Goal: Task Accomplishment & Management: Use online tool/utility

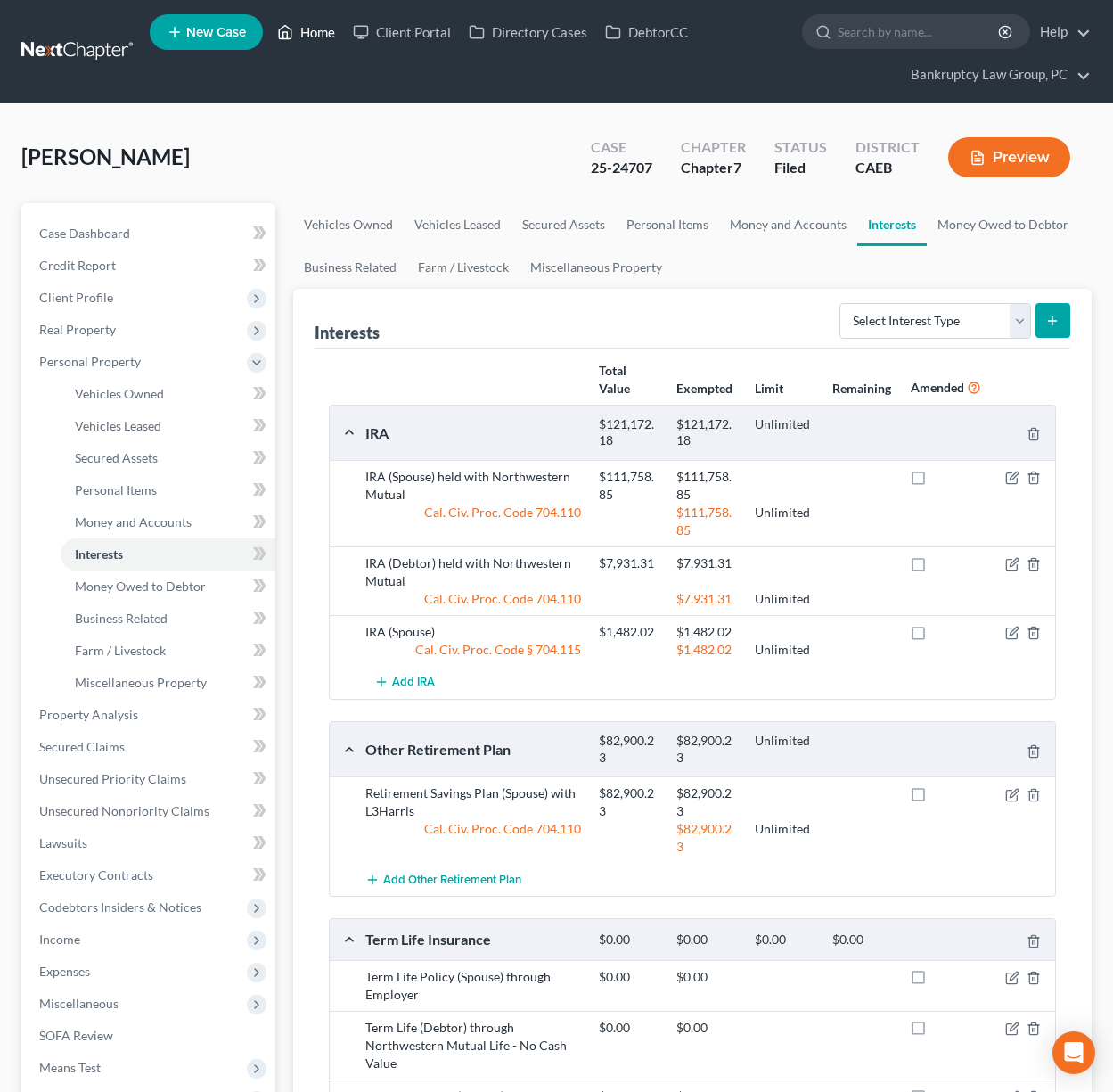
click at [308, 29] on link "Home" at bounding box center [306, 32] width 76 height 32
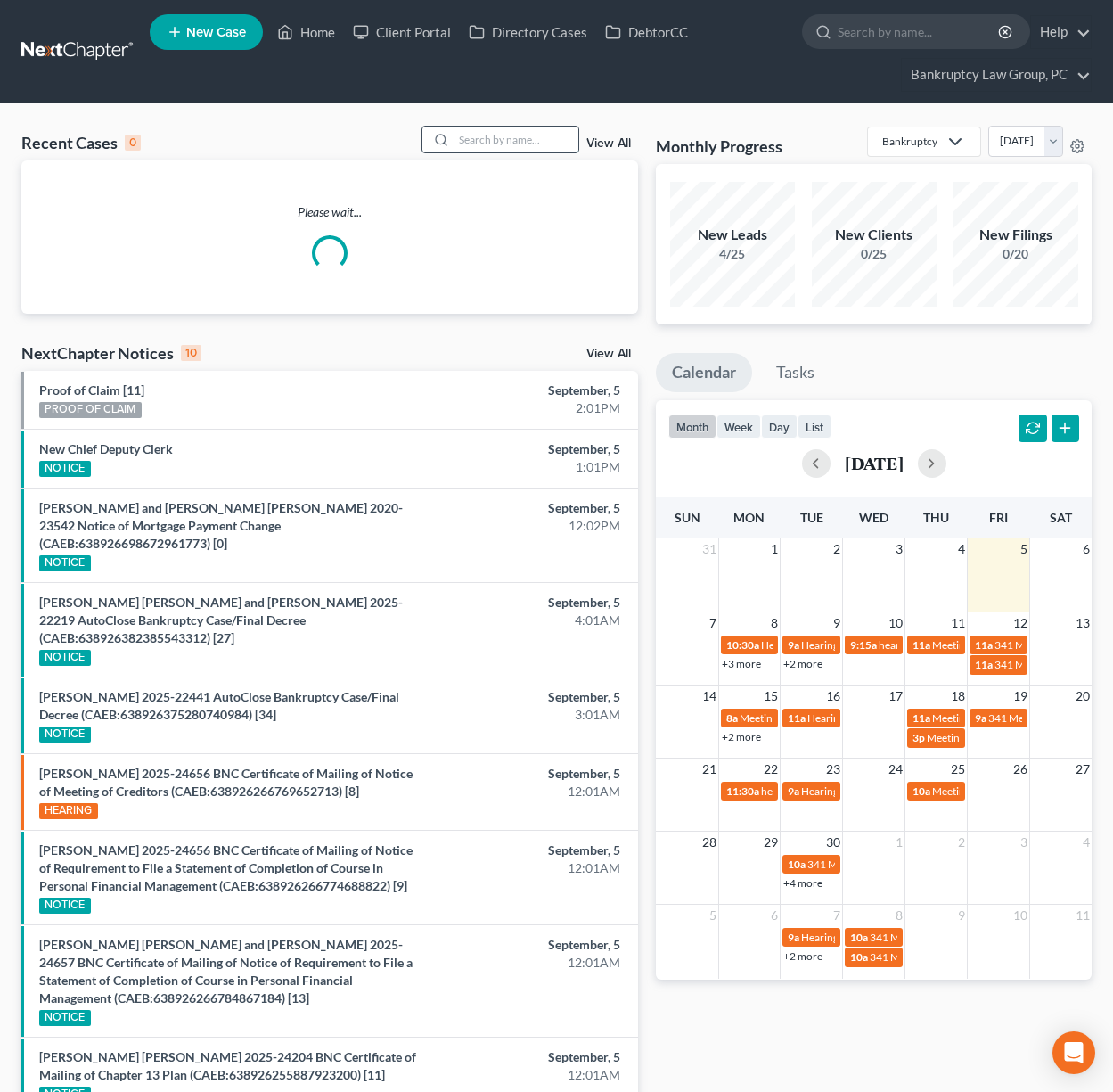
click at [555, 142] on input "search" at bounding box center [516, 140] width 125 height 26
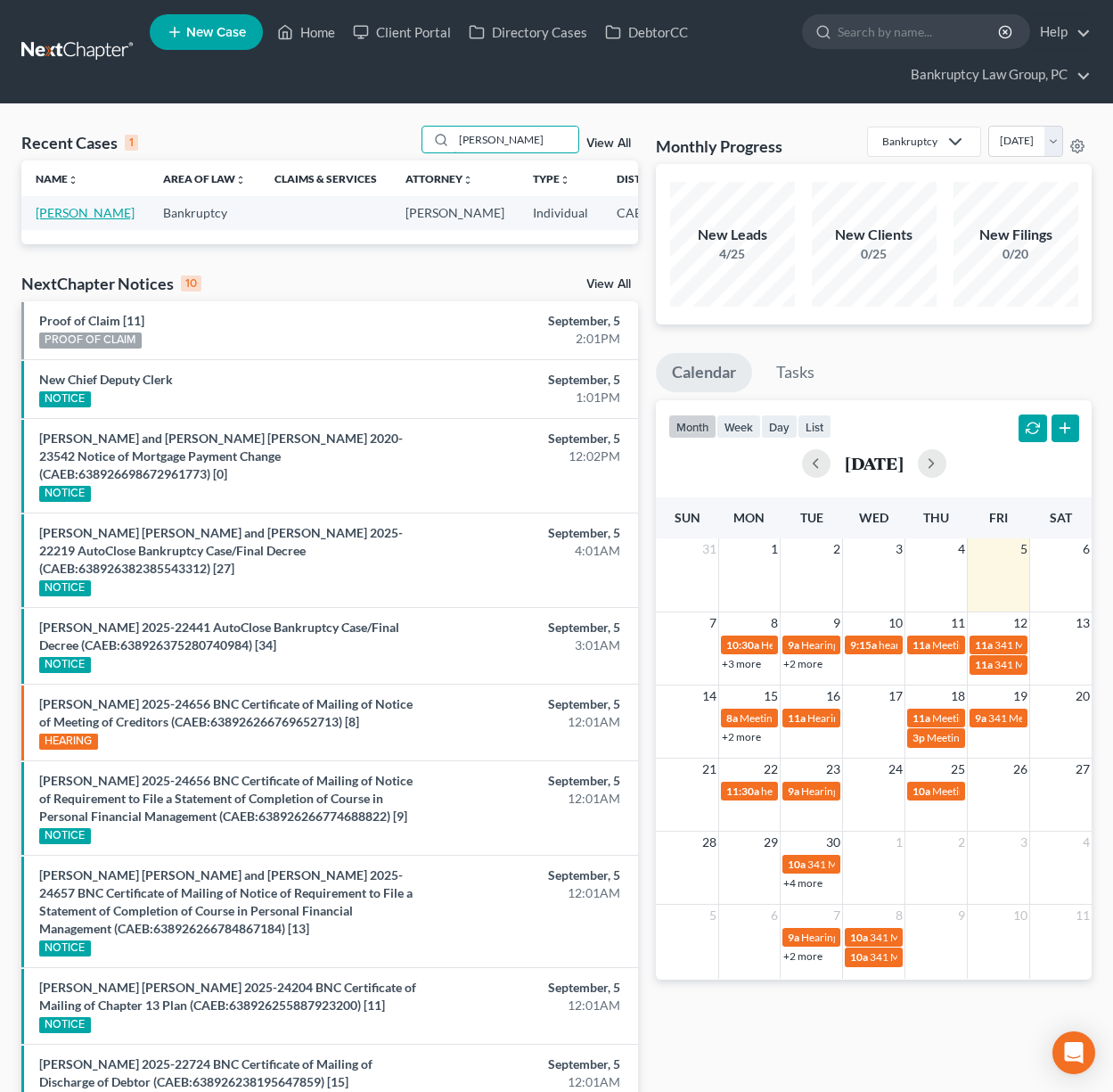
type input "[PERSON_NAME]"
click at [42, 220] on link "[PERSON_NAME]" at bounding box center [85, 212] width 99 height 15
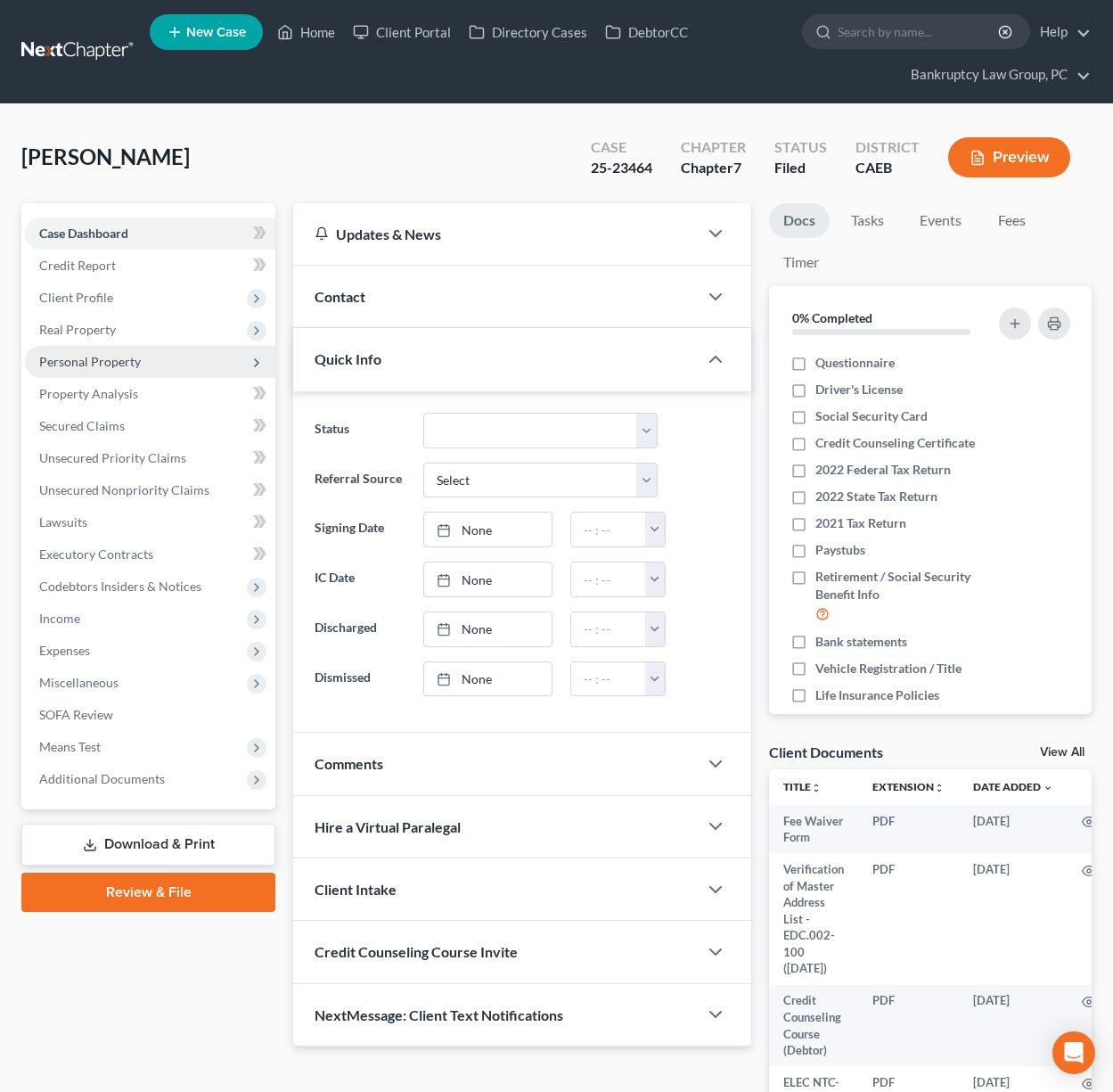
click at [84, 359] on span "Personal Property" at bounding box center [90, 361] width 102 height 15
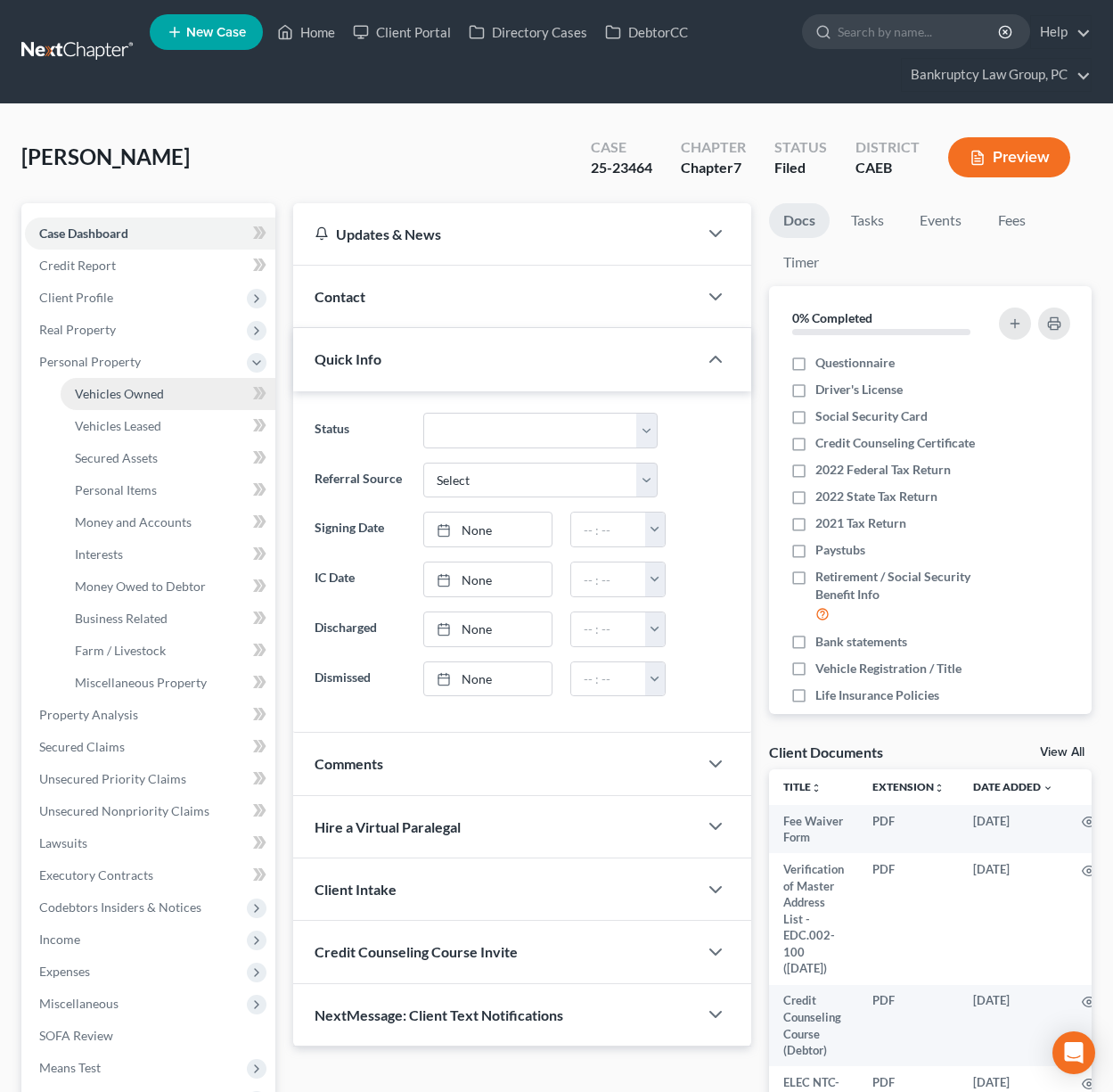
click at [90, 386] on span "Vehicles Owned" at bounding box center [119, 393] width 89 height 15
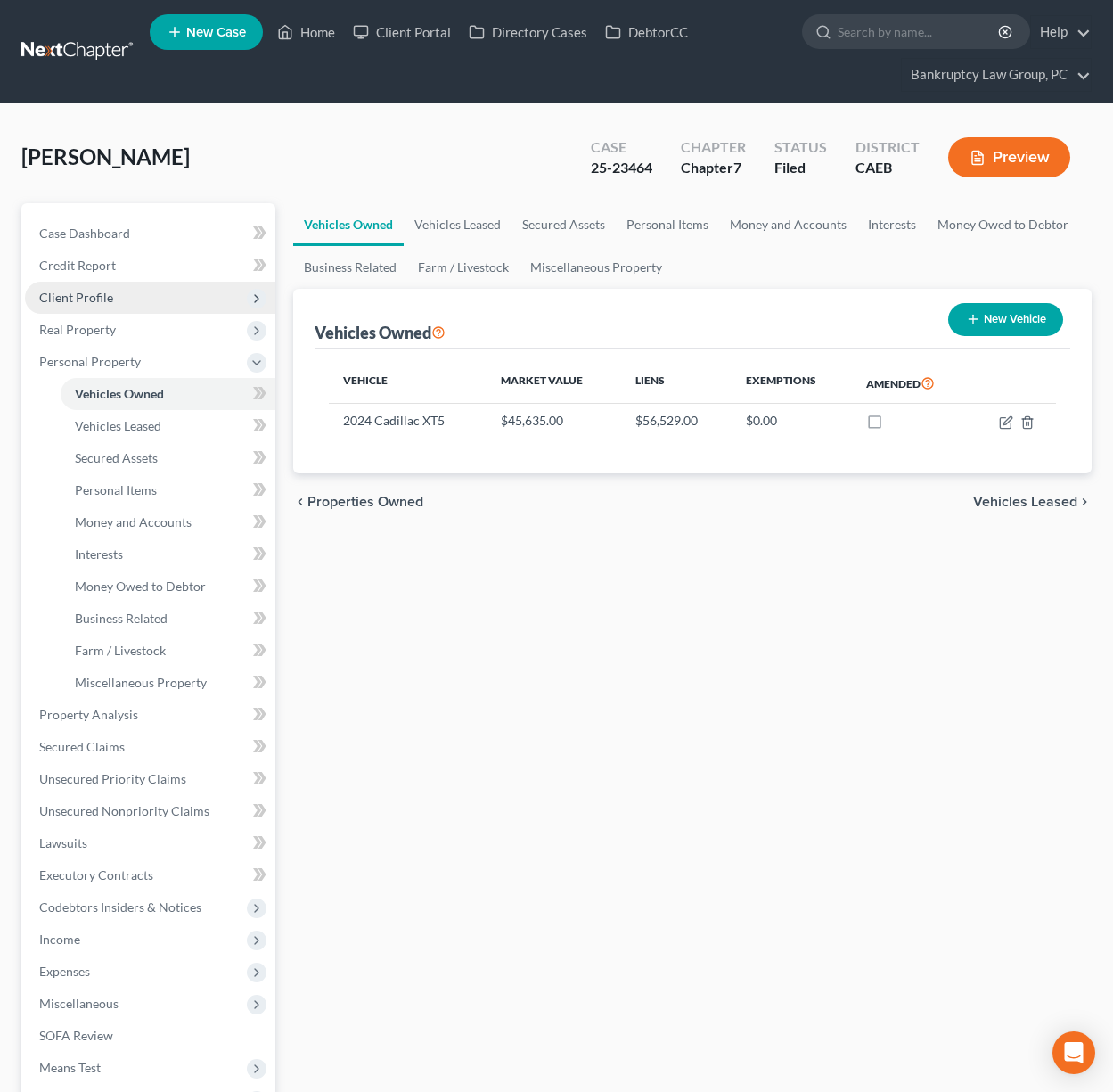
click at [99, 301] on span "Client Profile" at bounding box center [76, 297] width 74 height 15
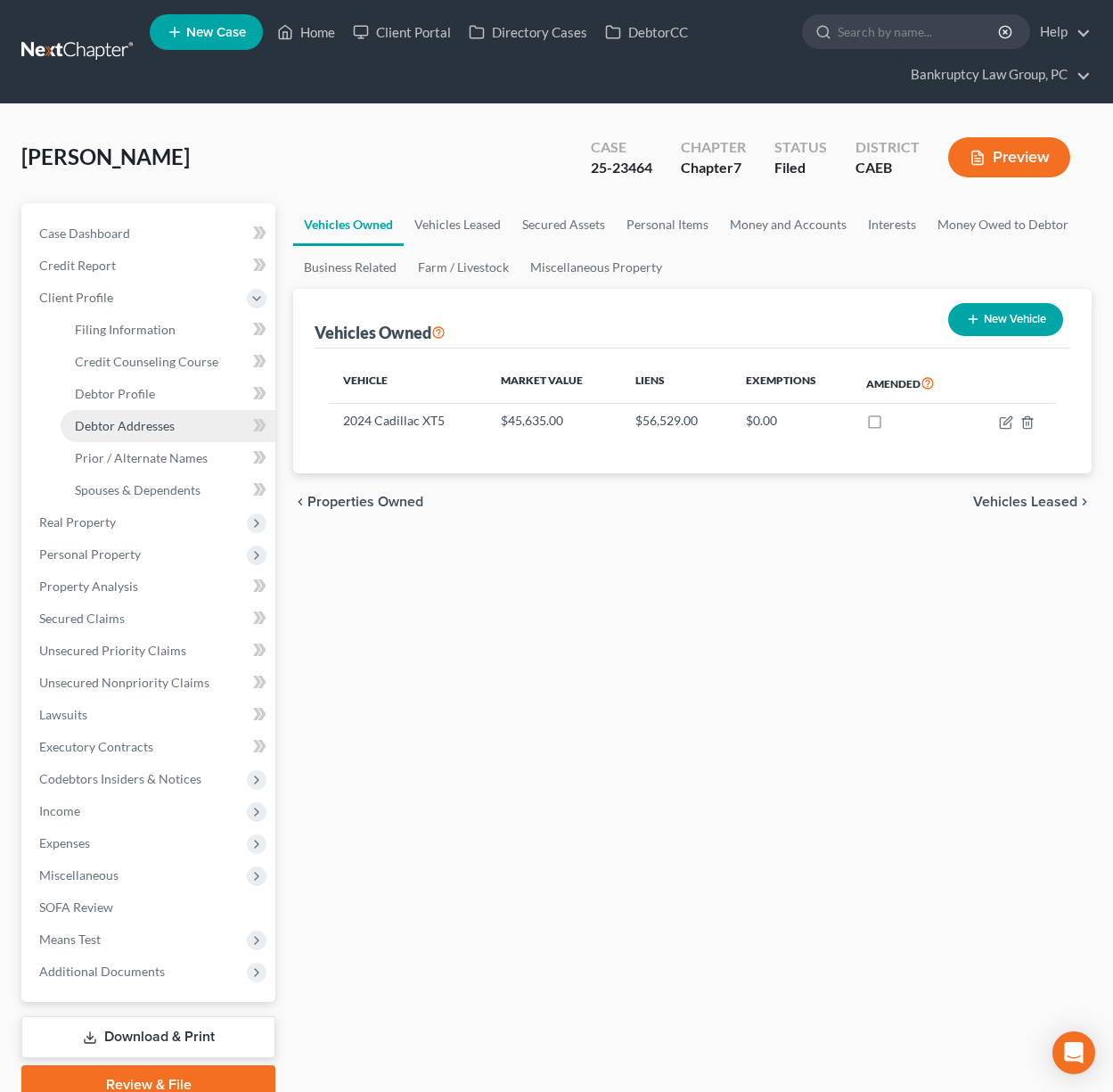
drag, startPoint x: 118, startPoint y: 417, endPoint x: 117, endPoint y: 409, distance: 8.1
click at [118, 418] on span "Debtor Addresses" at bounding box center [125, 425] width 100 height 15
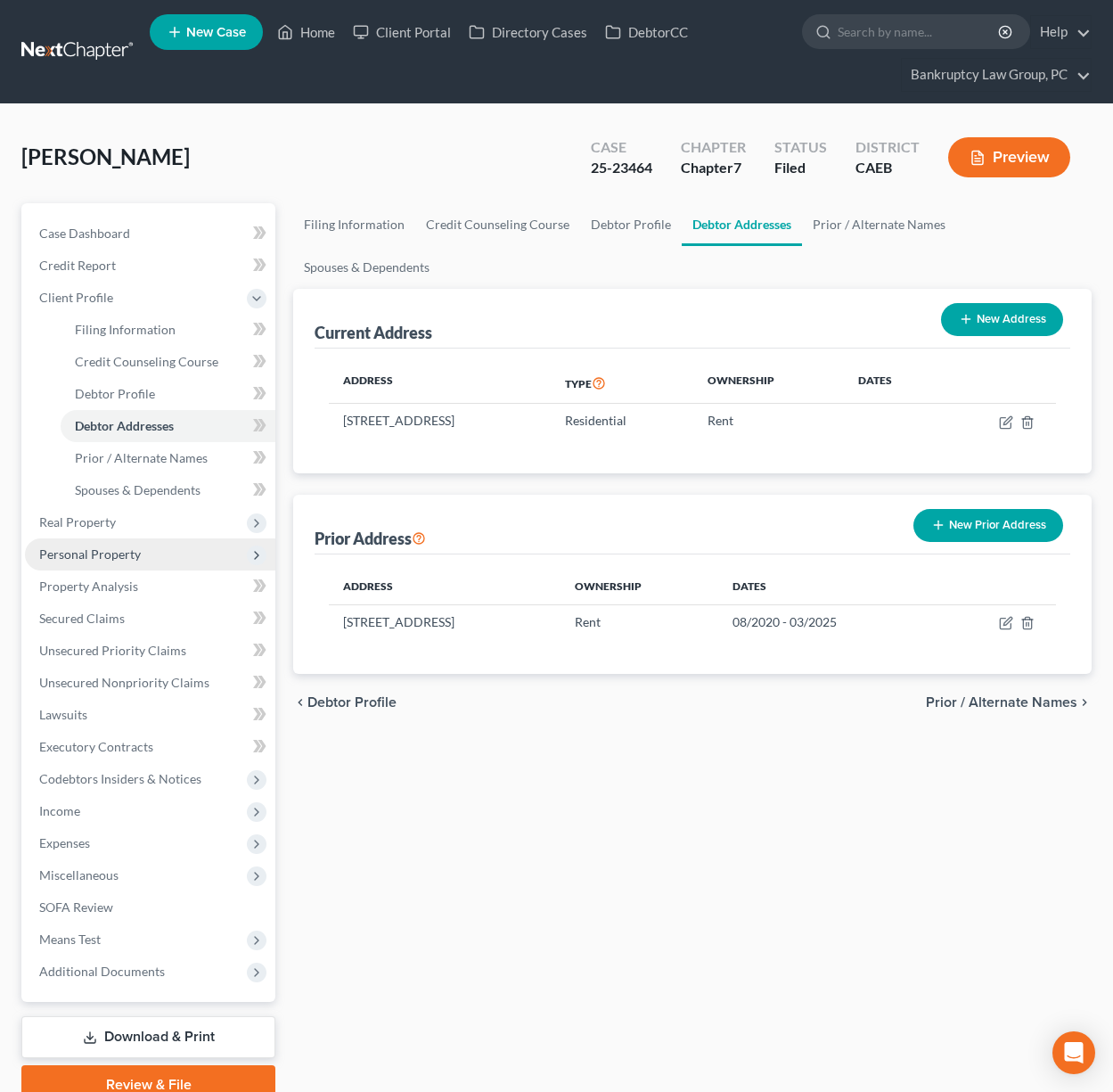
click at [95, 547] on span "Personal Property" at bounding box center [90, 553] width 102 height 15
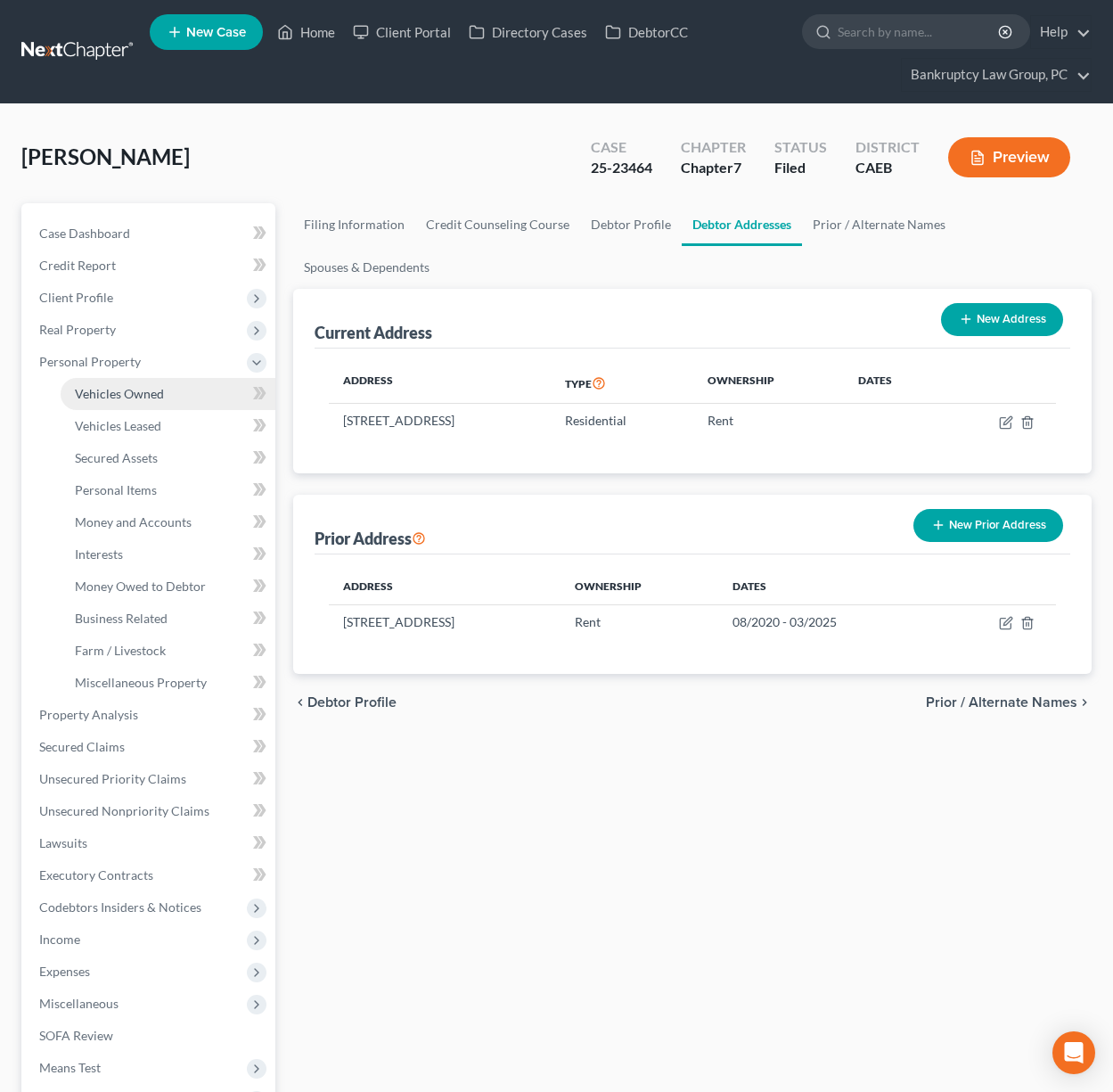
click at [100, 394] on span "Vehicles Owned" at bounding box center [119, 393] width 89 height 15
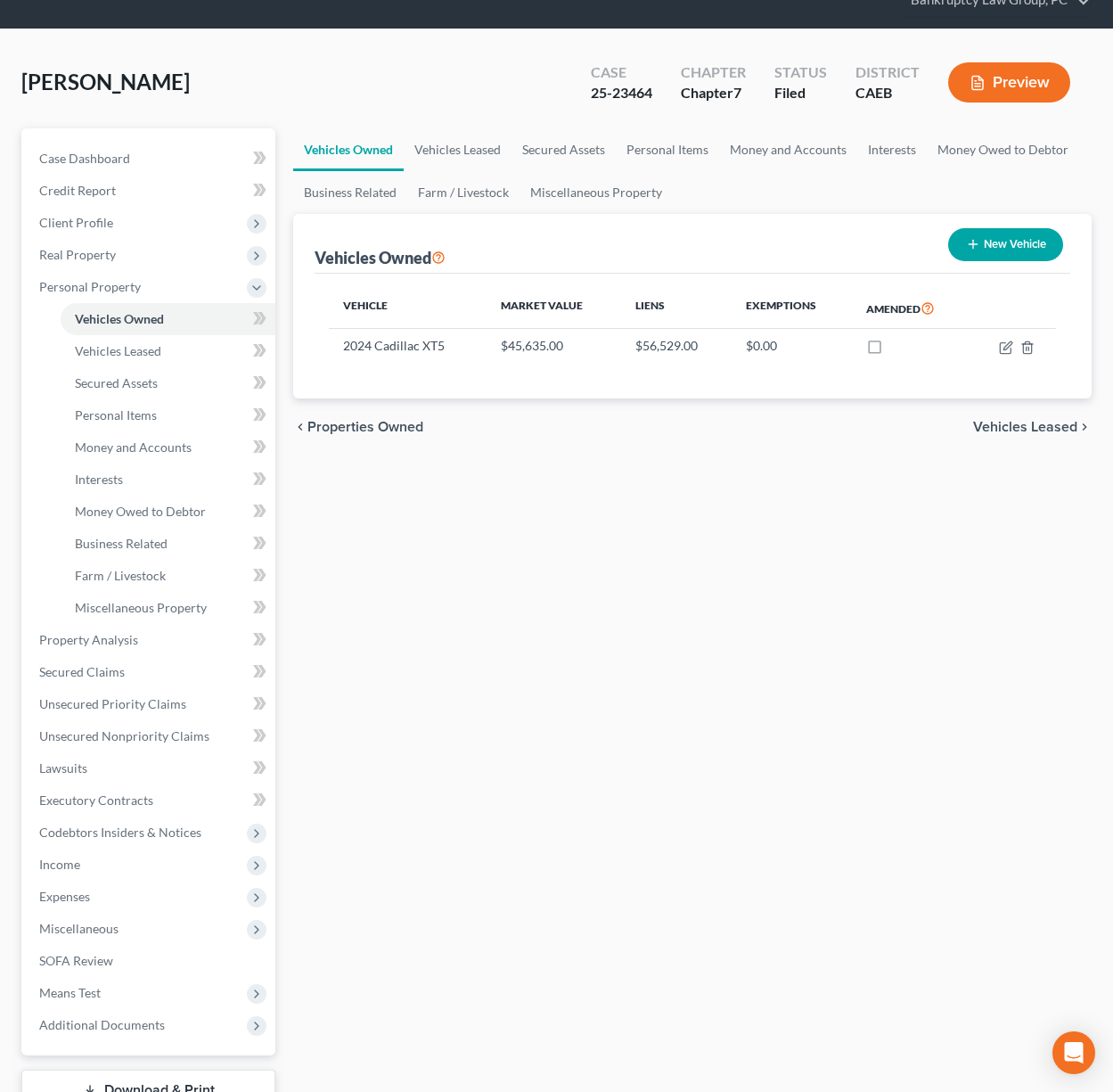
scroll to position [73, 0]
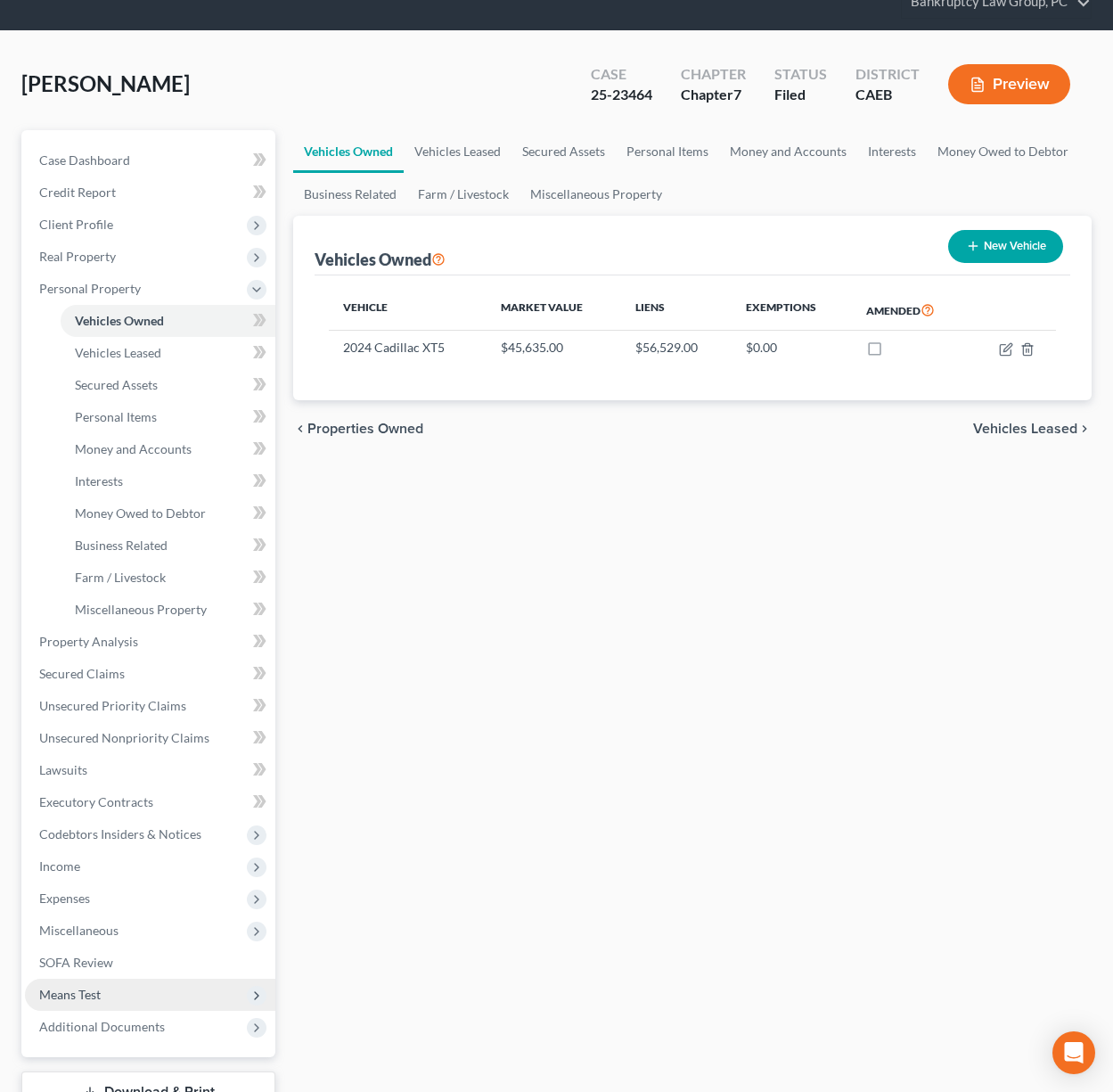
drag, startPoint x: 89, startPoint y: 1027, endPoint x: 108, endPoint y: 1003, distance: 30.6
click at [91, 1027] on span "Additional Documents" at bounding box center [102, 1026] width 126 height 15
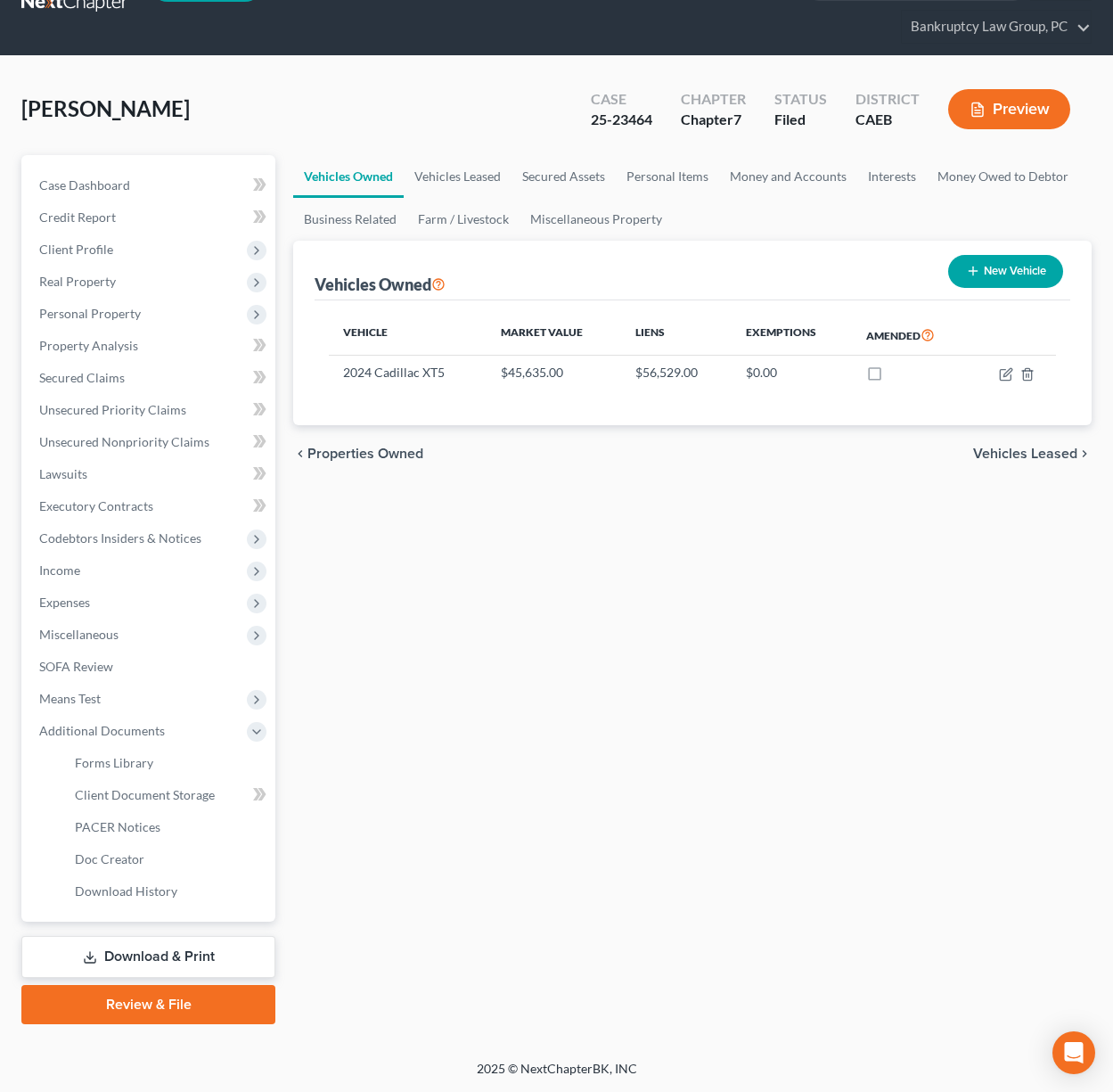
scroll to position [46, 0]
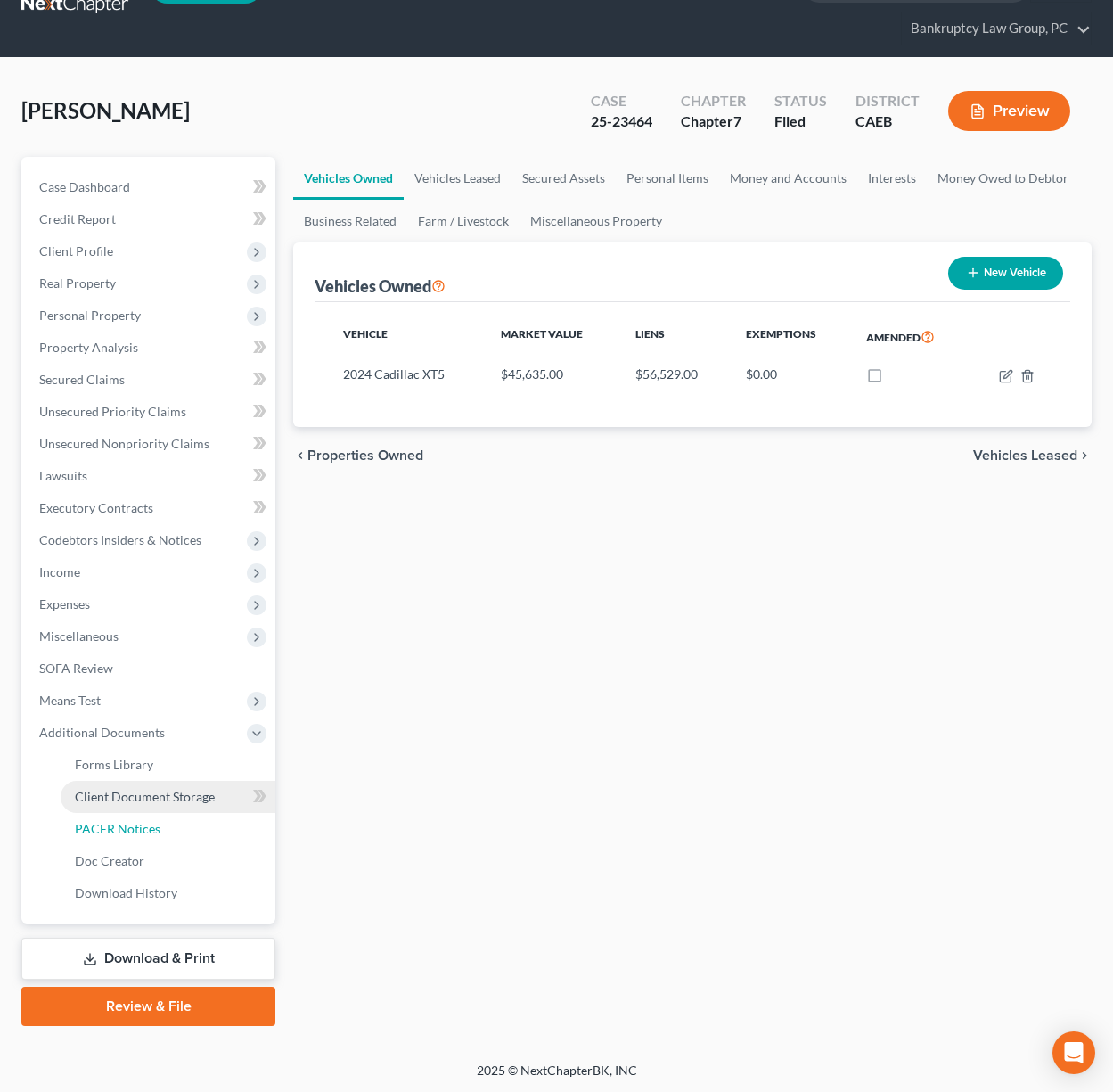
drag, startPoint x: 120, startPoint y: 829, endPoint x: 215, endPoint y: 817, distance: 95.8
click at [120, 829] on span "PACER Notices" at bounding box center [118, 828] width 86 height 15
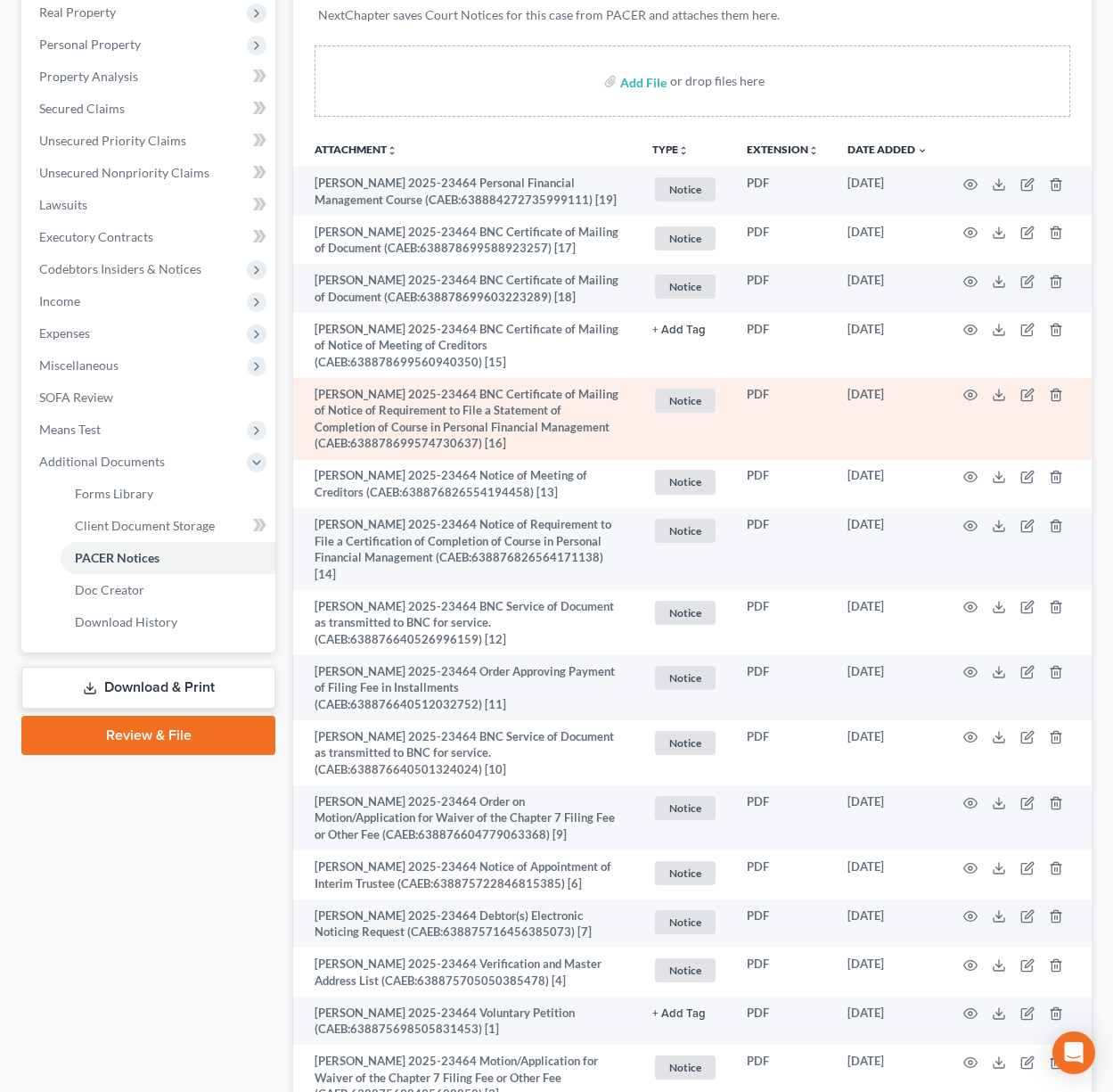
scroll to position [507, 0]
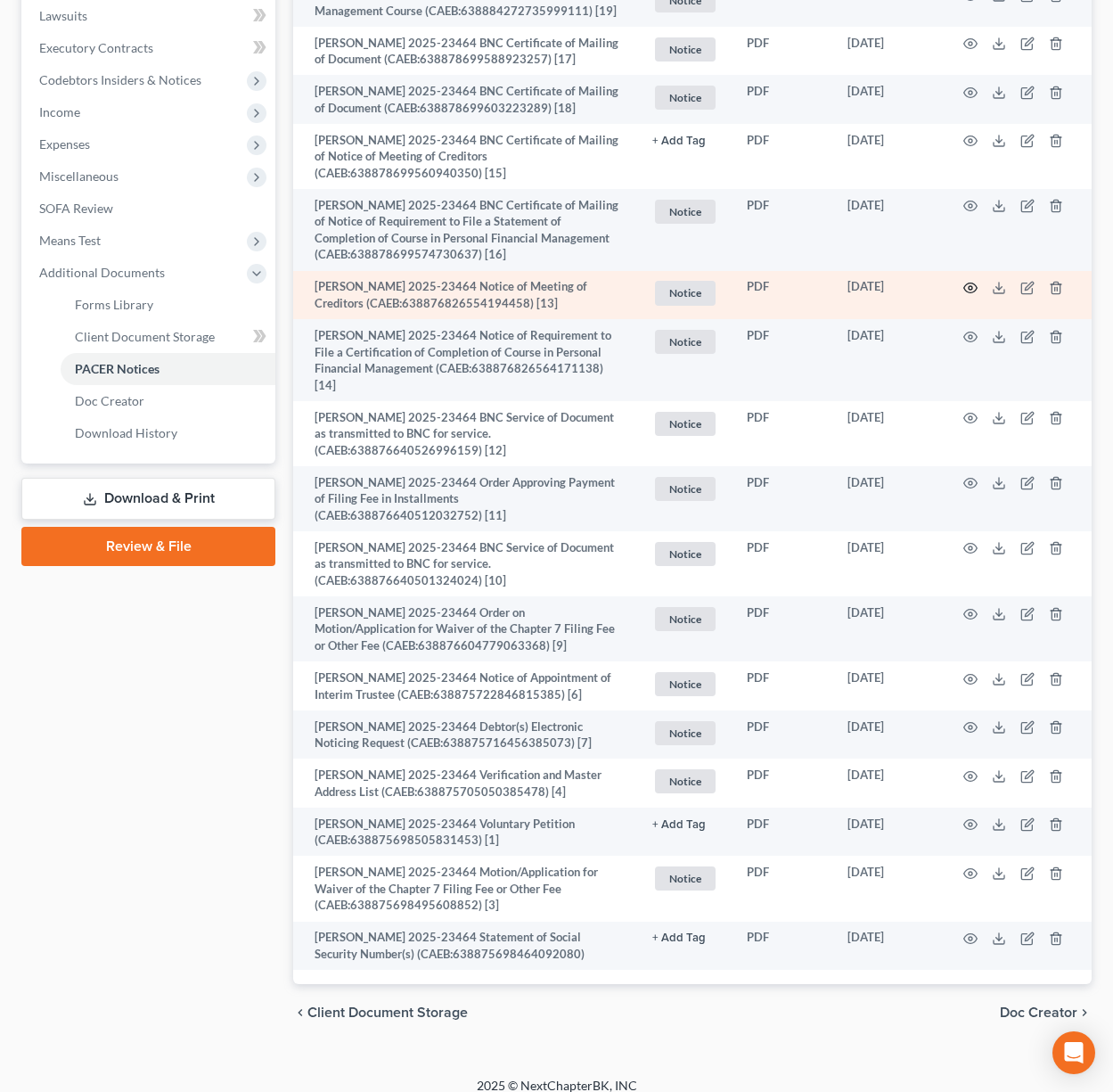
click at [968, 287] on icon "button" at bounding box center [970, 288] width 14 height 14
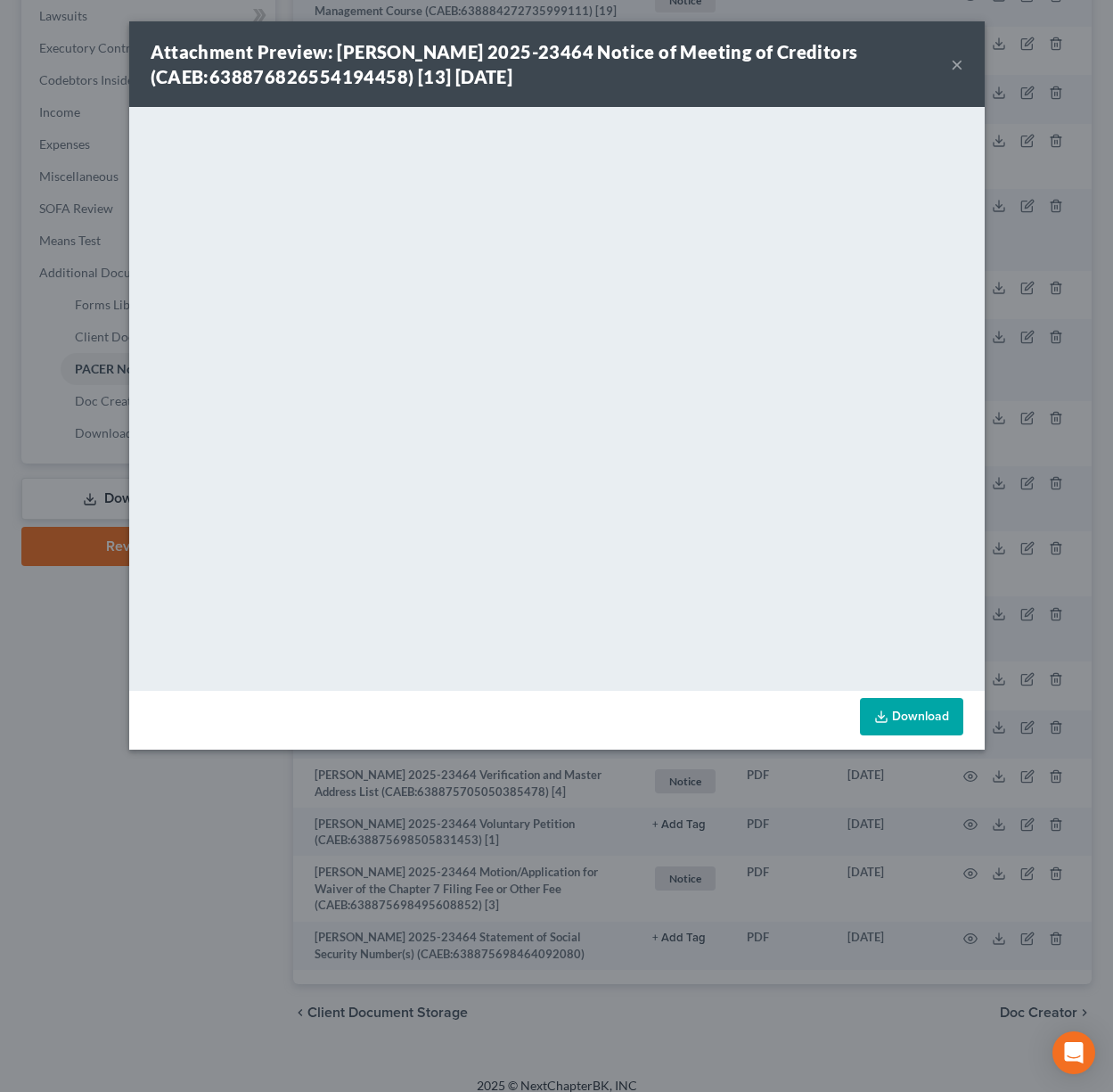
drag, startPoint x: 957, startPoint y: 61, endPoint x: 902, endPoint y: 49, distance: 56.3
click at [957, 61] on button "×" at bounding box center [957, 64] width 12 height 21
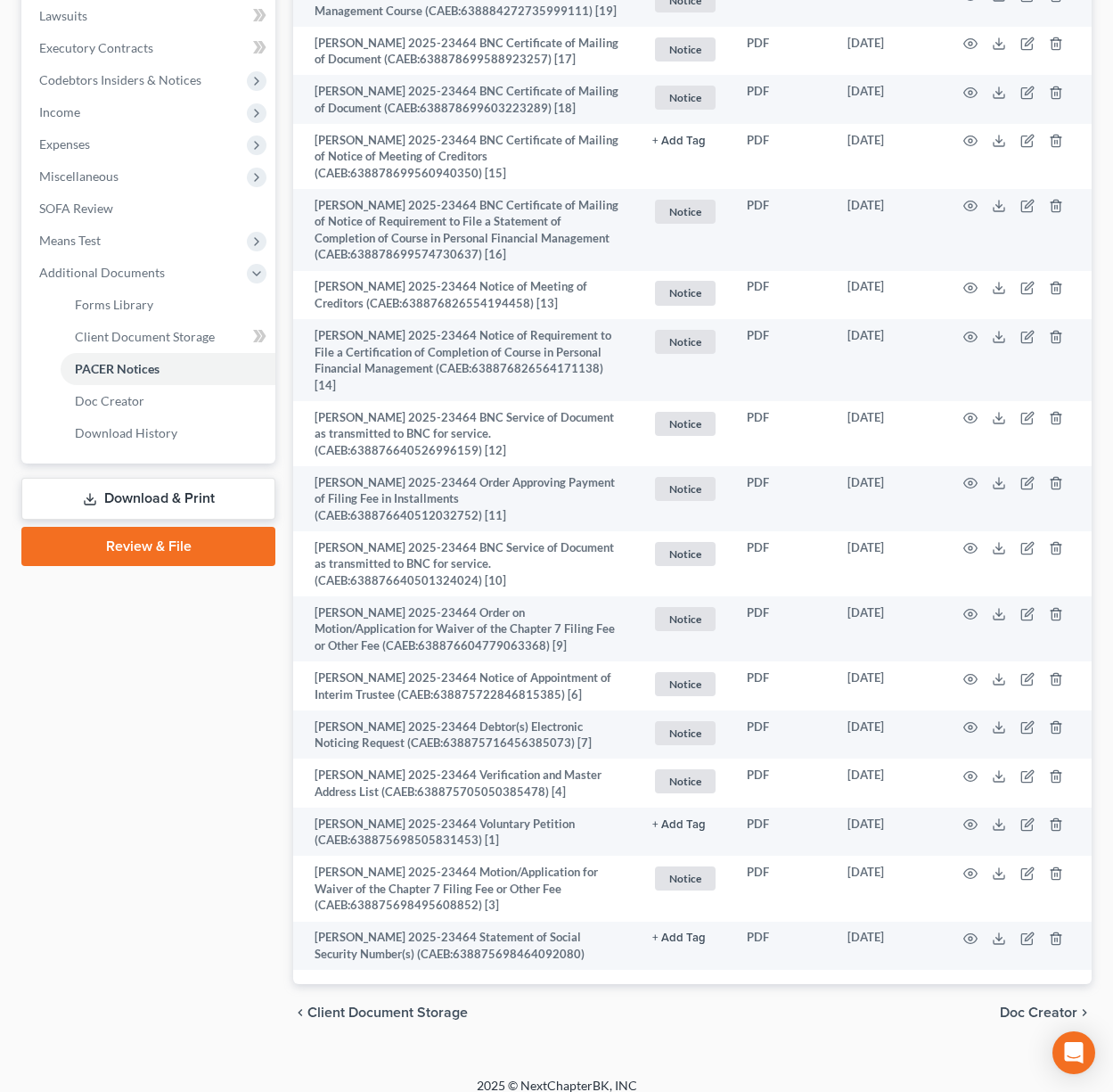
scroll to position [0, 0]
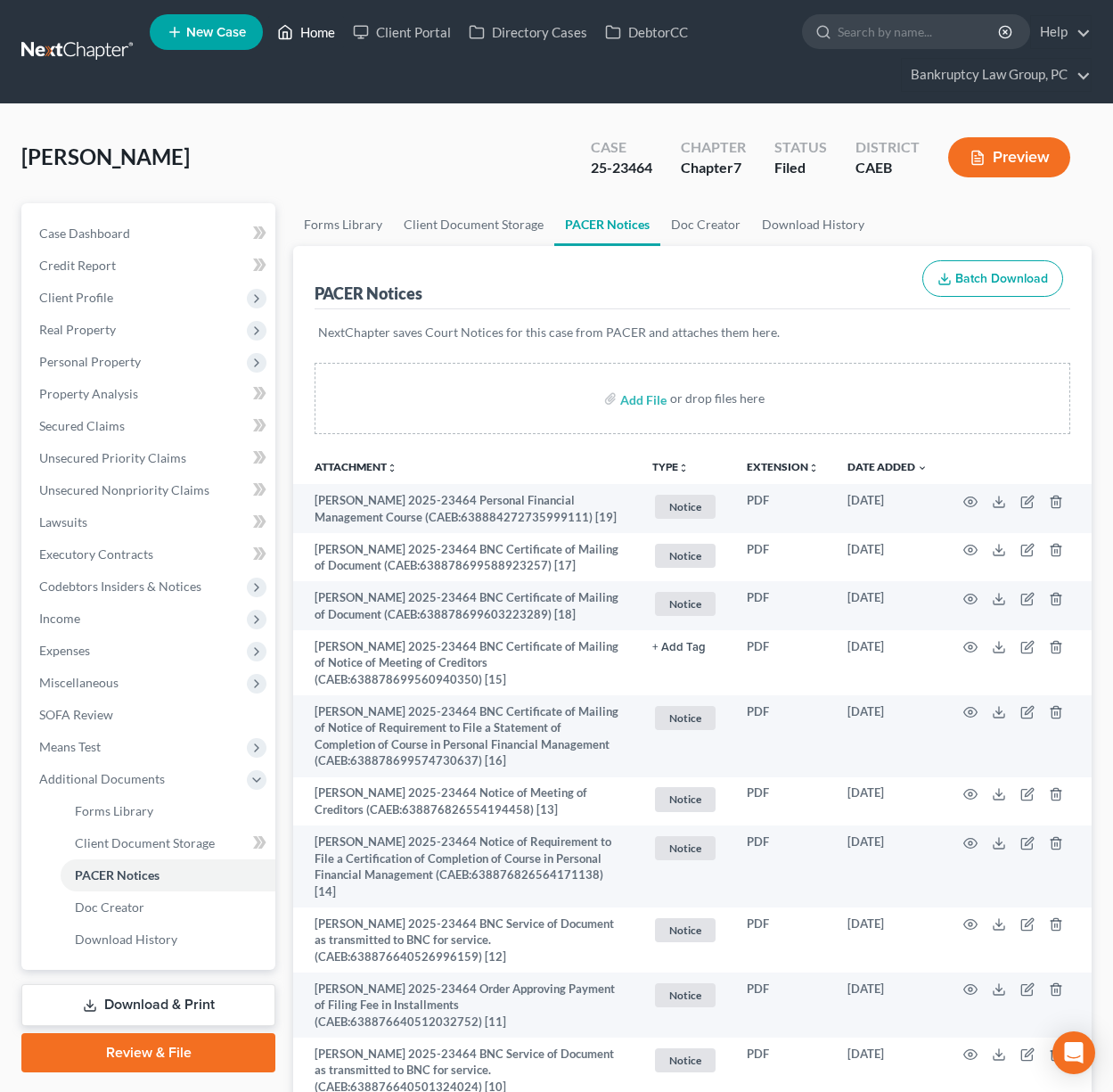
click at [317, 33] on link "Home" at bounding box center [306, 32] width 76 height 32
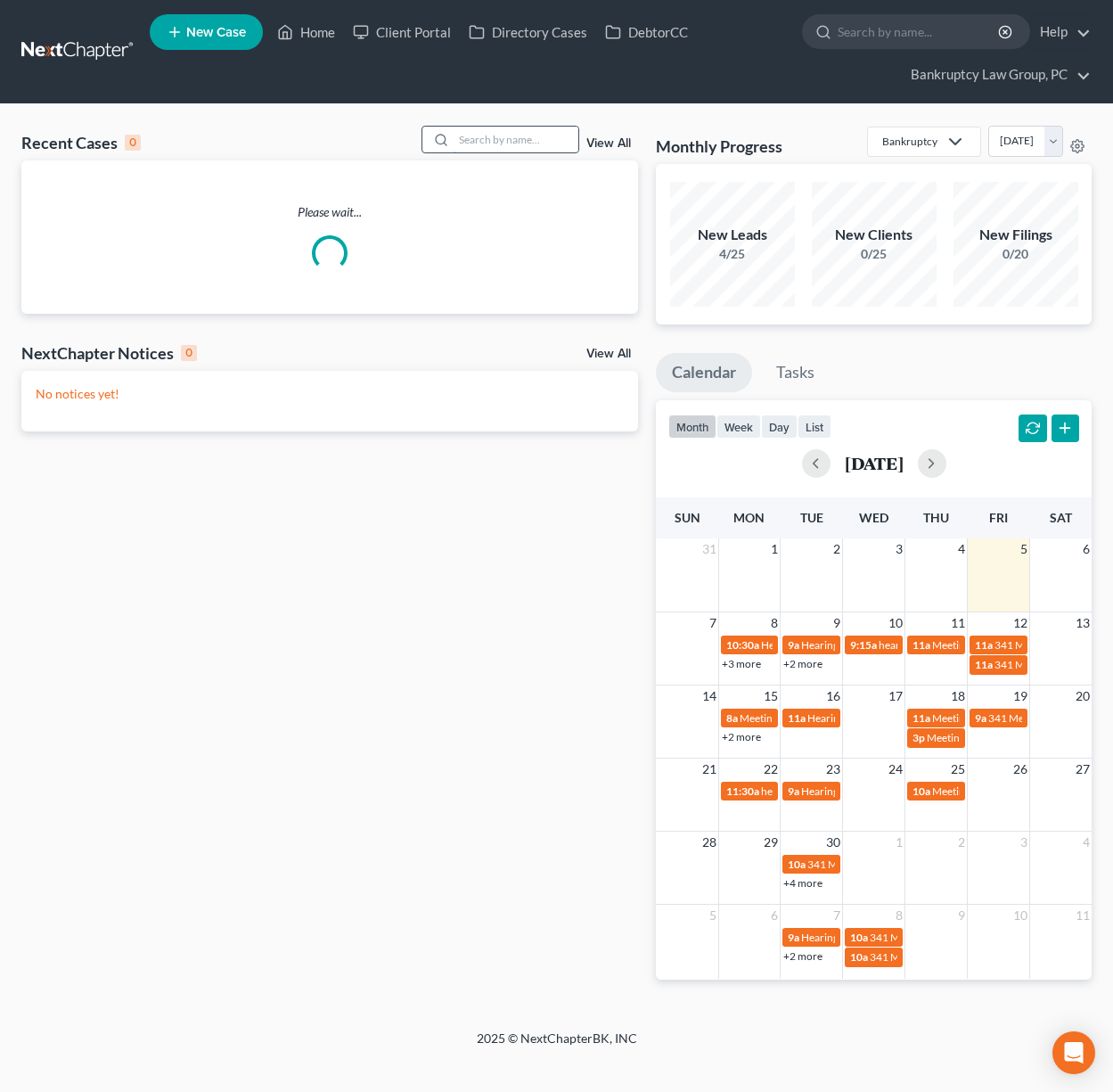
click at [518, 145] on input "search" at bounding box center [516, 140] width 125 height 26
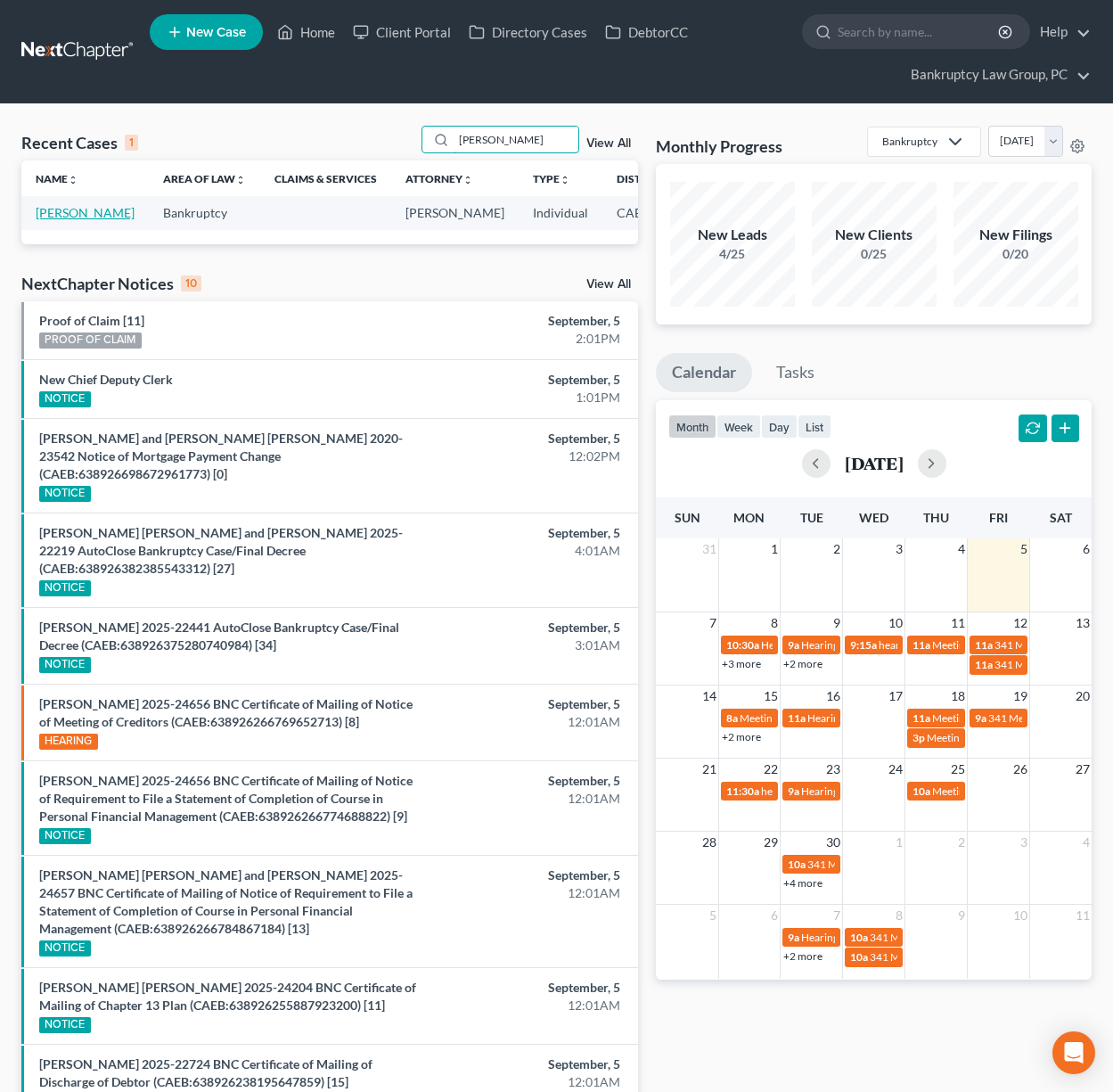
type input "[PERSON_NAME]"
click at [58, 207] on link "[PERSON_NAME]" at bounding box center [85, 212] width 99 height 15
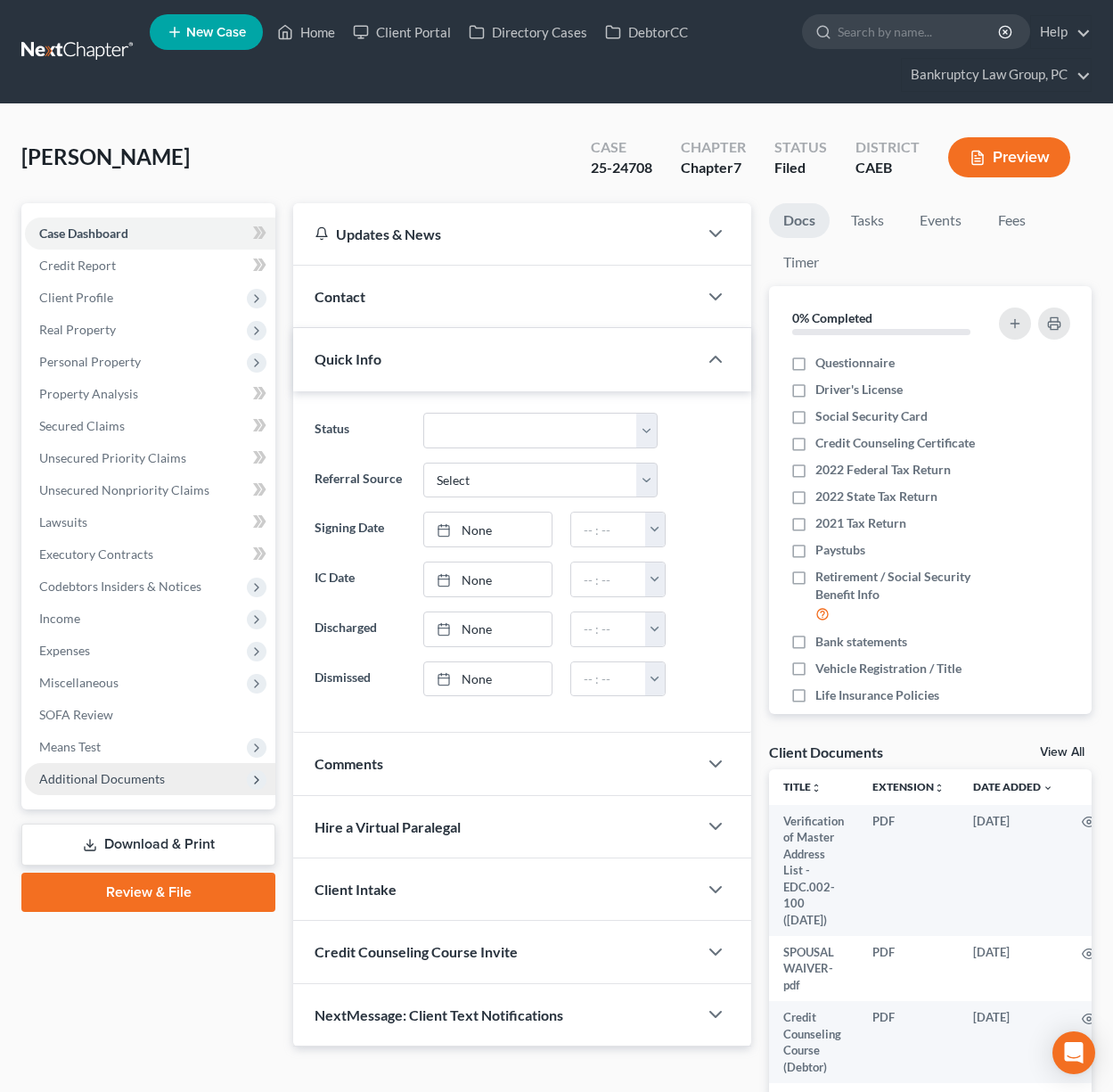
click at [141, 790] on span "Additional Documents" at bounding box center [150, 779] width 251 height 32
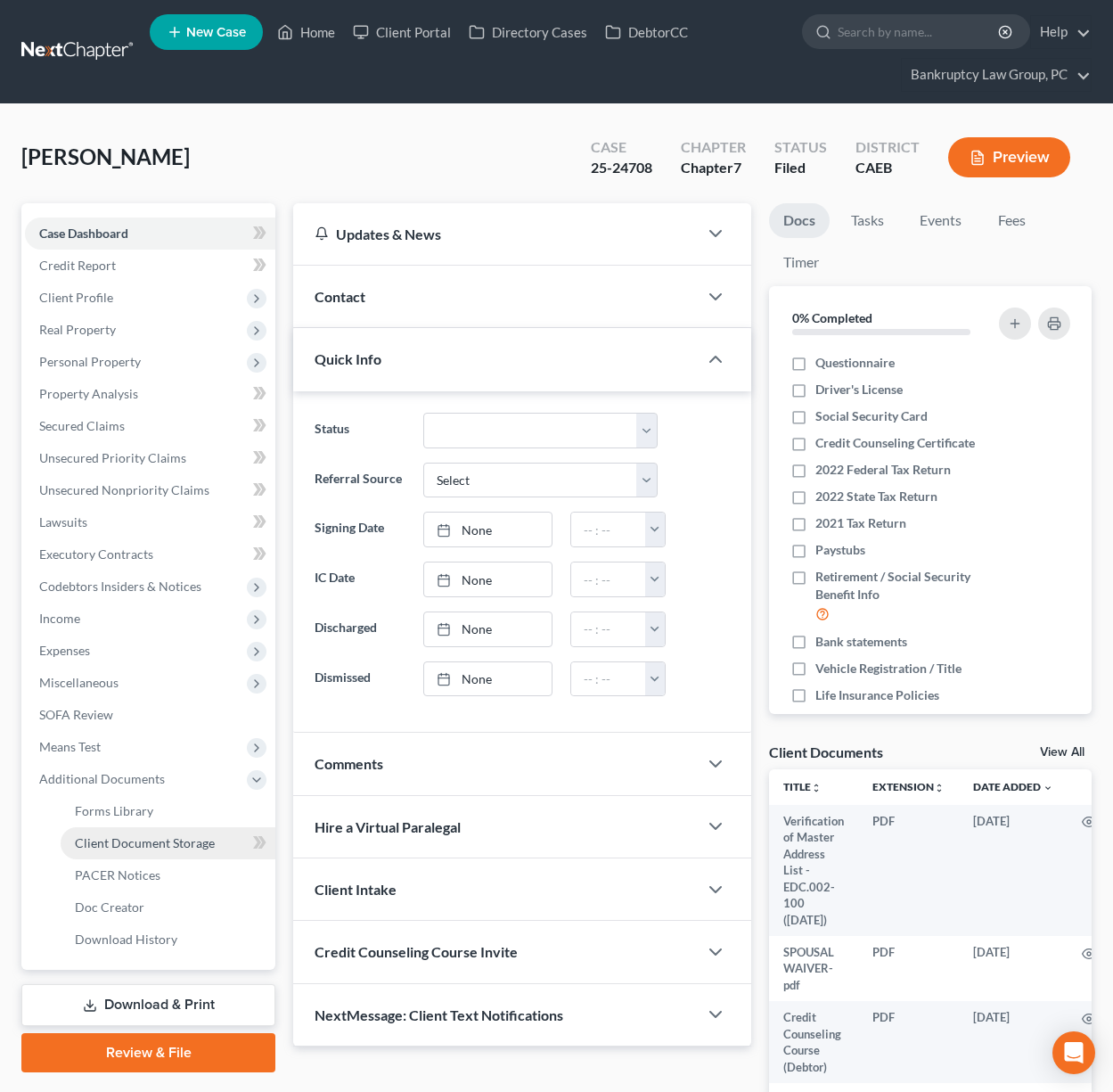
click at [129, 841] on span "Client Document Storage" at bounding box center [145, 842] width 140 height 15
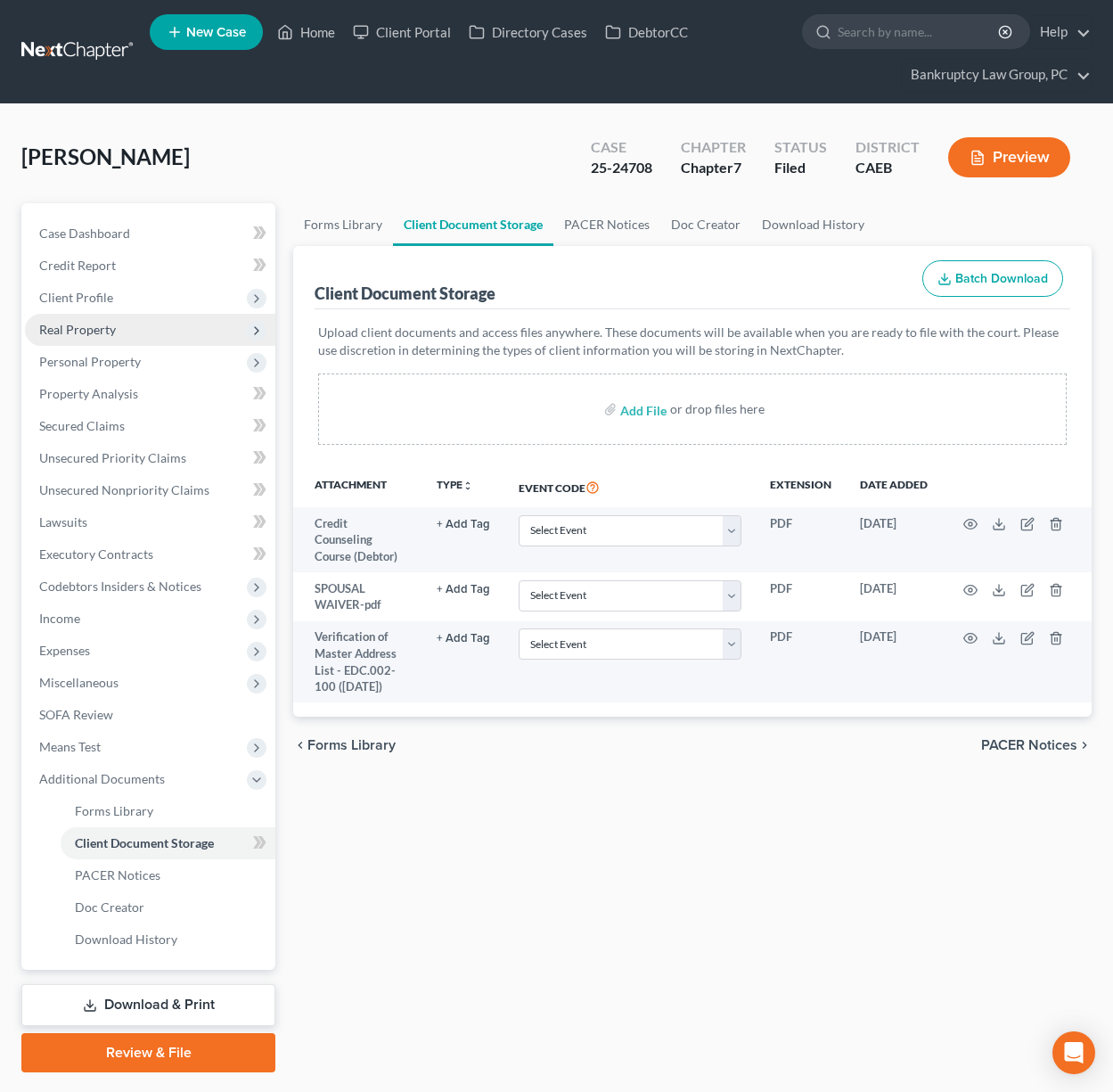
click at [97, 329] on span "Real Property" at bounding box center [77, 329] width 77 height 15
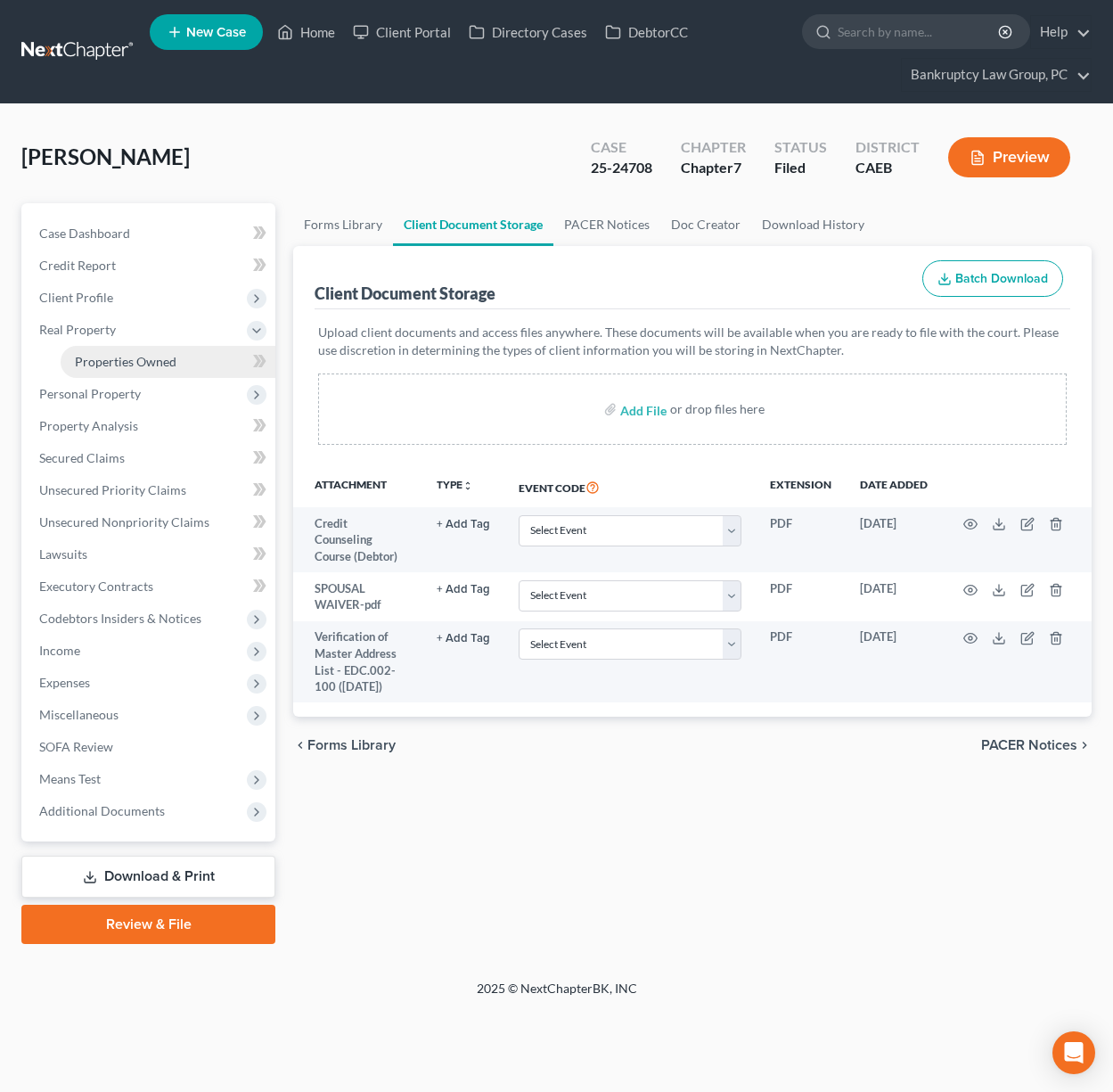
click at [105, 355] on span "Properties Owned" at bounding box center [126, 361] width 102 height 15
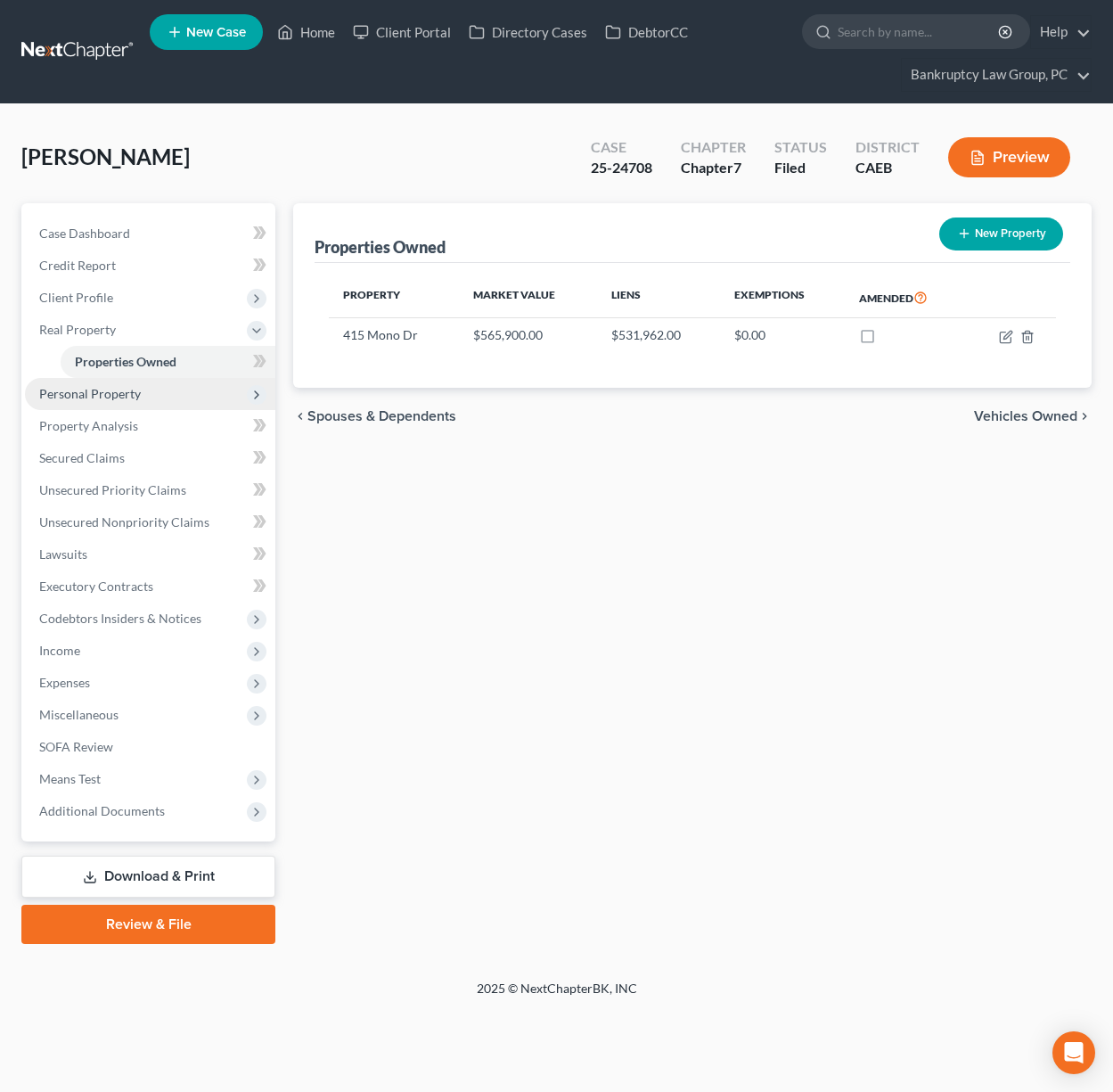
click at [103, 392] on span "Personal Property" at bounding box center [90, 393] width 102 height 15
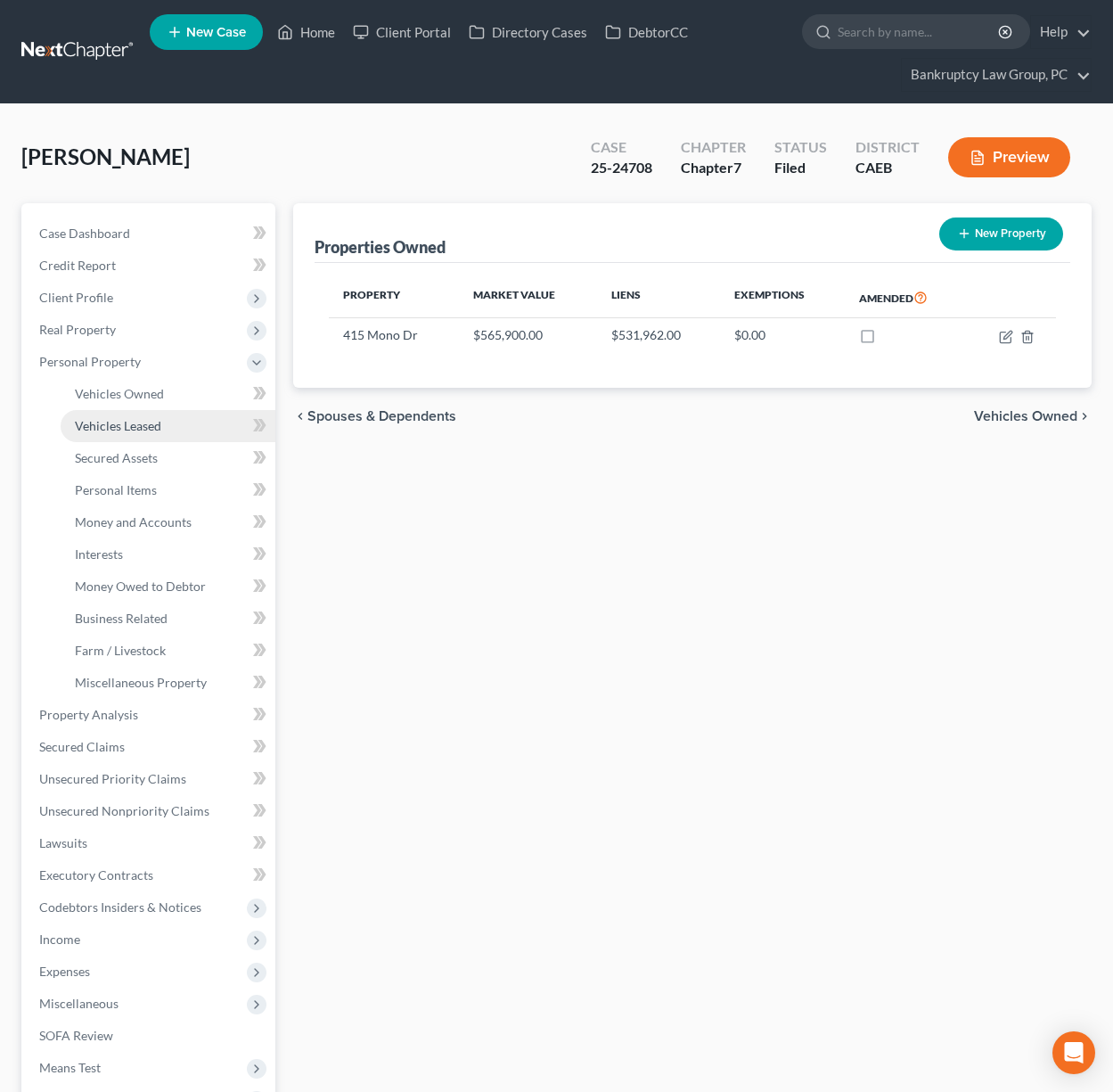
click at [105, 413] on link "Vehicles Leased" at bounding box center [168, 426] width 215 height 32
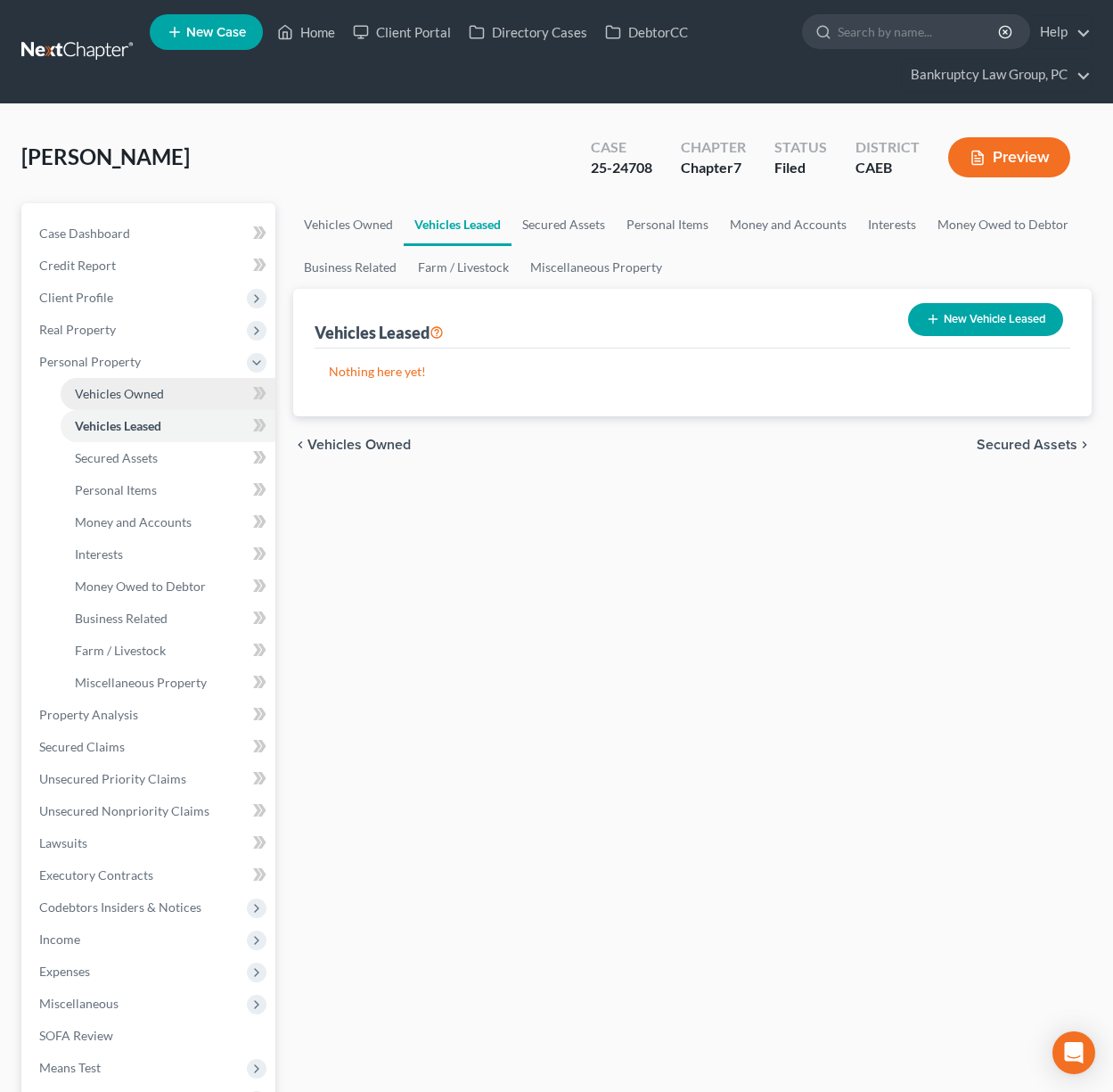
drag, startPoint x: 111, startPoint y: 399, endPoint x: 133, endPoint y: 398, distance: 22.0
click at [111, 399] on span "Vehicles Owned" at bounding box center [119, 393] width 89 height 15
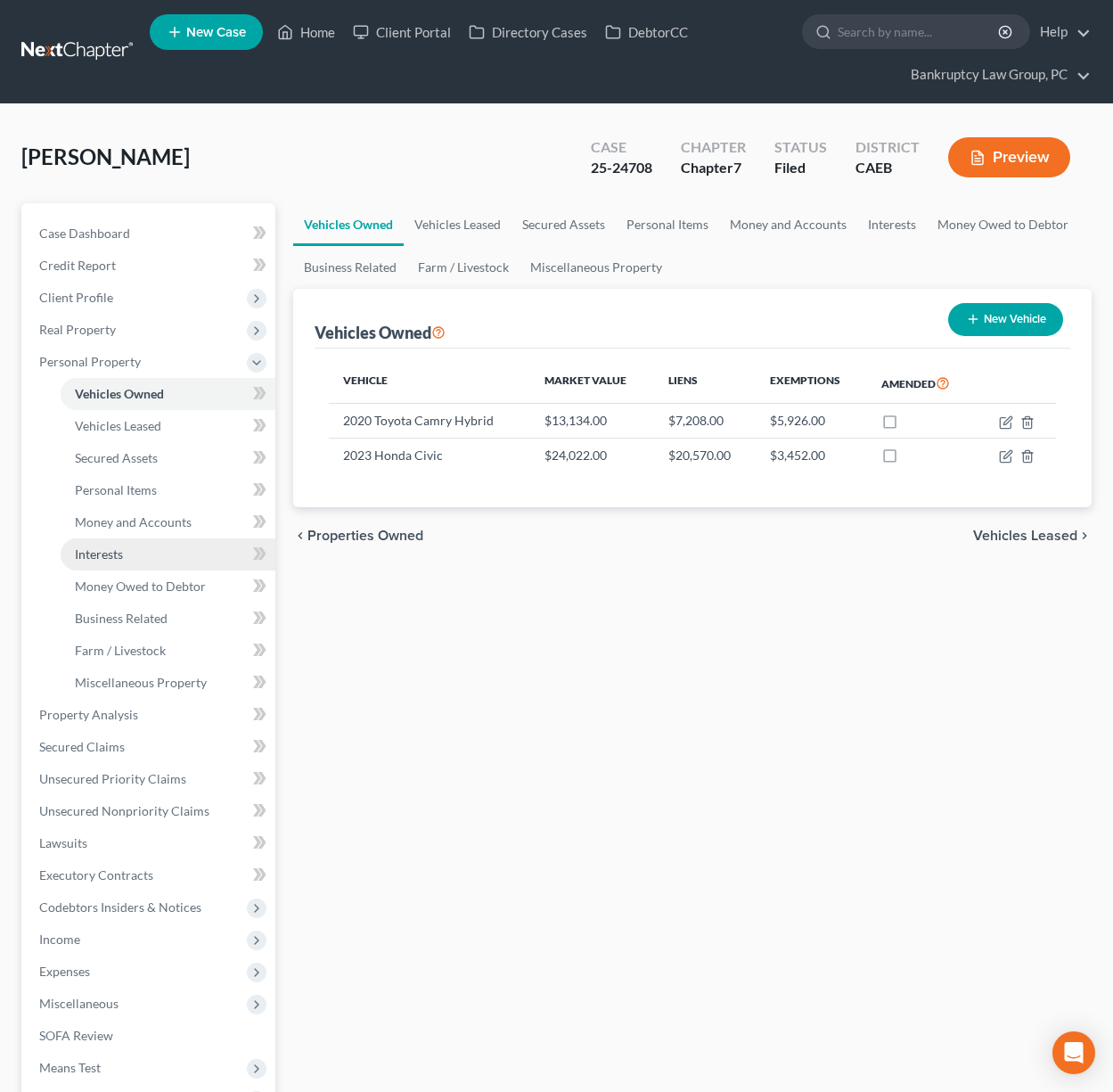
click at [98, 554] on span "Interests" at bounding box center [99, 553] width 48 height 15
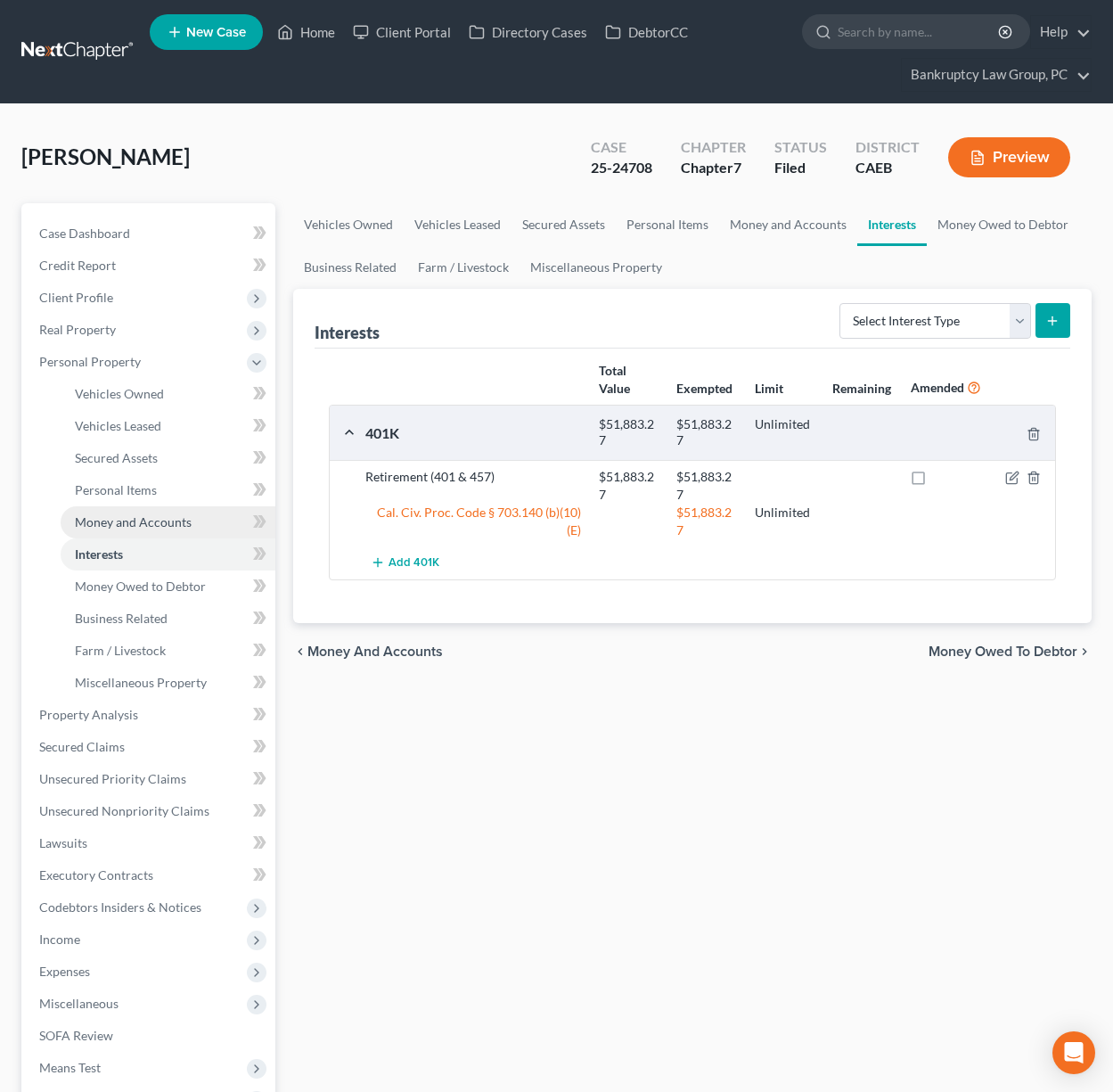
click at [144, 522] on span "Money and Accounts" at bounding box center [133, 522] width 117 height 15
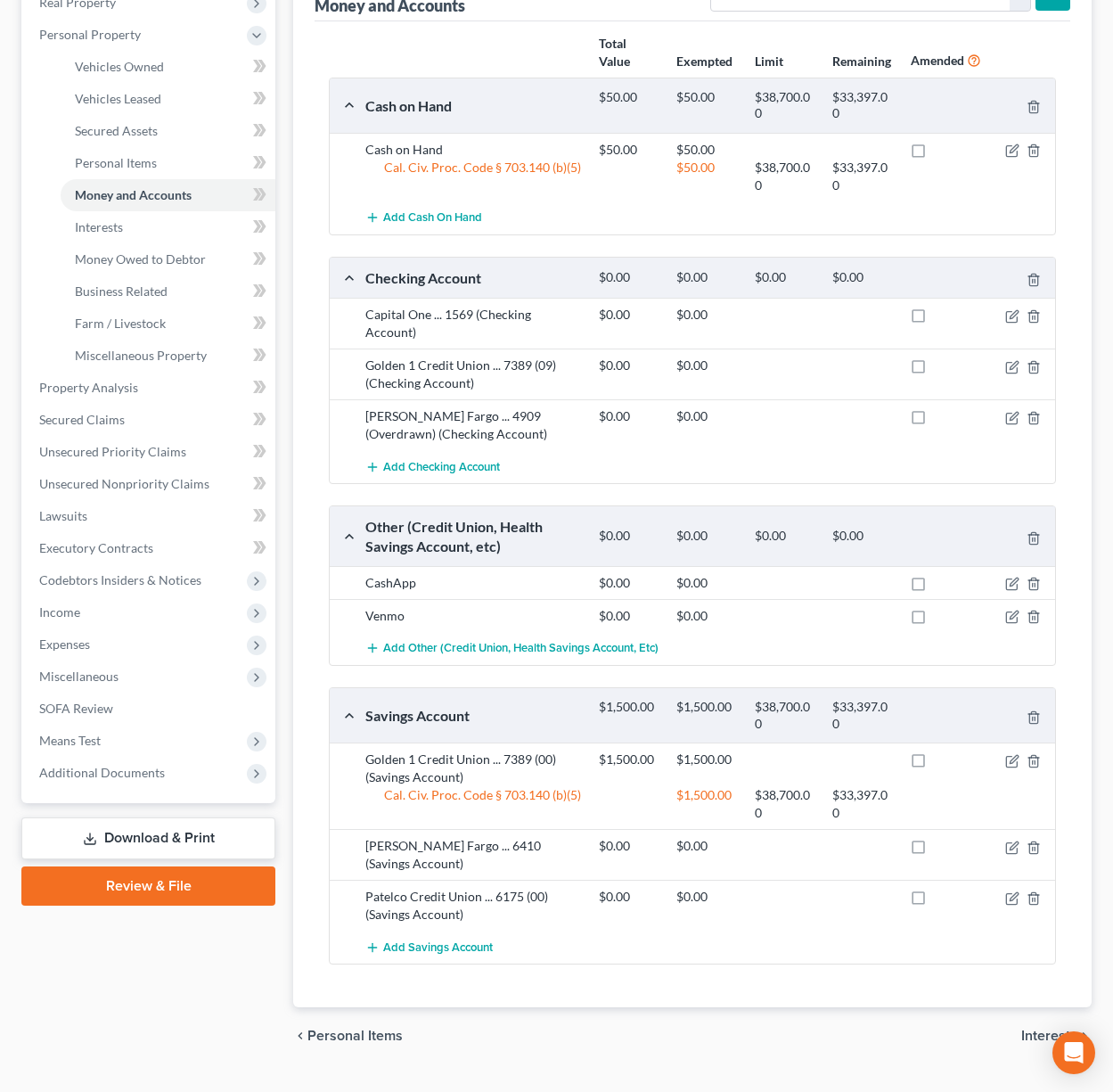
scroll to position [331, 0]
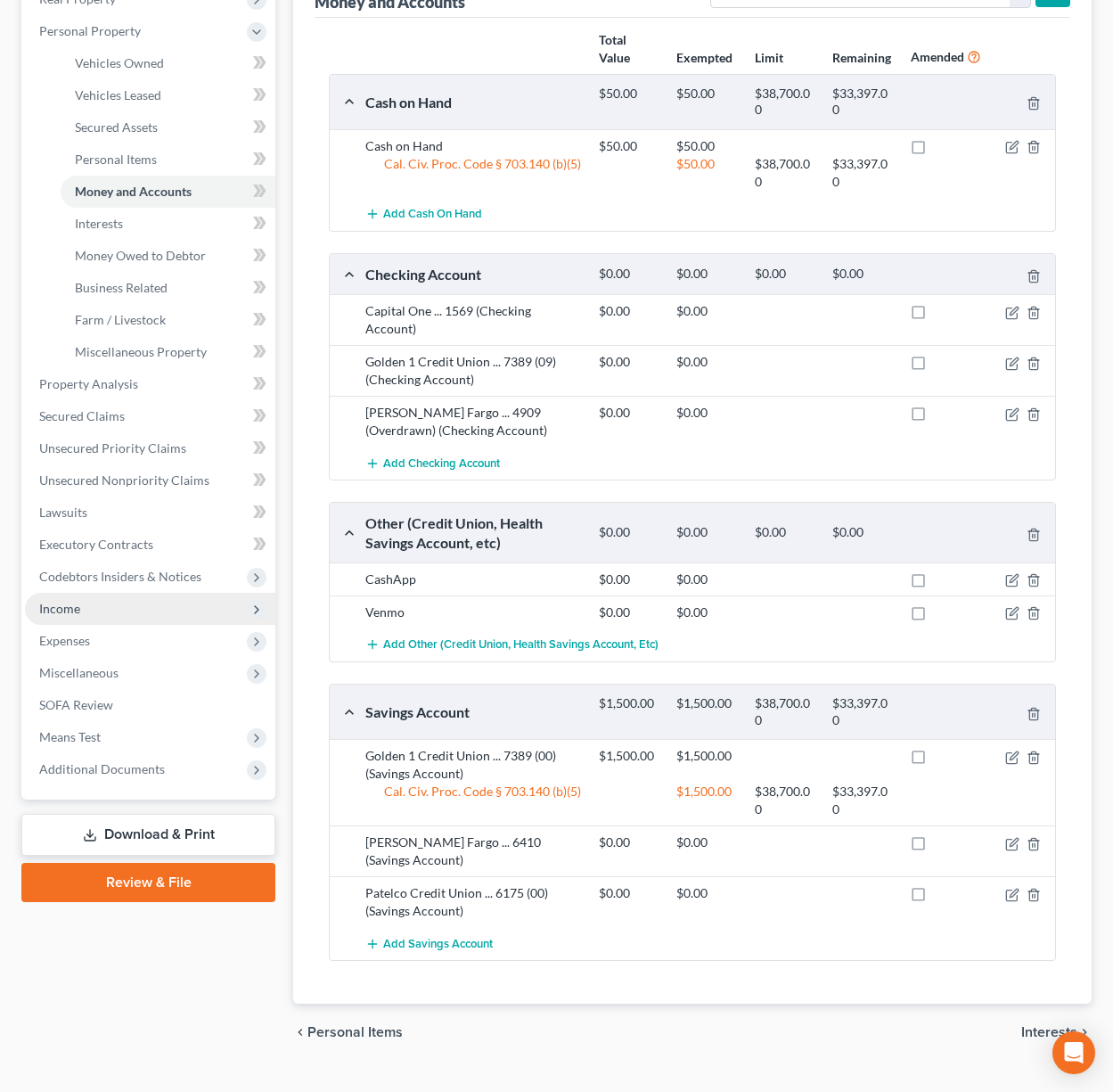
click at [64, 609] on span "Income" at bounding box center [59, 607] width 41 height 15
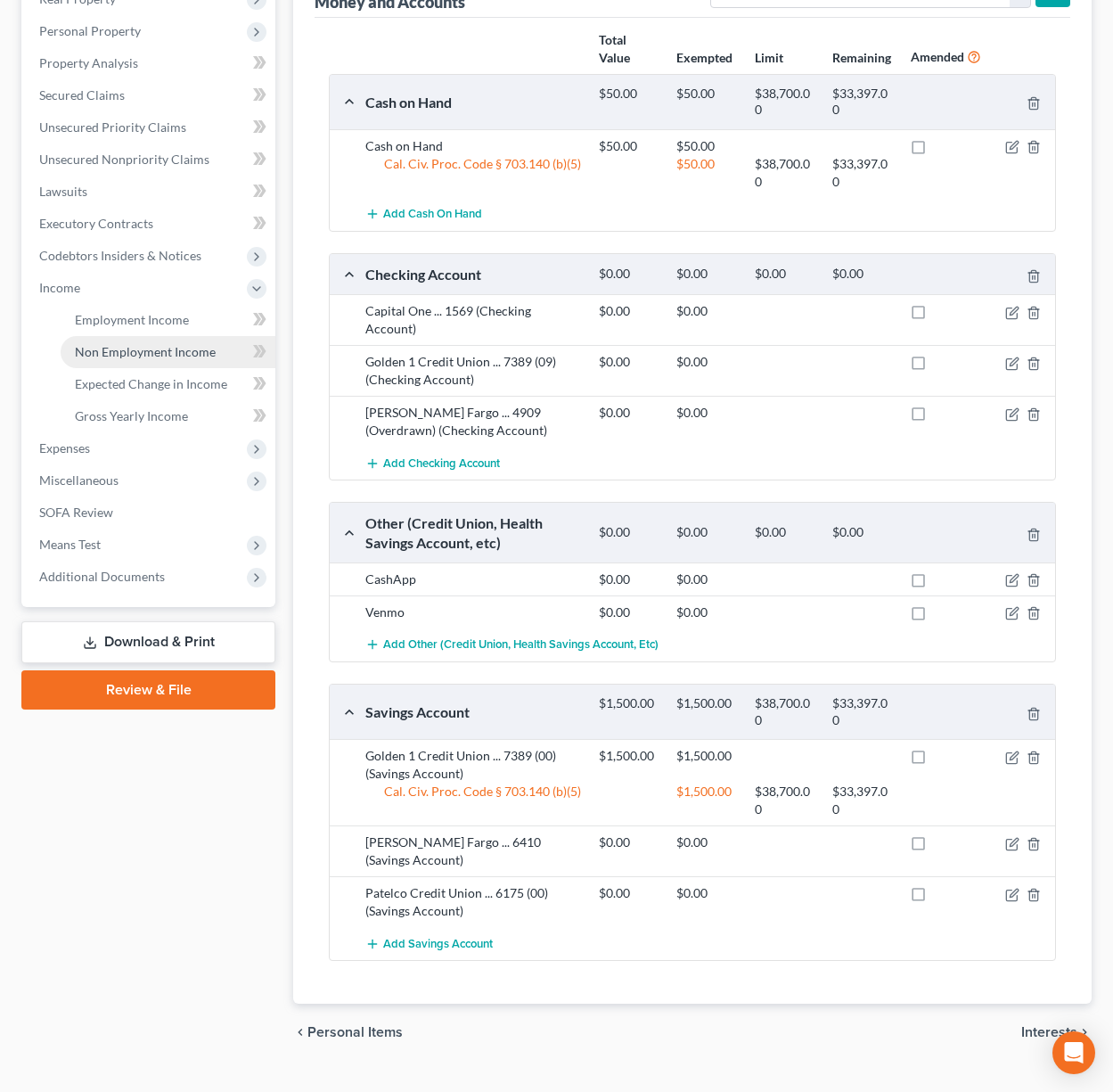
click at [163, 358] on span "Non Employment Income" at bounding box center [145, 351] width 141 height 15
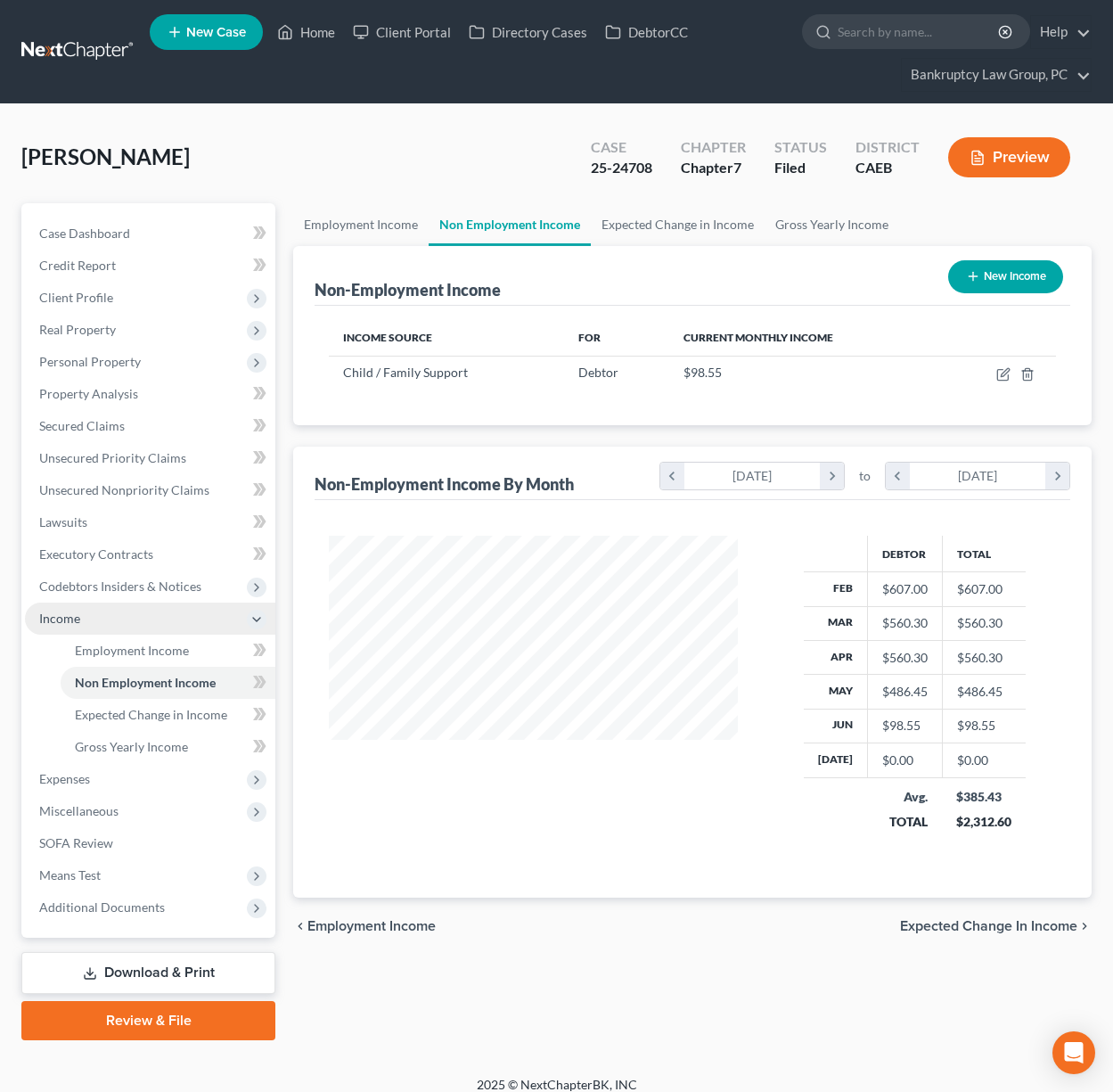
scroll to position [319, 445]
click at [135, 649] on span "Employment Income" at bounding box center [132, 649] width 114 height 15
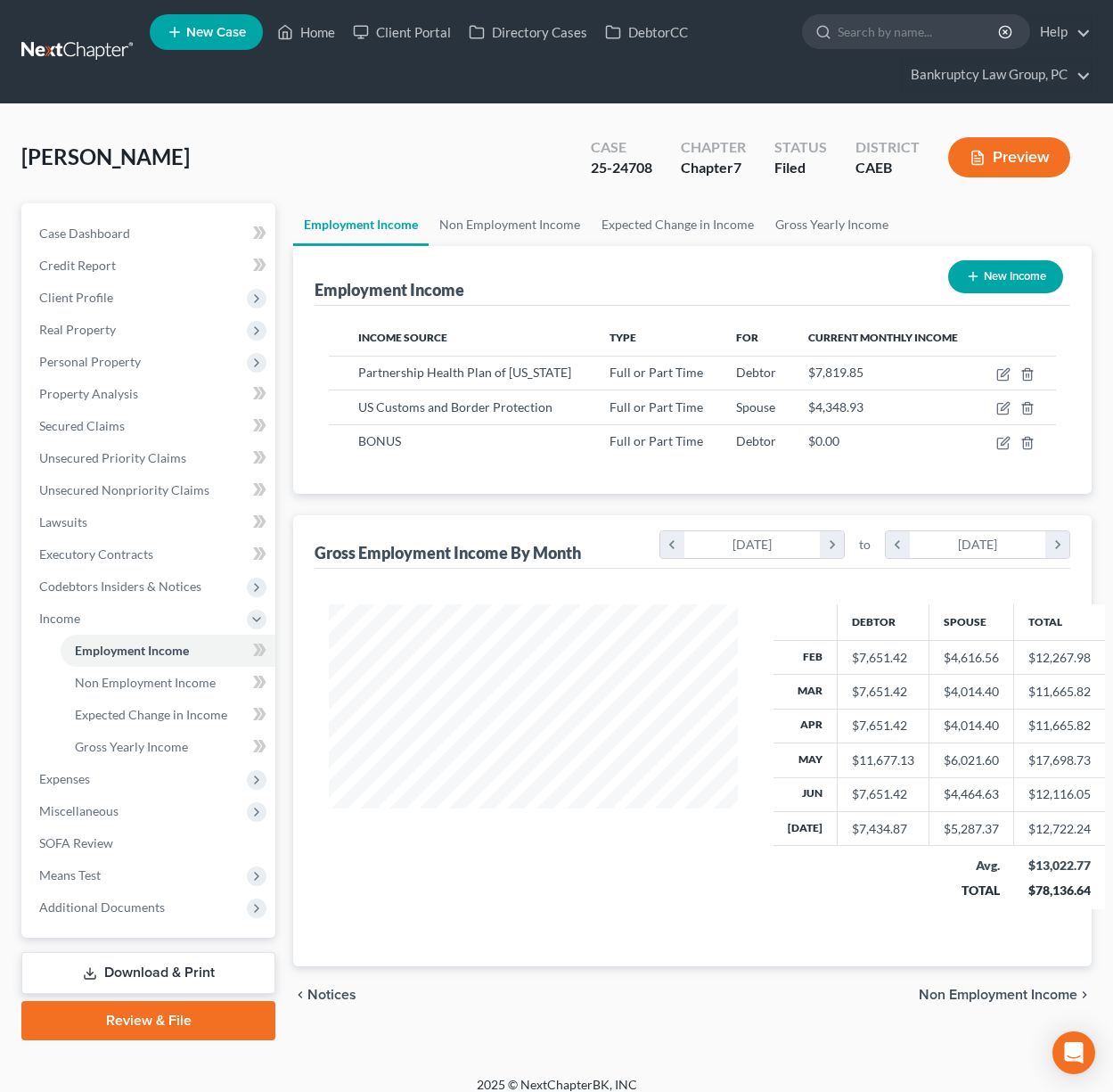
scroll to position [319, 445]
click at [313, 33] on link "Home" at bounding box center [306, 32] width 76 height 32
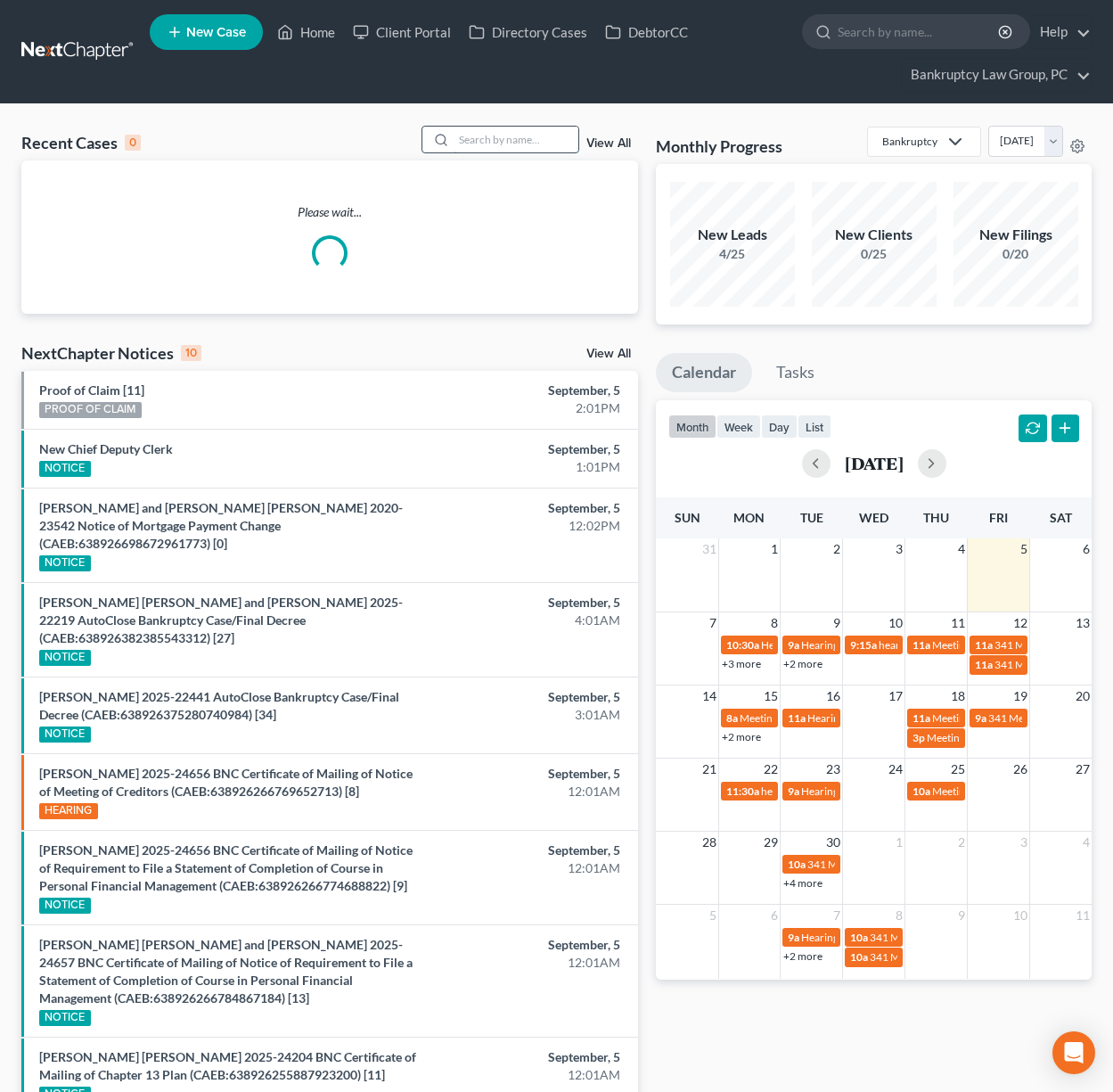
click at [480, 144] on input "search" at bounding box center [516, 140] width 125 height 26
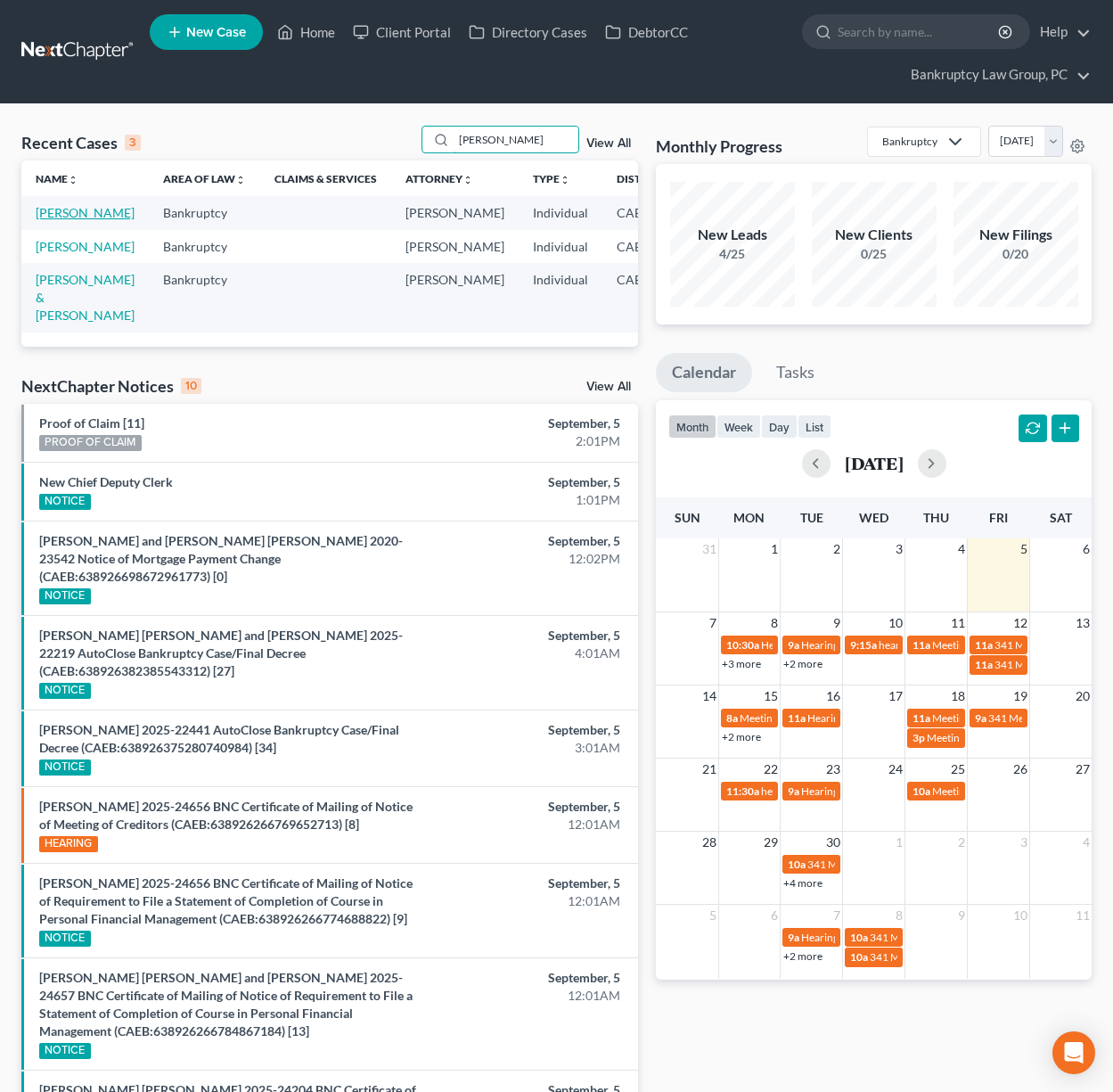
type input "[PERSON_NAME]"
click at [59, 220] on link "[PERSON_NAME]" at bounding box center [85, 212] width 99 height 15
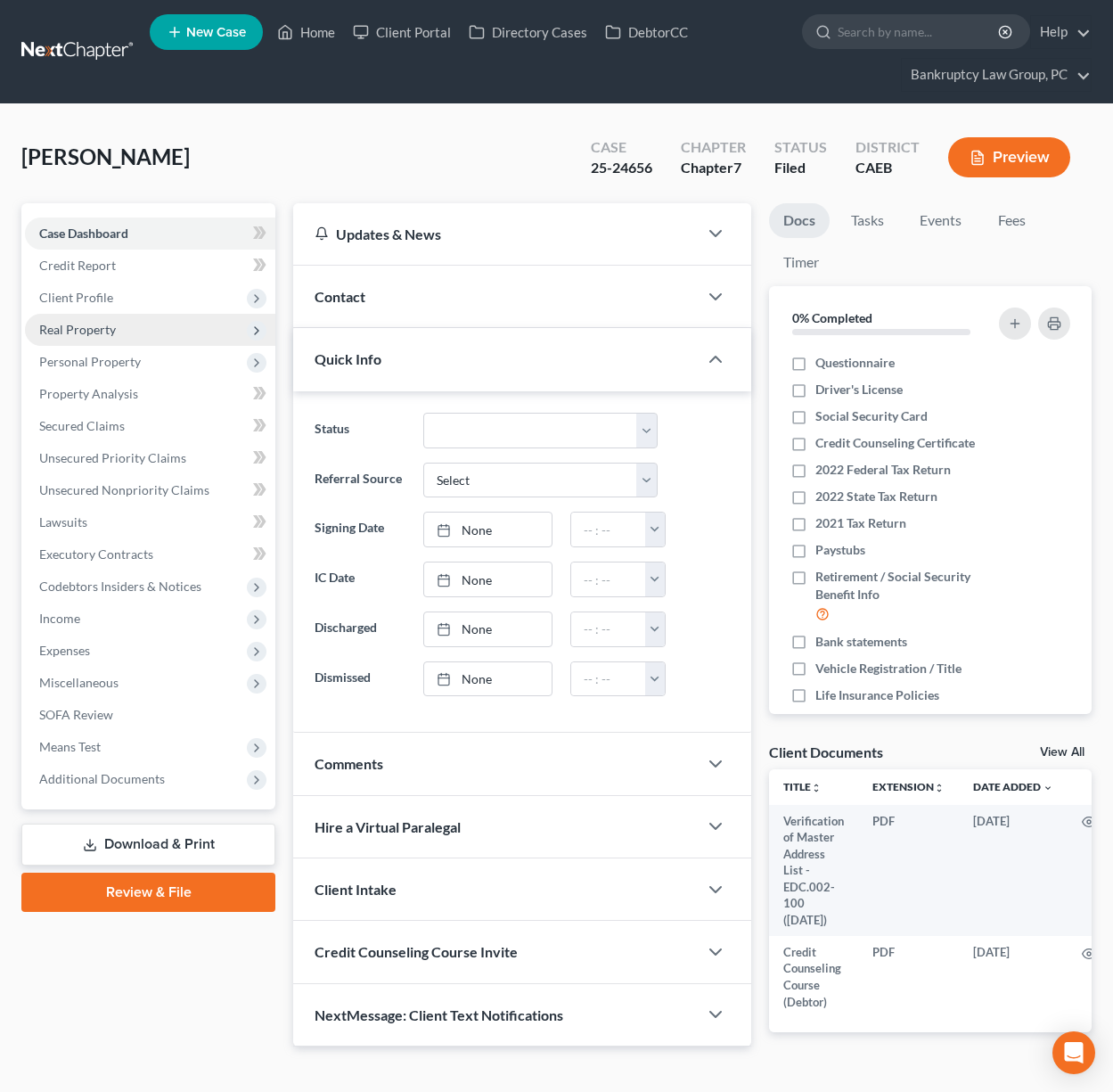
click at [112, 327] on span "Real Property" at bounding box center [77, 329] width 77 height 15
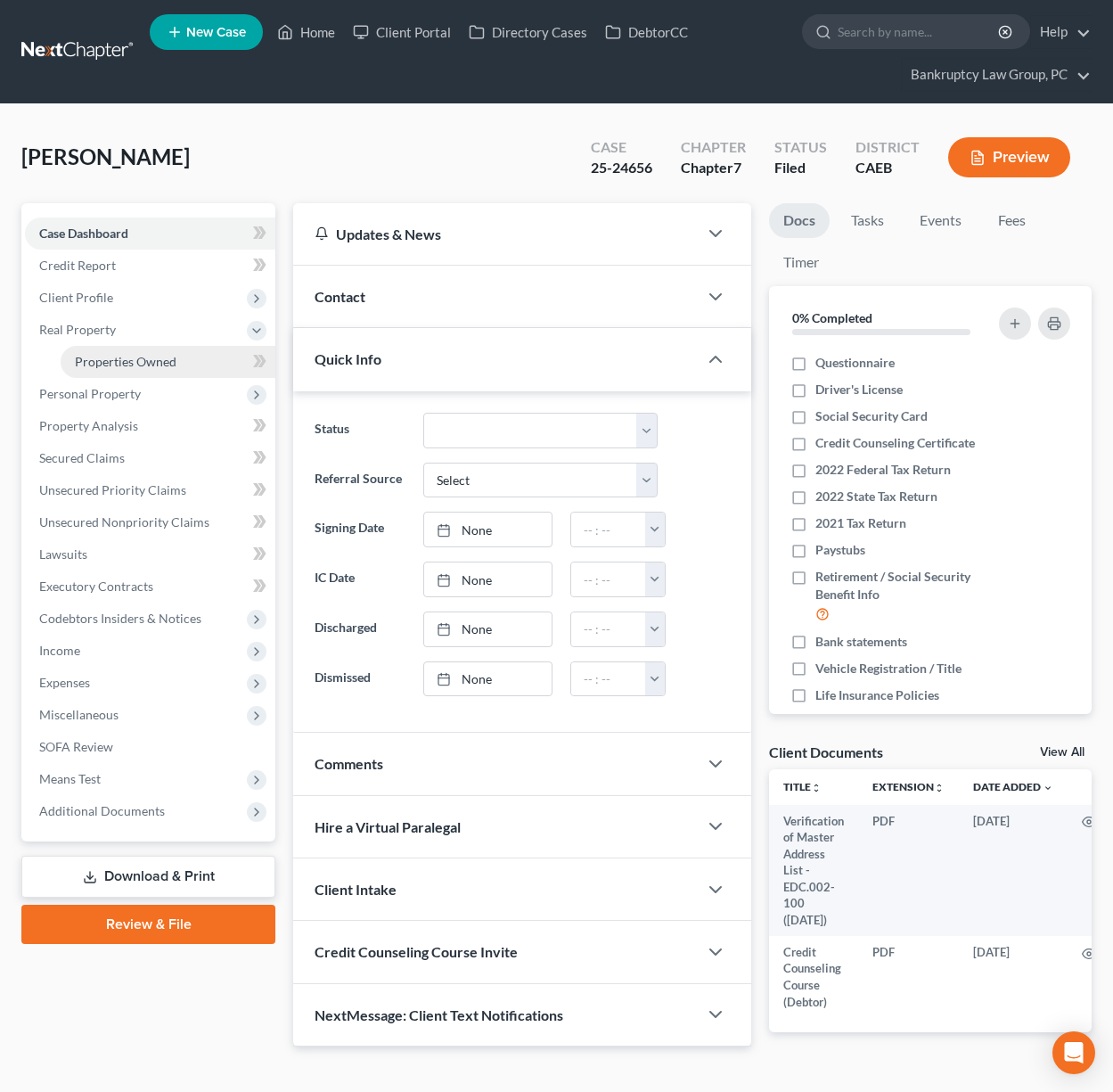
click at [117, 361] on span "Properties Owned" at bounding box center [126, 361] width 102 height 15
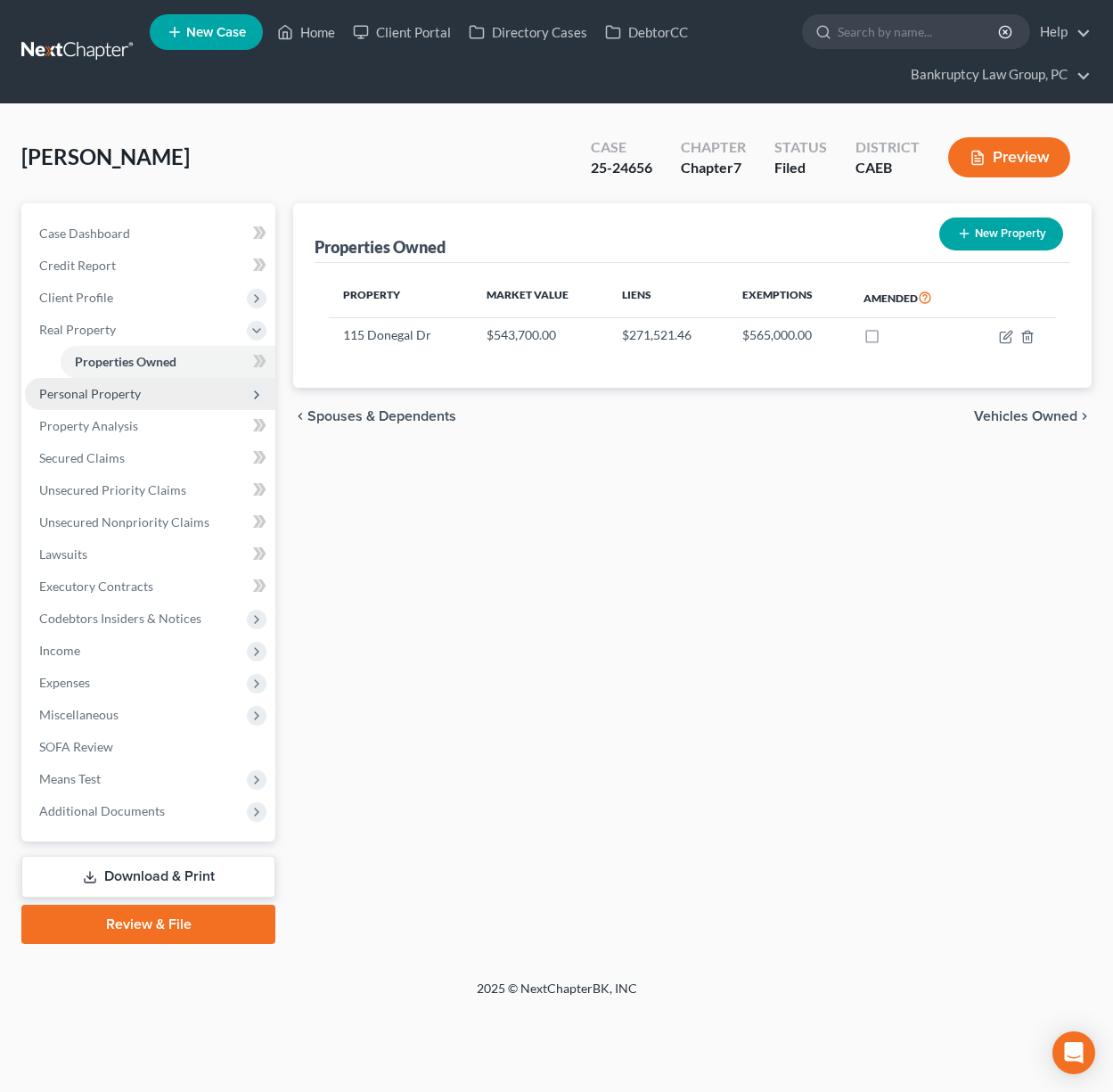
click at [82, 394] on span "Personal Property" at bounding box center [90, 393] width 102 height 15
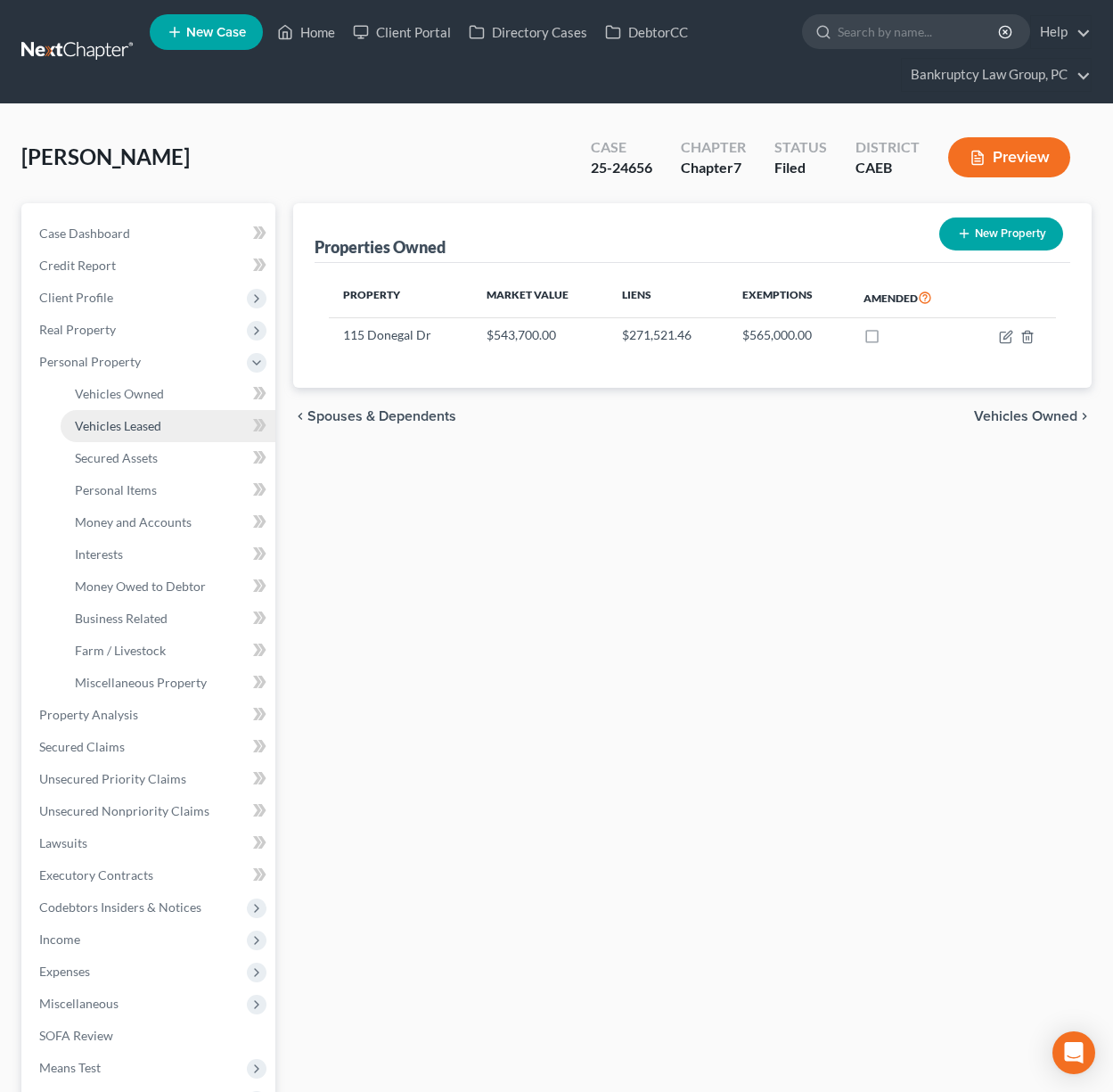
click at [87, 412] on link "Vehicles Leased" at bounding box center [168, 426] width 215 height 32
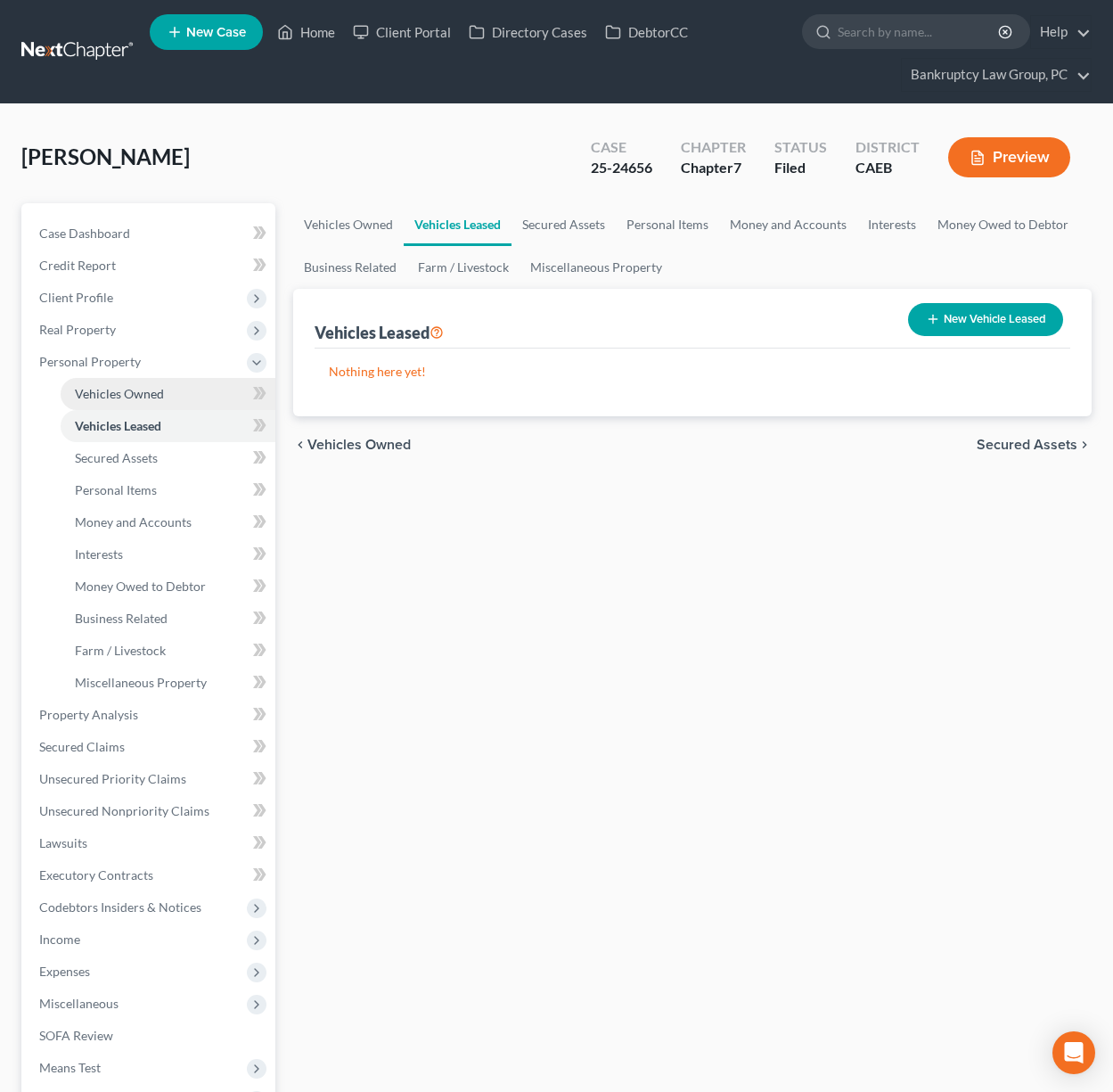
click at [99, 400] on span "Vehicles Owned" at bounding box center [119, 393] width 89 height 15
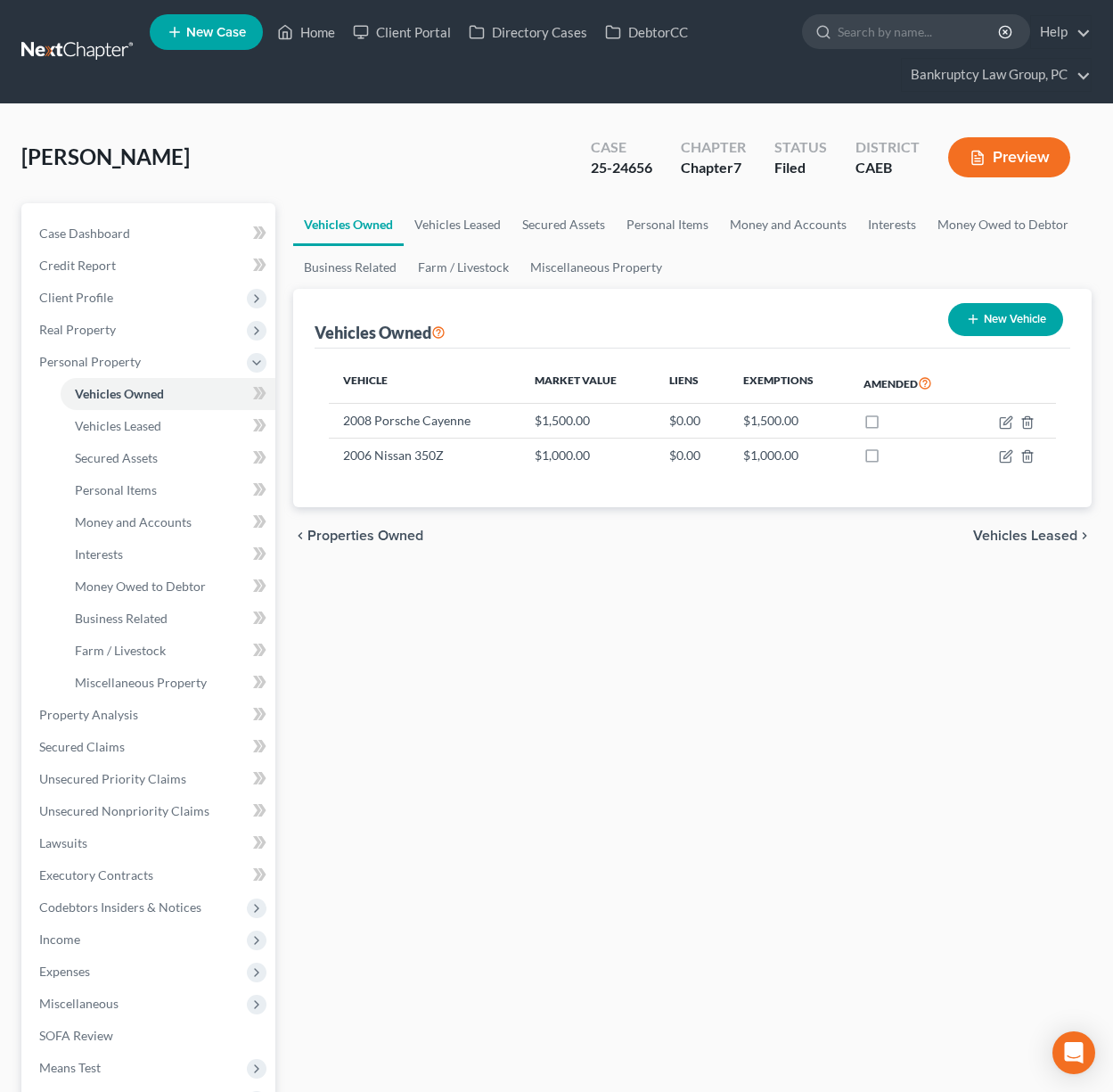
click at [1000, 552] on div "Vehicles Owned Vehicles Leased Secured Assets Personal Items Money and Accounts…" at bounding box center [692, 717] width 816 height 1029
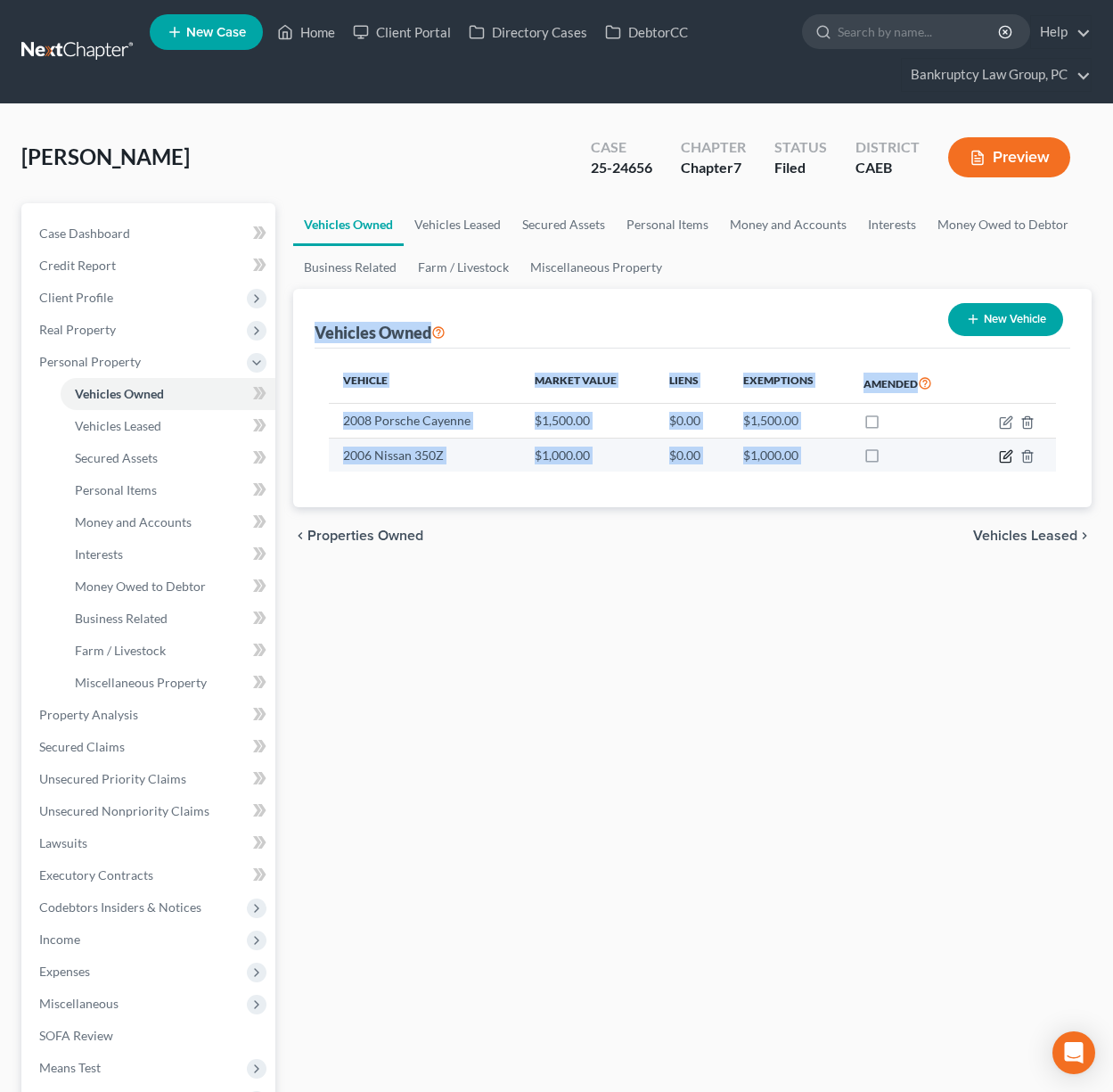
click at [1003, 454] on icon "button" at bounding box center [1006, 457] width 14 height 14
select select "0"
select select "20"
select select "3"
select select "0"
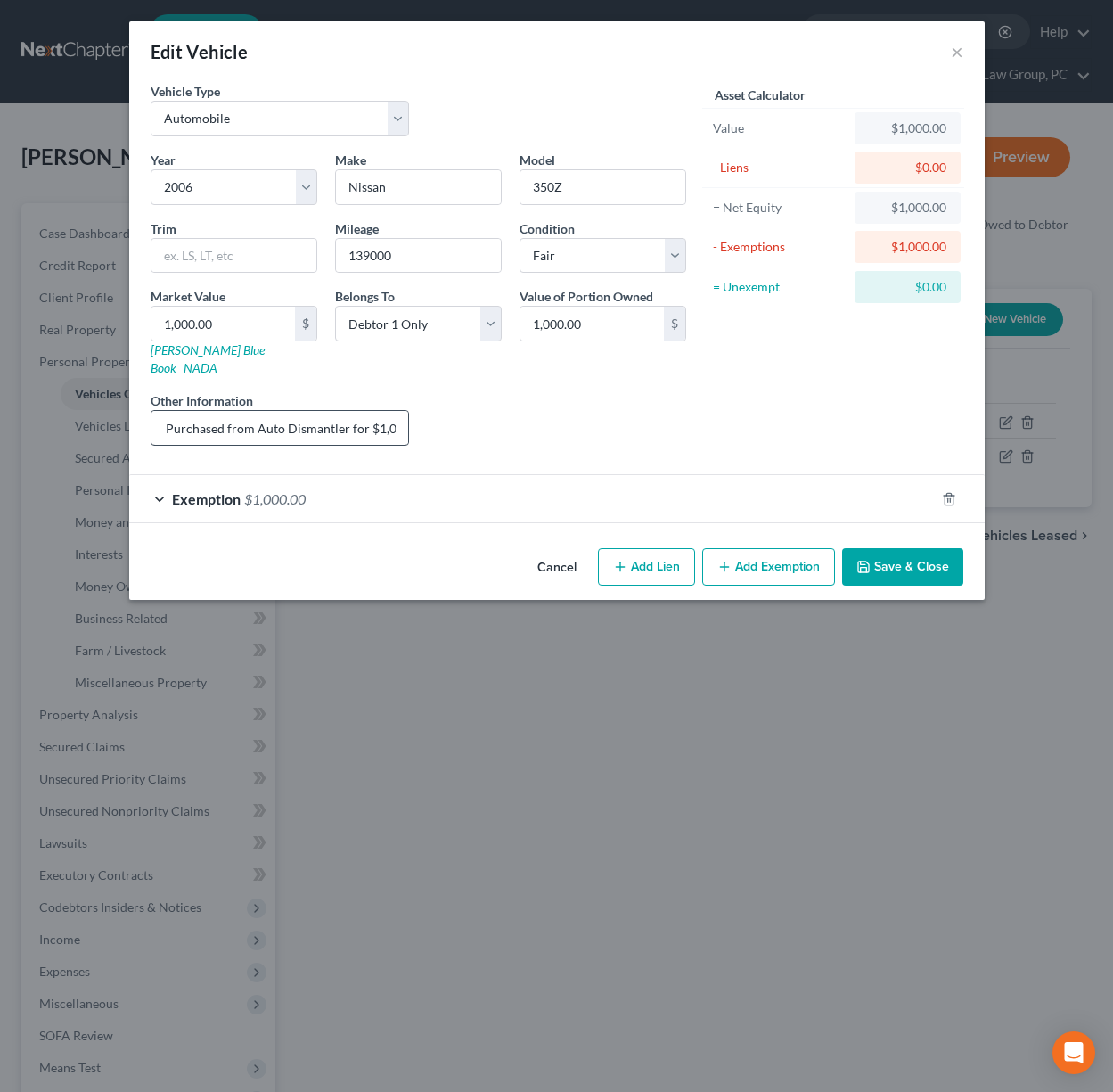
scroll to position [0, 103]
click at [957, 54] on button "×" at bounding box center [957, 51] width 12 height 21
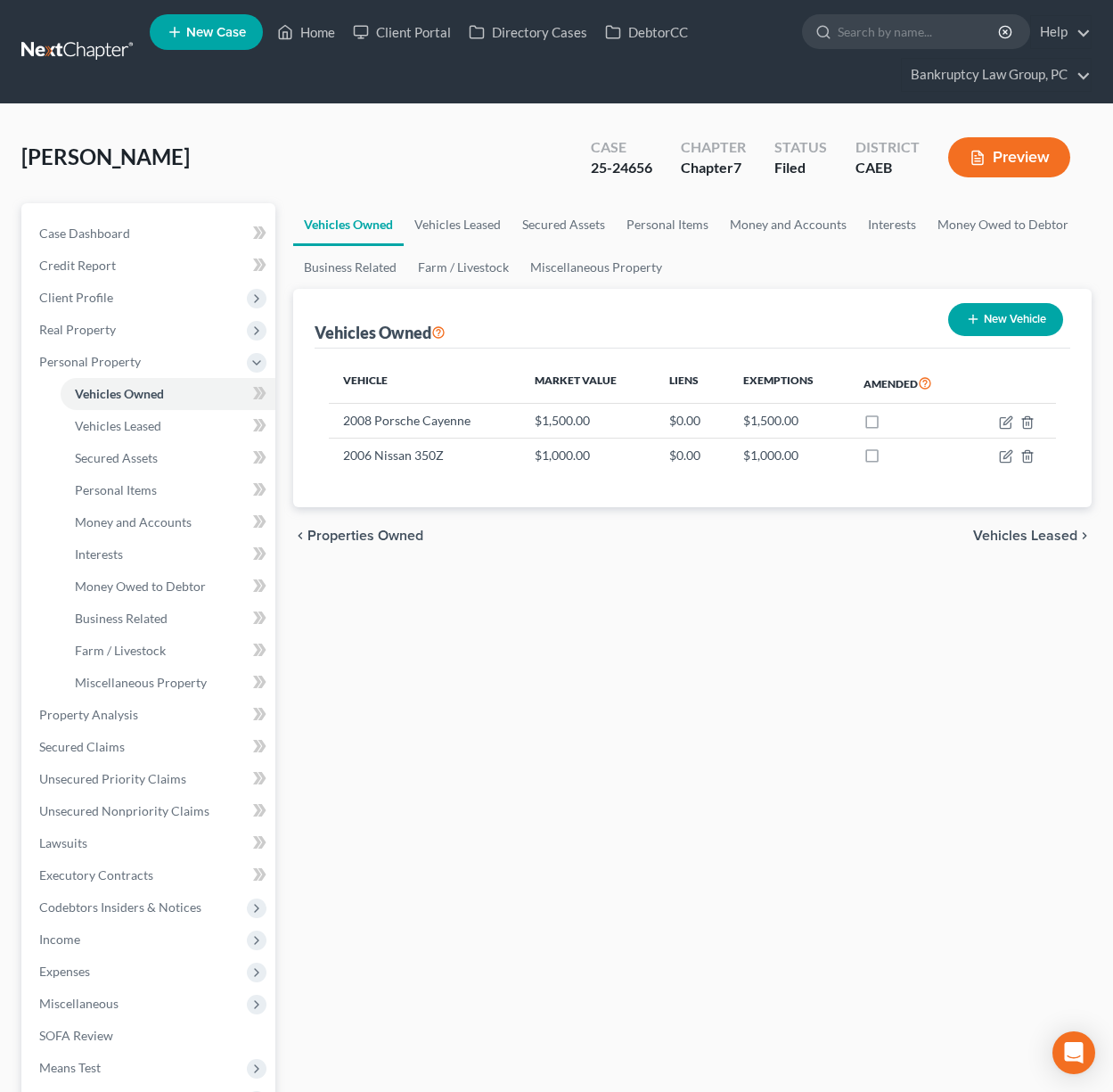
click at [925, 725] on div "Vehicles Owned Vehicles Leased Secured Assets Personal Items Money and Accounts…" at bounding box center [692, 717] width 816 height 1029
click at [116, 556] on span "Interests" at bounding box center [99, 553] width 48 height 15
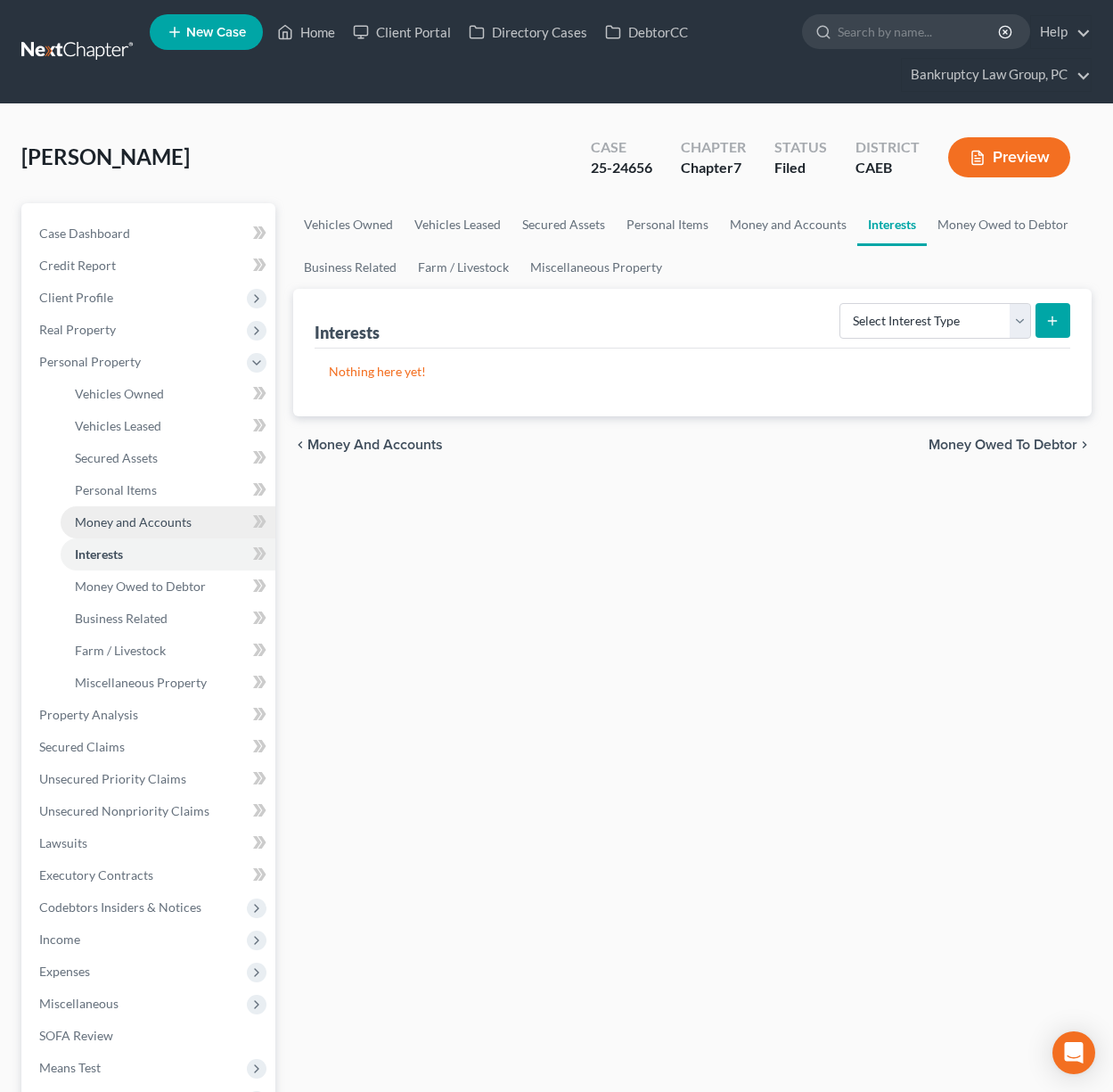
click at [140, 522] on span "Money and Accounts" at bounding box center [133, 522] width 117 height 15
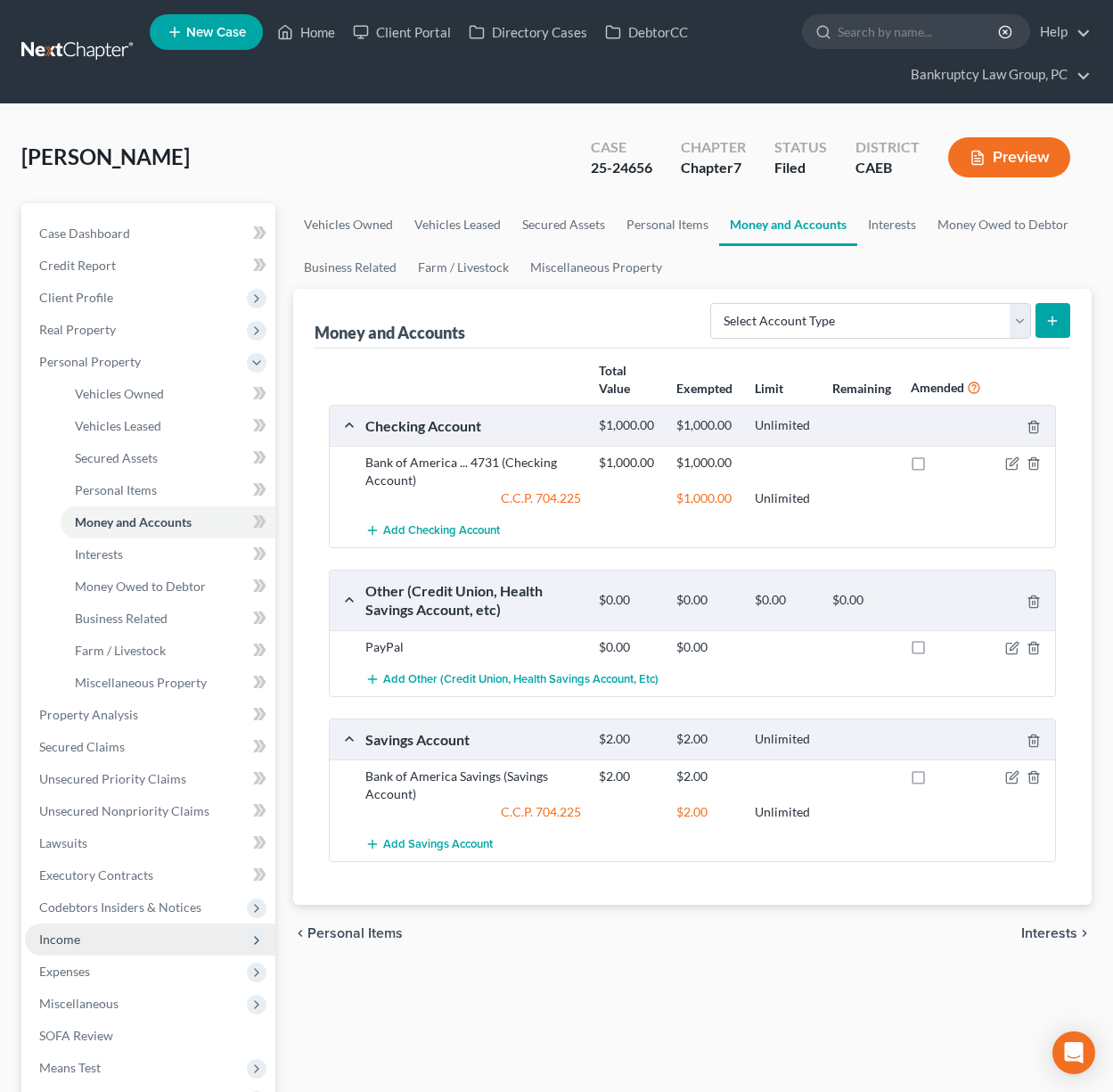
click at [70, 938] on span "Income" at bounding box center [59, 938] width 41 height 15
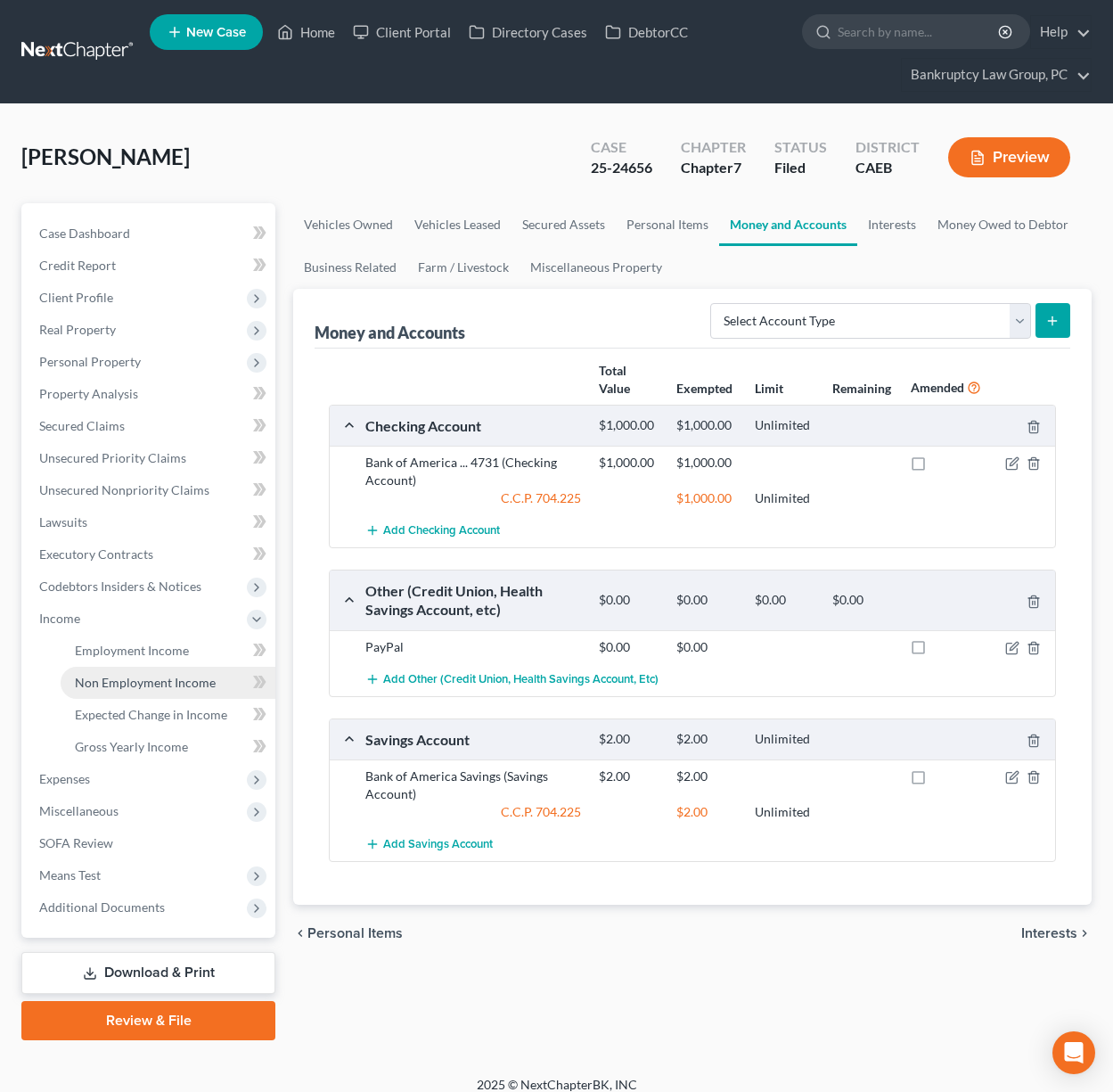
click at [157, 691] on link "Non Employment Income" at bounding box center [168, 682] width 215 height 32
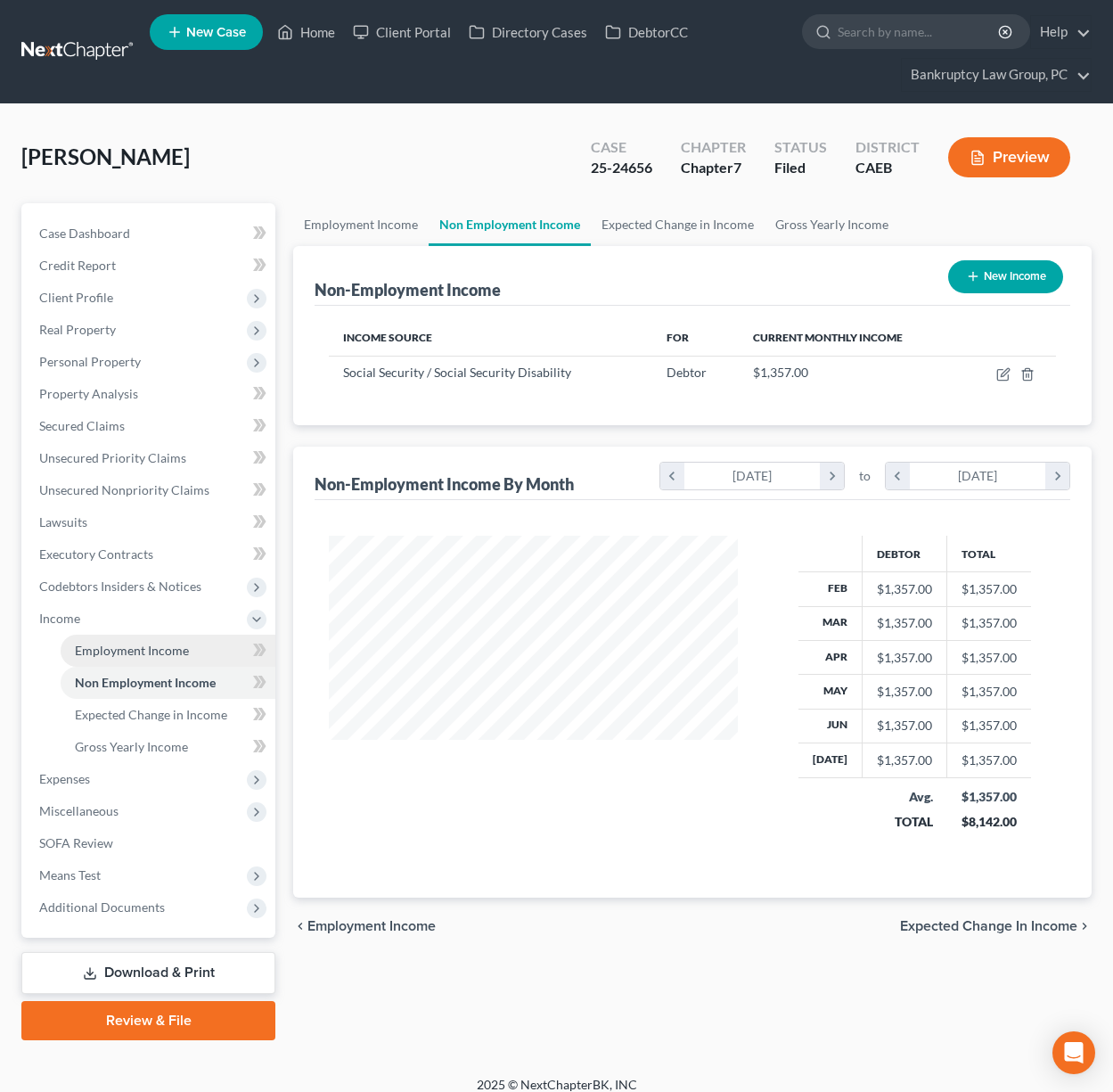
scroll to position [319, 445]
click at [152, 652] on span "Employment Income" at bounding box center [132, 649] width 114 height 15
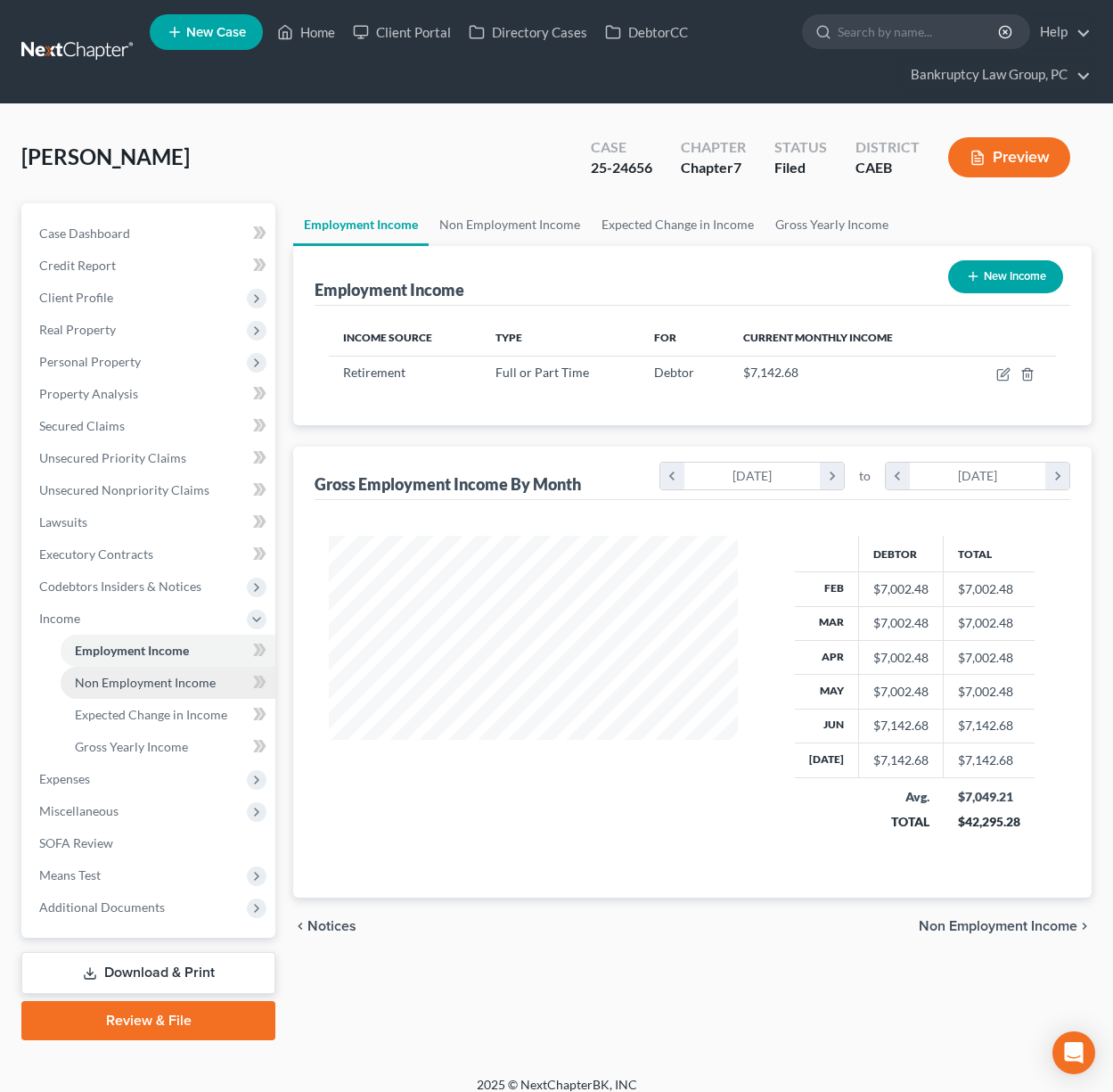
scroll to position [319, 445]
click at [147, 679] on span "Non Employment Income" at bounding box center [145, 681] width 141 height 15
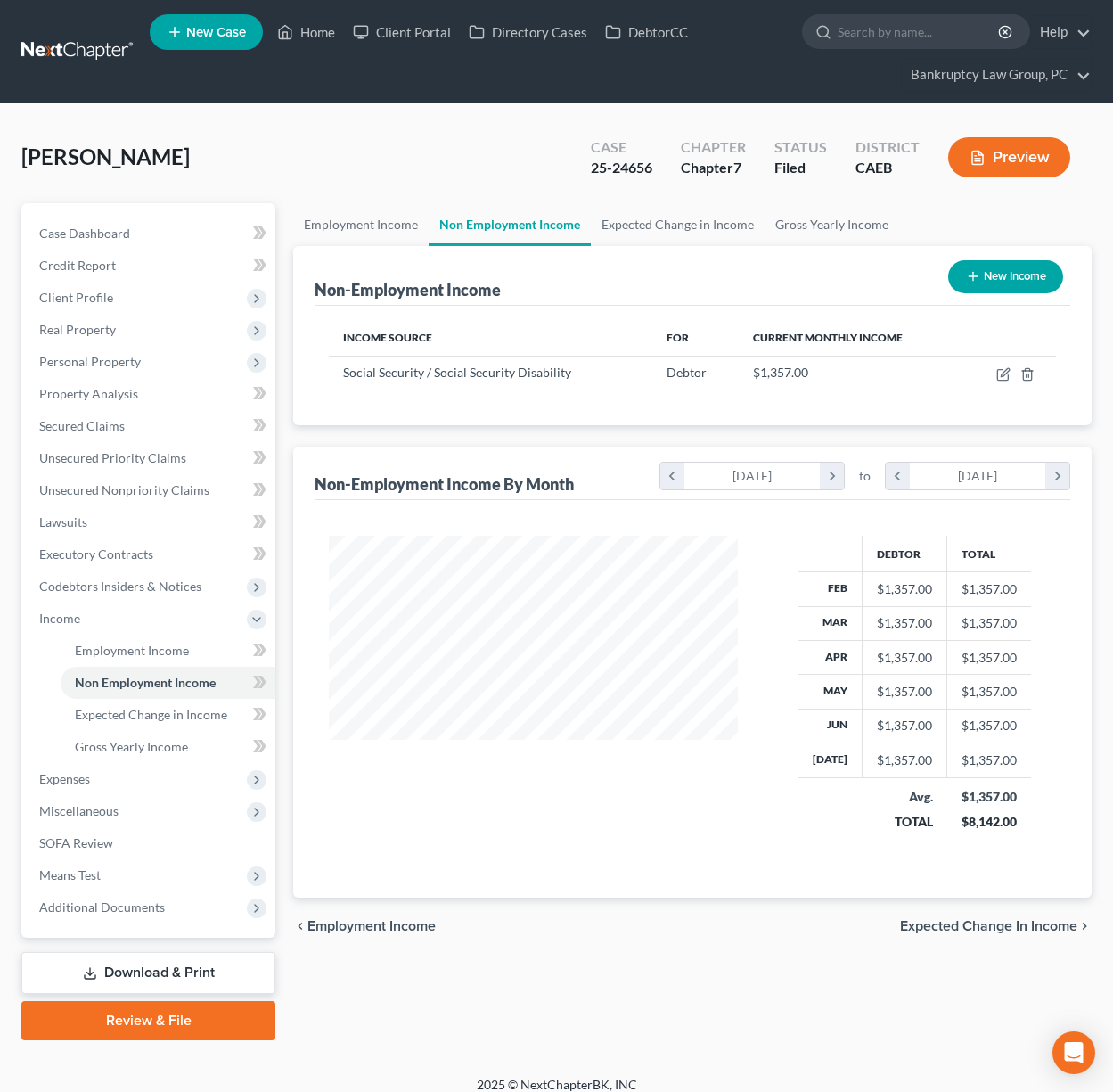
scroll to position [319, 445]
drag, startPoint x: 329, startPoint y: 33, endPoint x: 362, endPoint y: 53, distance: 38.6
click at [329, 33] on link "Home" at bounding box center [306, 32] width 76 height 32
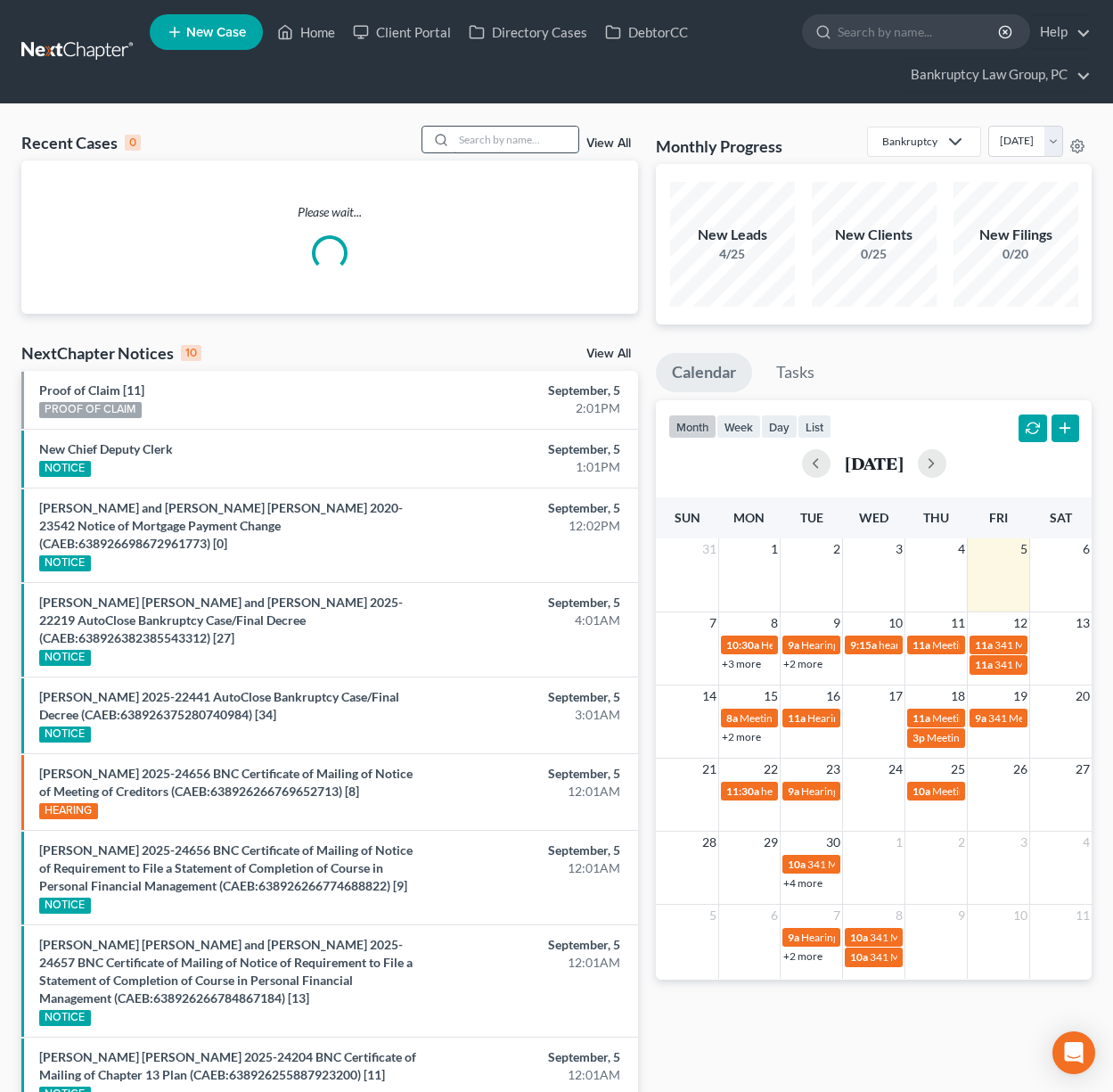
click at [533, 141] on input "search" at bounding box center [516, 140] width 125 height 26
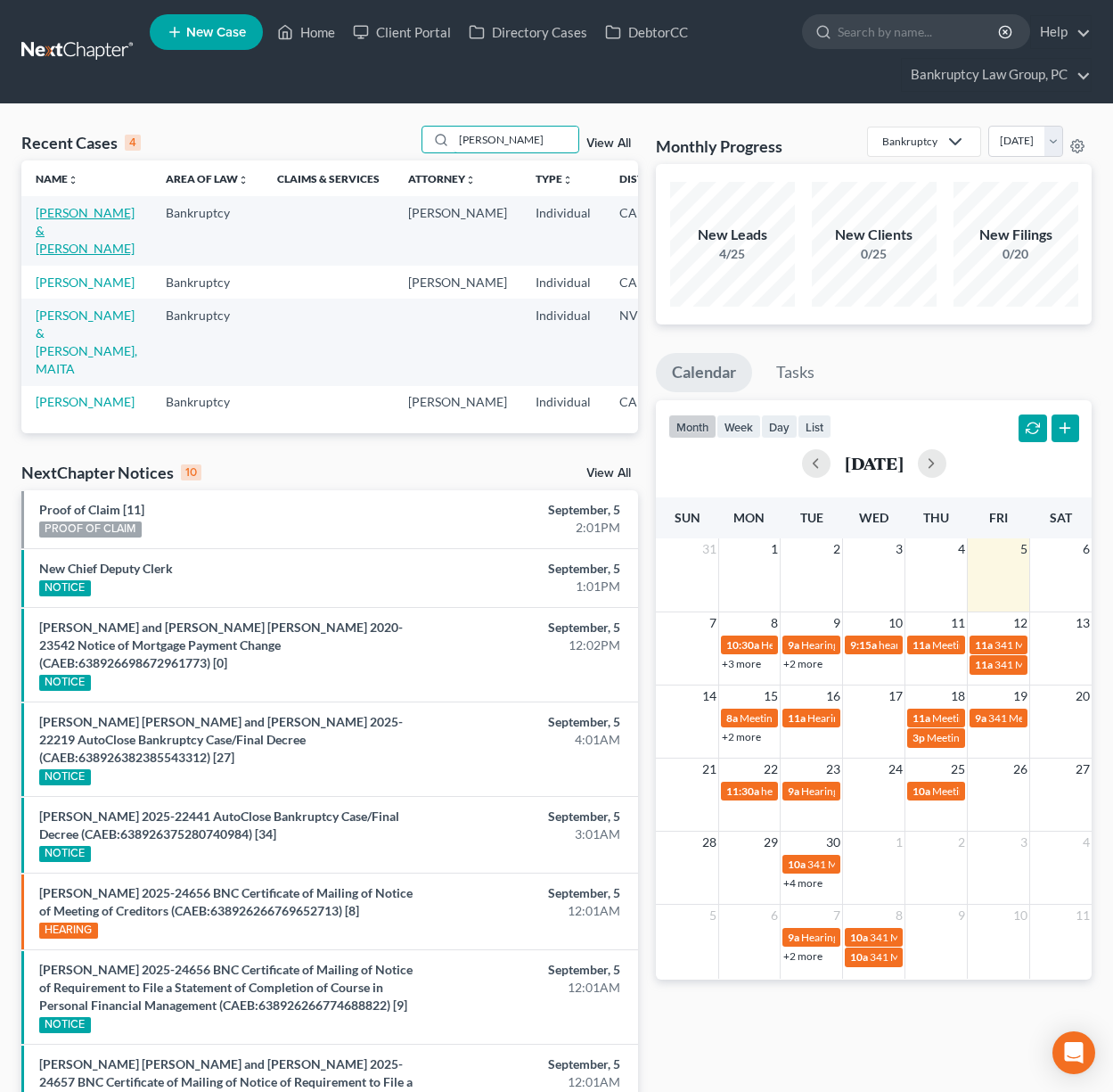
type input "[PERSON_NAME]"
click at [55, 230] on link "[PERSON_NAME] & [PERSON_NAME]" at bounding box center [85, 230] width 99 height 51
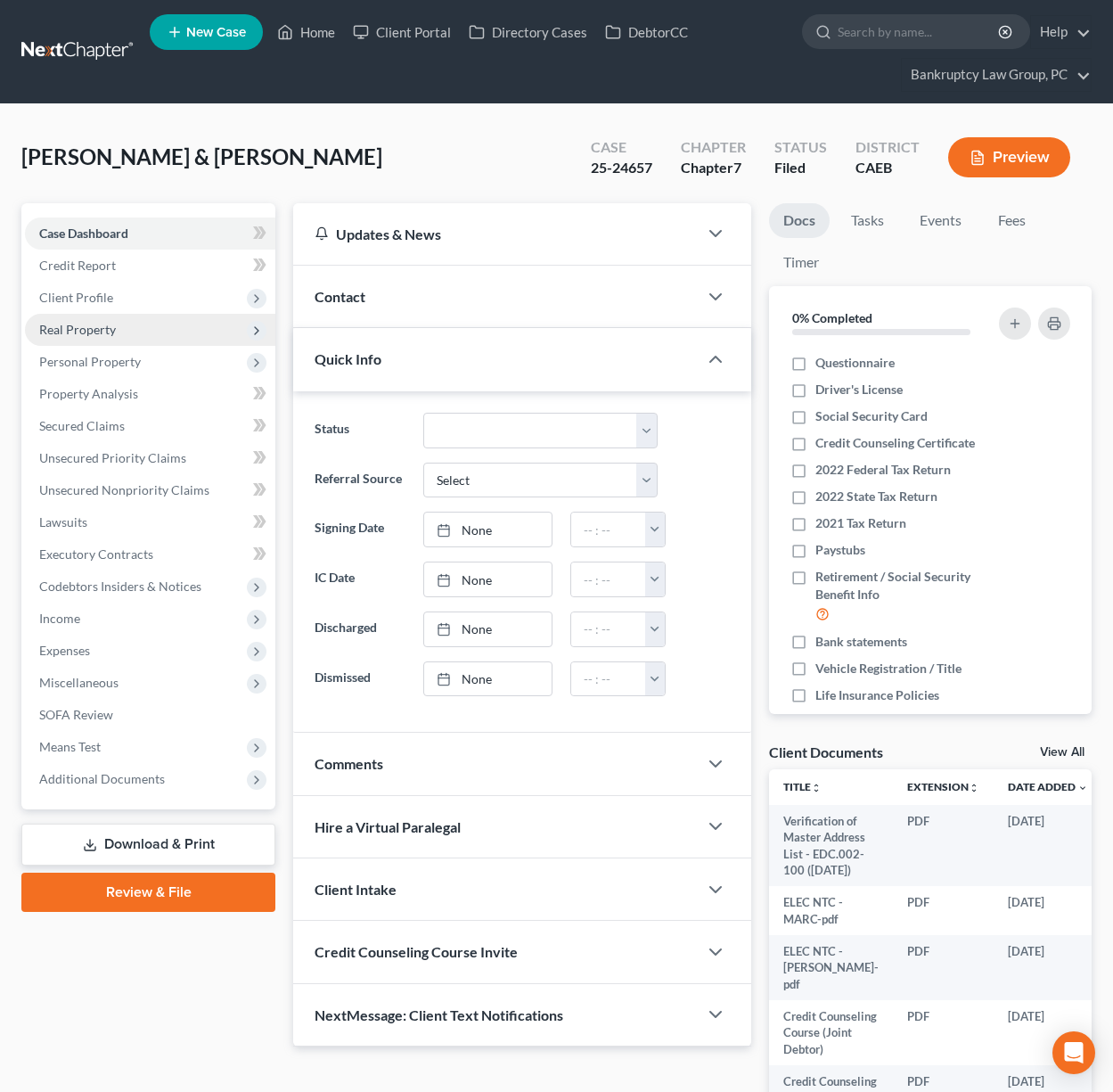
click at [94, 333] on span "Real Property" at bounding box center [77, 329] width 77 height 15
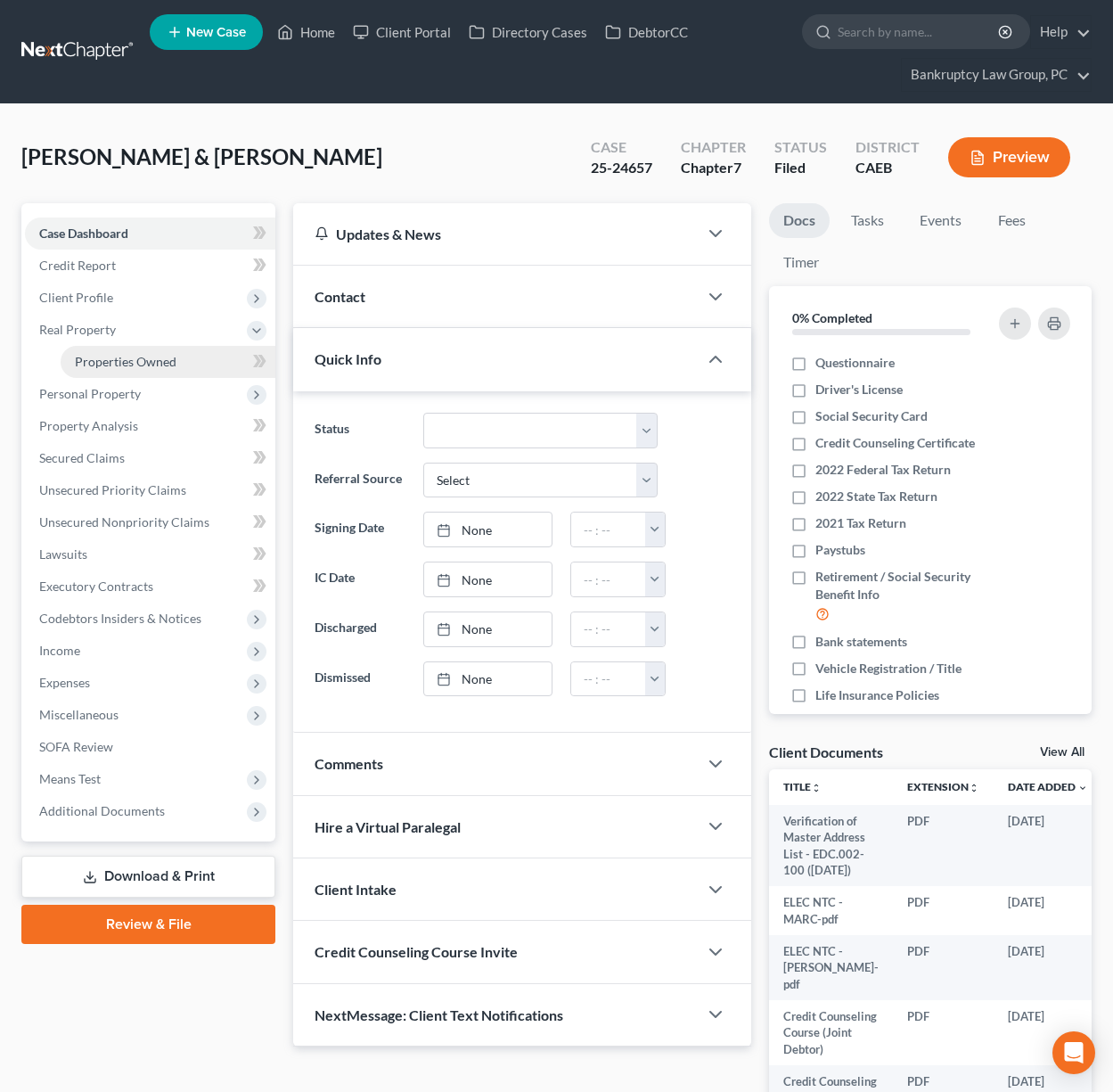
click at [102, 347] on link "Properties Owned" at bounding box center [168, 362] width 215 height 32
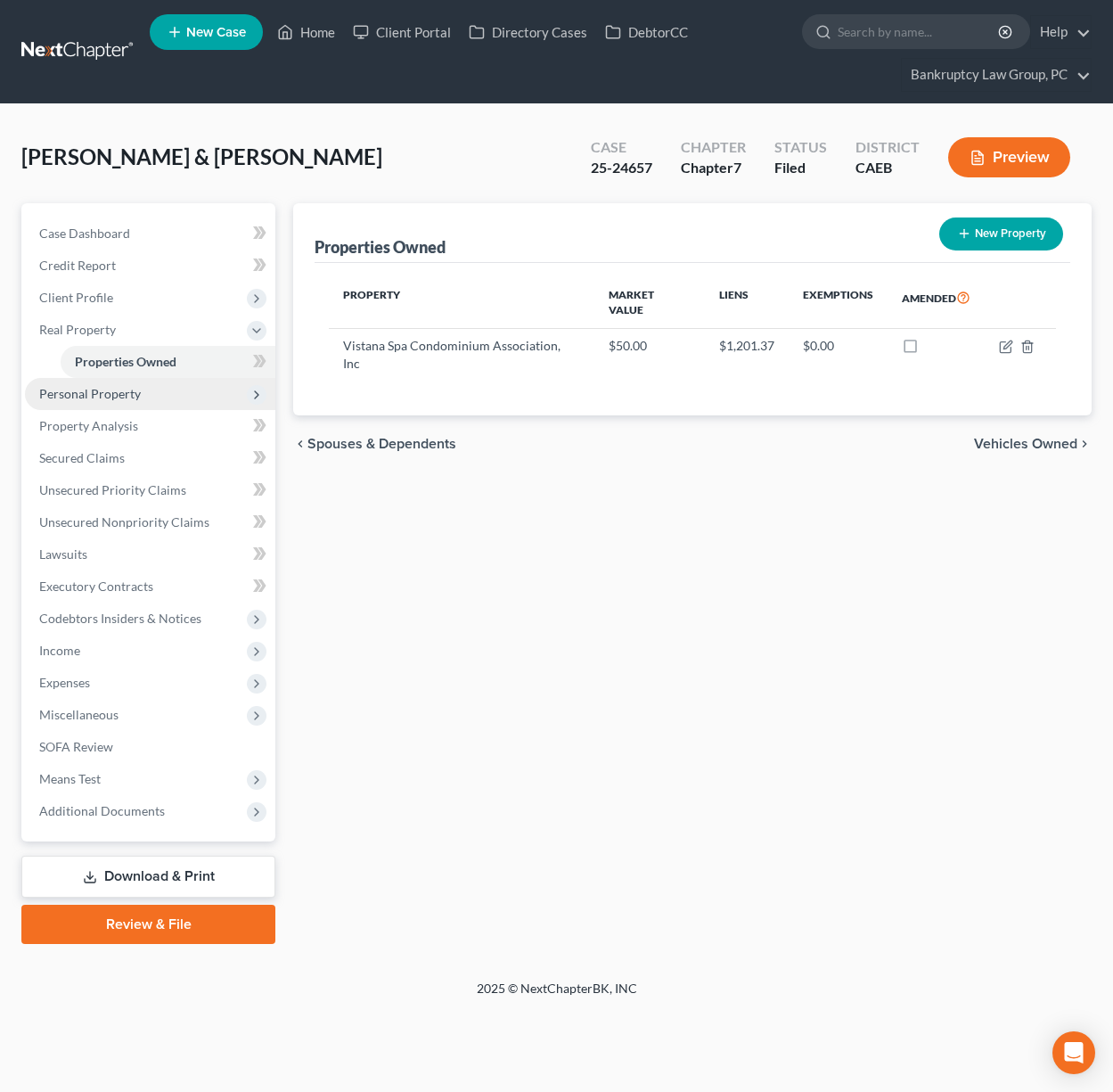
click at [100, 388] on span "Personal Property" at bounding box center [90, 393] width 102 height 15
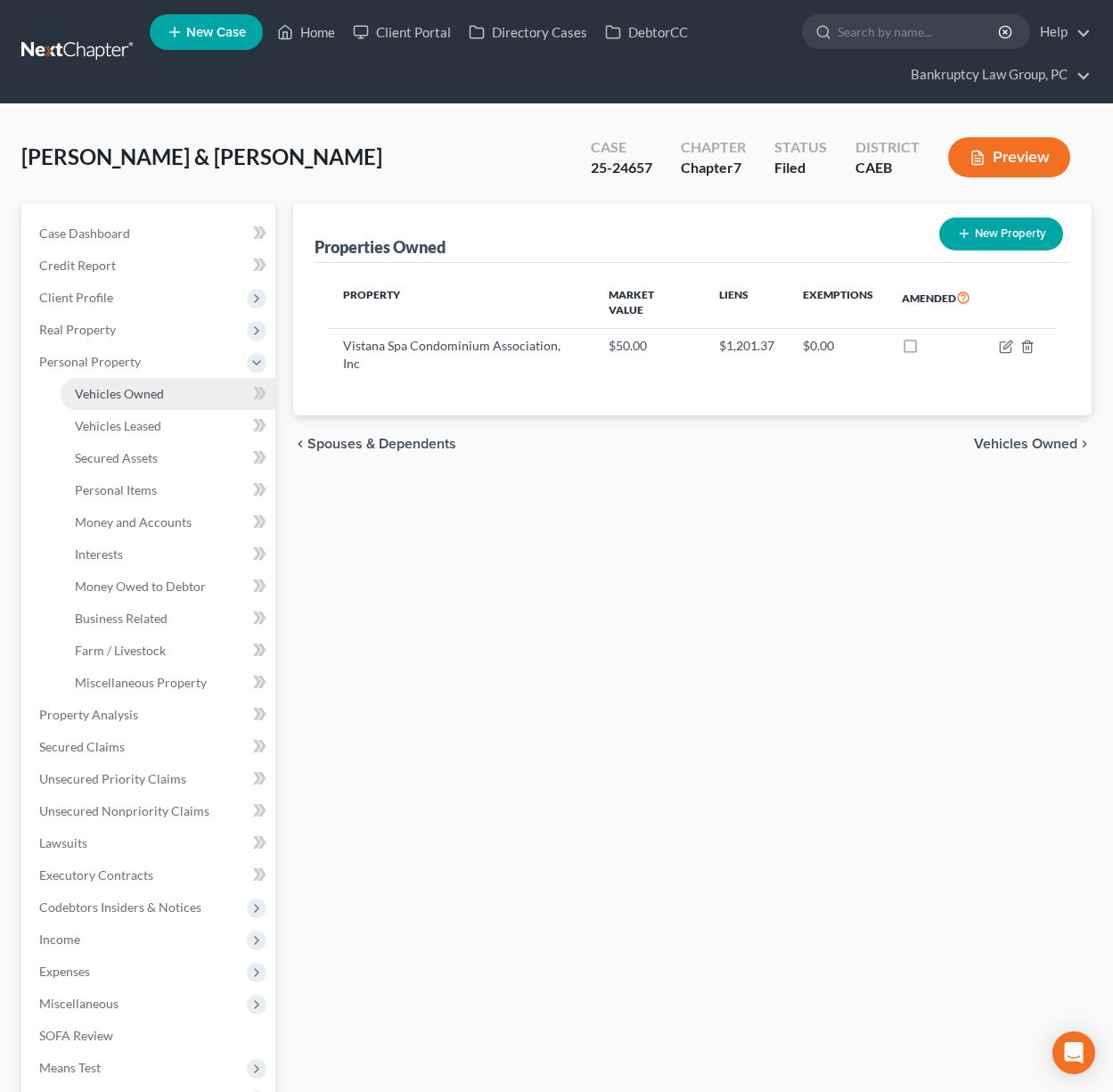
click at [107, 401] on link "Vehicles Owned" at bounding box center [168, 394] width 215 height 32
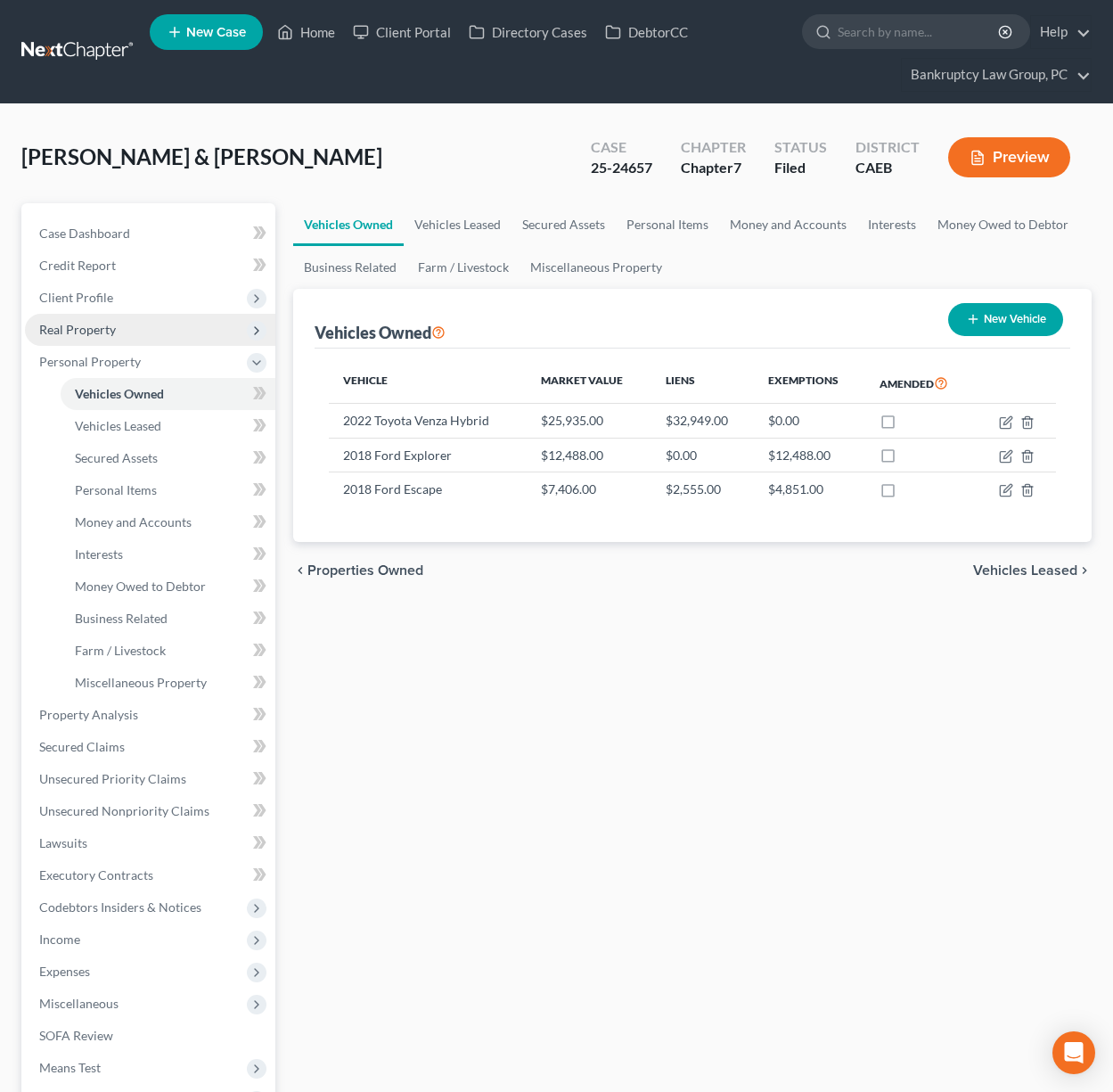
click at [76, 327] on span "Real Property" at bounding box center [77, 329] width 77 height 15
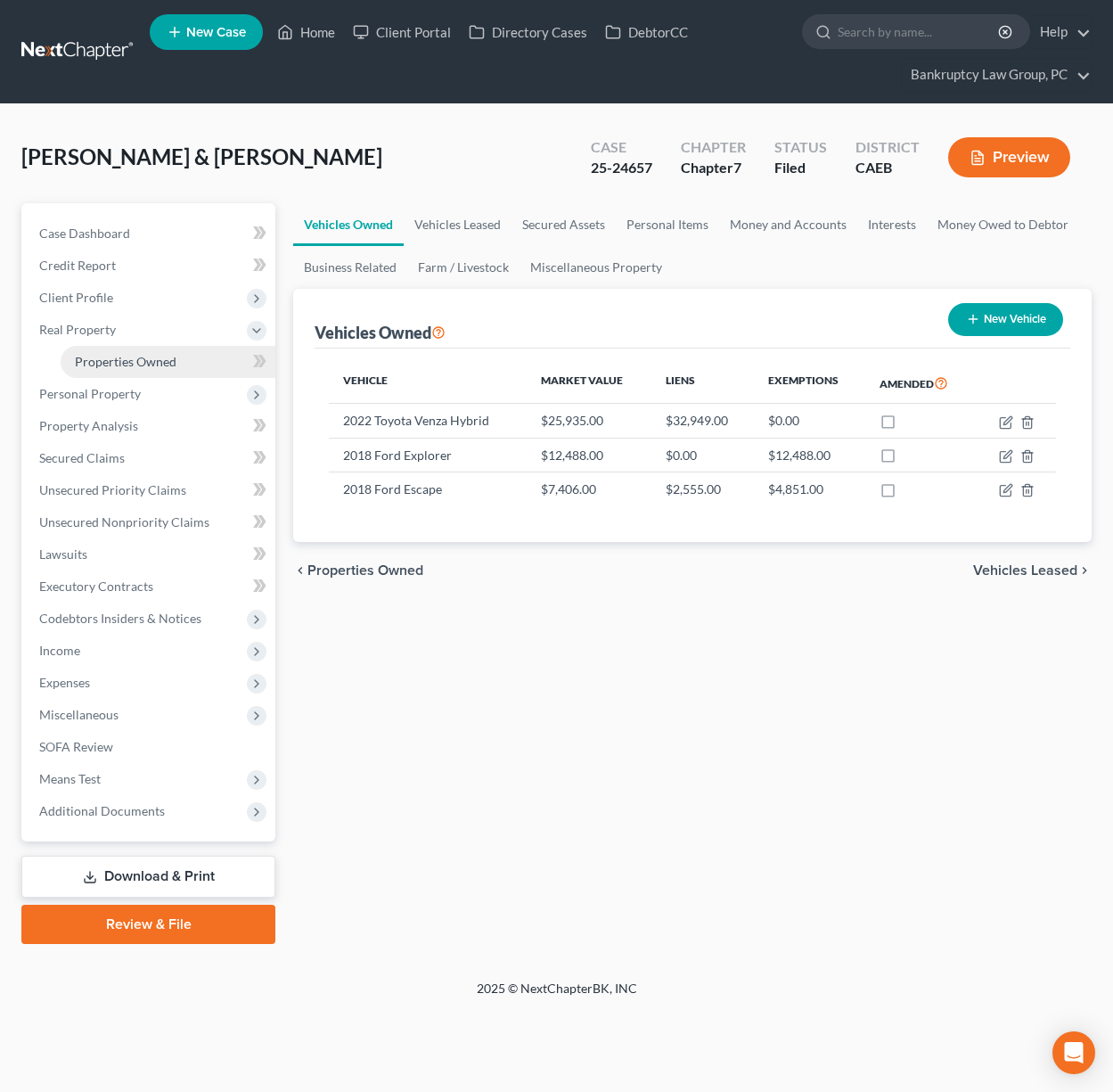
click at [96, 350] on link "Properties Owned" at bounding box center [168, 362] width 215 height 32
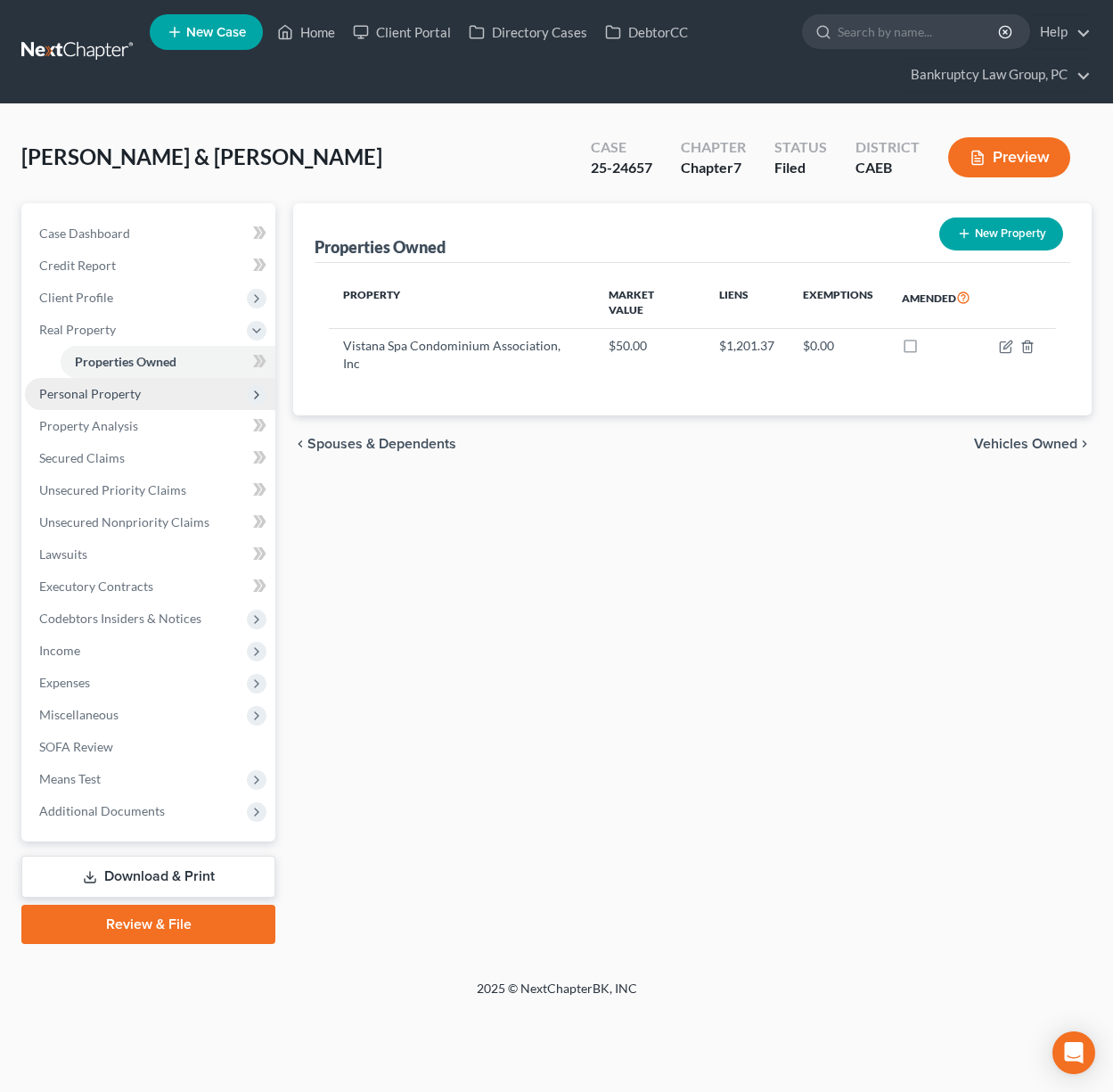
click at [81, 392] on span "Personal Property" at bounding box center [90, 393] width 102 height 15
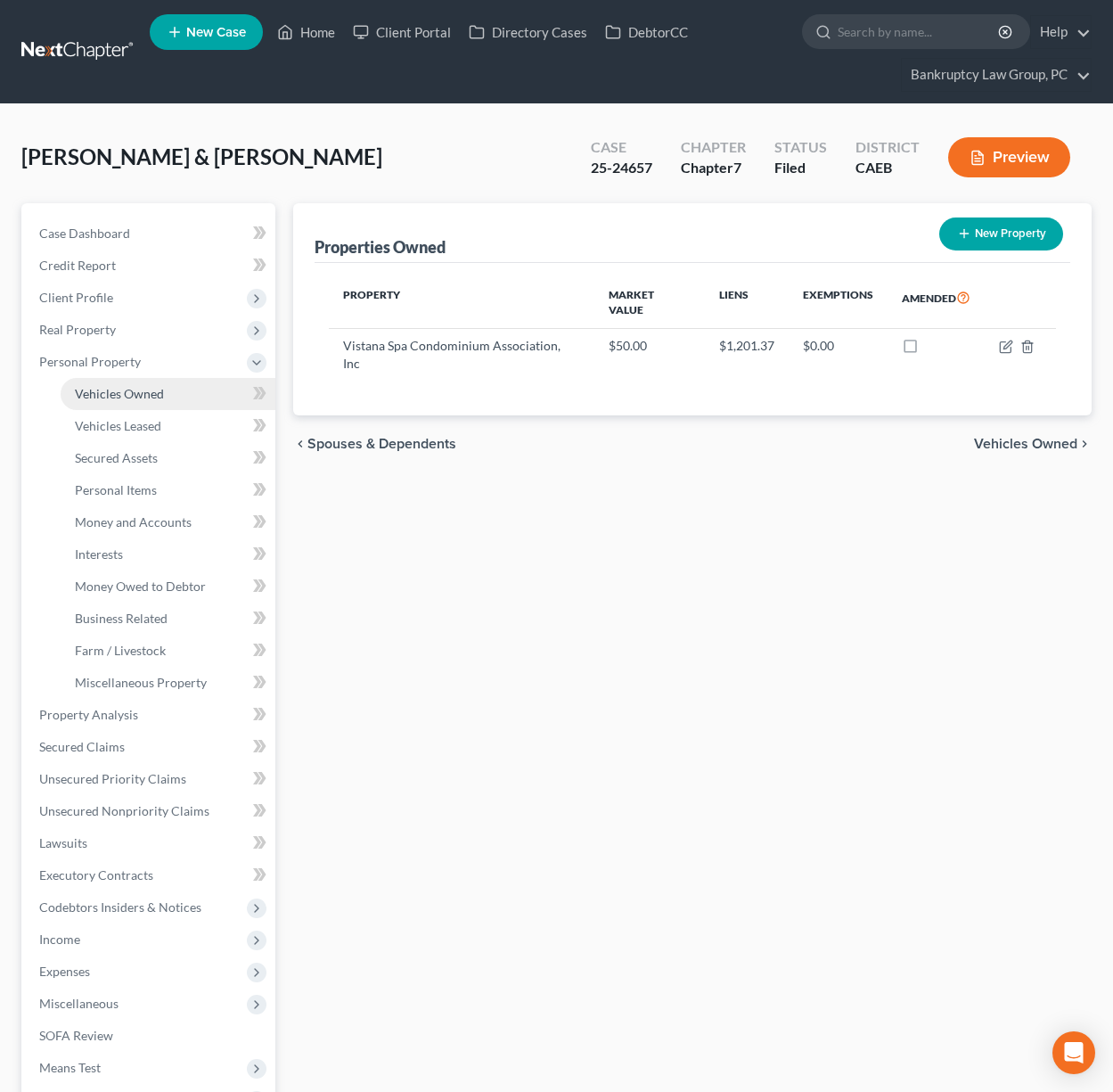
click at [95, 396] on span "Vehicles Owned" at bounding box center [119, 393] width 89 height 15
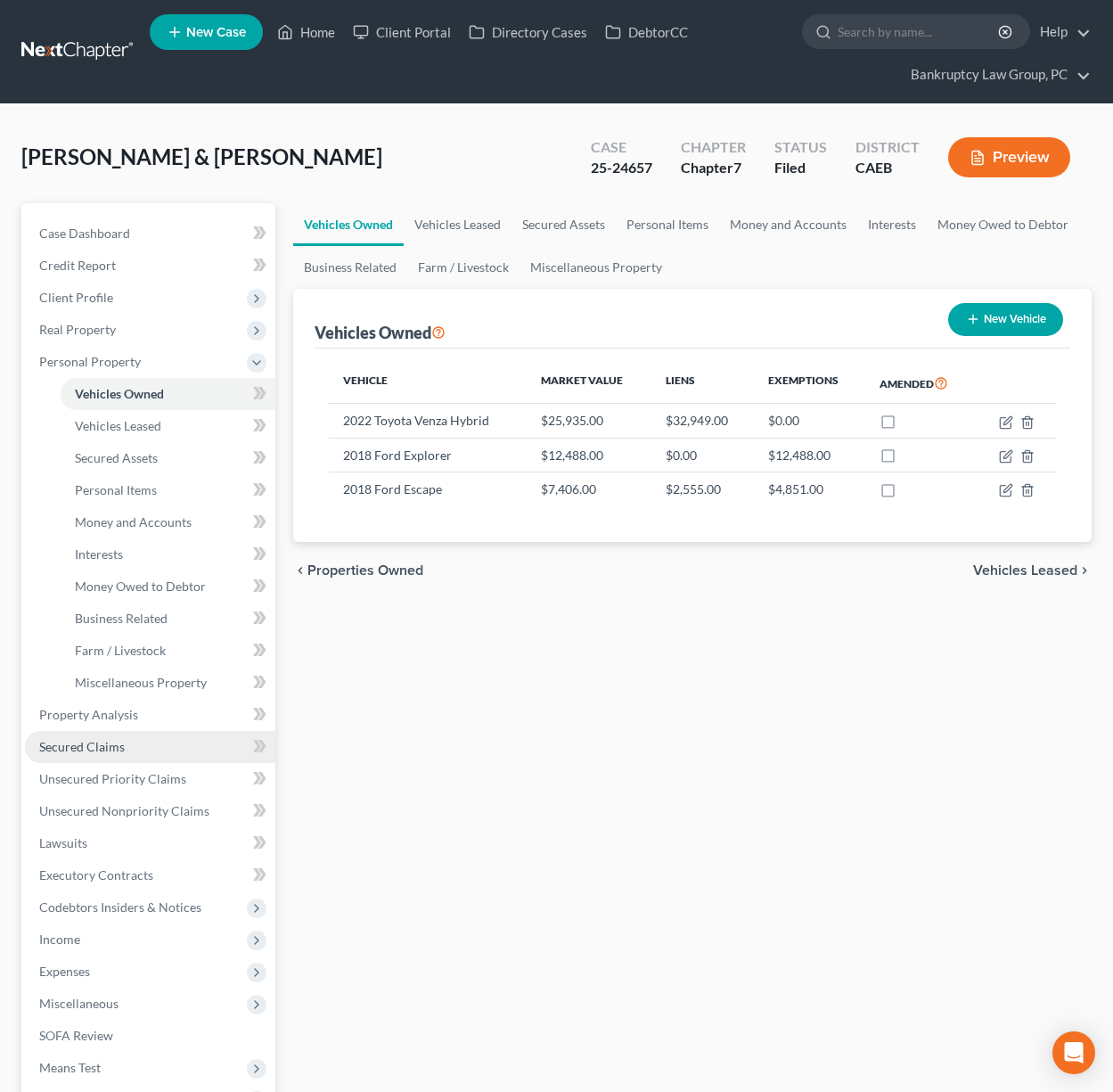
click at [119, 753] on link "Secured Claims" at bounding box center [150, 746] width 251 height 32
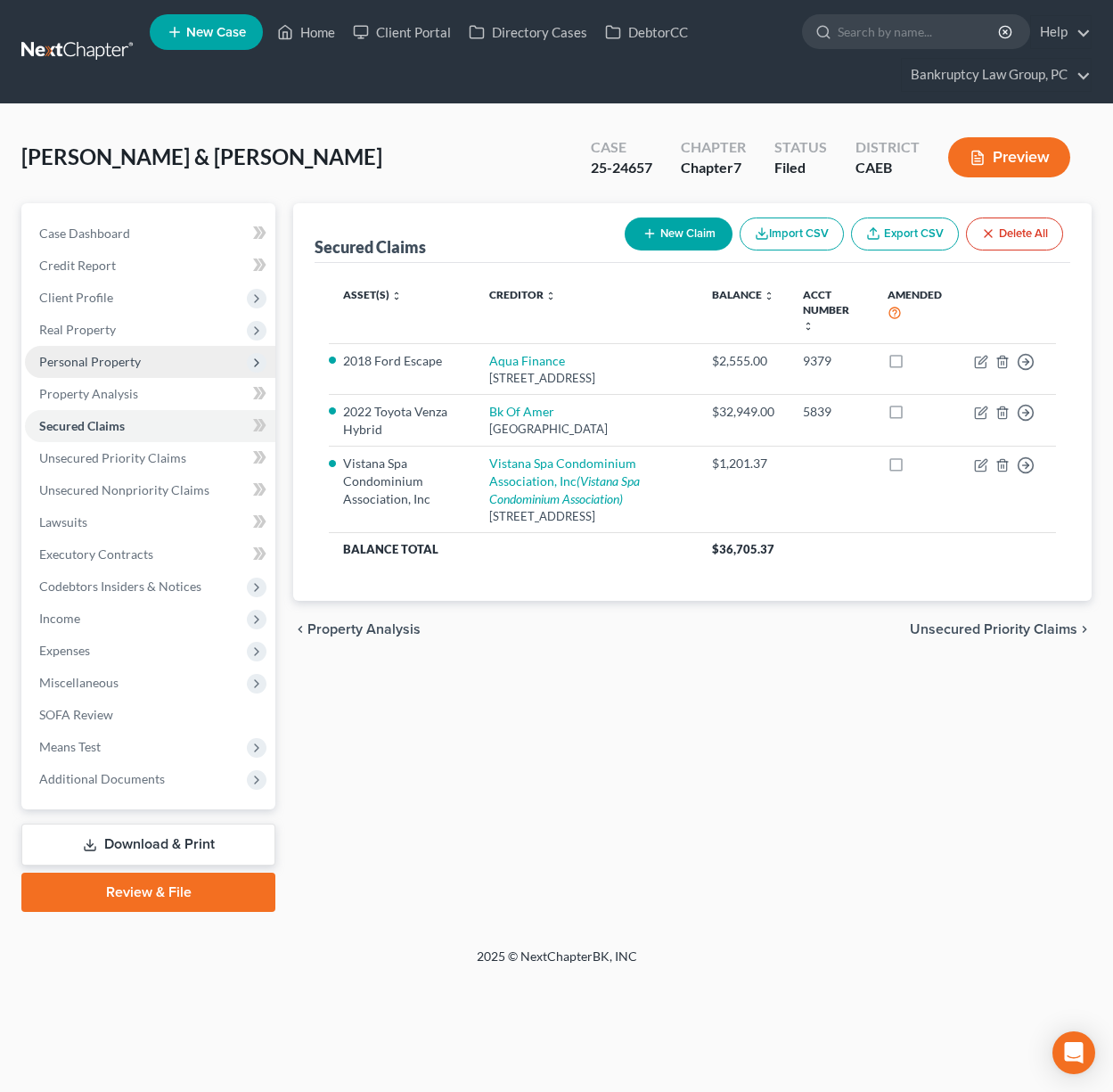
click at [104, 363] on span "Personal Property" at bounding box center [90, 361] width 102 height 15
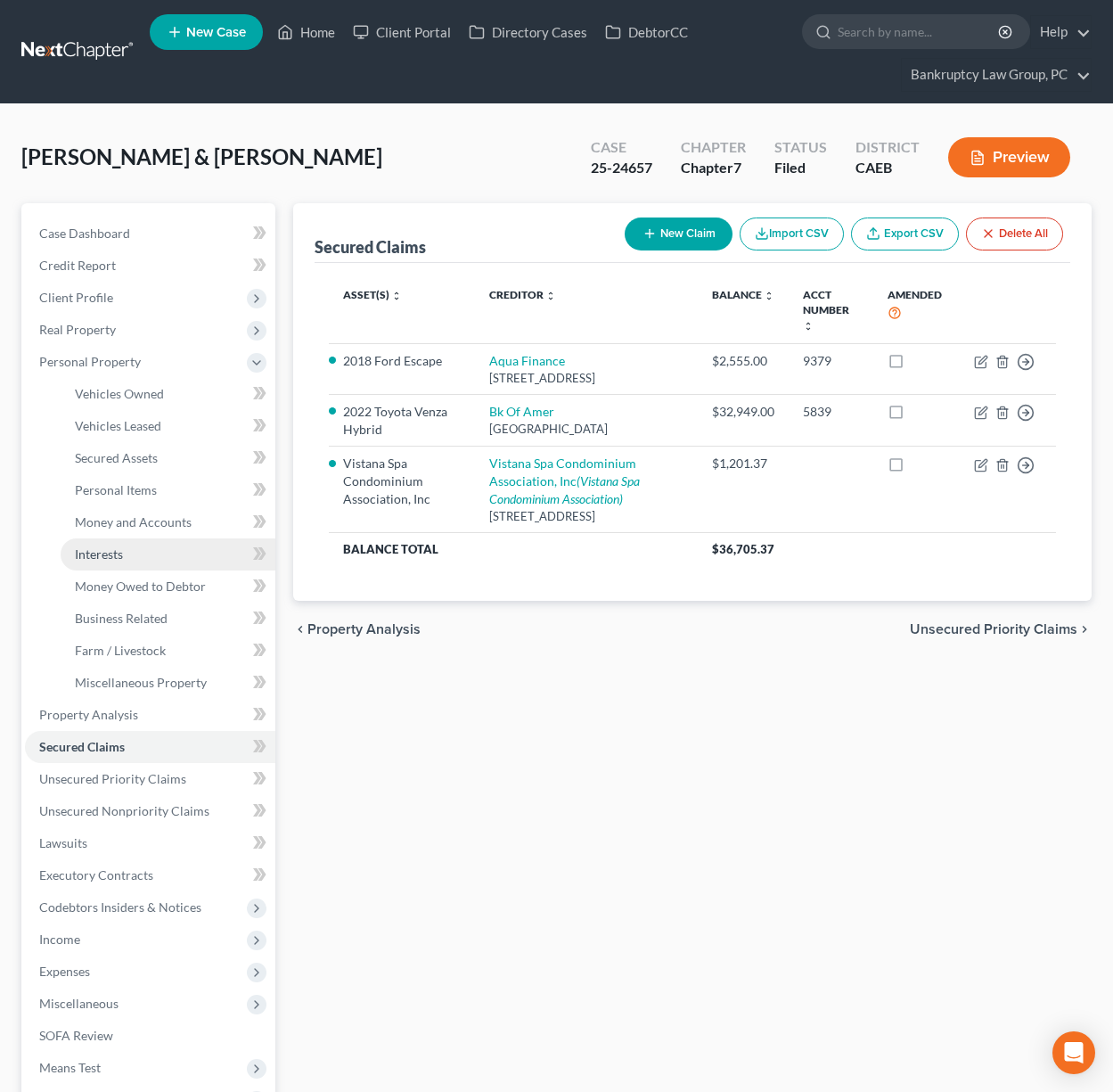
click at [120, 548] on span "Interests" at bounding box center [99, 553] width 48 height 15
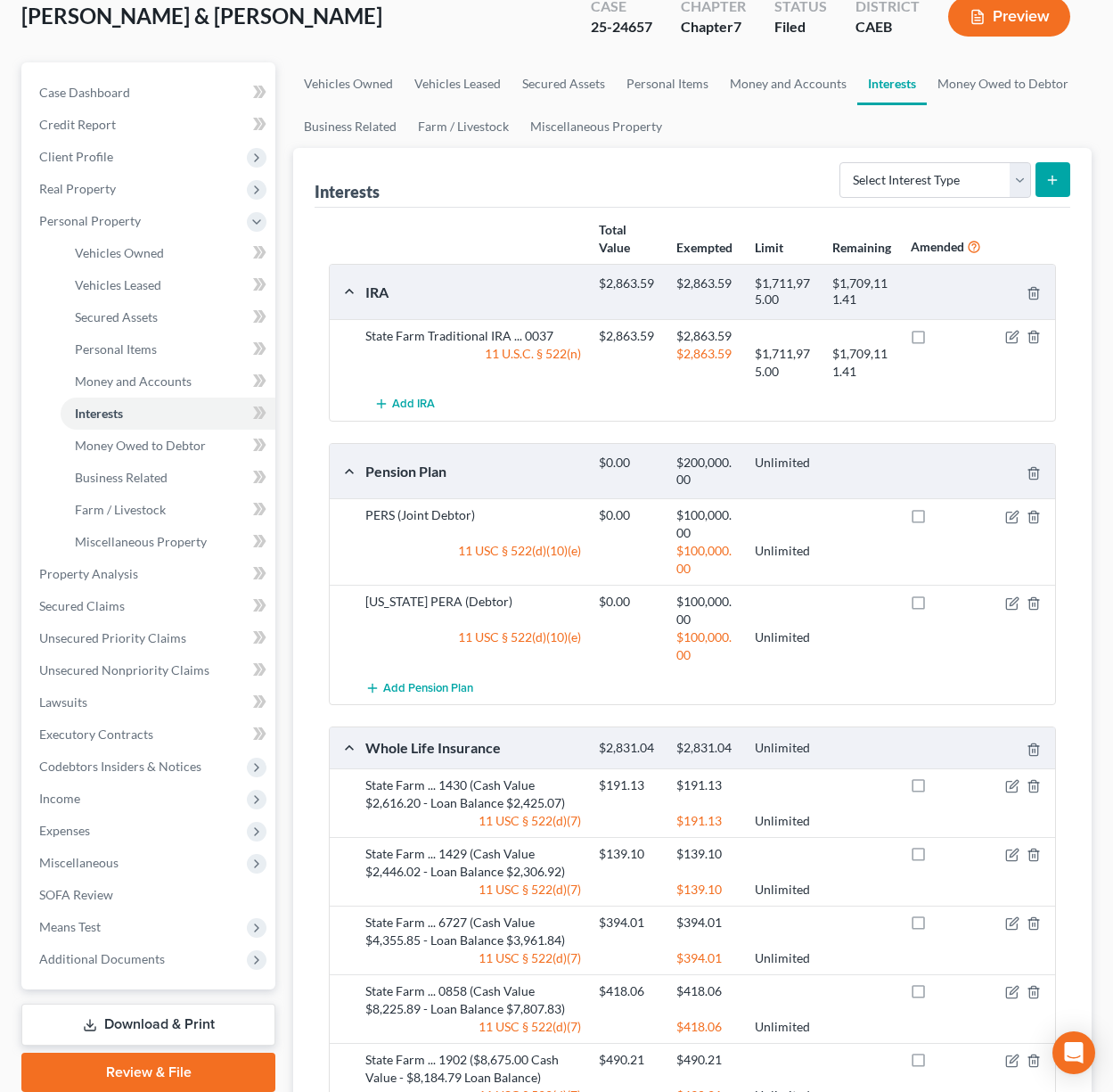
scroll to position [137, 0]
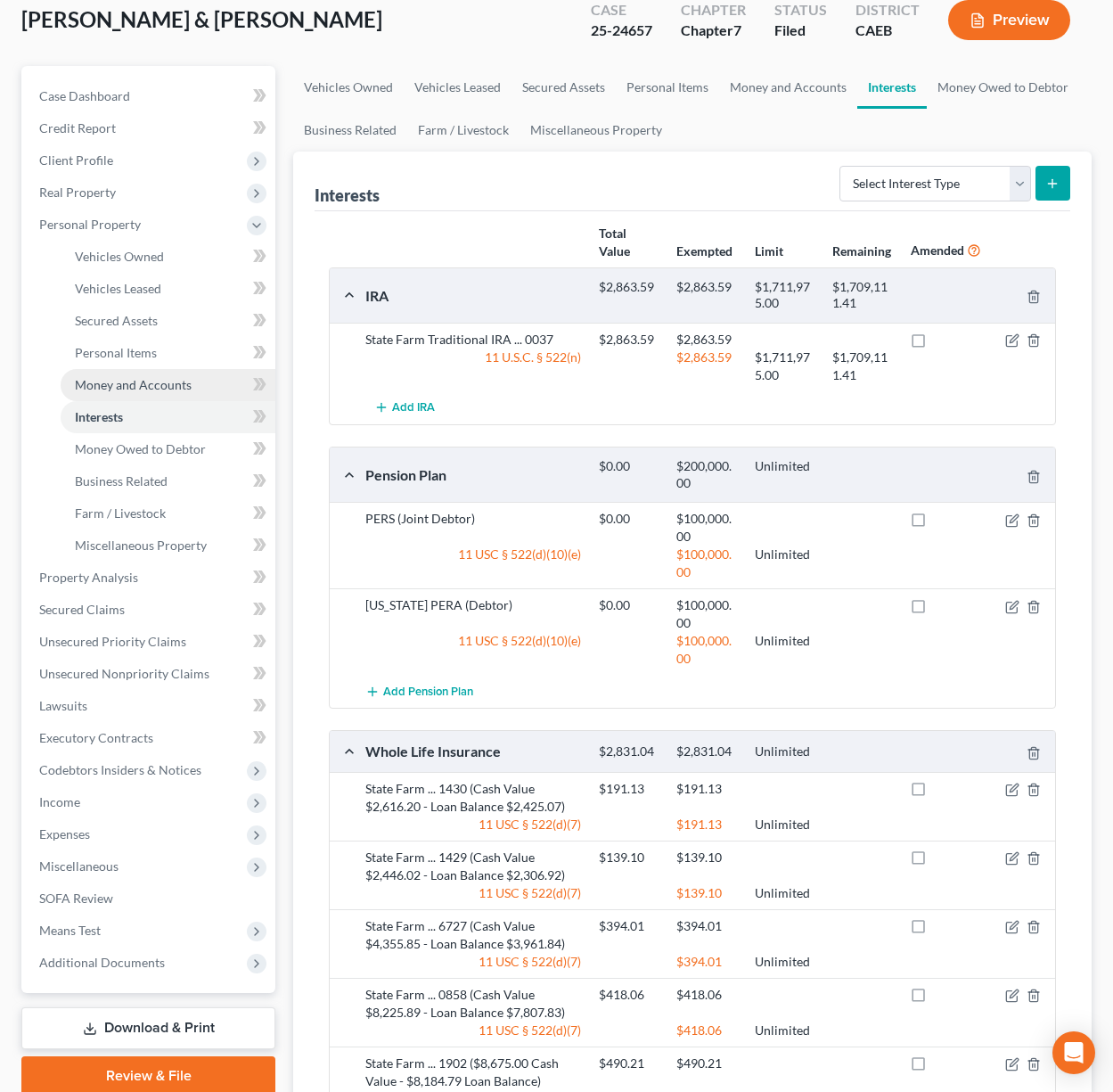
click at [104, 387] on span "Money and Accounts" at bounding box center [133, 384] width 117 height 15
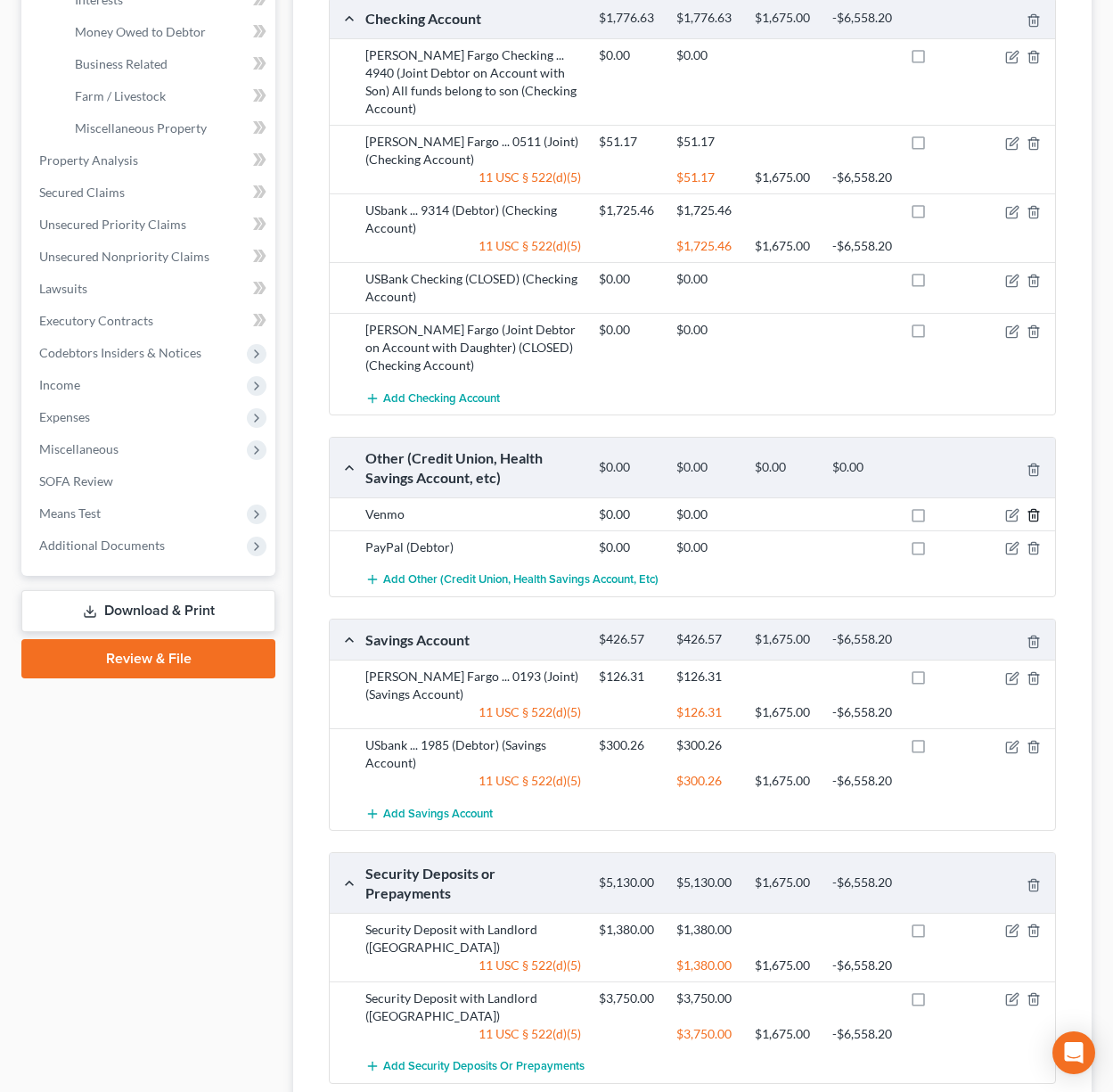
scroll to position [551, 0]
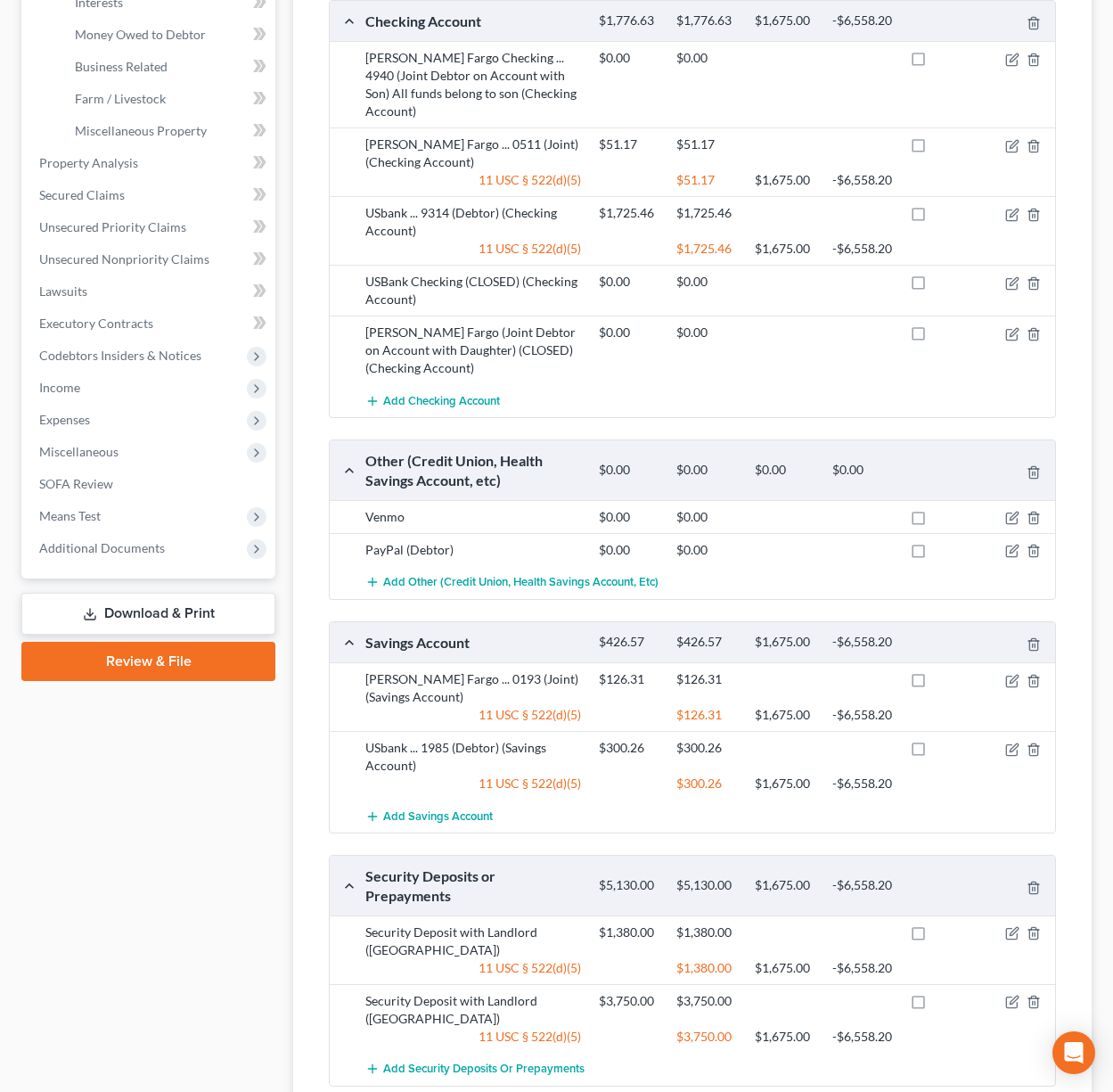
click at [78, 385] on span "Income" at bounding box center [59, 387] width 41 height 15
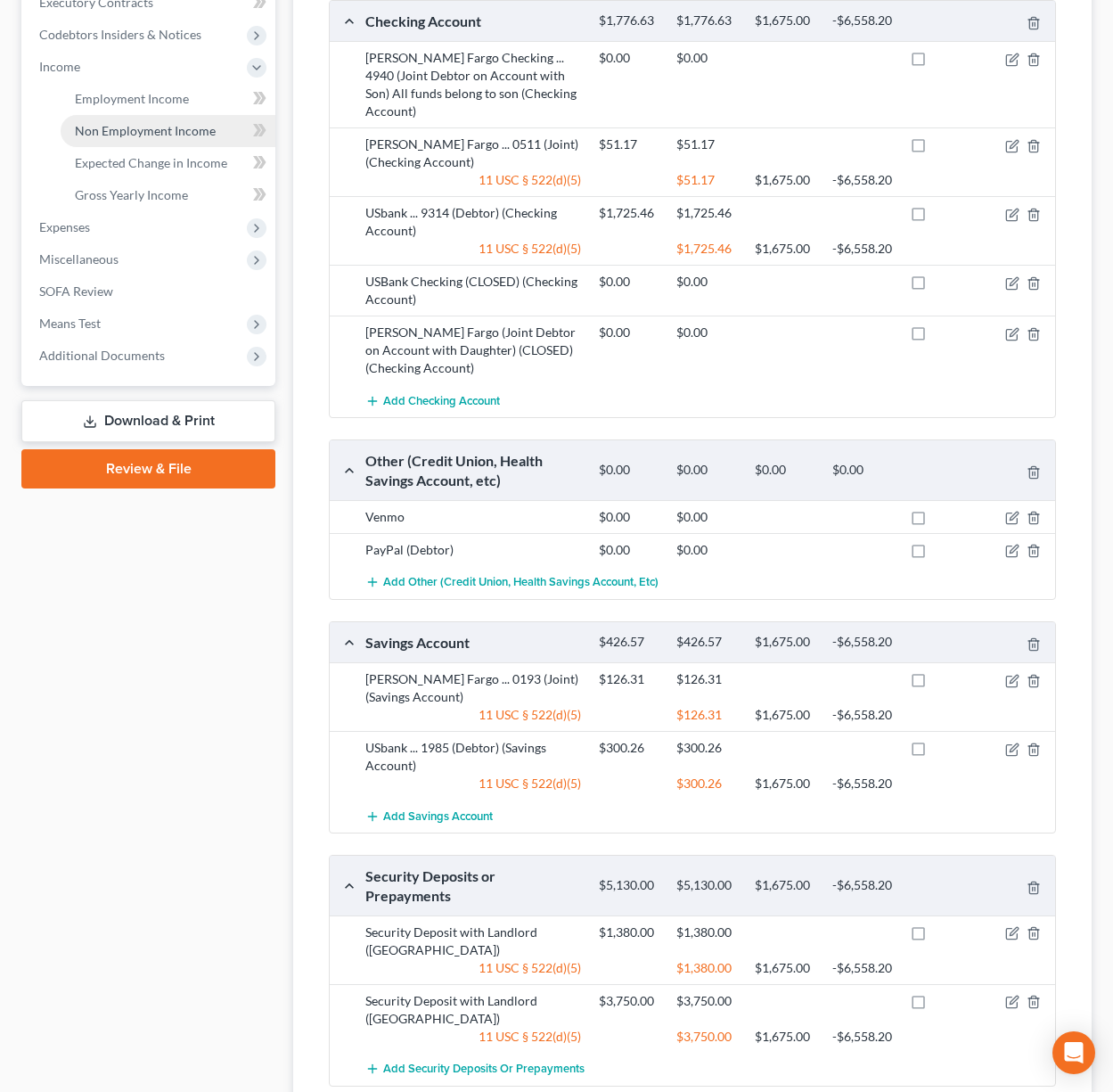
click at [144, 142] on link "Non Employment Income" at bounding box center [168, 131] width 215 height 32
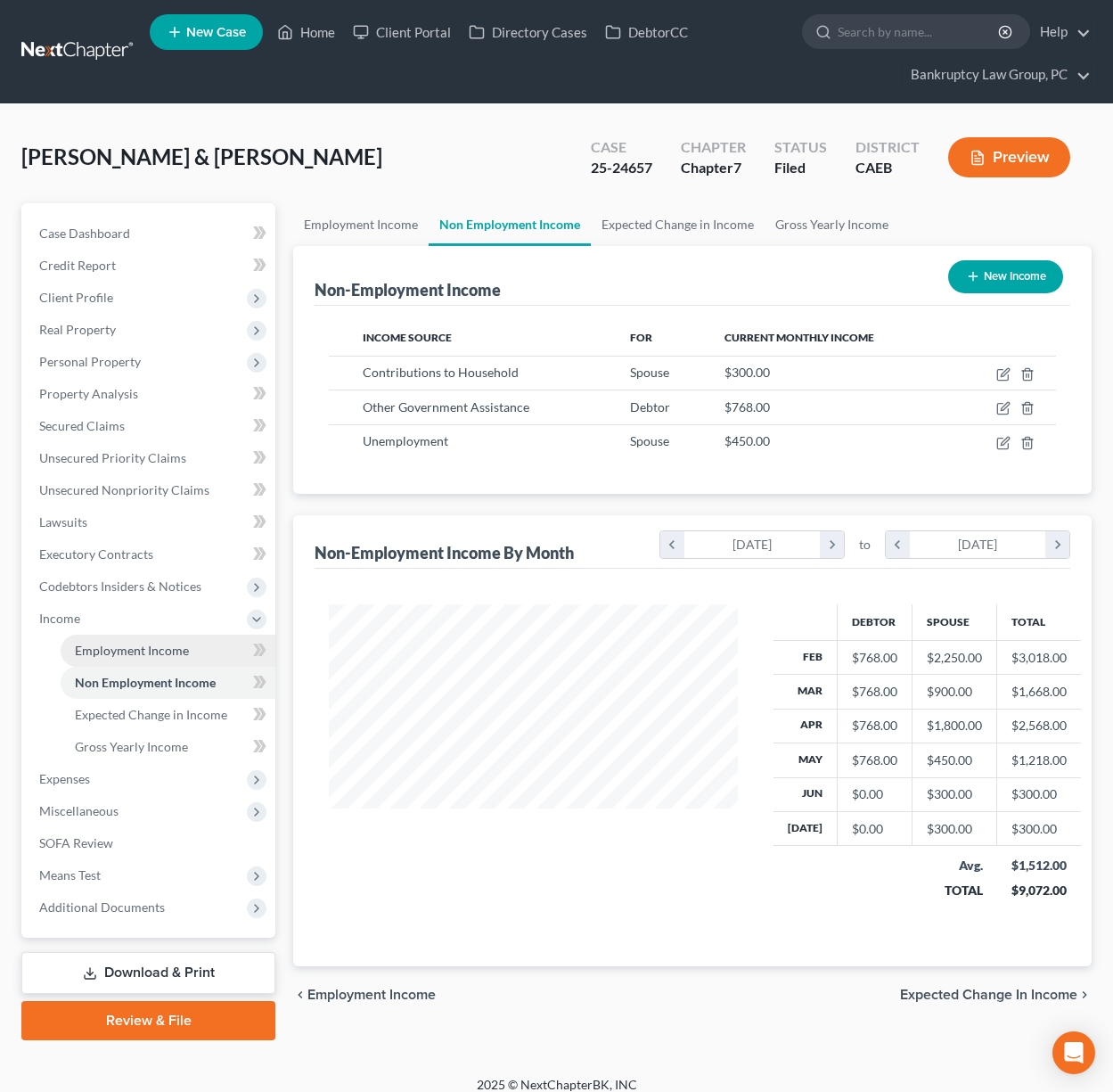
scroll to position [319, 445]
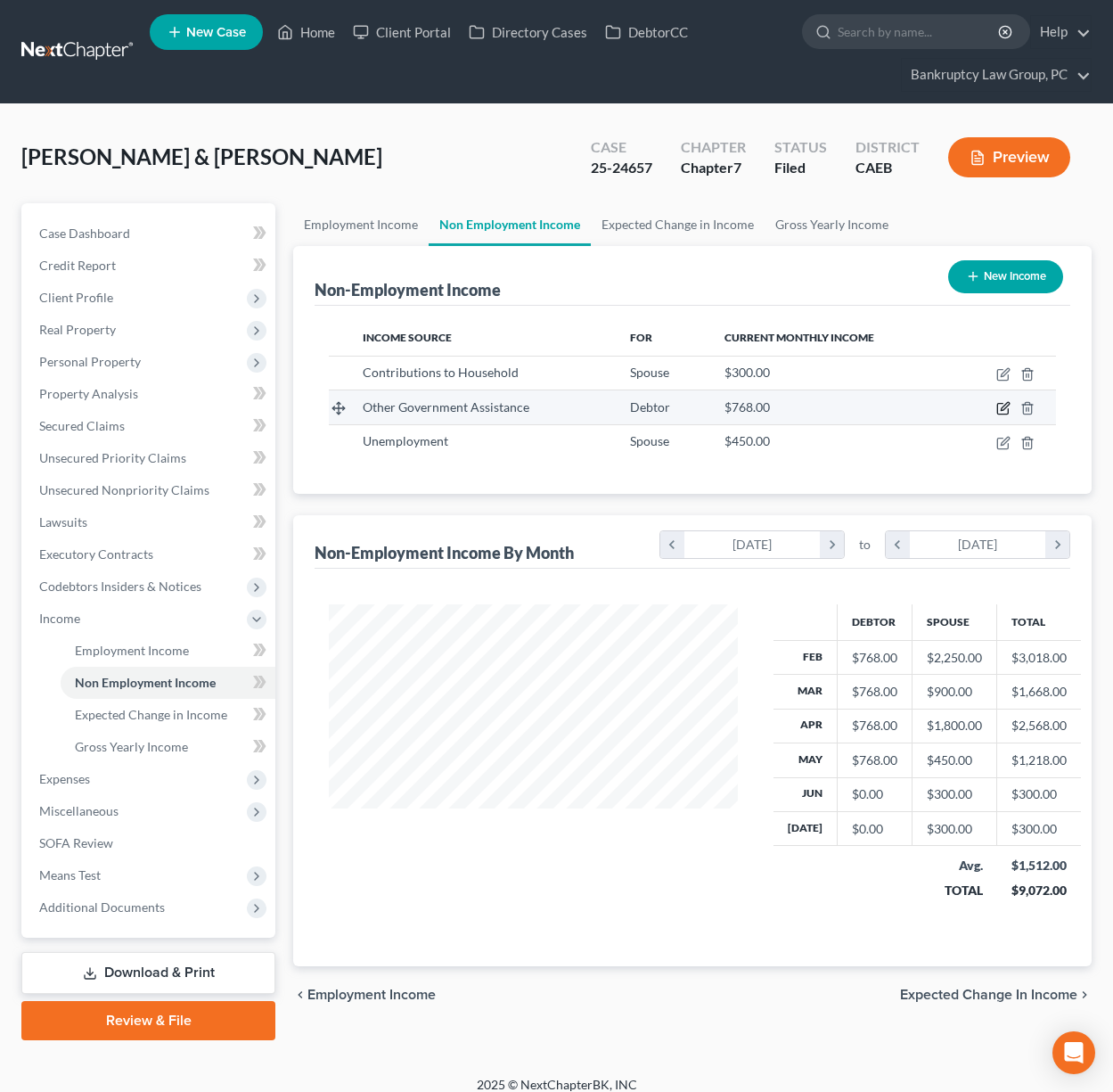
click at [1002, 405] on icon "button" at bounding box center [1003, 408] width 14 height 14
select select "5"
select select "0"
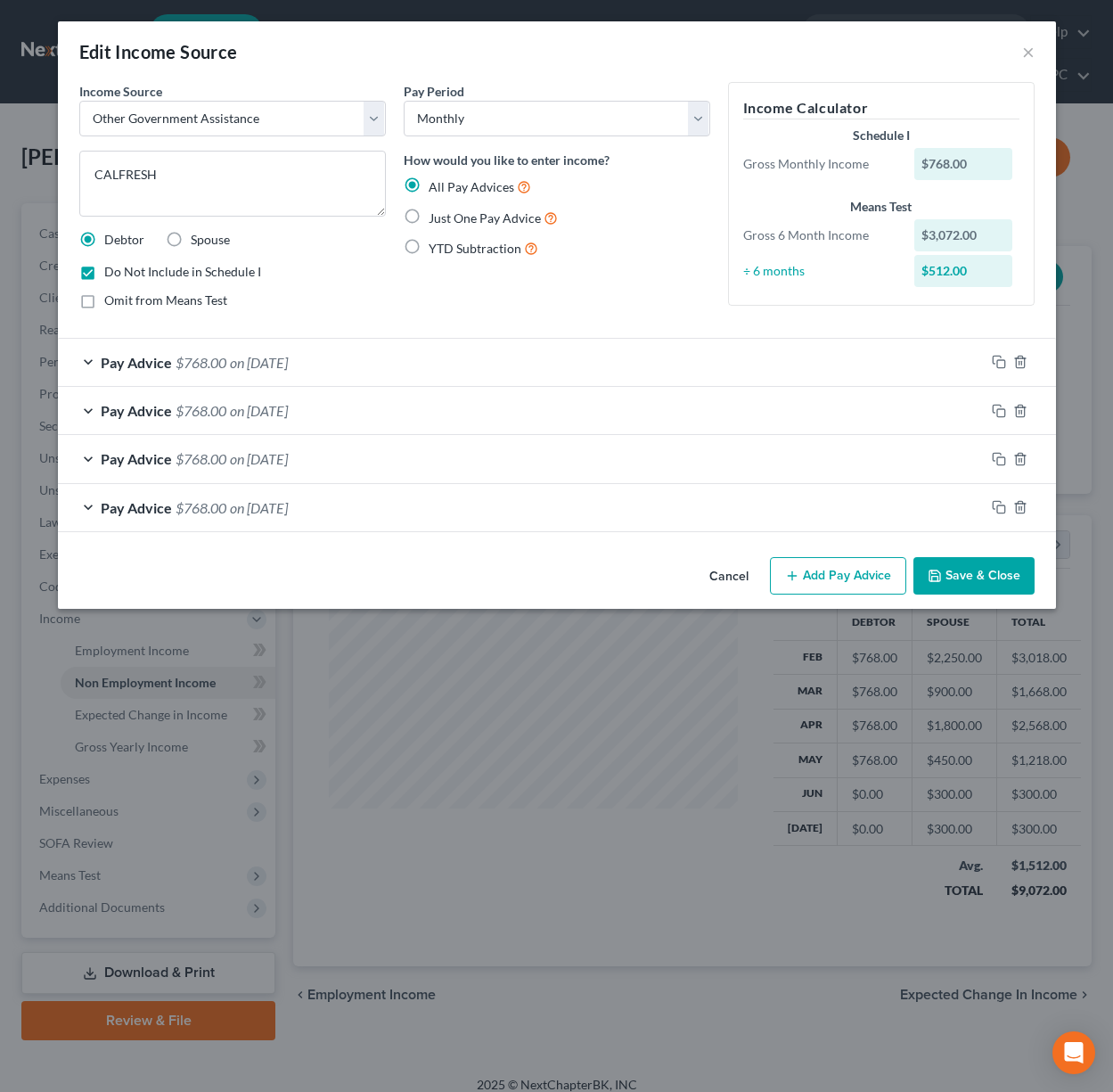
click at [739, 579] on button "Cancel" at bounding box center [729, 576] width 68 height 36
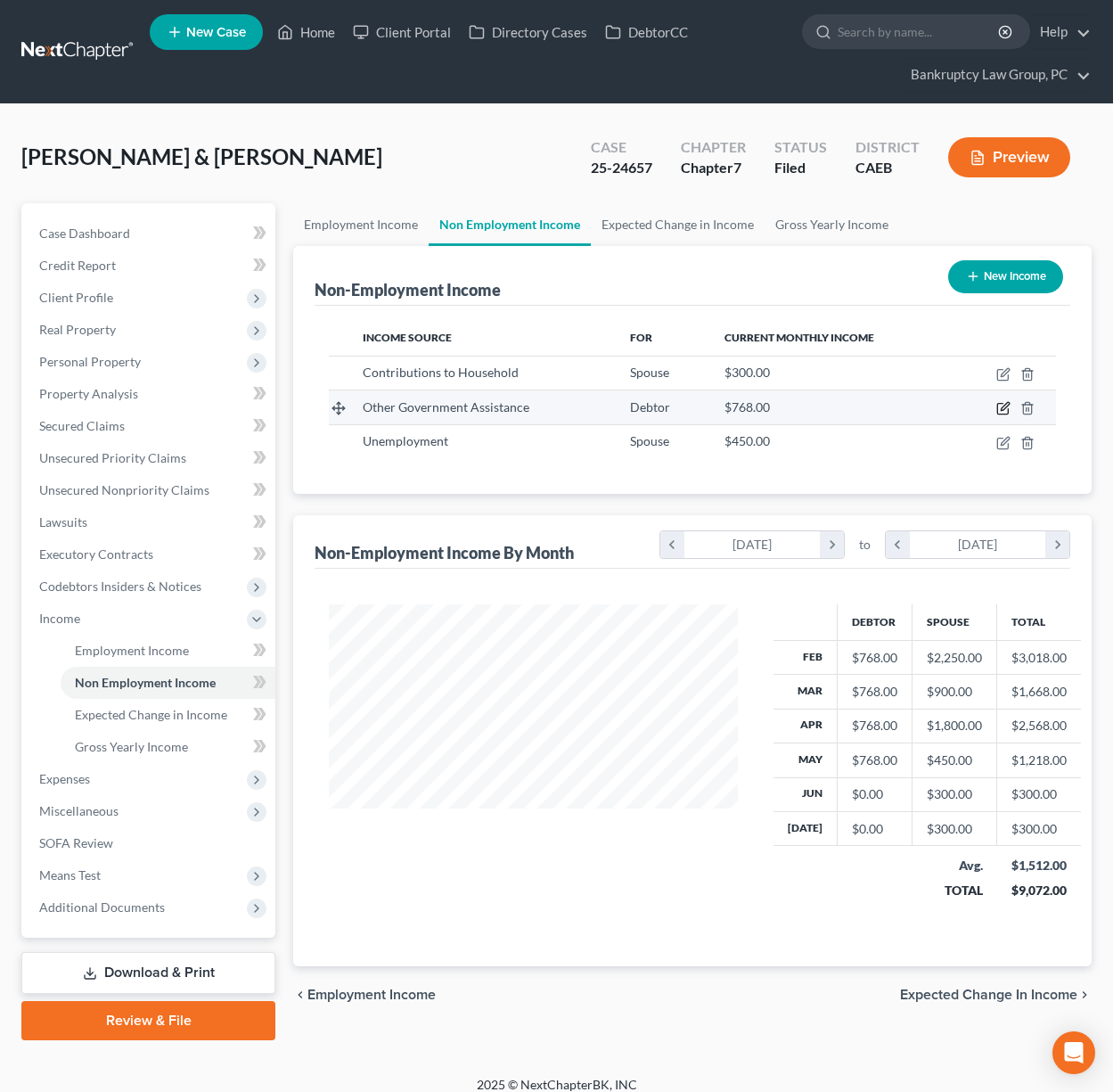
click at [1001, 409] on icon "button" at bounding box center [1003, 408] width 14 height 14
select select "5"
select select "0"
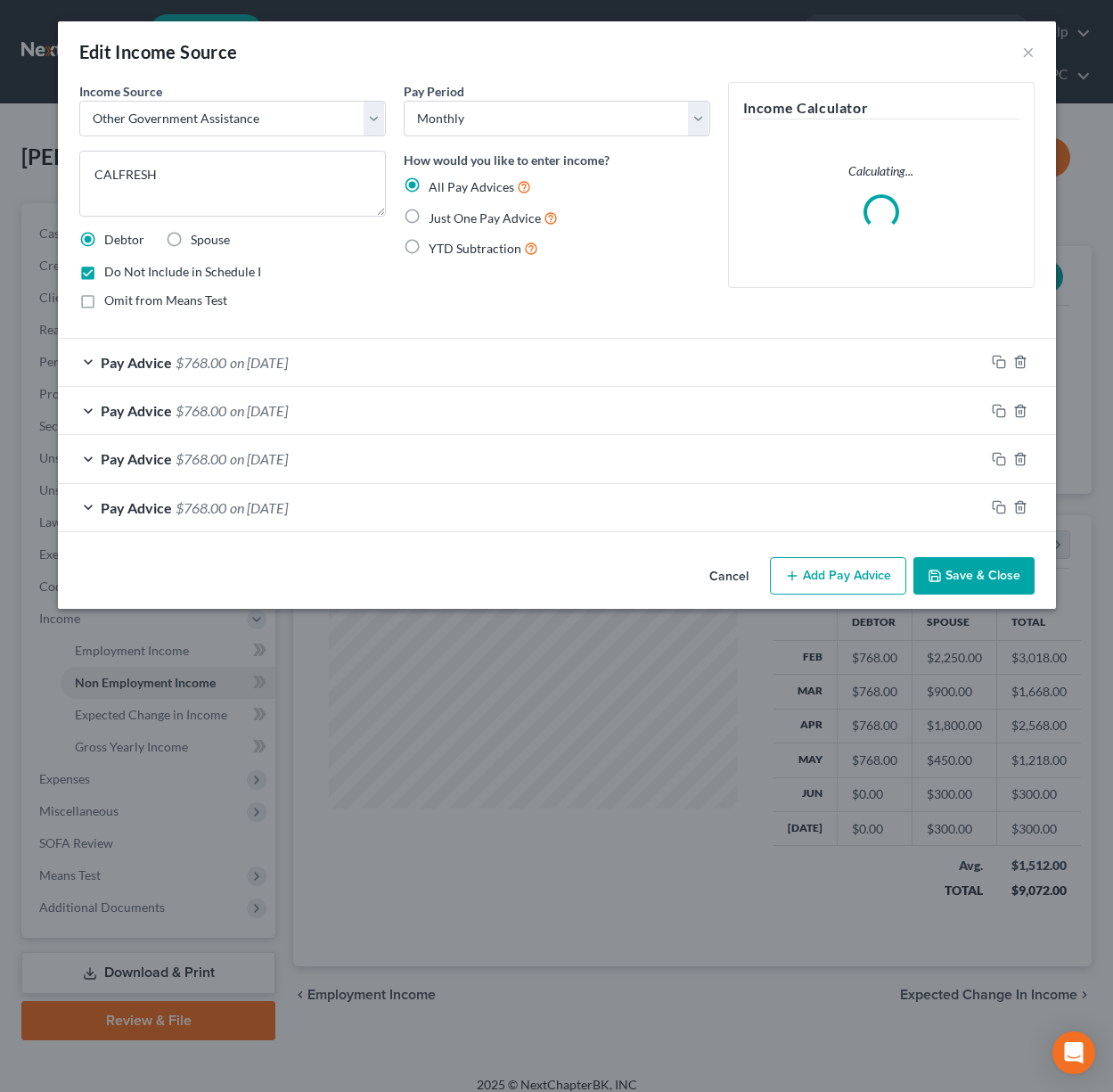
click at [727, 575] on button "Cancel" at bounding box center [729, 576] width 68 height 36
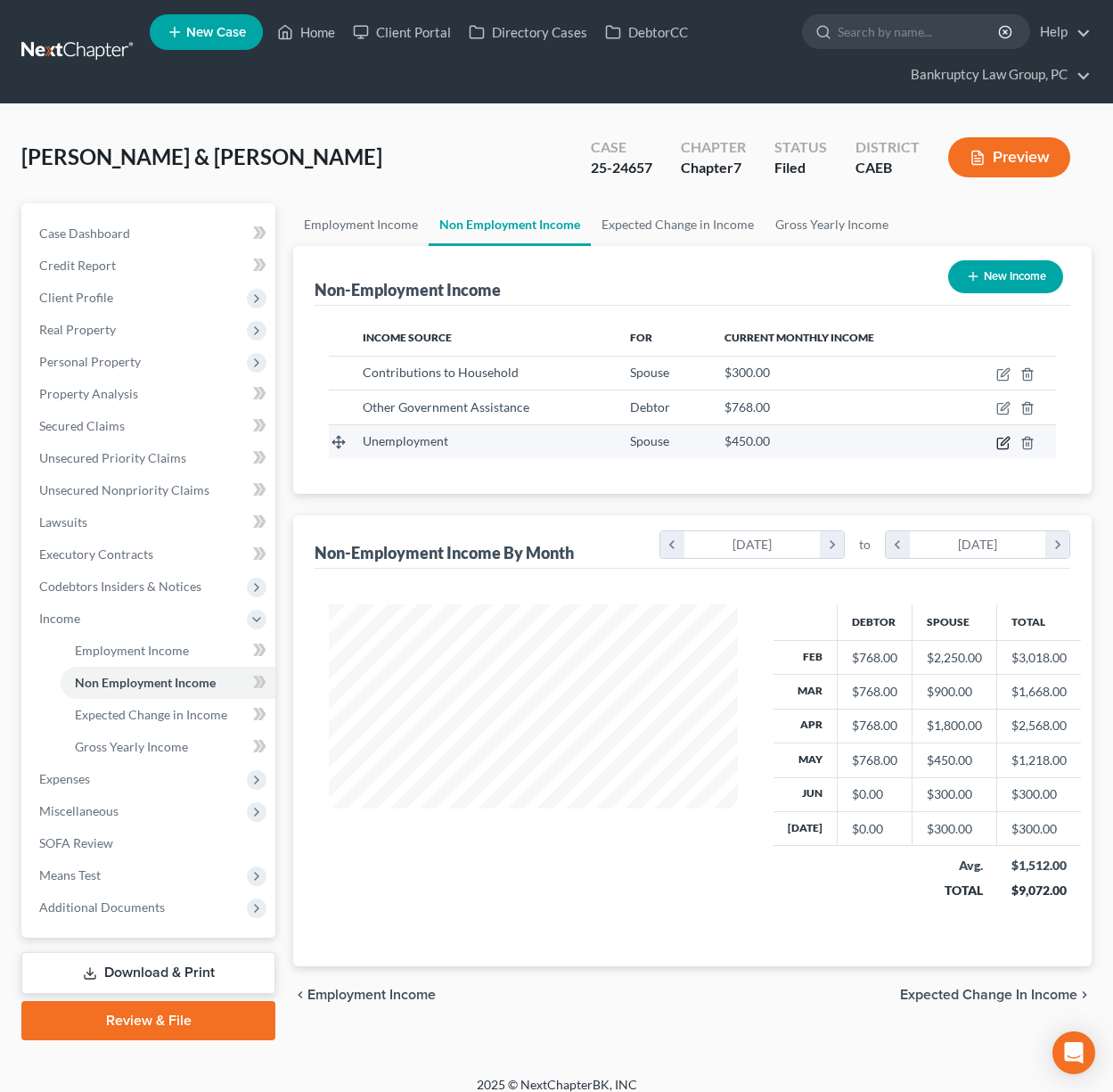
click at [996, 443] on icon "button" at bounding box center [1003, 443] width 14 height 14
select select "0"
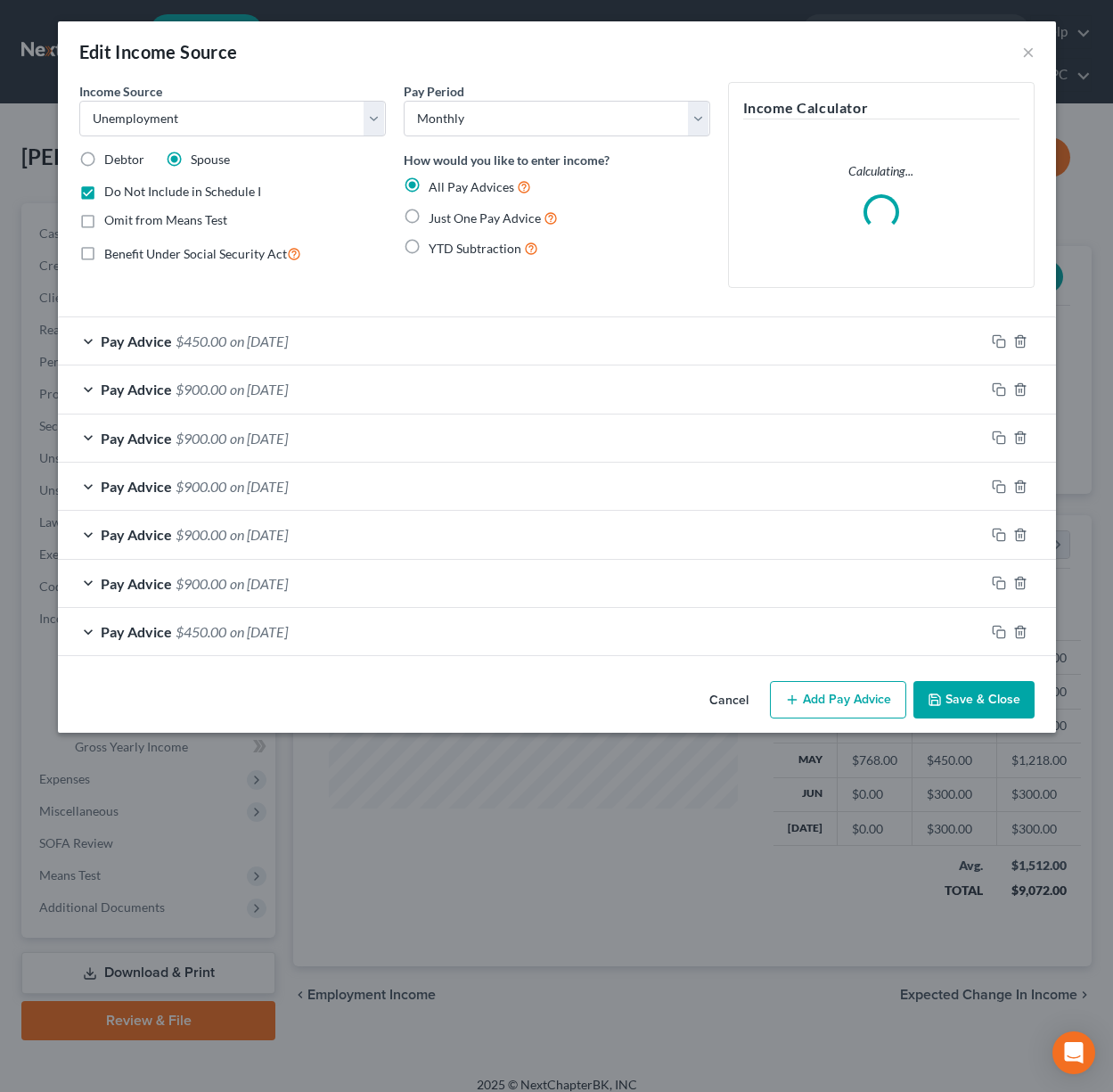
click at [723, 697] on button "Cancel" at bounding box center [729, 700] width 68 height 36
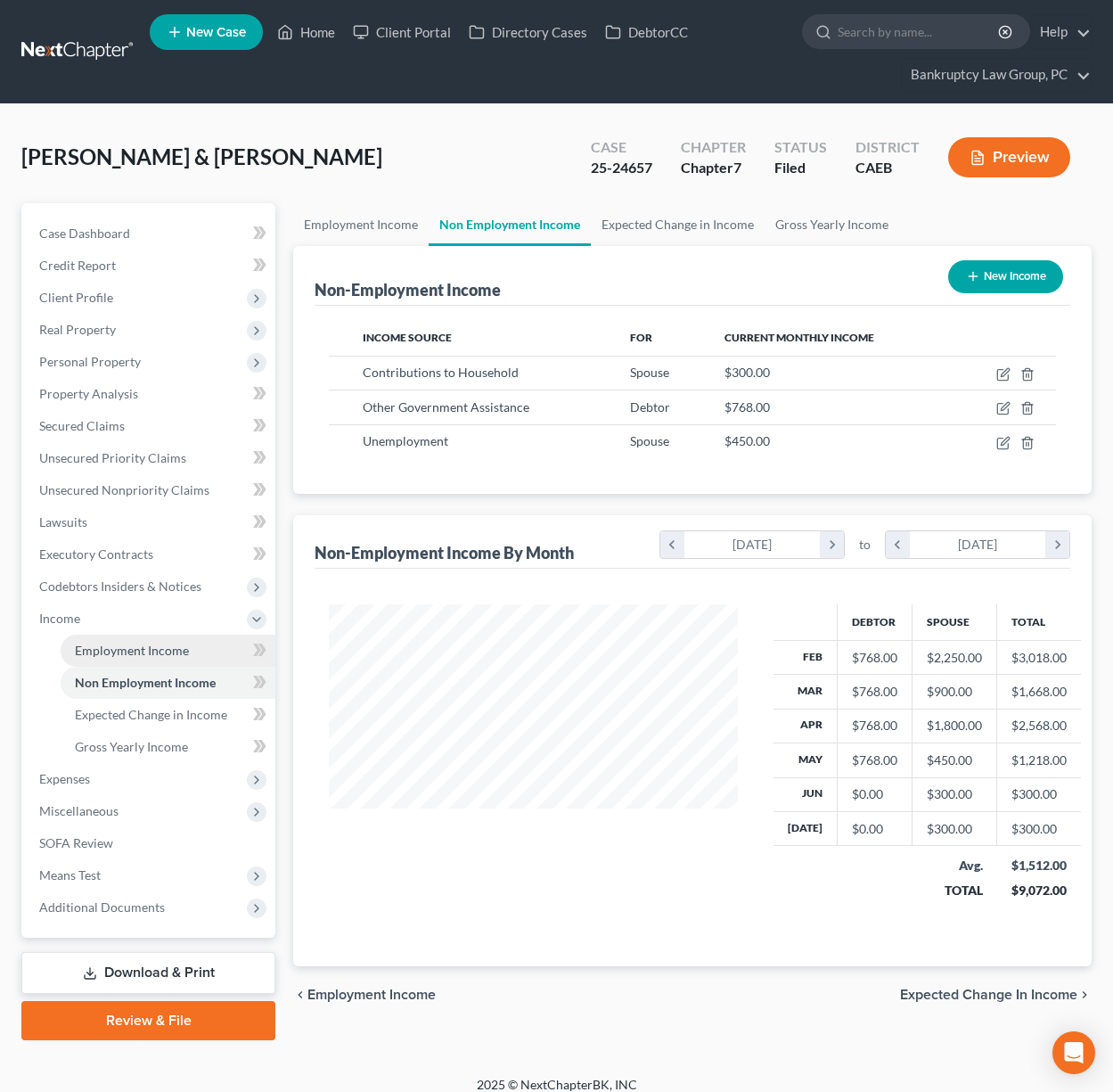
click at [163, 654] on span "Employment Income" at bounding box center [132, 649] width 114 height 15
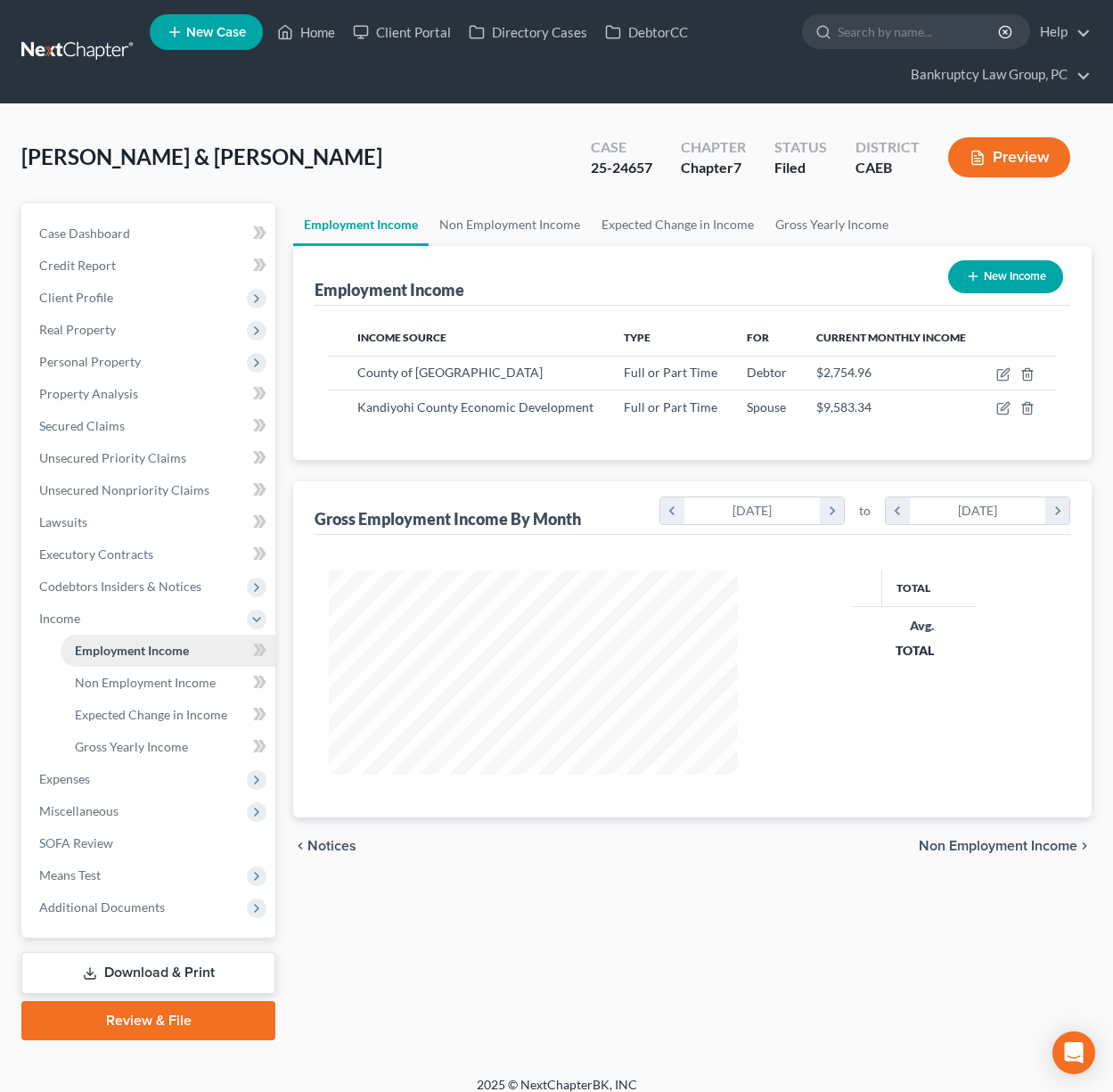
scroll to position [319, 445]
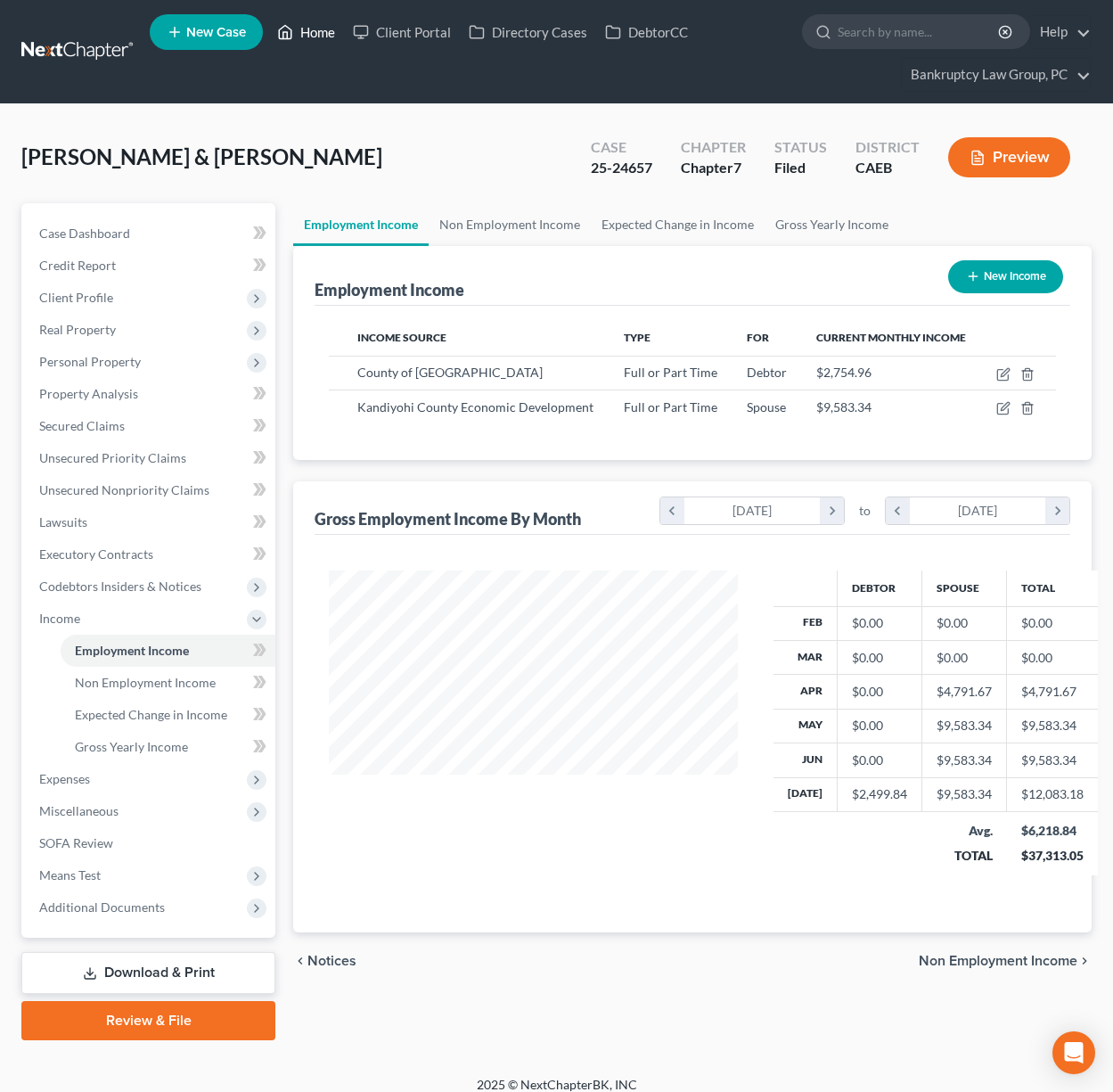
click at [312, 29] on link "Home" at bounding box center [306, 32] width 76 height 32
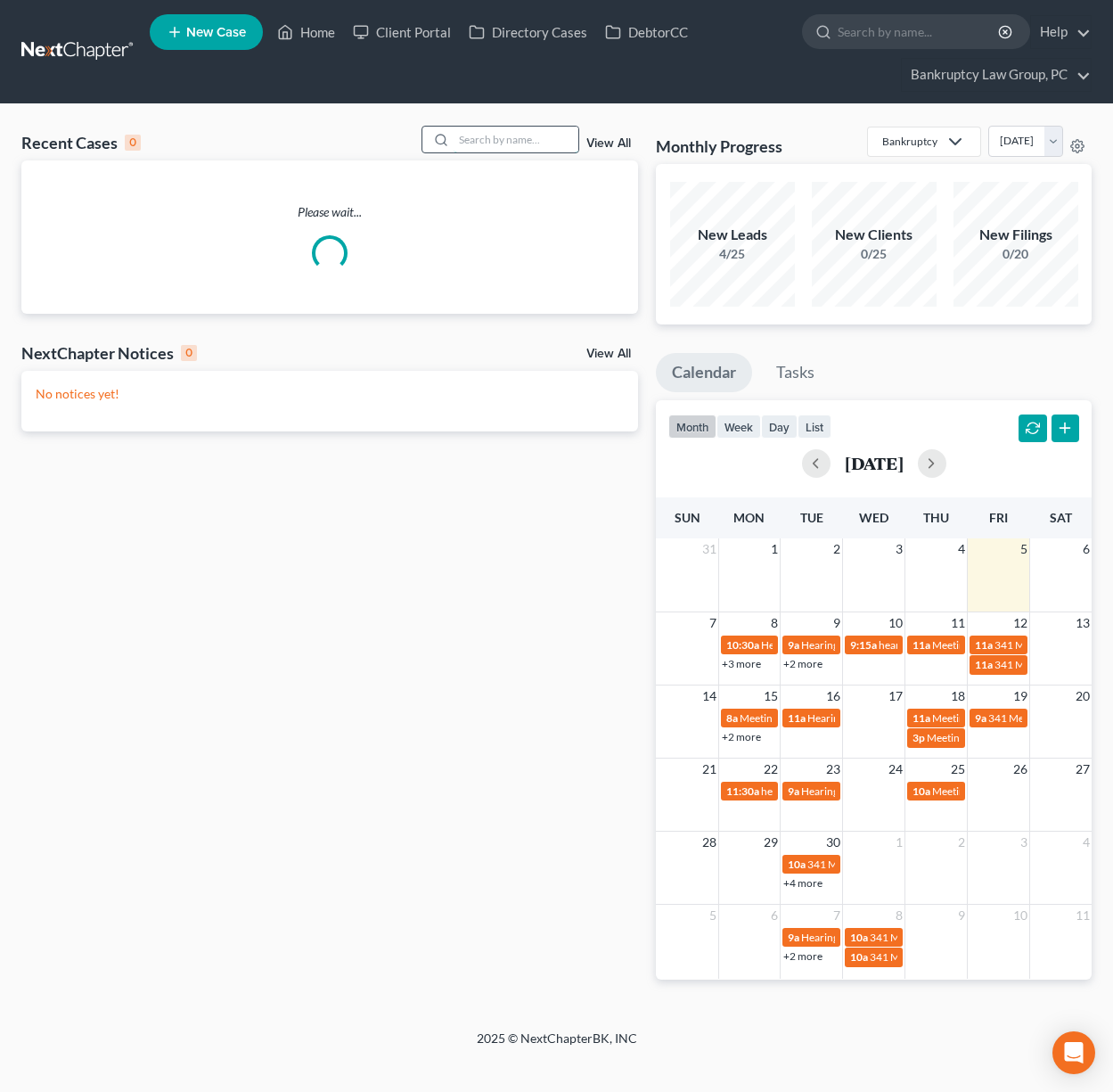
click at [549, 143] on input "search" at bounding box center [516, 140] width 125 height 26
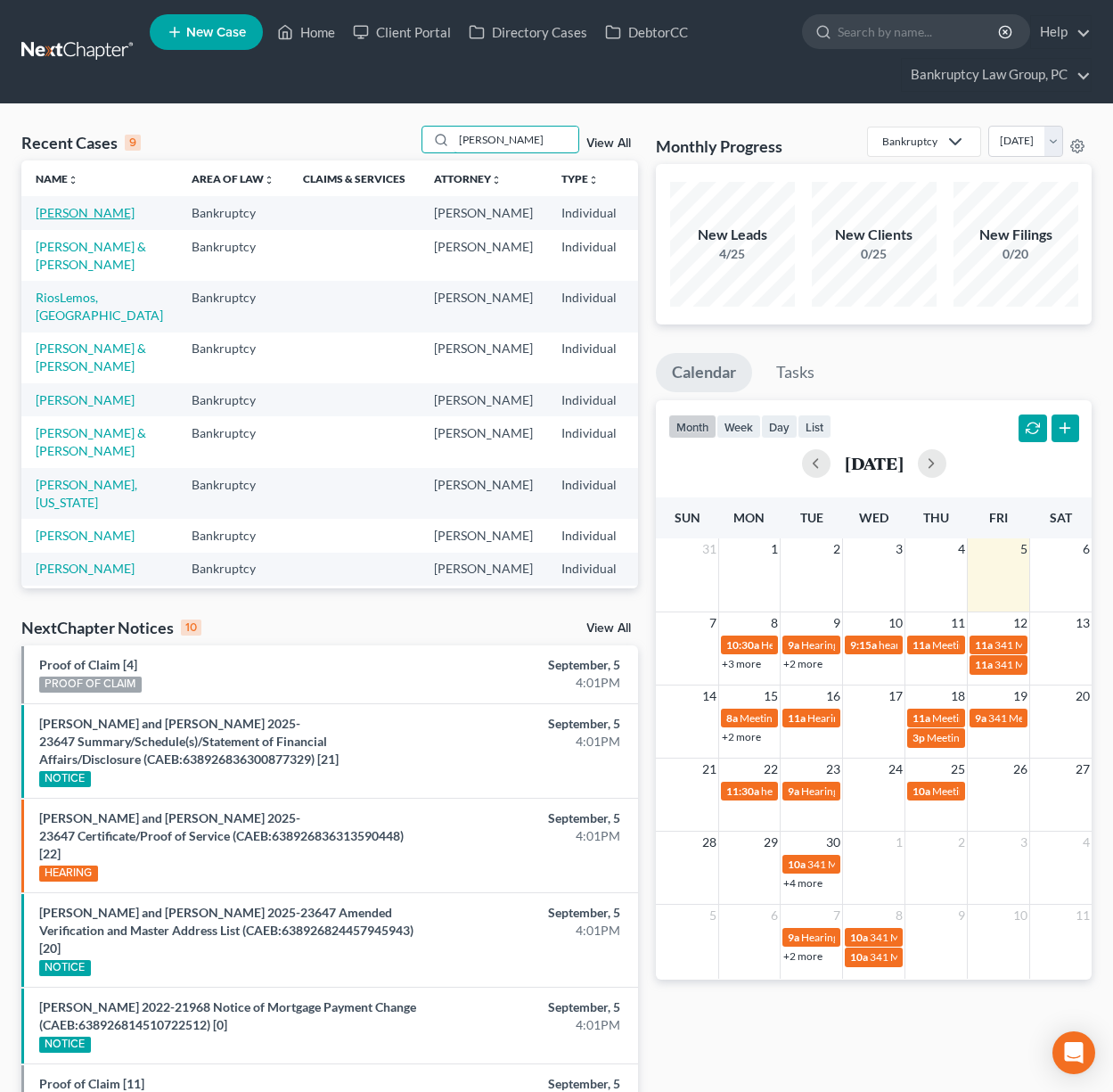
type input "[PERSON_NAME]"
click at [69, 220] on link "[PERSON_NAME]" at bounding box center [85, 212] width 99 height 15
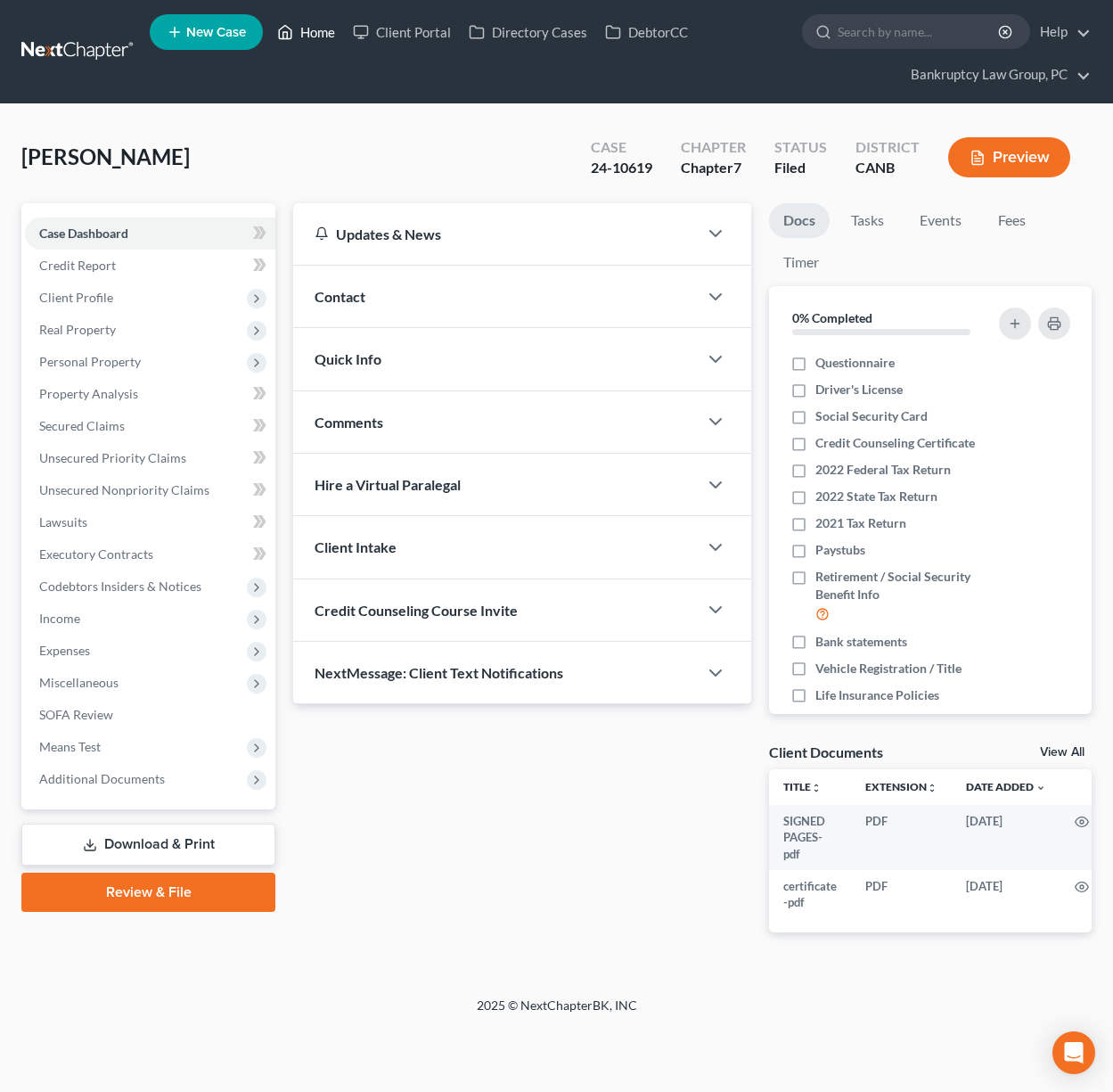
click at [310, 37] on link "Home" at bounding box center [306, 32] width 76 height 32
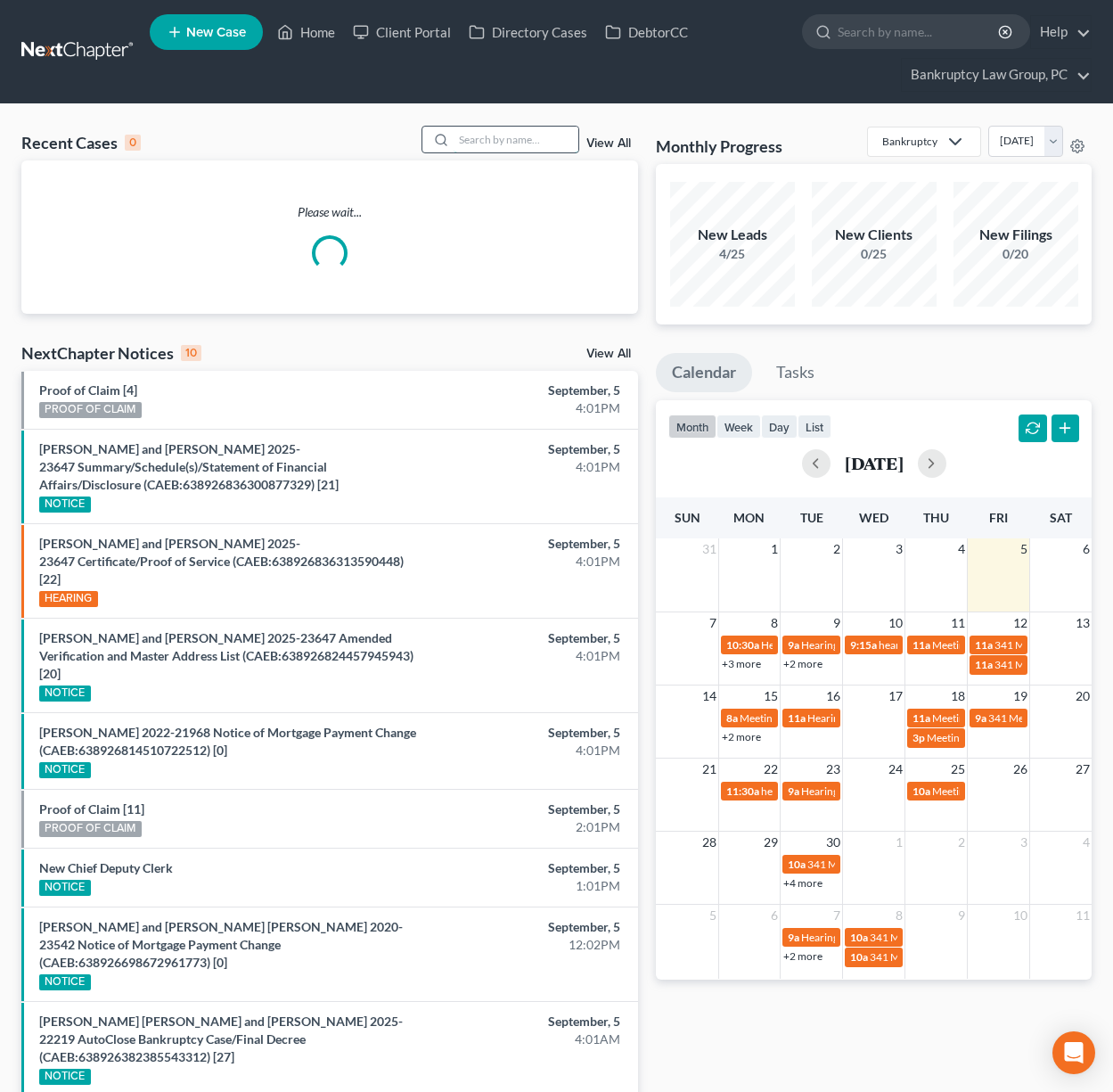
click at [491, 137] on input "search" at bounding box center [516, 140] width 125 height 26
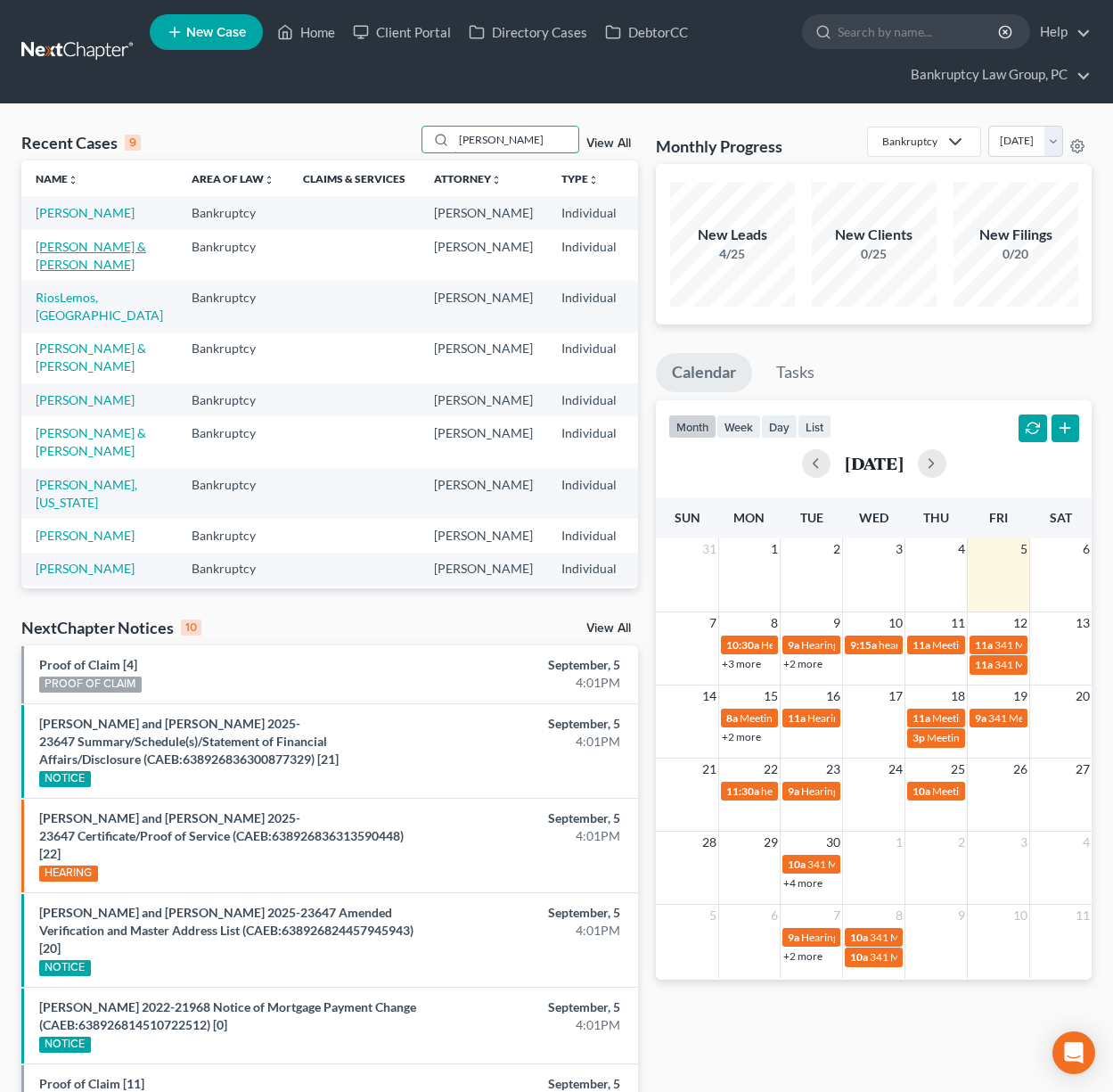
type input "[PERSON_NAME]"
click at [81, 272] on link "[PERSON_NAME] & [PERSON_NAME]" at bounding box center [91, 255] width 111 height 33
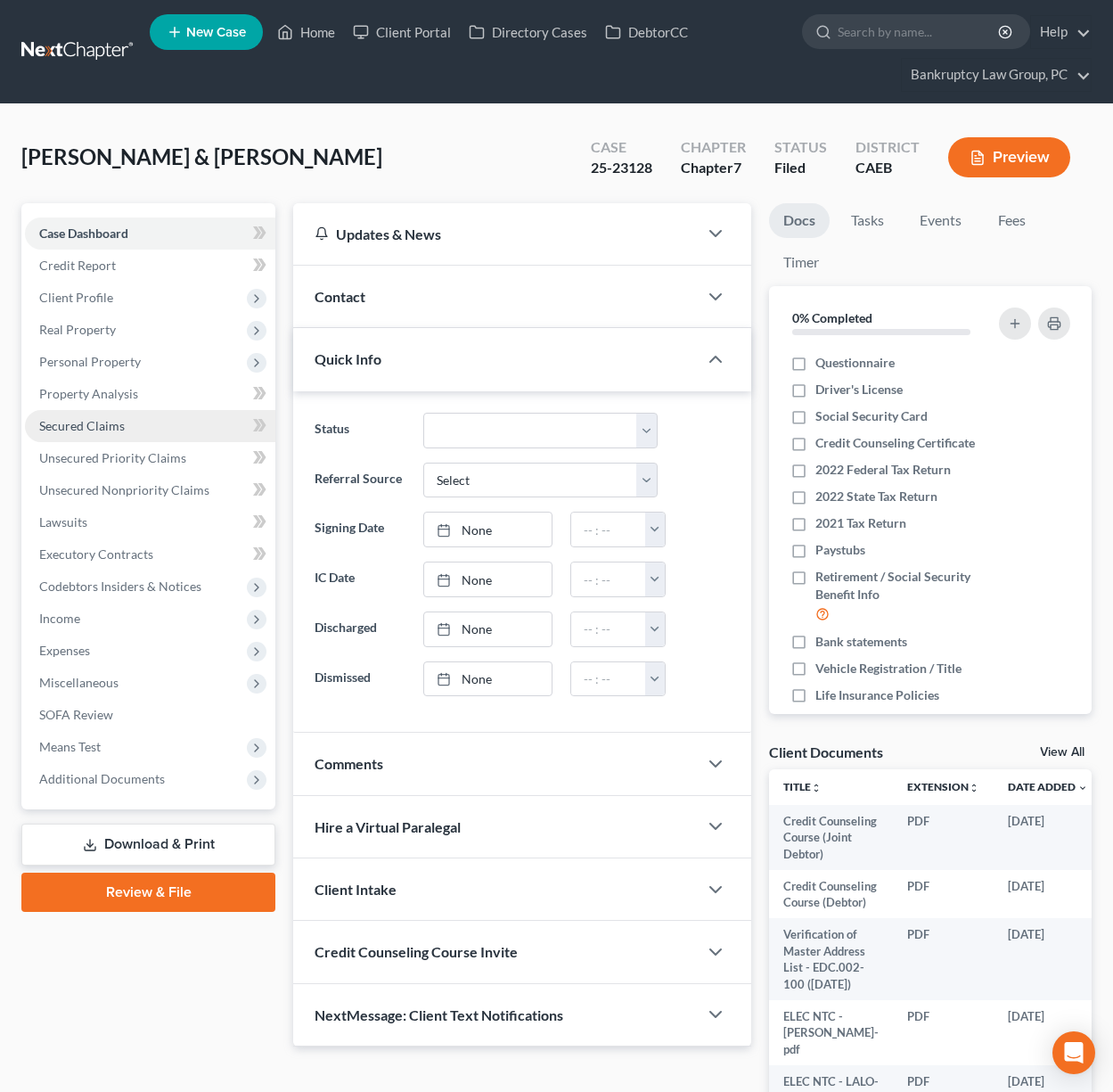
click at [82, 416] on link "Secured Claims" at bounding box center [150, 426] width 251 height 32
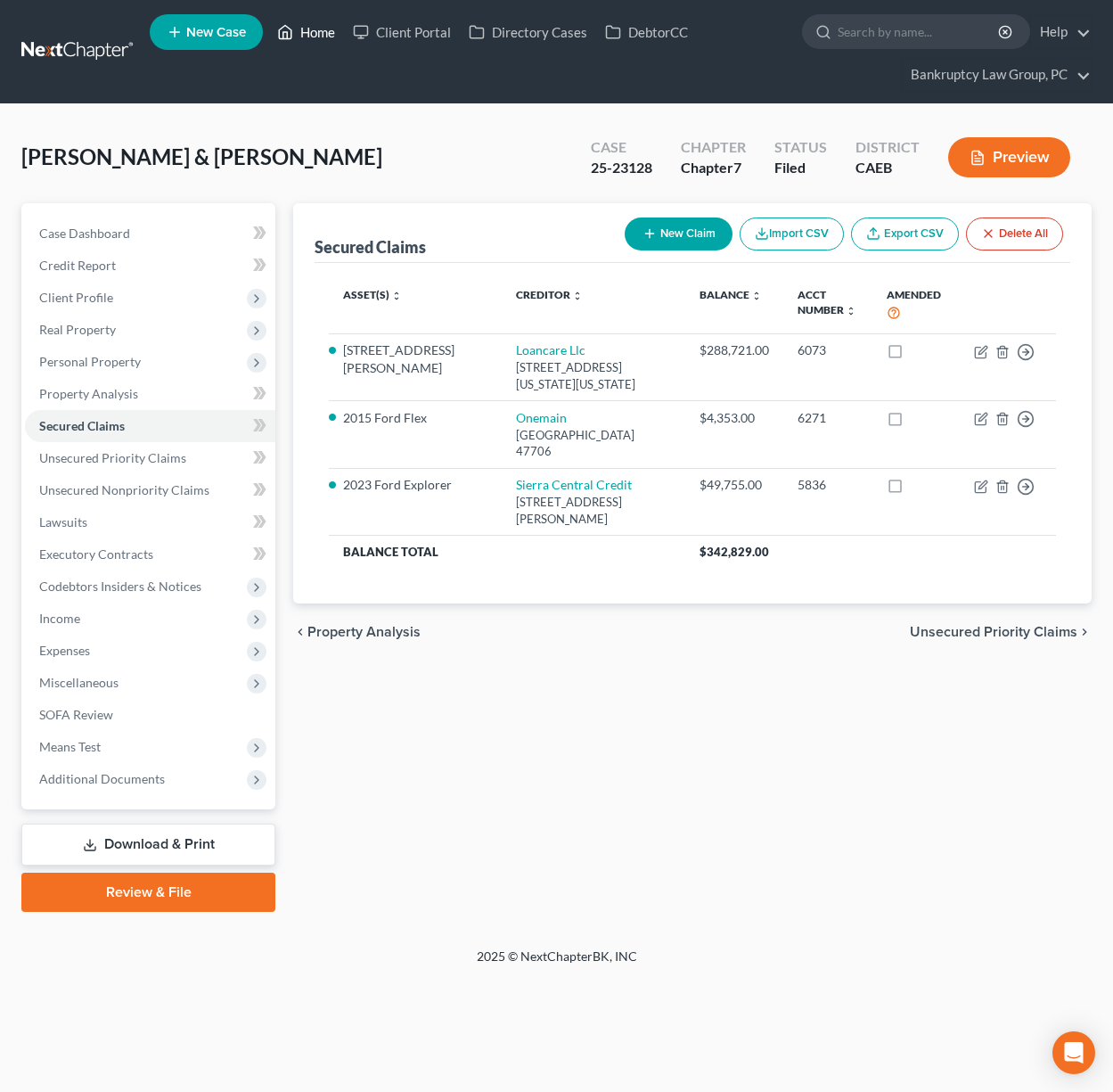
click at [298, 33] on link "Home" at bounding box center [306, 32] width 76 height 32
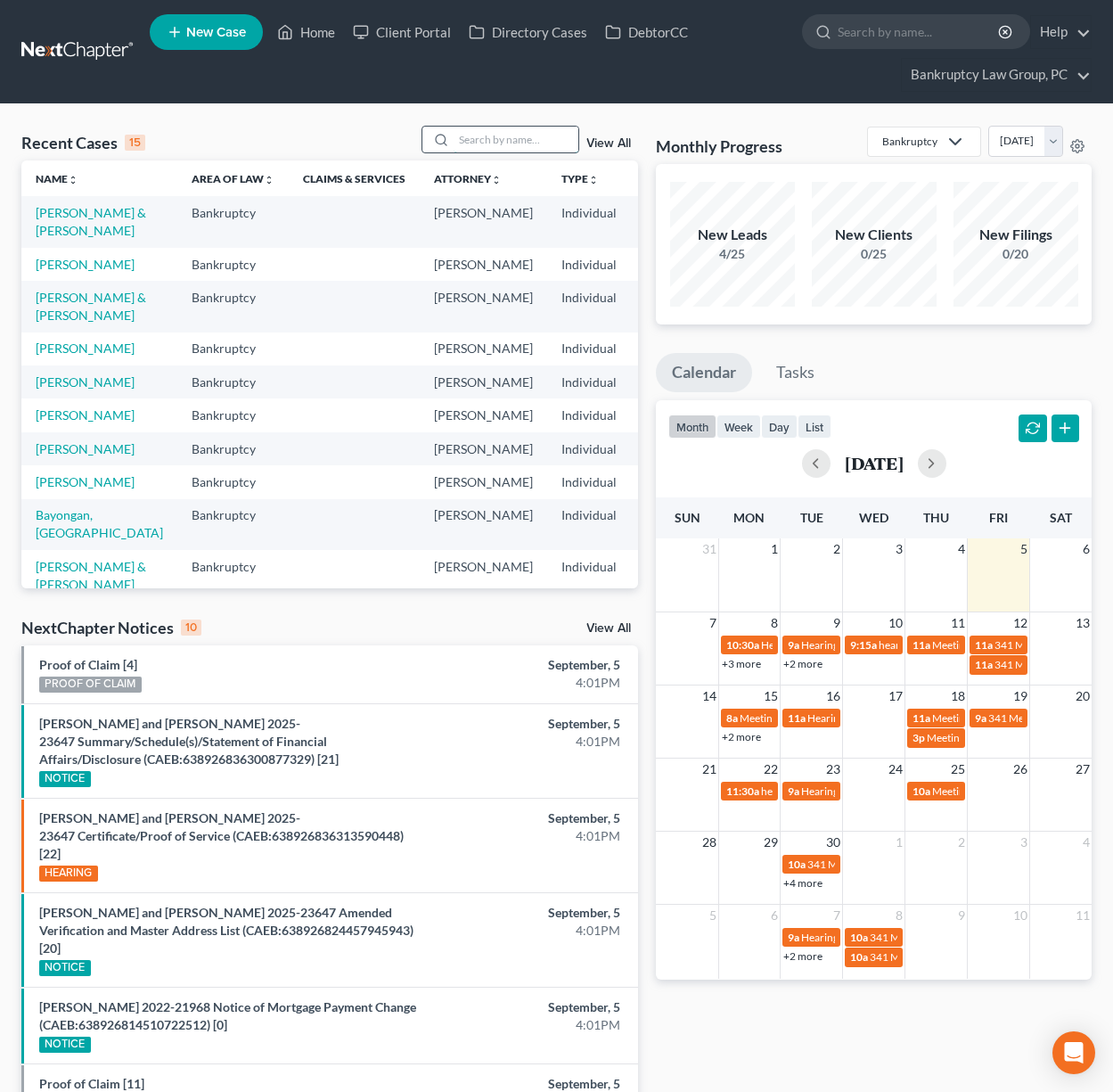
click at [516, 146] on input "search" at bounding box center [516, 140] width 125 height 26
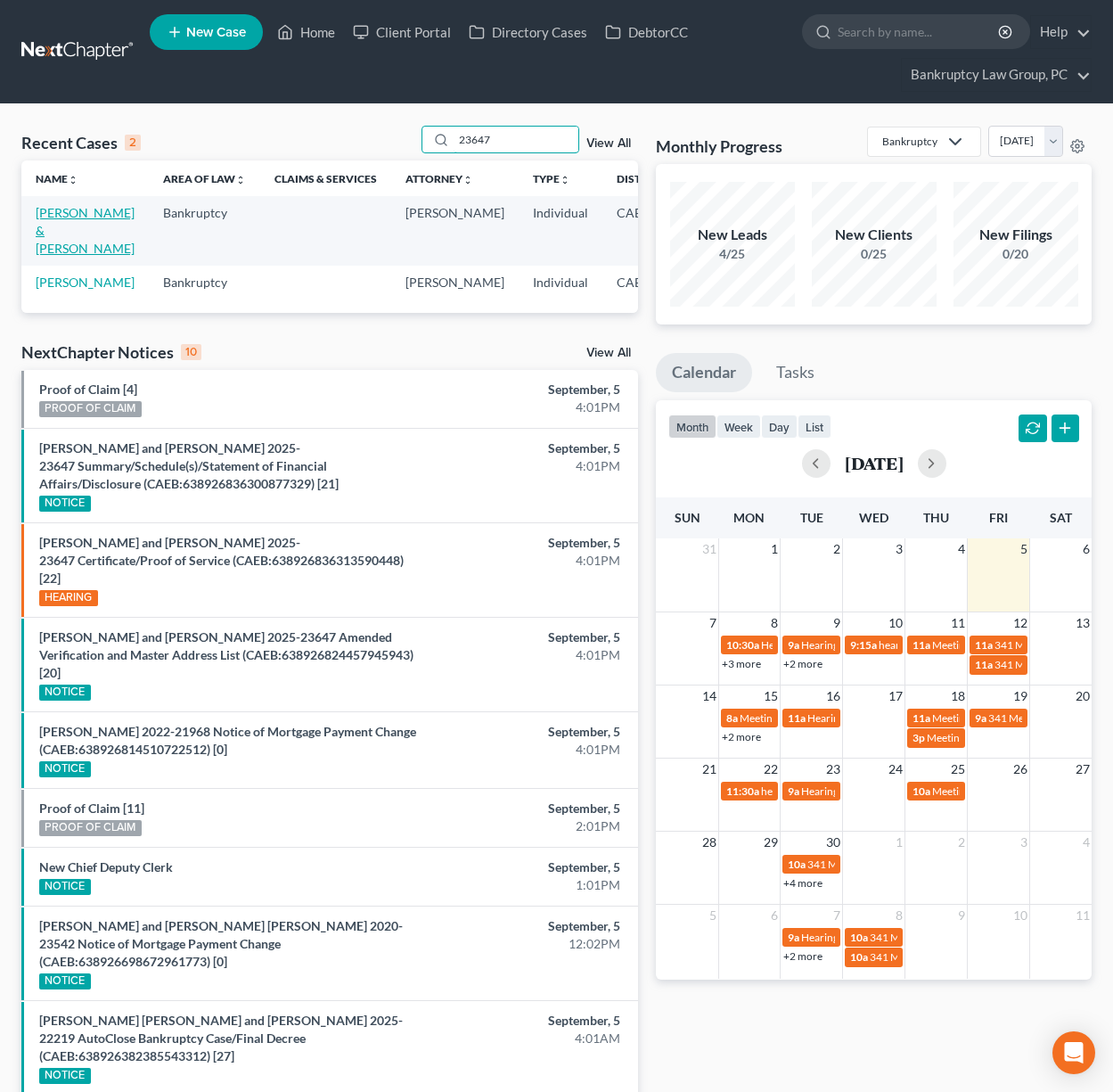
type input "23647"
click at [62, 241] on link "[PERSON_NAME] & [PERSON_NAME]" at bounding box center [85, 230] width 99 height 51
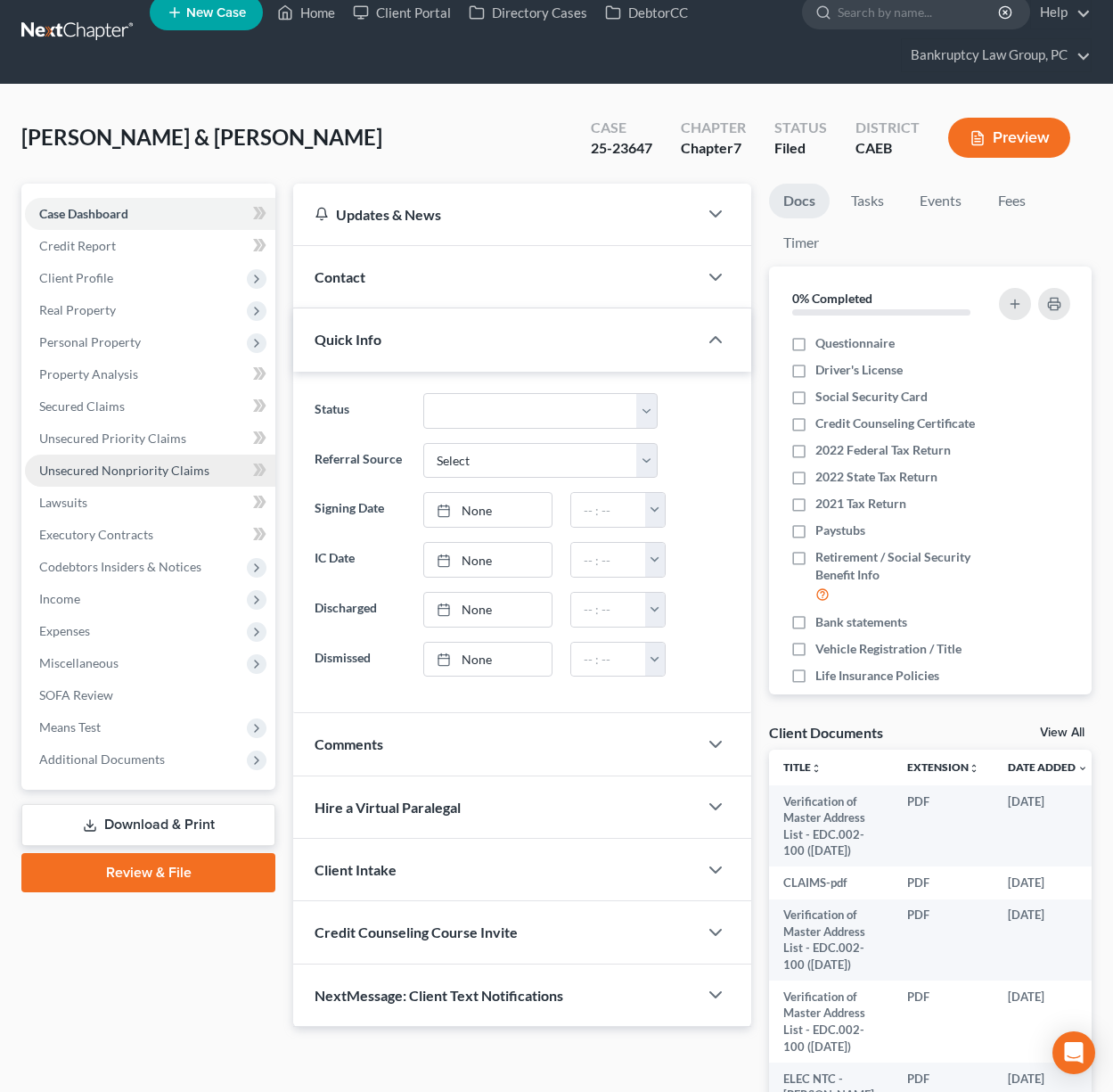
scroll to position [104, 0]
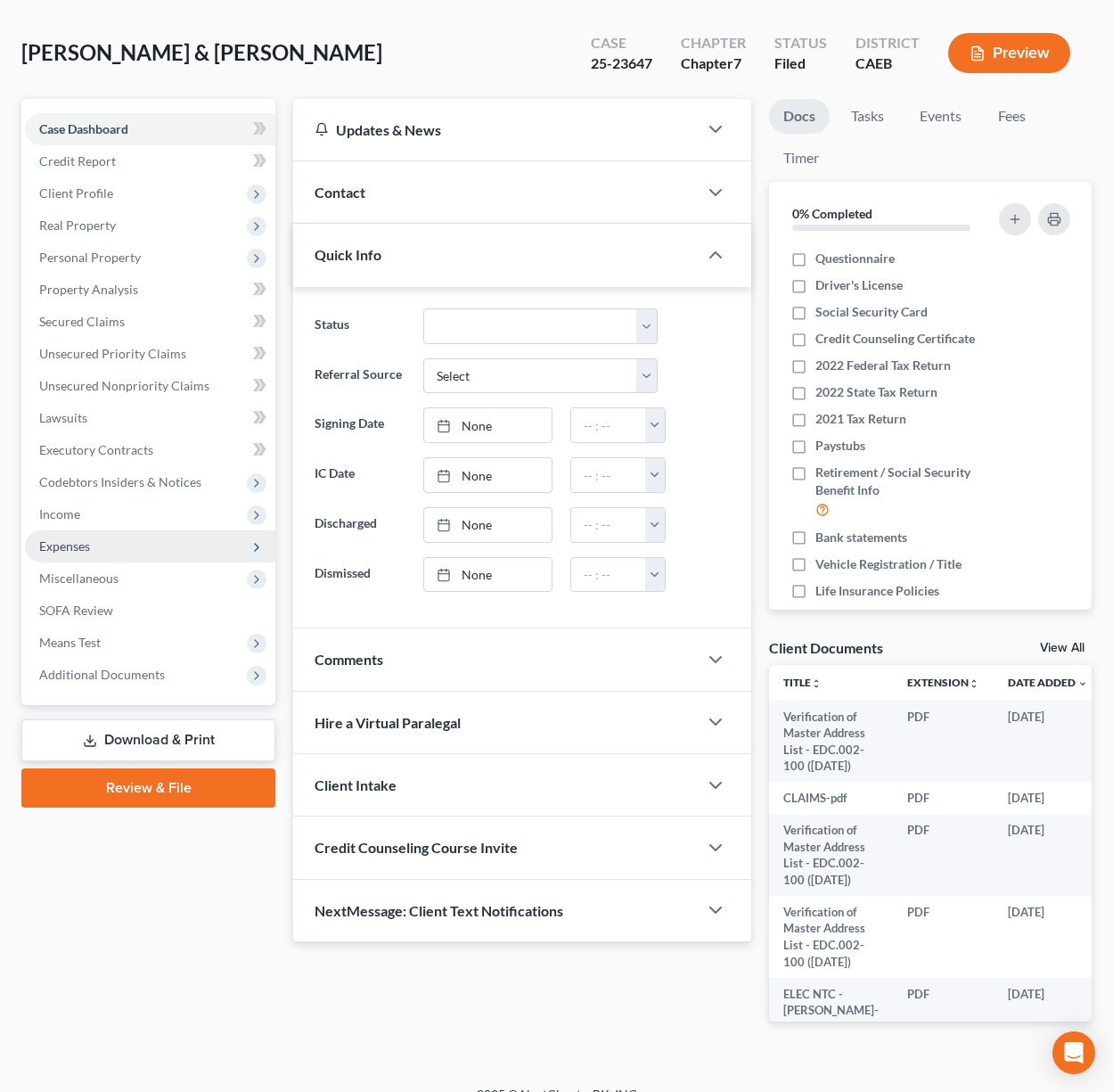
click at [86, 541] on span "Expenses" at bounding box center [64, 546] width 51 height 15
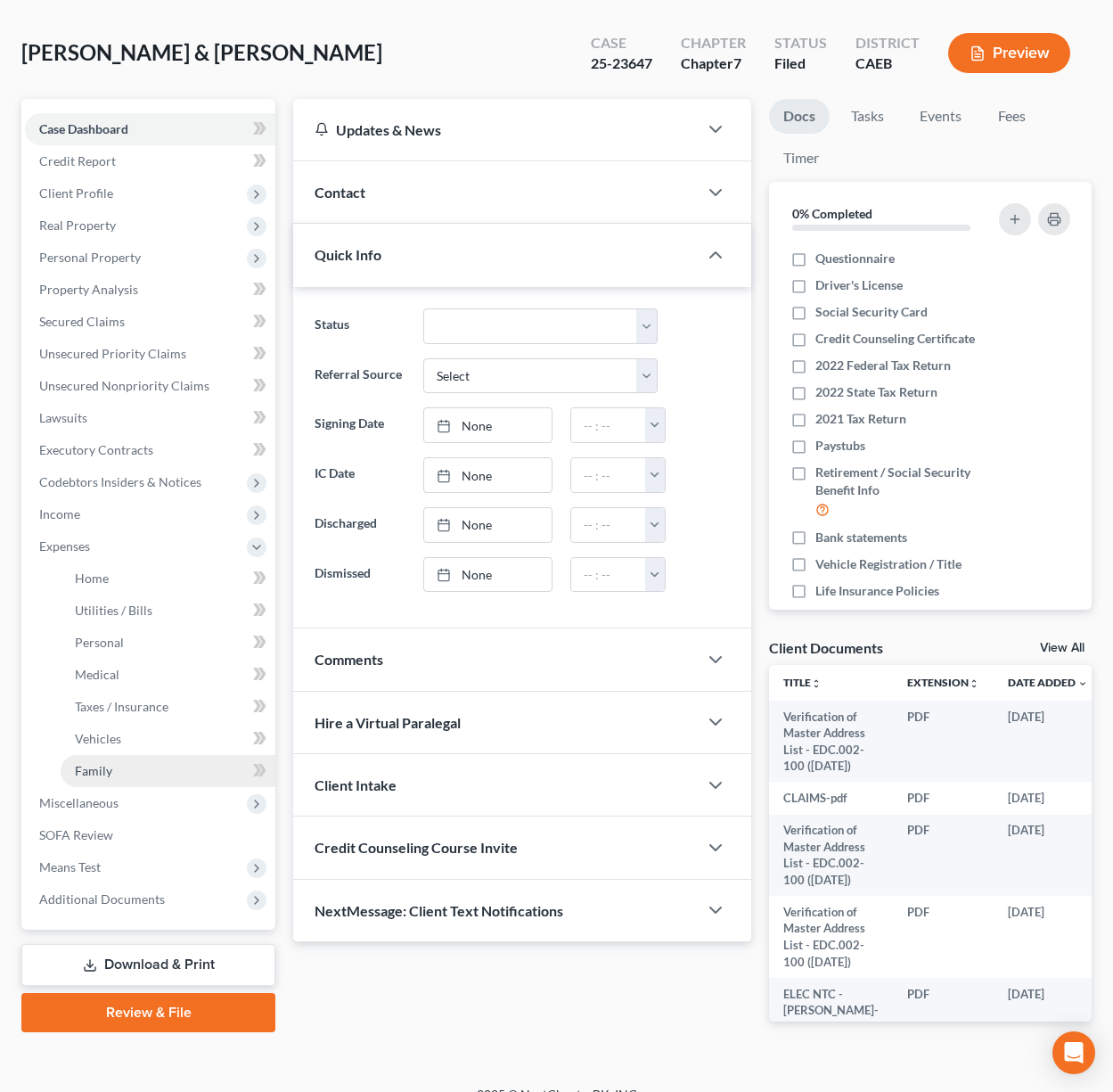
click at [120, 761] on link "Family" at bounding box center [168, 771] width 215 height 32
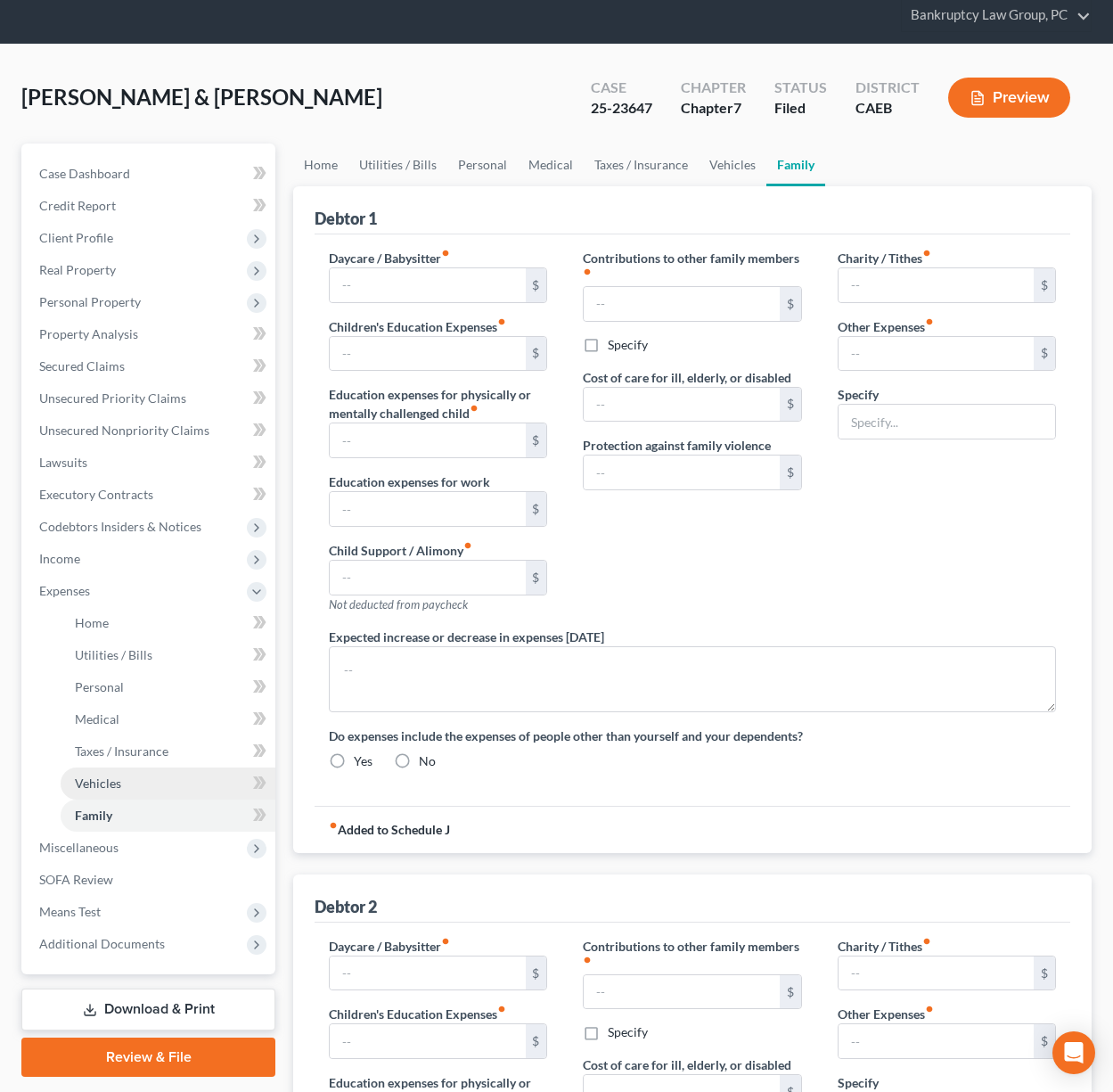
type input "100.00"
type input "0.00"
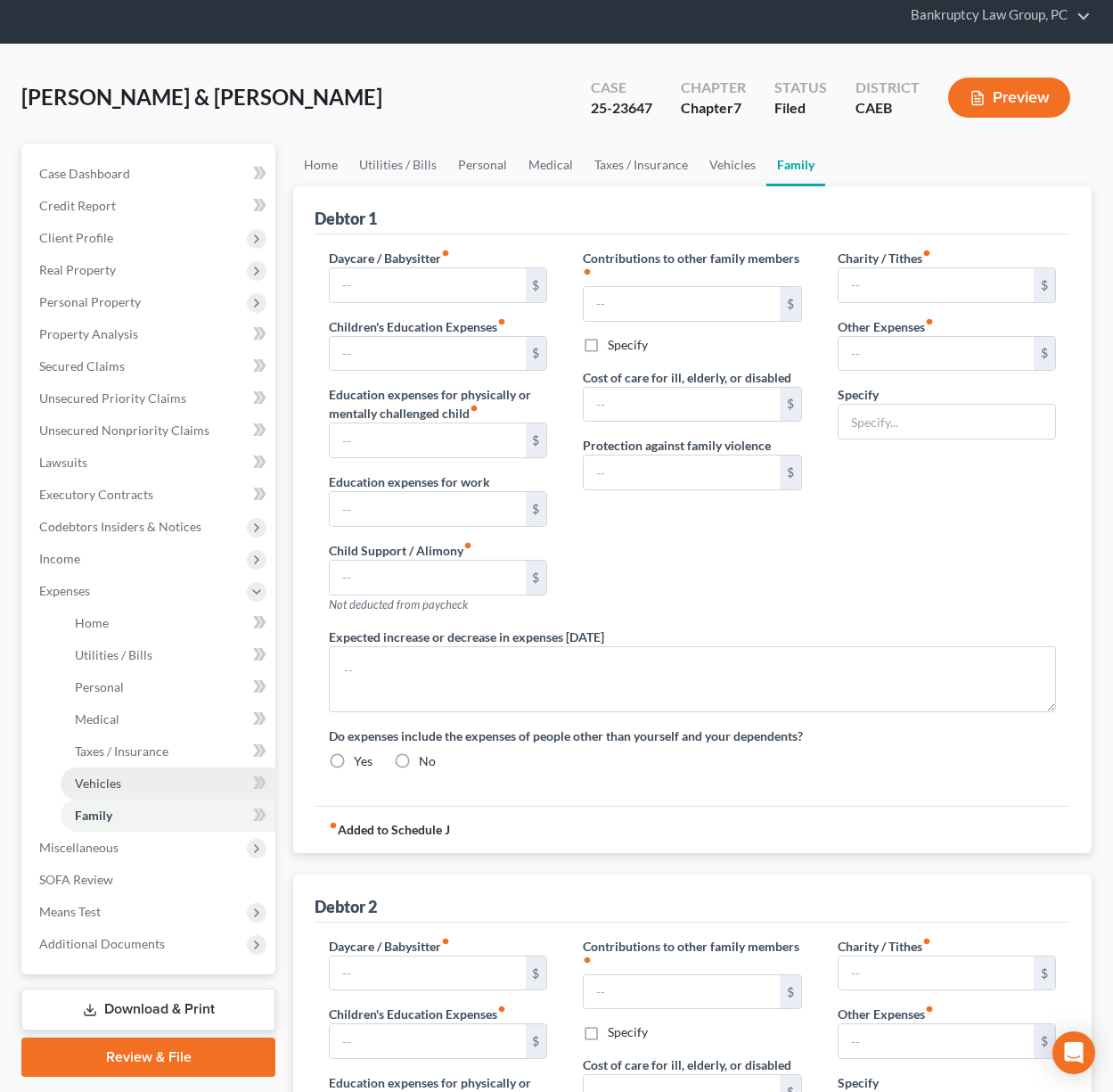
type input "0.00"
type input "640.00"
type input "150.00"
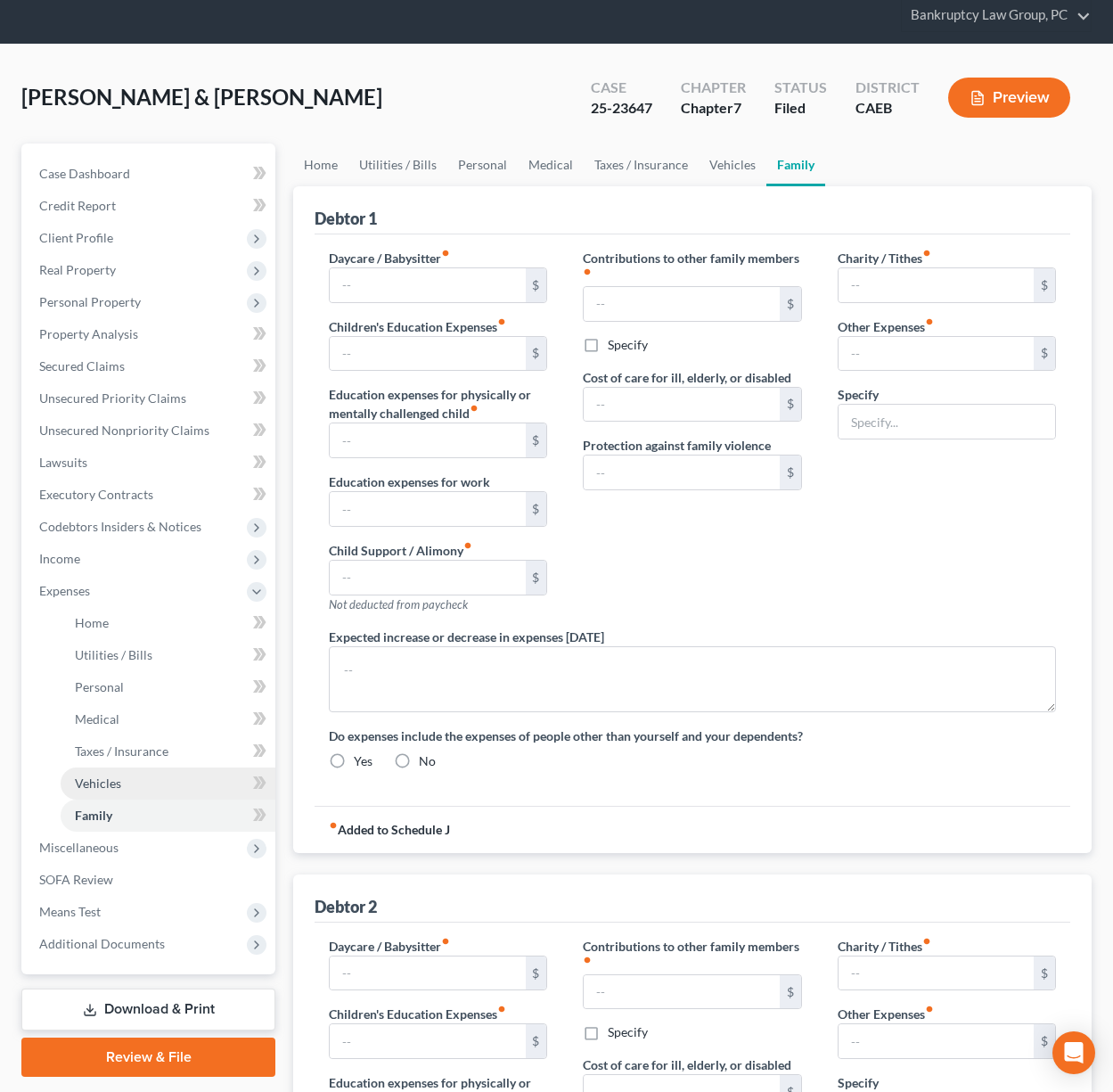
type input "Pet Care"
type textarea "Joint Debtor is currently using her Aunts Vehicle for Transportation."
radio input "true"
type input "0.00"
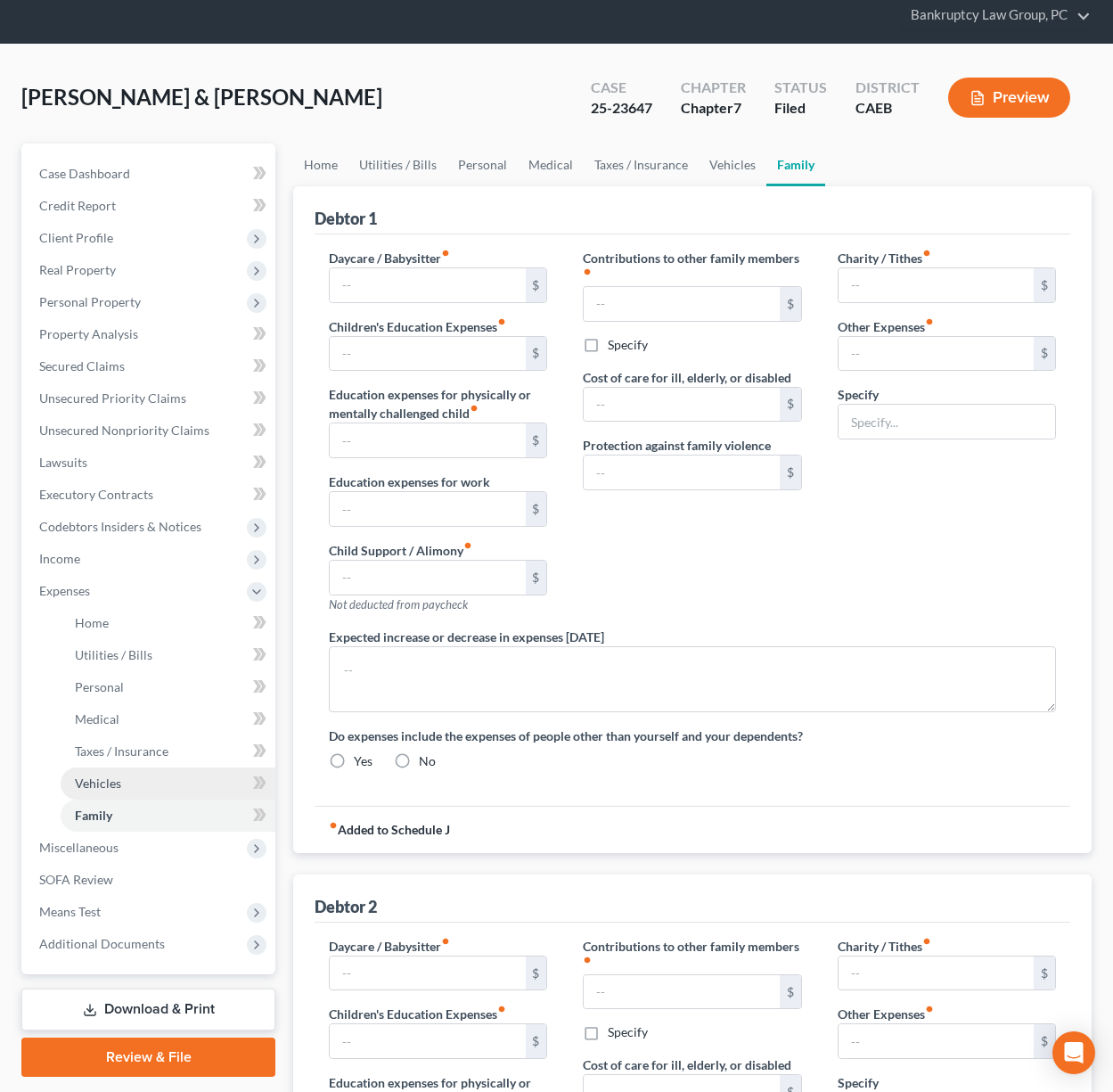
type input "0.00"
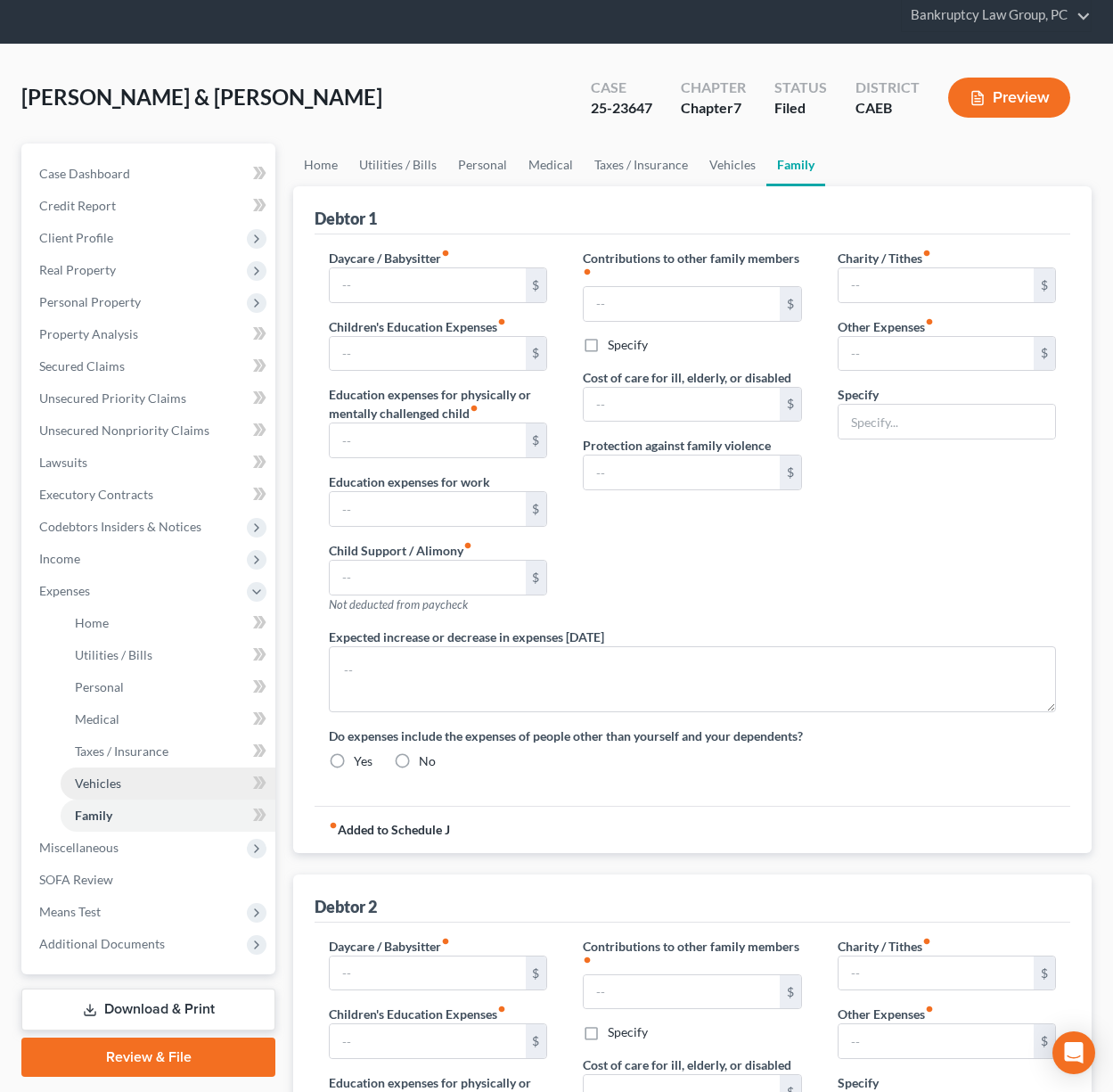
type input "0.00"
type input "150.00"
type input "Pet Care"
radio input "true"
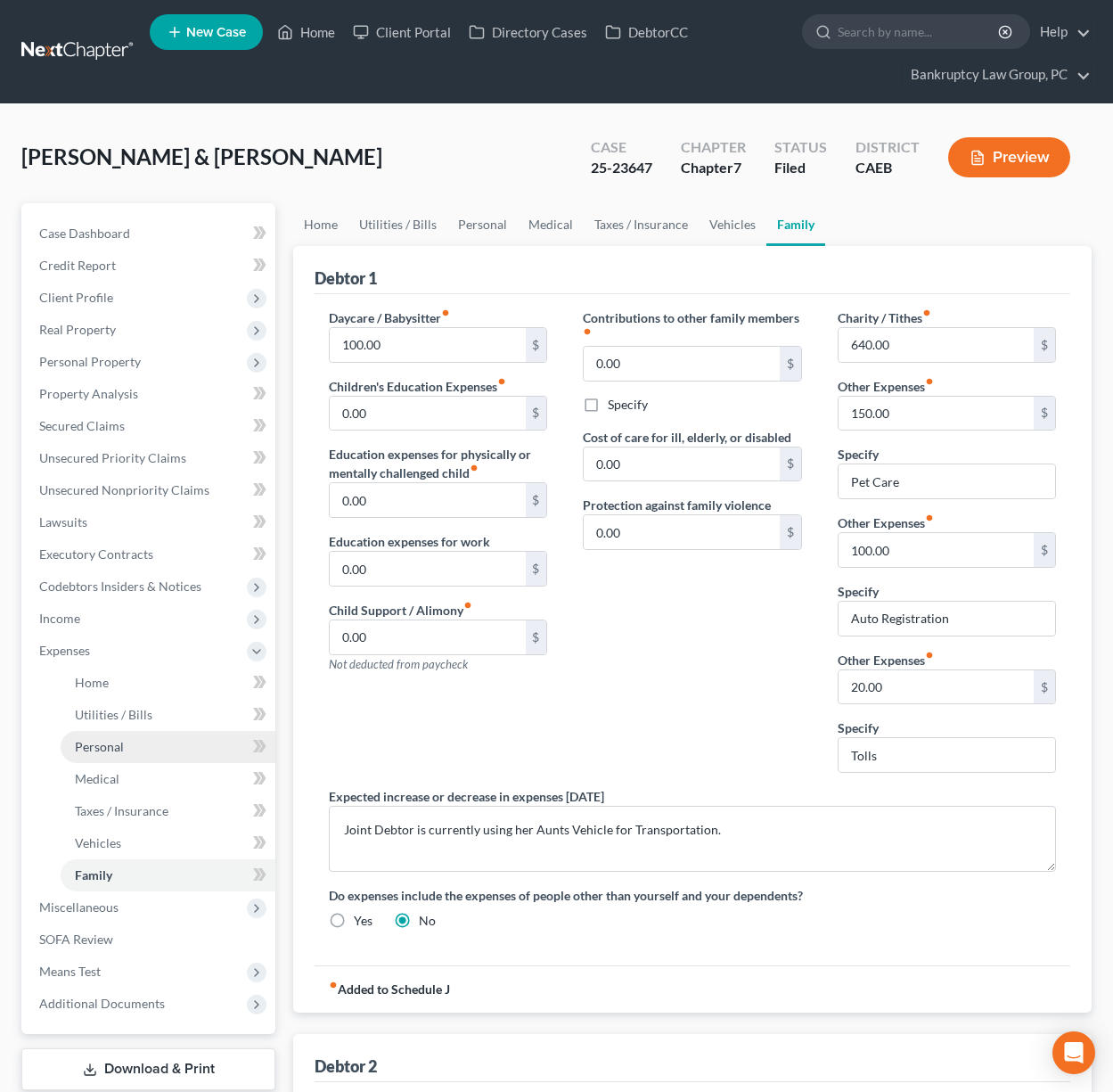
click at [113, 732] on link "Personal" at bounding box center [168, 746] width 215 height 32
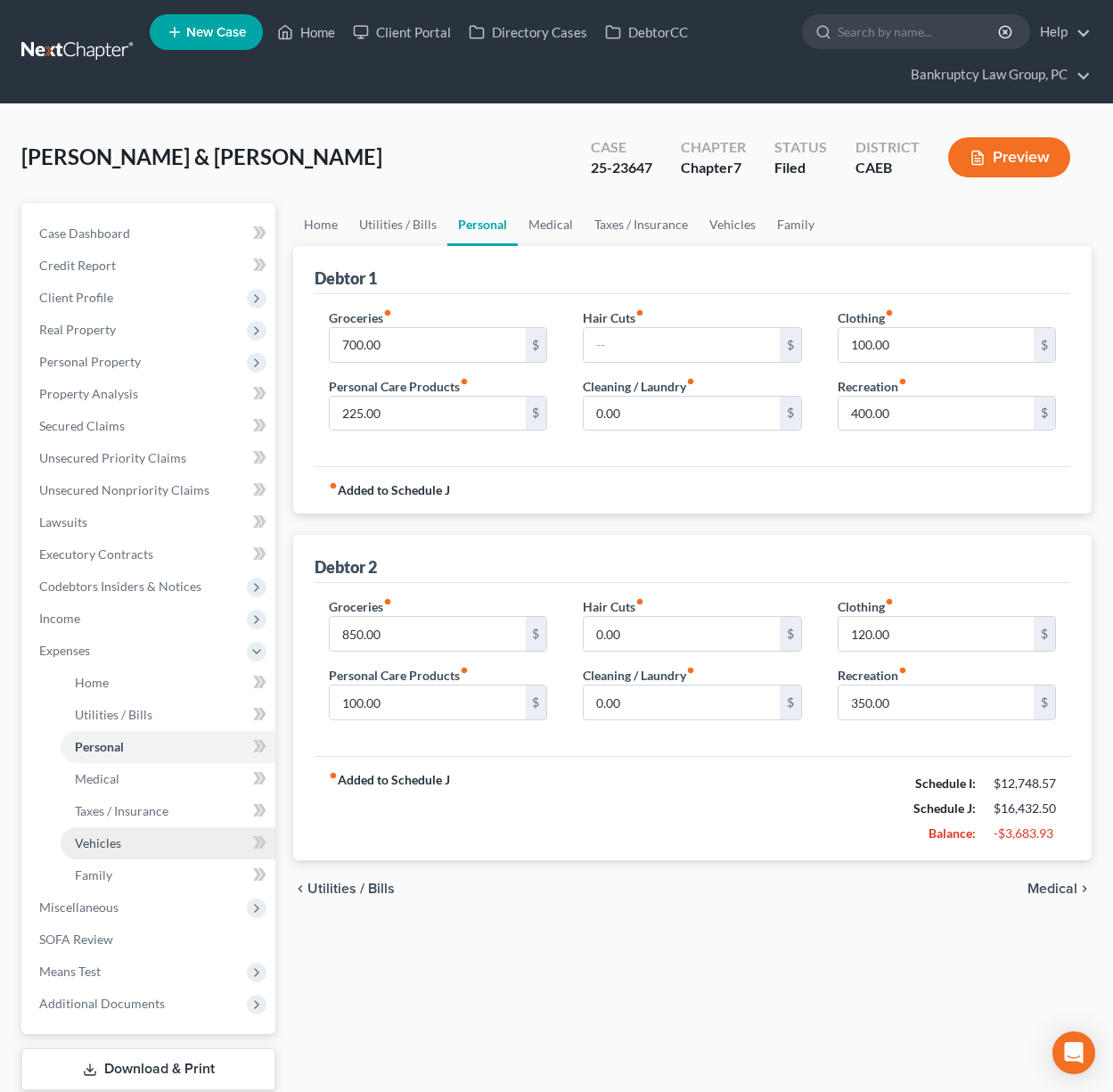
click at [103, 838] on span "Vehicles" at bounding box center [98, 842] width 46 height 15
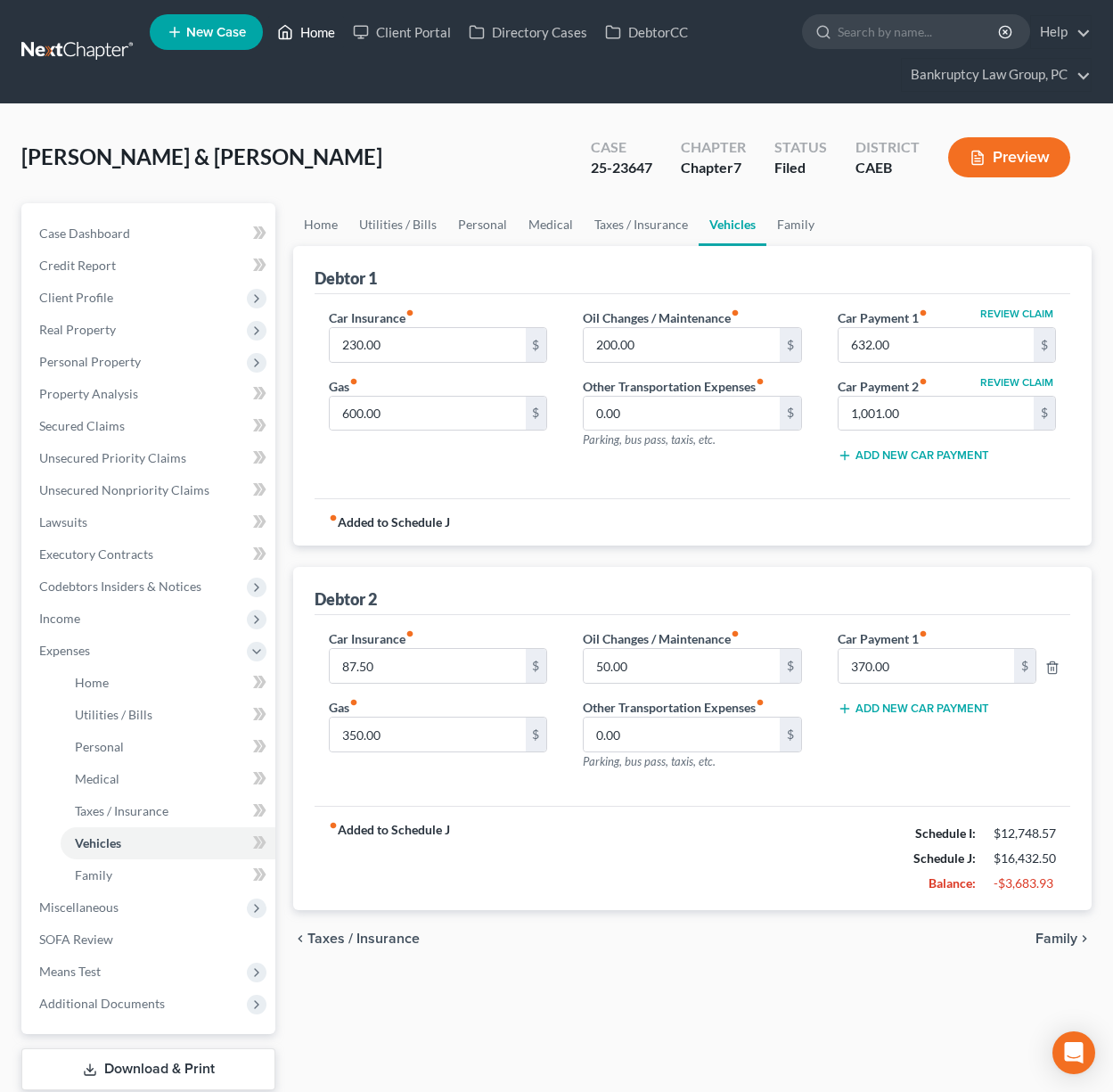
click at [320, 34] on link "Home" at bounding box center [306, 32] width 76 height 32
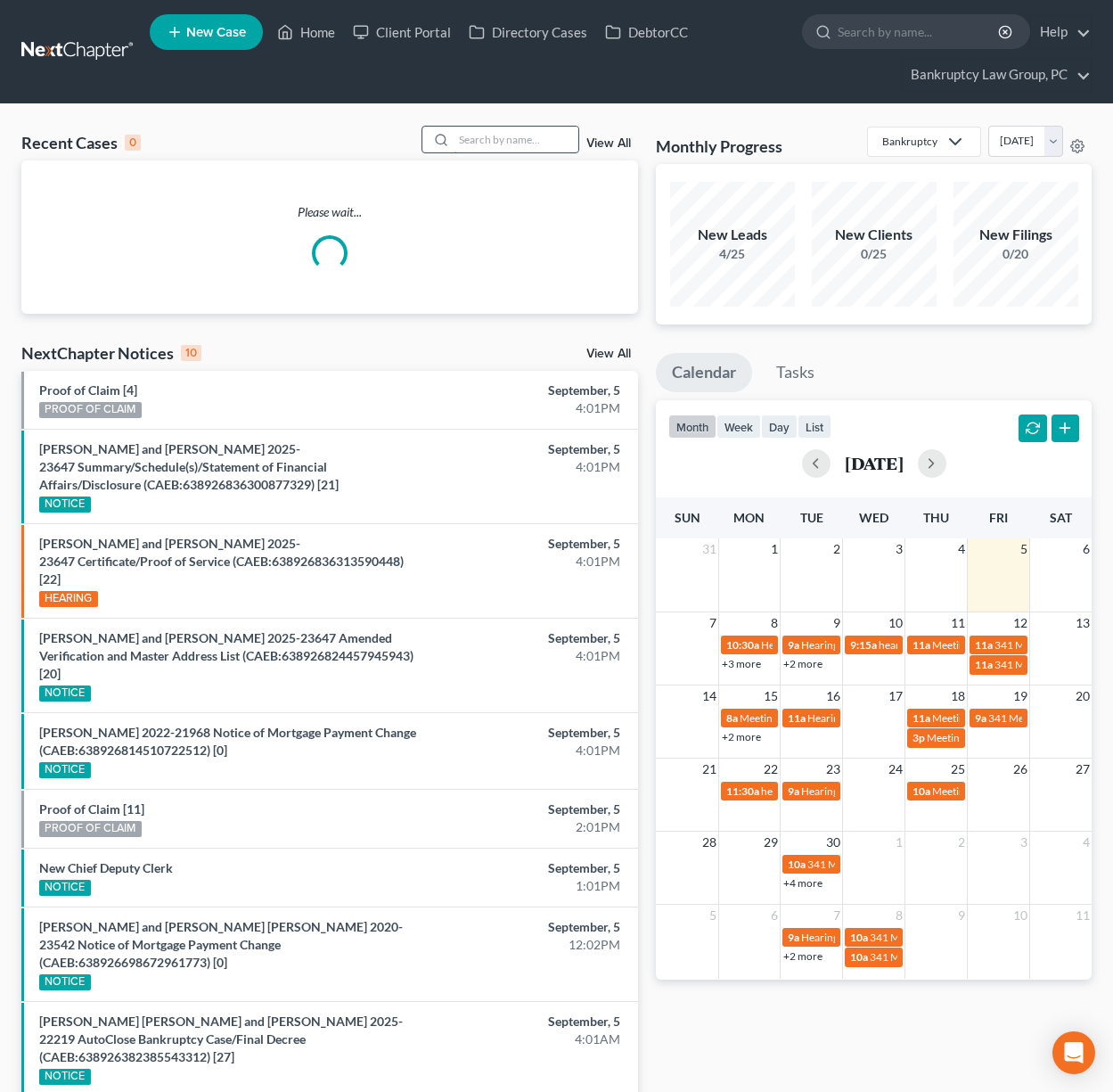
click at [492, 144] on input "search" at bounding box center [516, 140] width 125 height 26
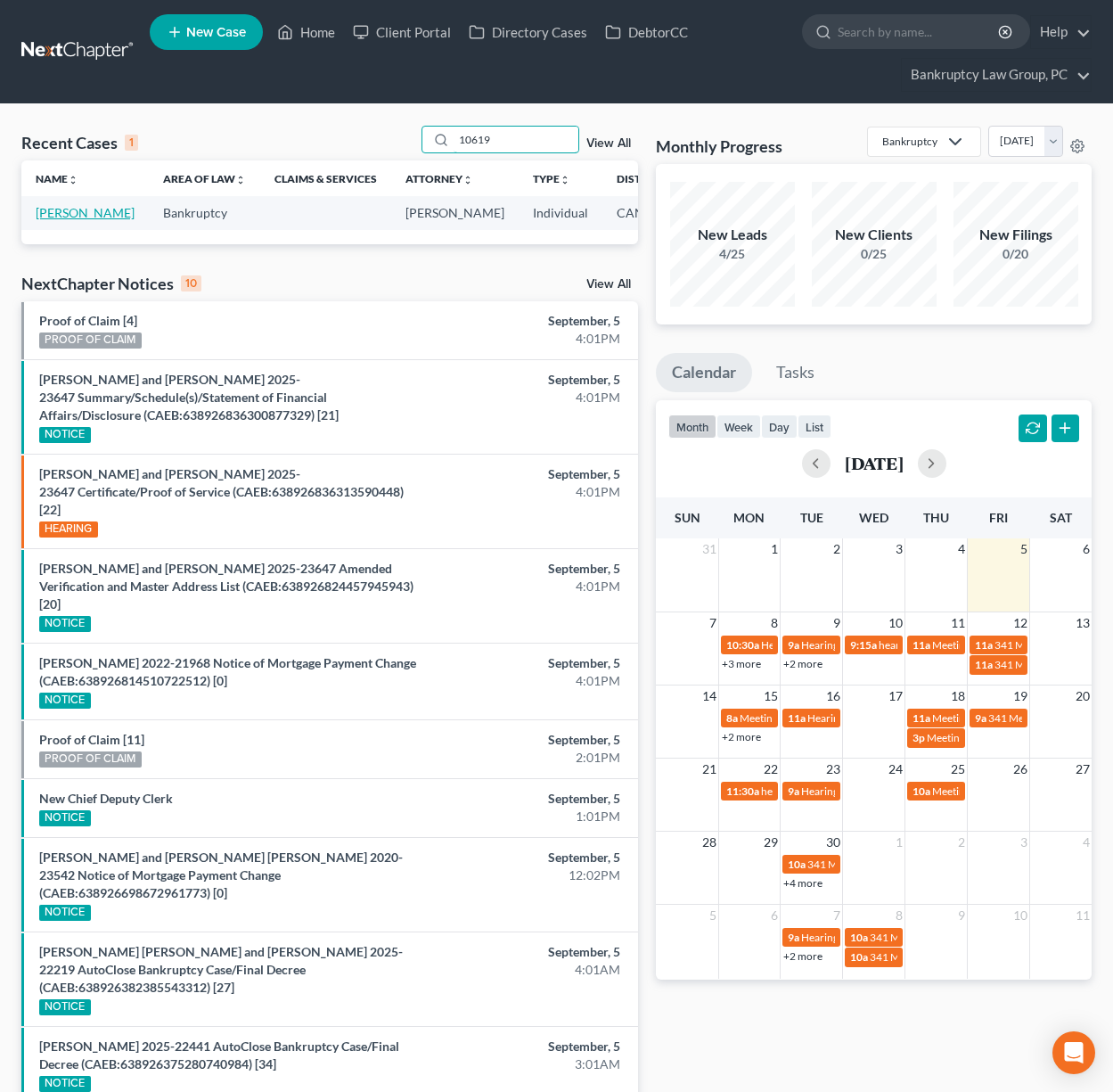
type input "10619"
click at [47, 220] on link "[PERSON_NAME]" at bounding box center [85, 212] width 99 height 15
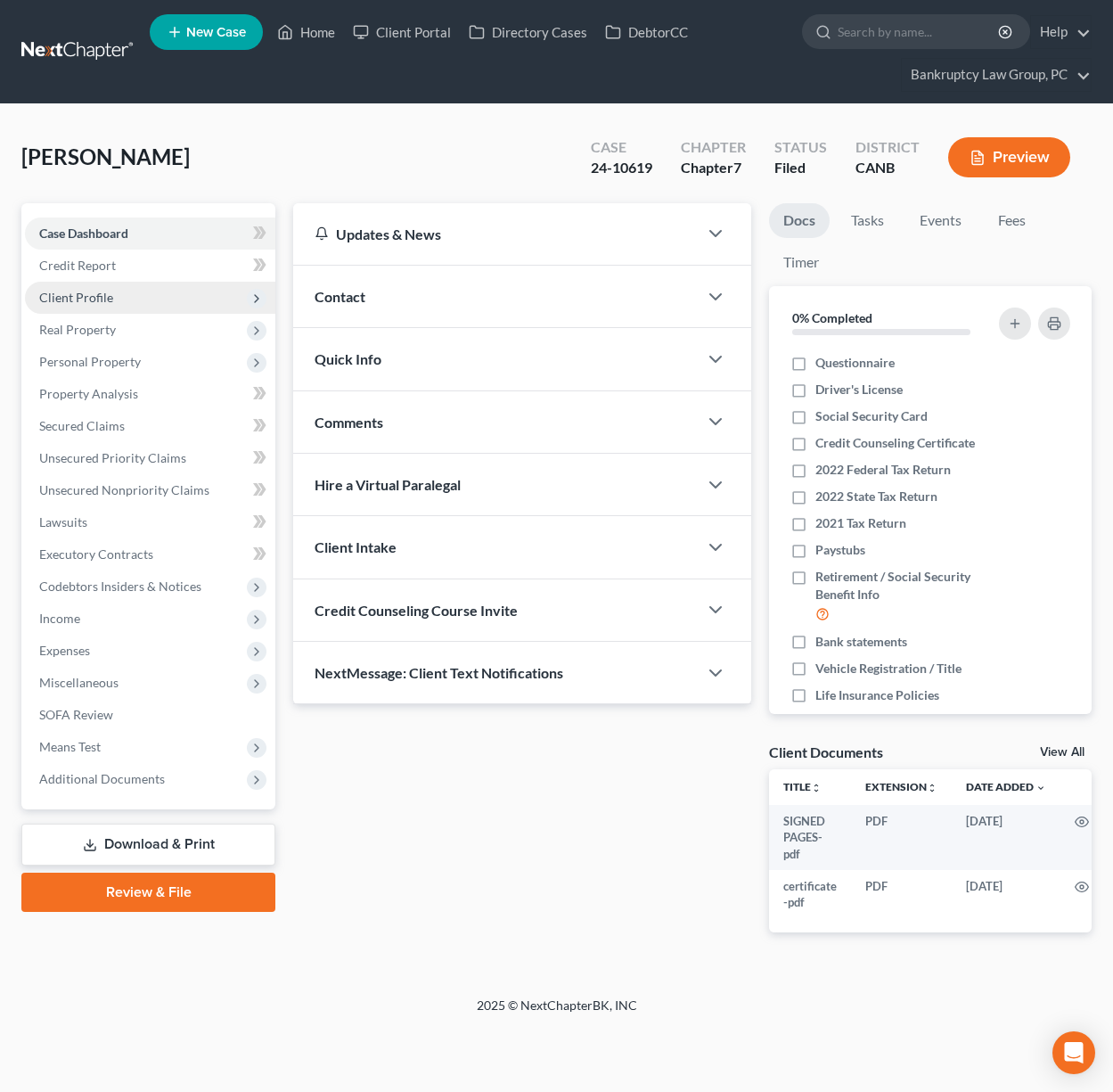
click at [84, 299] on span "Client Profile" at bounding box center [76, 297] width 74 height 15
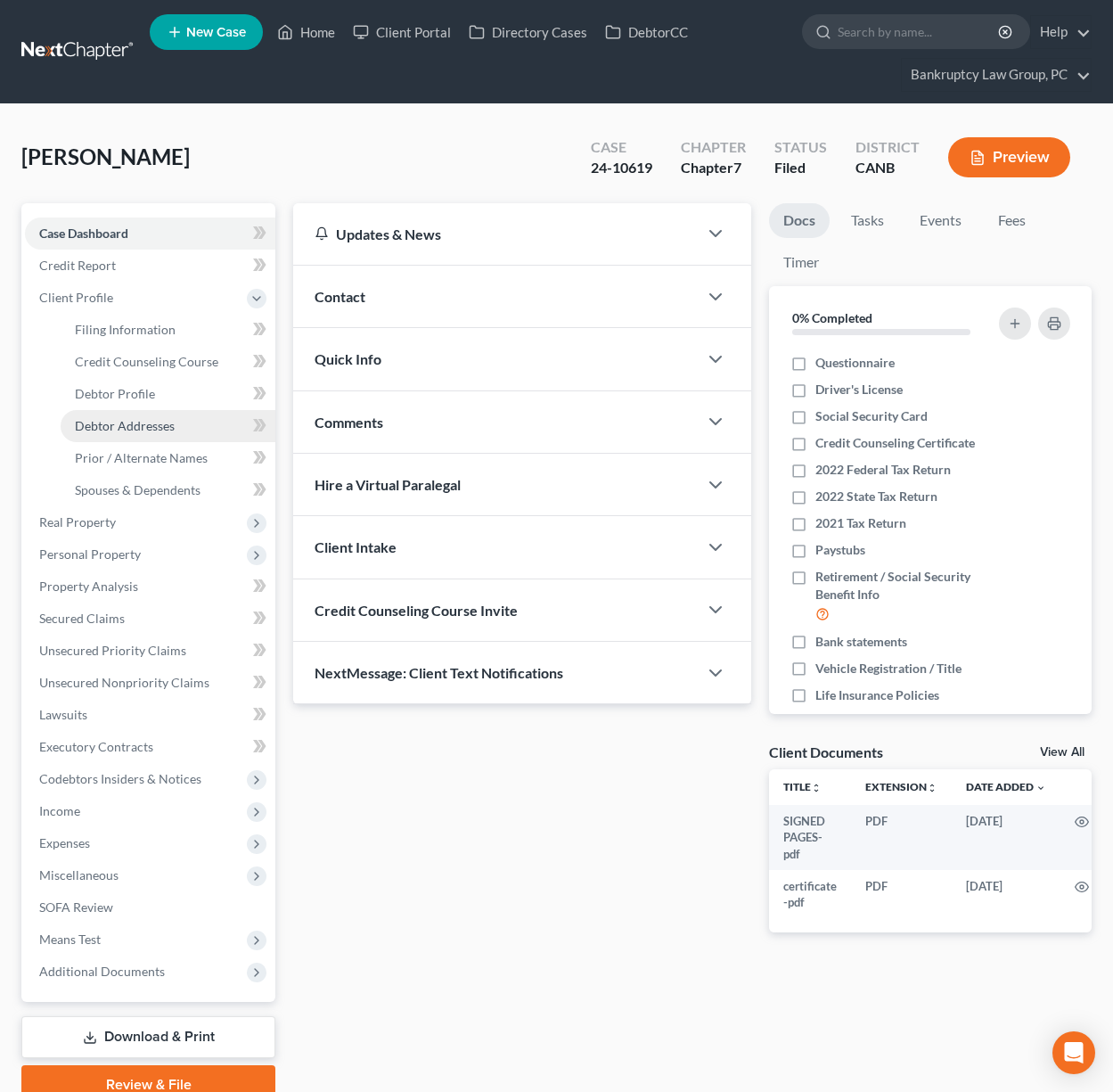
click at [108, 421] on span "Debtor Addresses" at bounding box center [125, 425] width 100 height 15
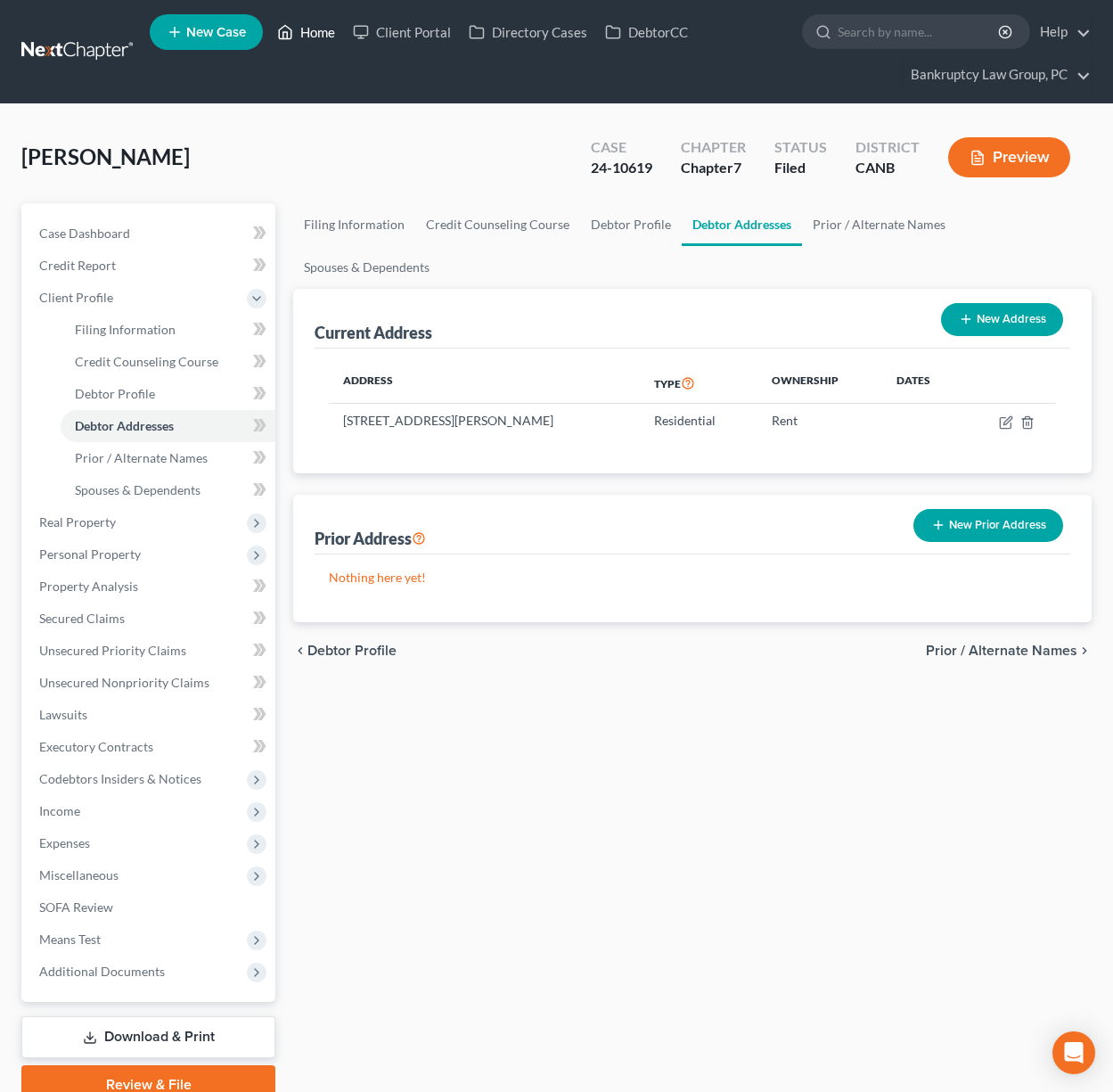
drag, startPoint x: 319, startPoint y: 33, endPoint x: 356, endPoint y: 75, distance: 56.0
click at [319, 33] on link "Home" at bounding box center [306, 32] width 76 height 32
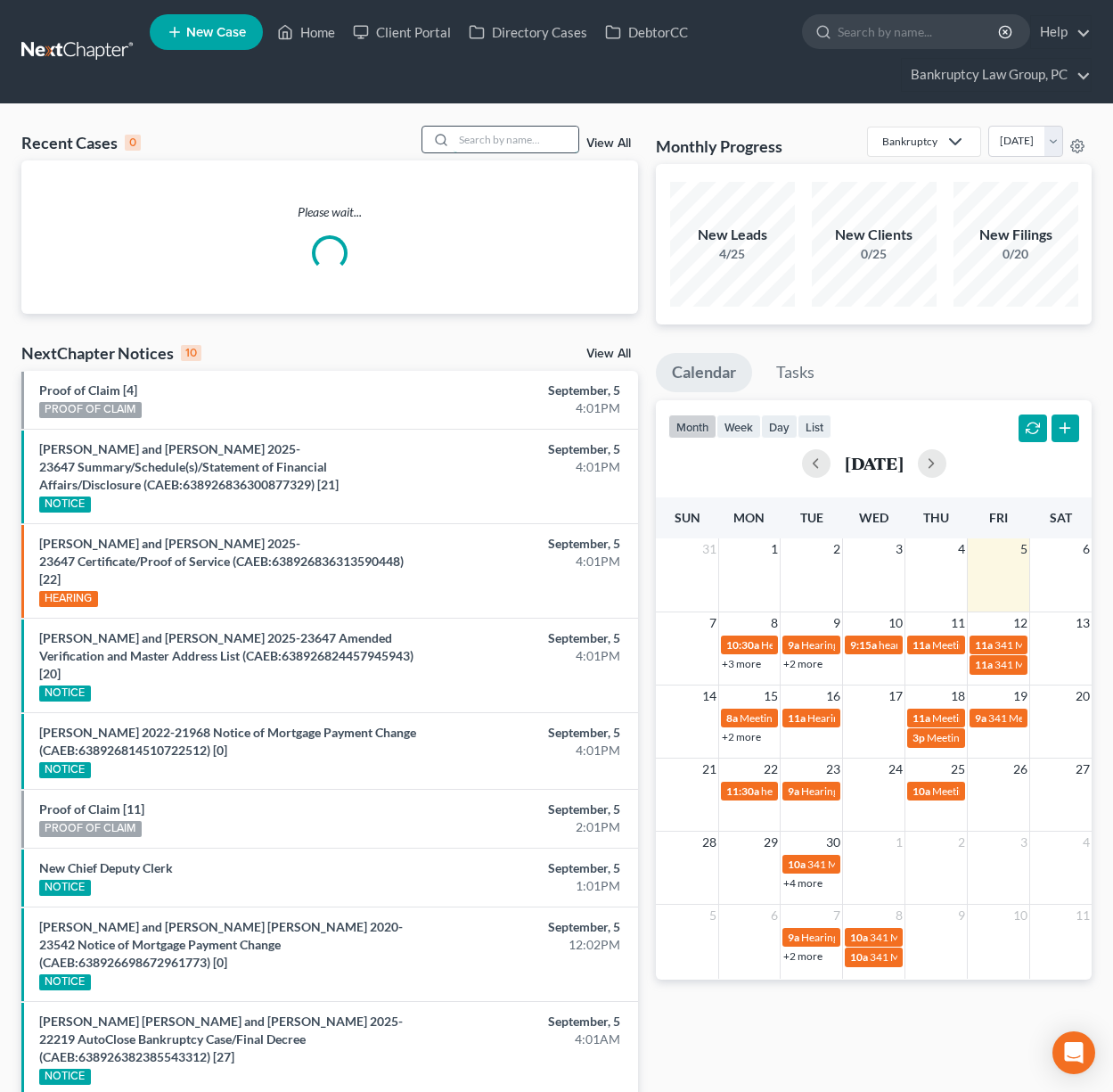
click at [543, 147] on input "search" at bounding box center [516, 140] width 125 height 26
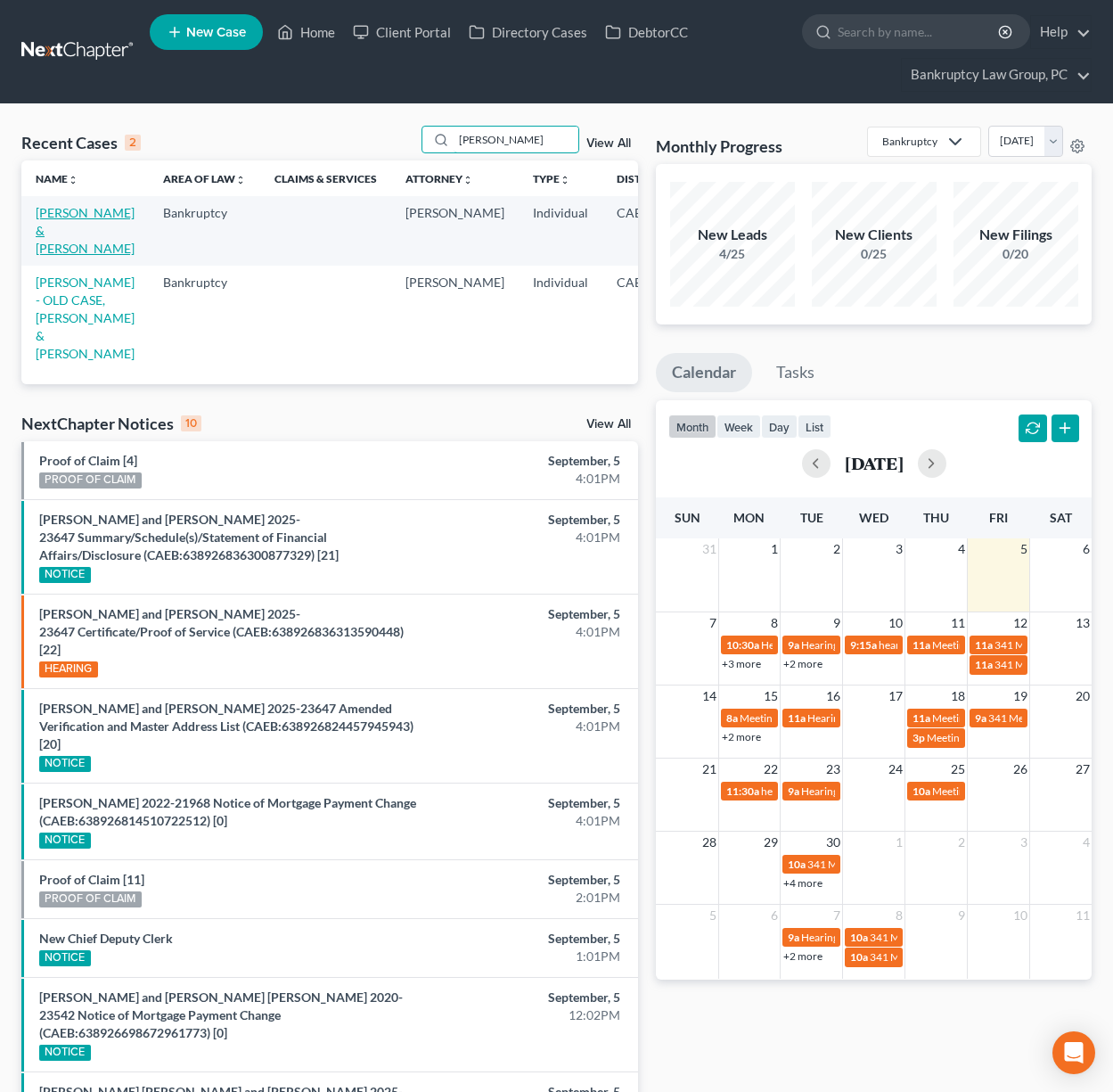
type input "[PERSON_NAME]"
click at [65, 233] on link "[PERSON_NAME] & [PERSON_NAME]" at bounding box center [85, 230] width 99 height 51
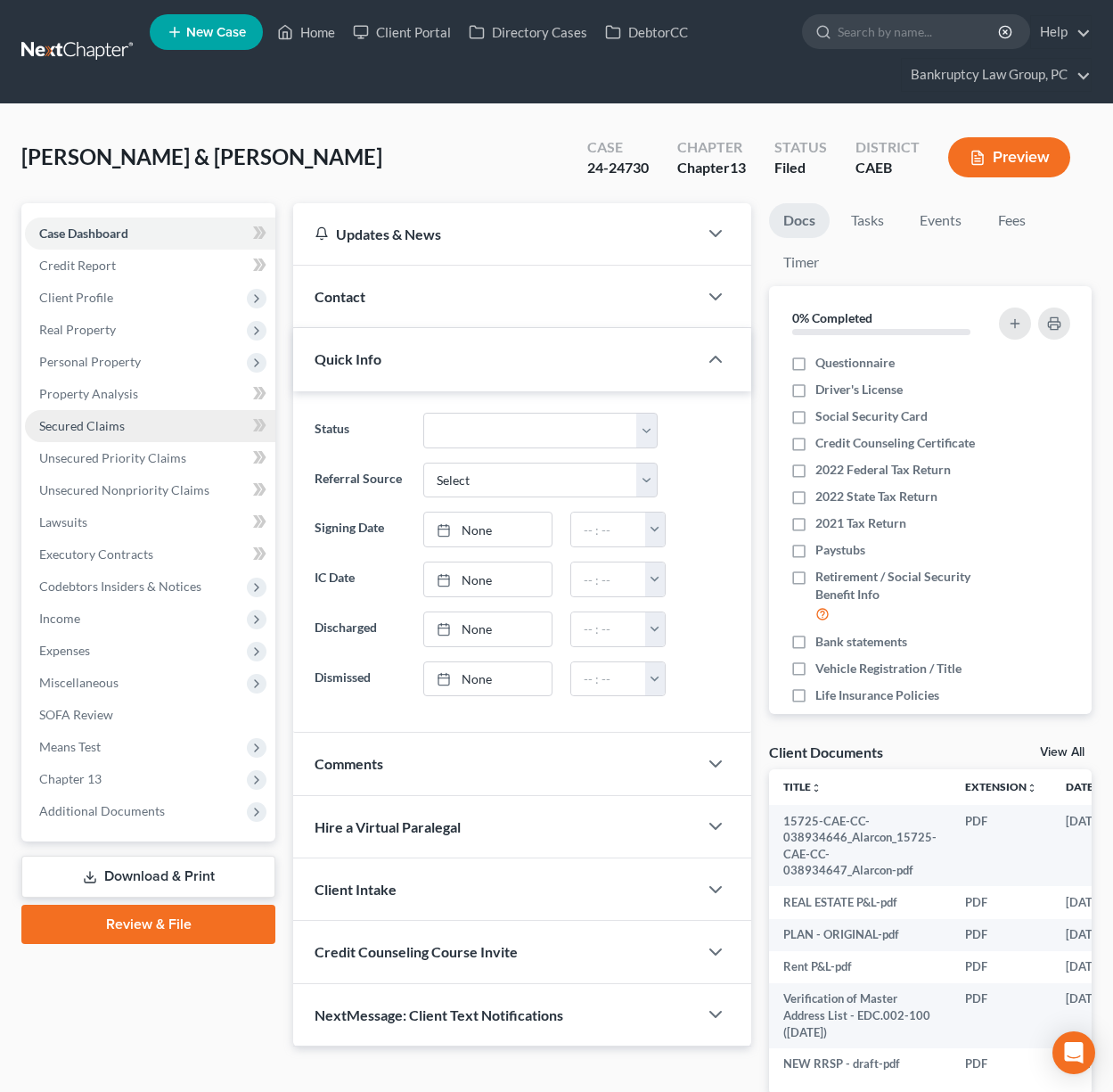
click at [103, 421] on span "Secured Claims" at bounding box center [82, 425] width 86 height 15
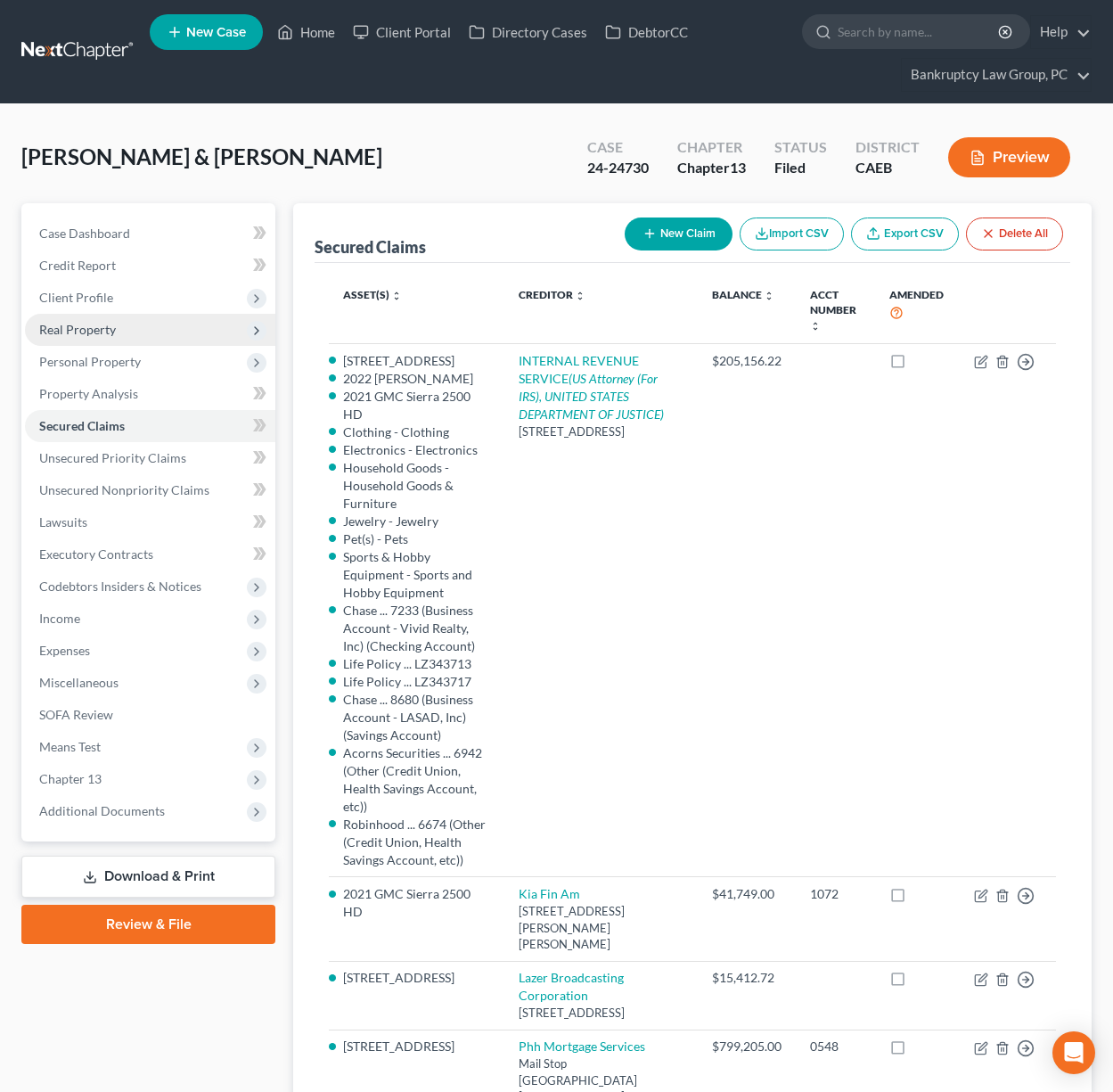
click at [87, 330] on span "Real Property" at bounding box center [77, 329] width 77 height 15
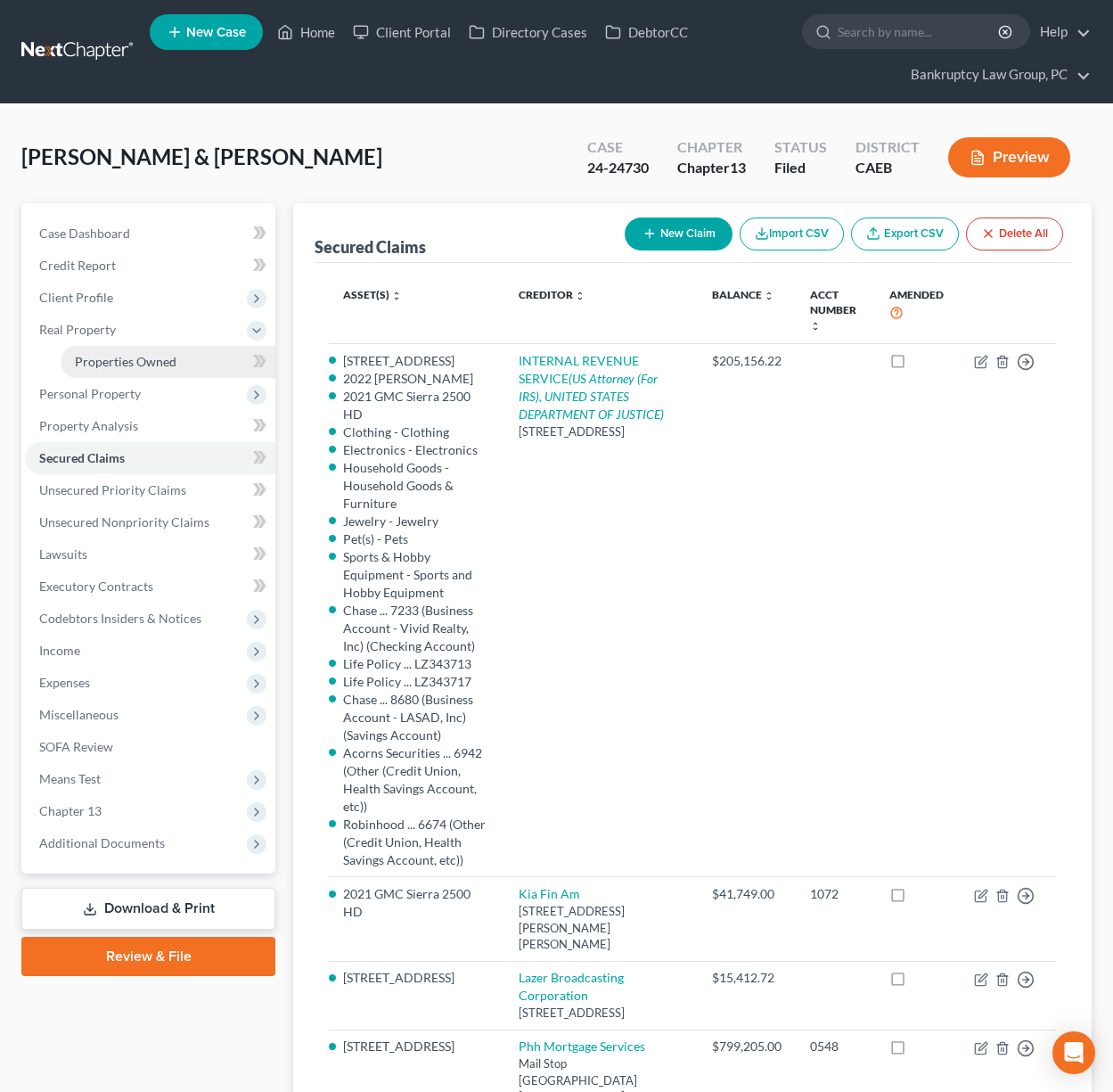
click at [90, 355] on span "Properties Owned" at bounding box center [126, 361] width 102 height 15
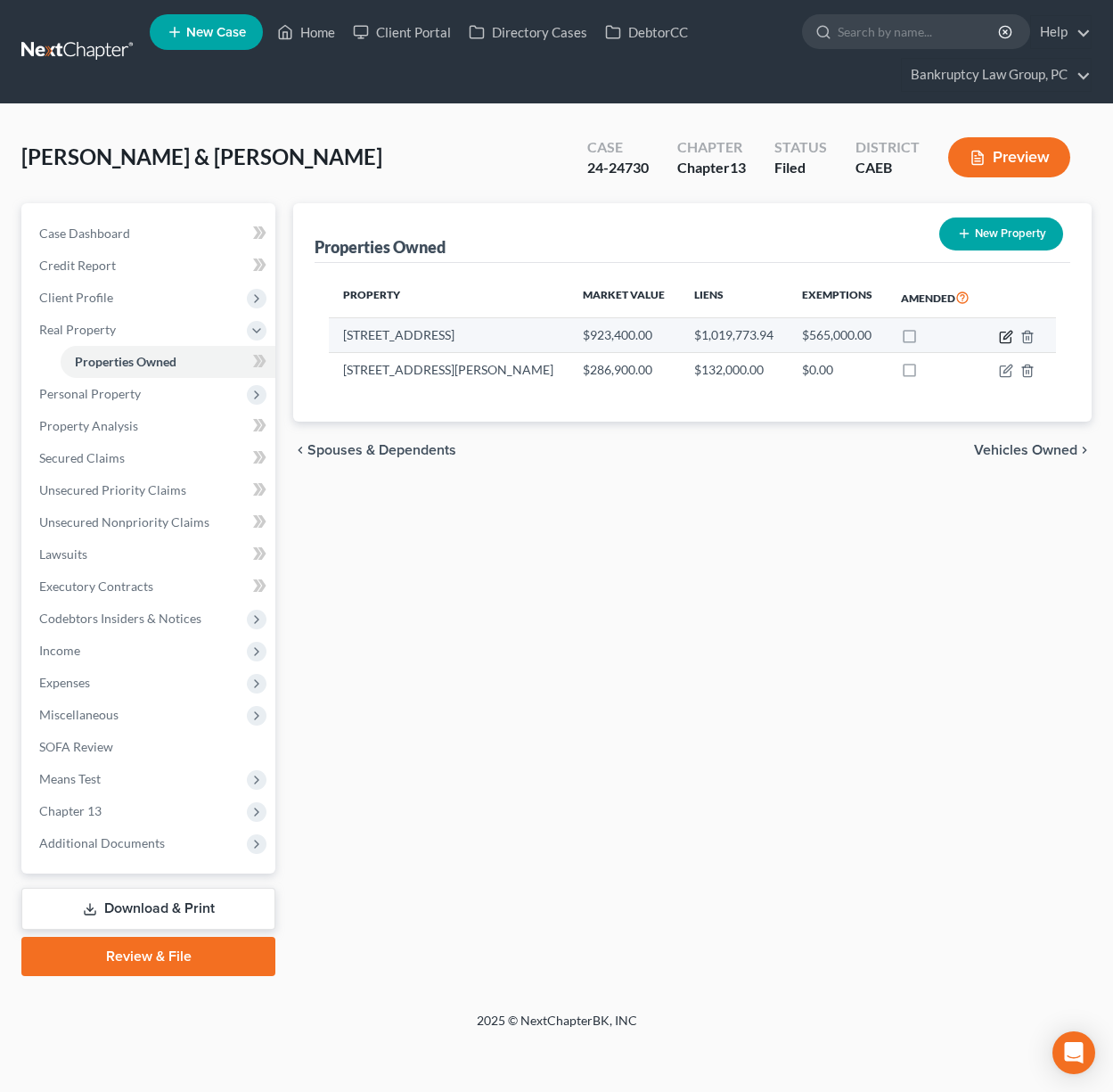
click at [1005, 335] on icon "button" at bounding box center [1006, 337] width 14 height 14
select select "4"
select select "2"
select select "1"
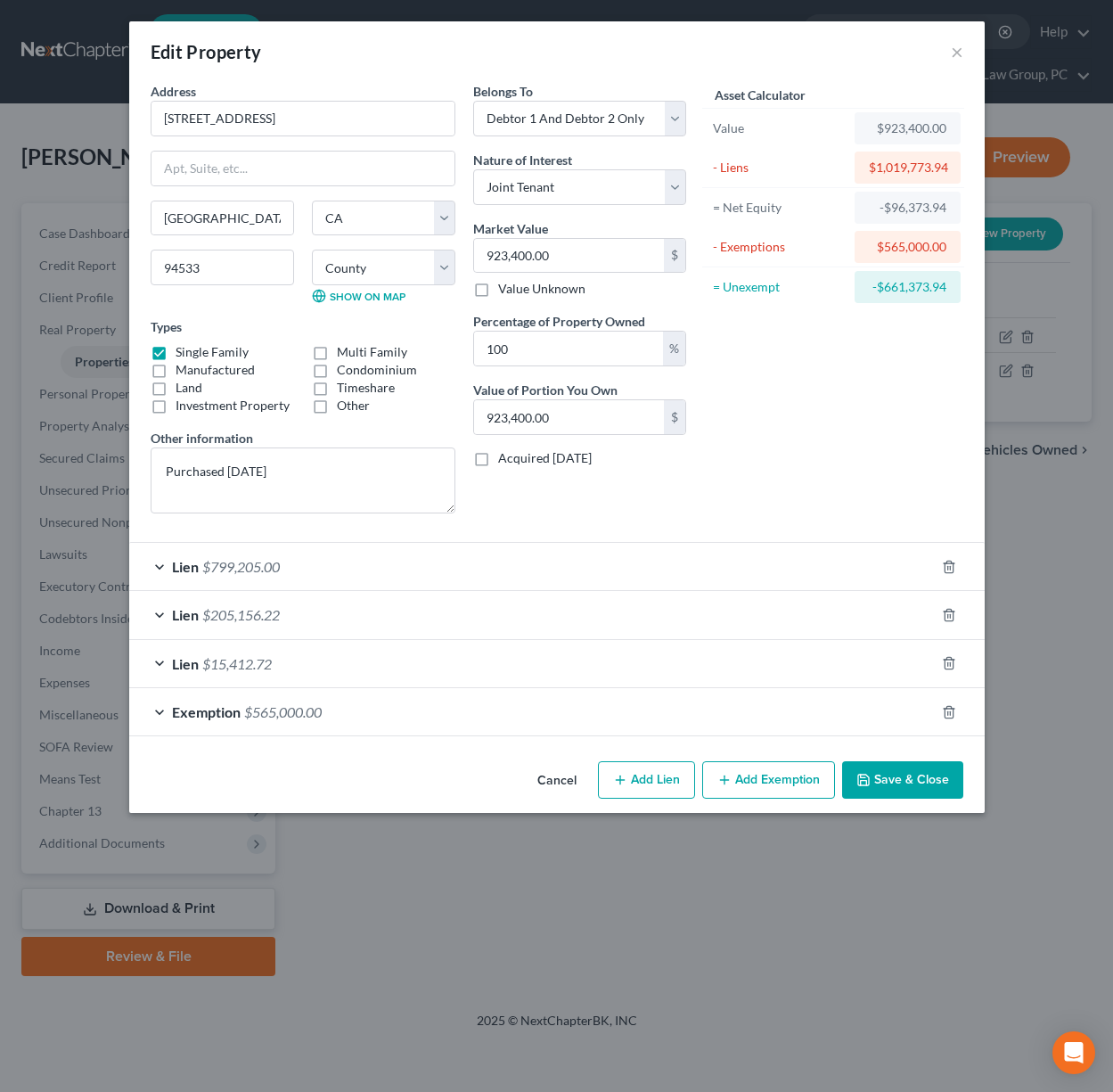
click at [554, 777] on button "Cancel" at bounding box center [557, 781] width 68 height 36
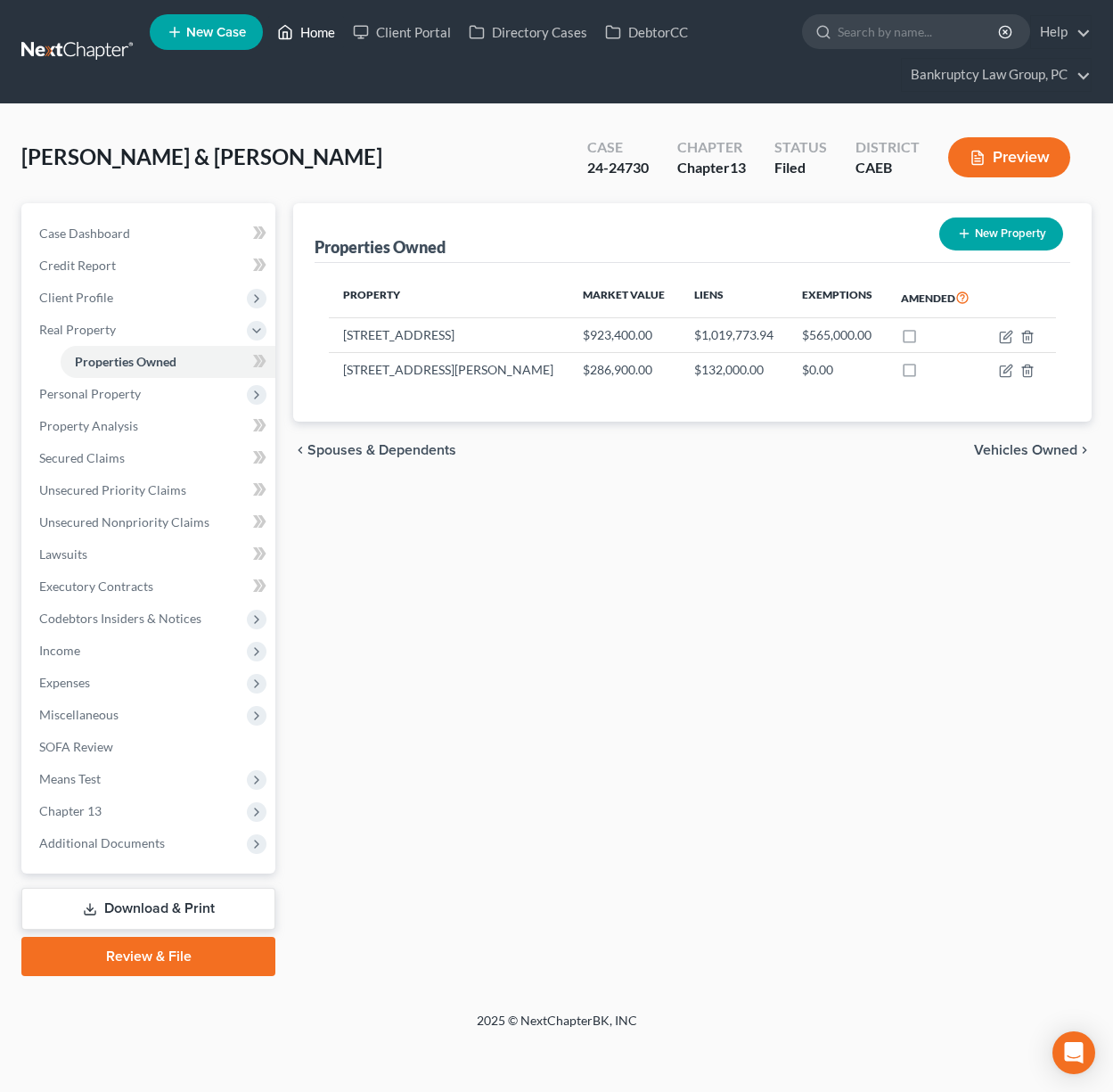
click at [323, 31] on link "Home" at bounding box center [306, 32] width 76 height 32
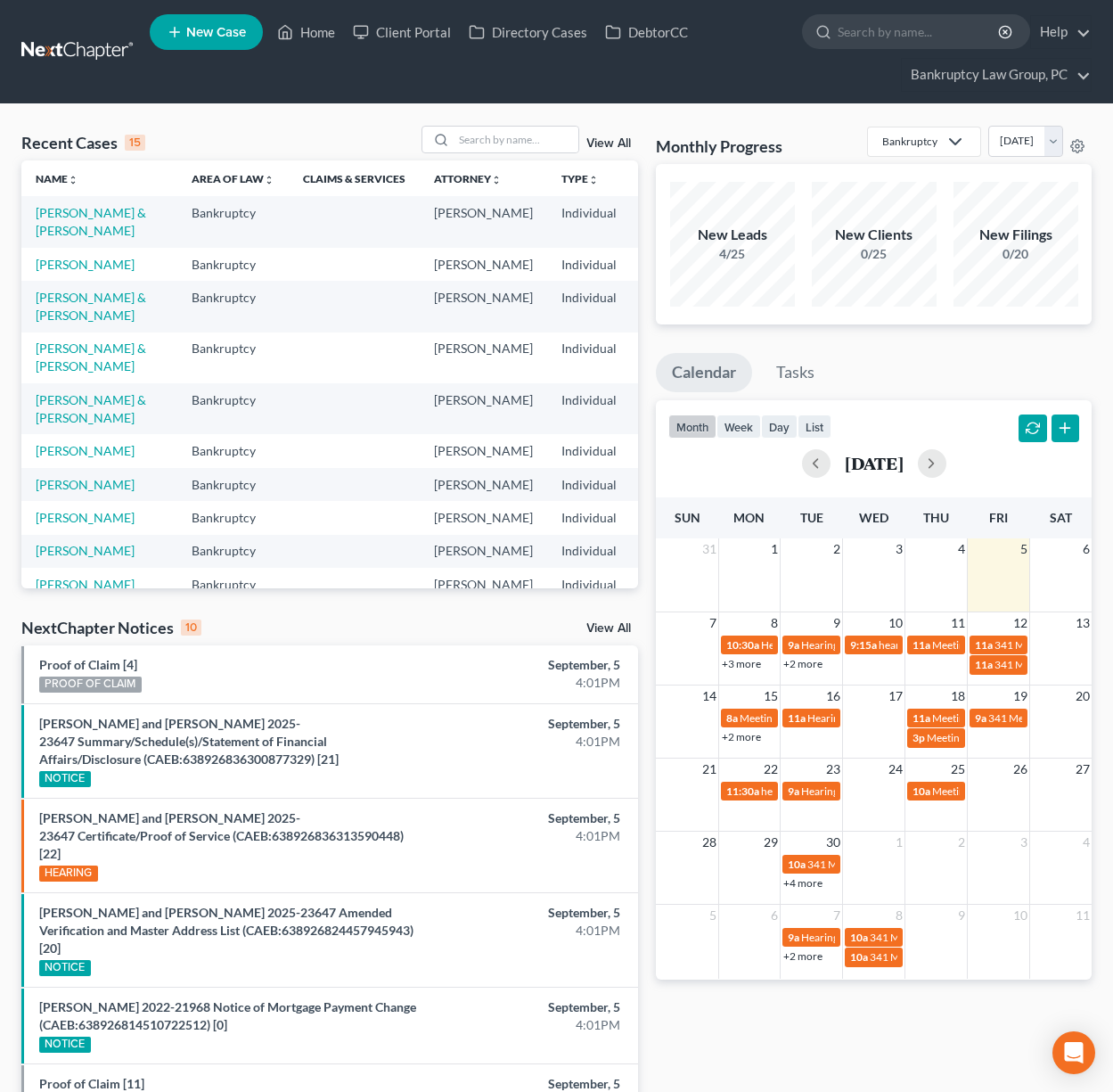
click at [611, 627] on link "View All" at bounding box center [608, 628] width 45 height 12
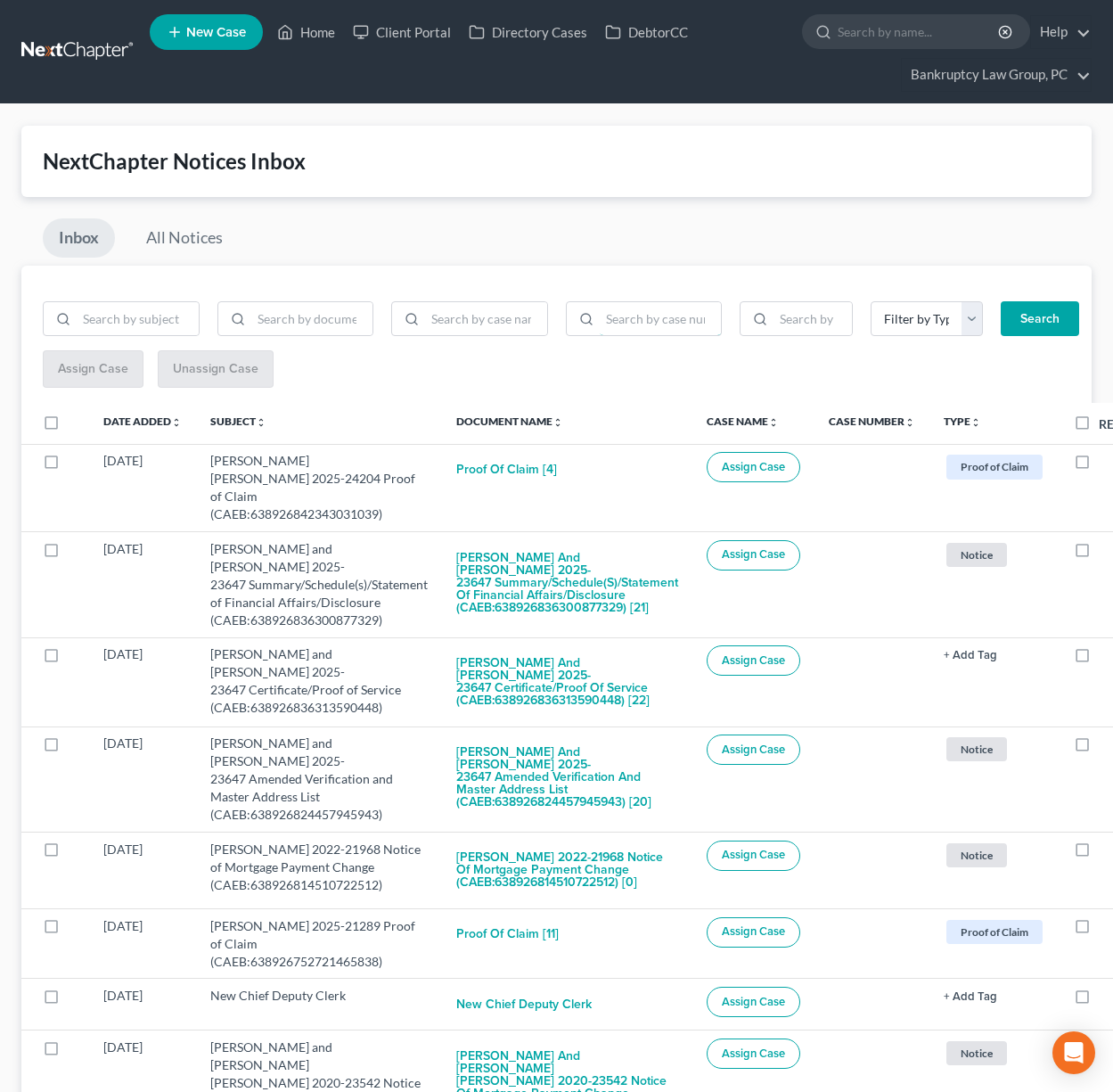
click at [650, 326] on input "search" at bounding box center [660, 319] width 122 height 34
type input "25-23647"
click at [1060, 322] on button "Search" at bounding box center [1040, 320] width 78 height 36
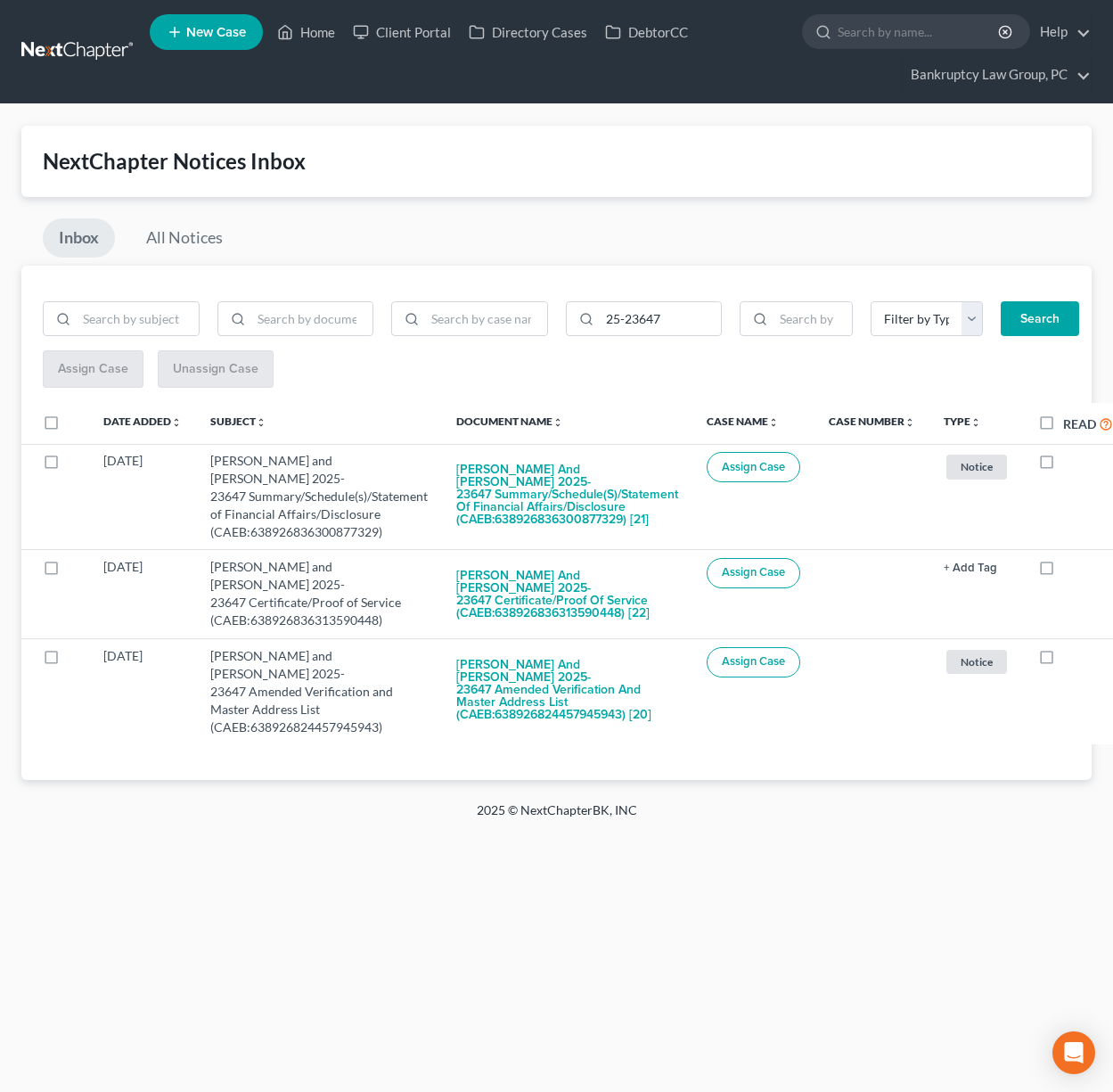
click at [68, 427] on label at bounding box center [68, 427] width 0 height 0
click at [75, 422] on input "checkbox" at bounding box center [81, 420] width 12 height 12
checkbox input "true"
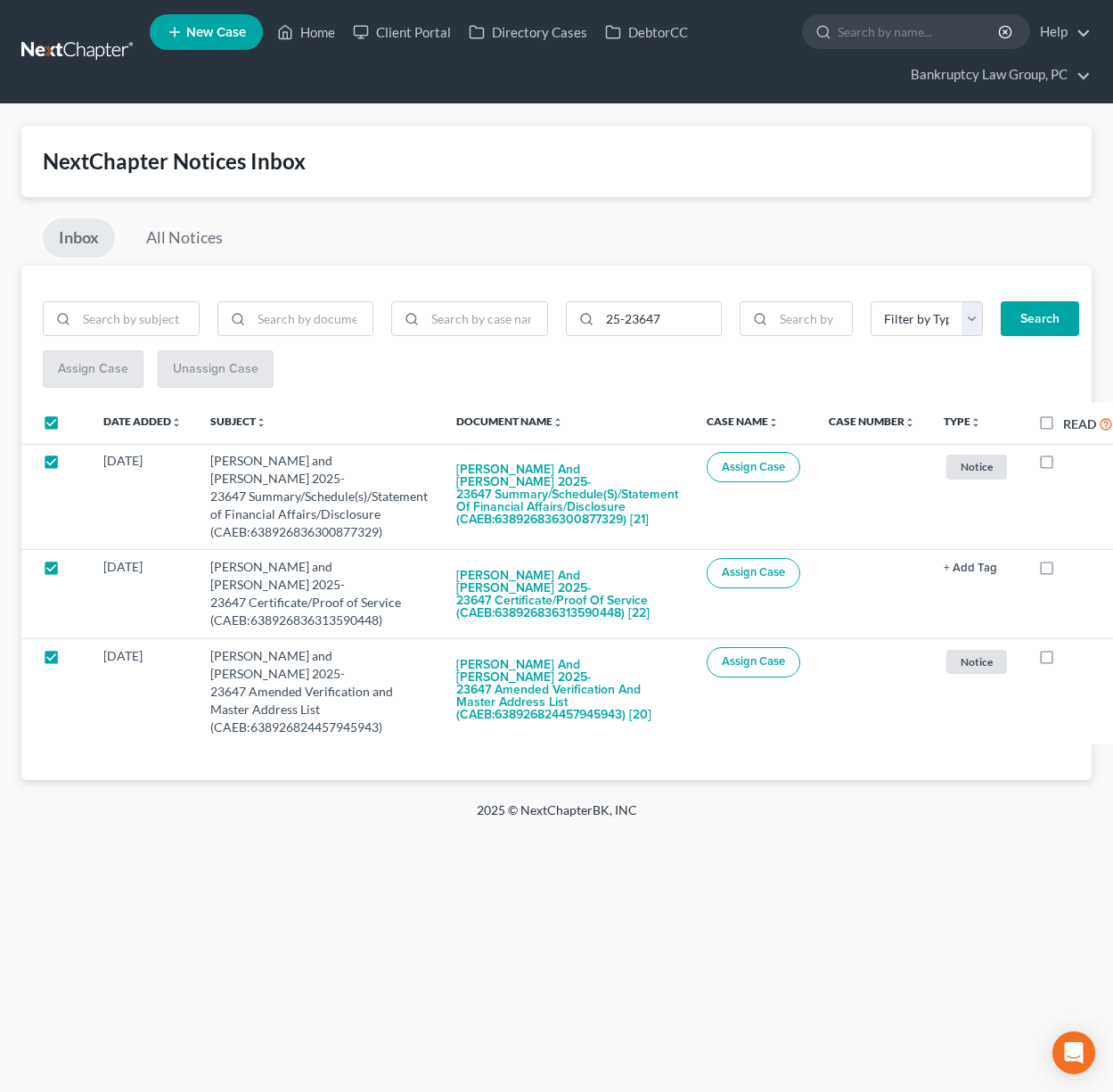
checkbox input "true"
click at [97, 378] on button "Assign Case" at bounding box center [92, 369] width 99 height 36
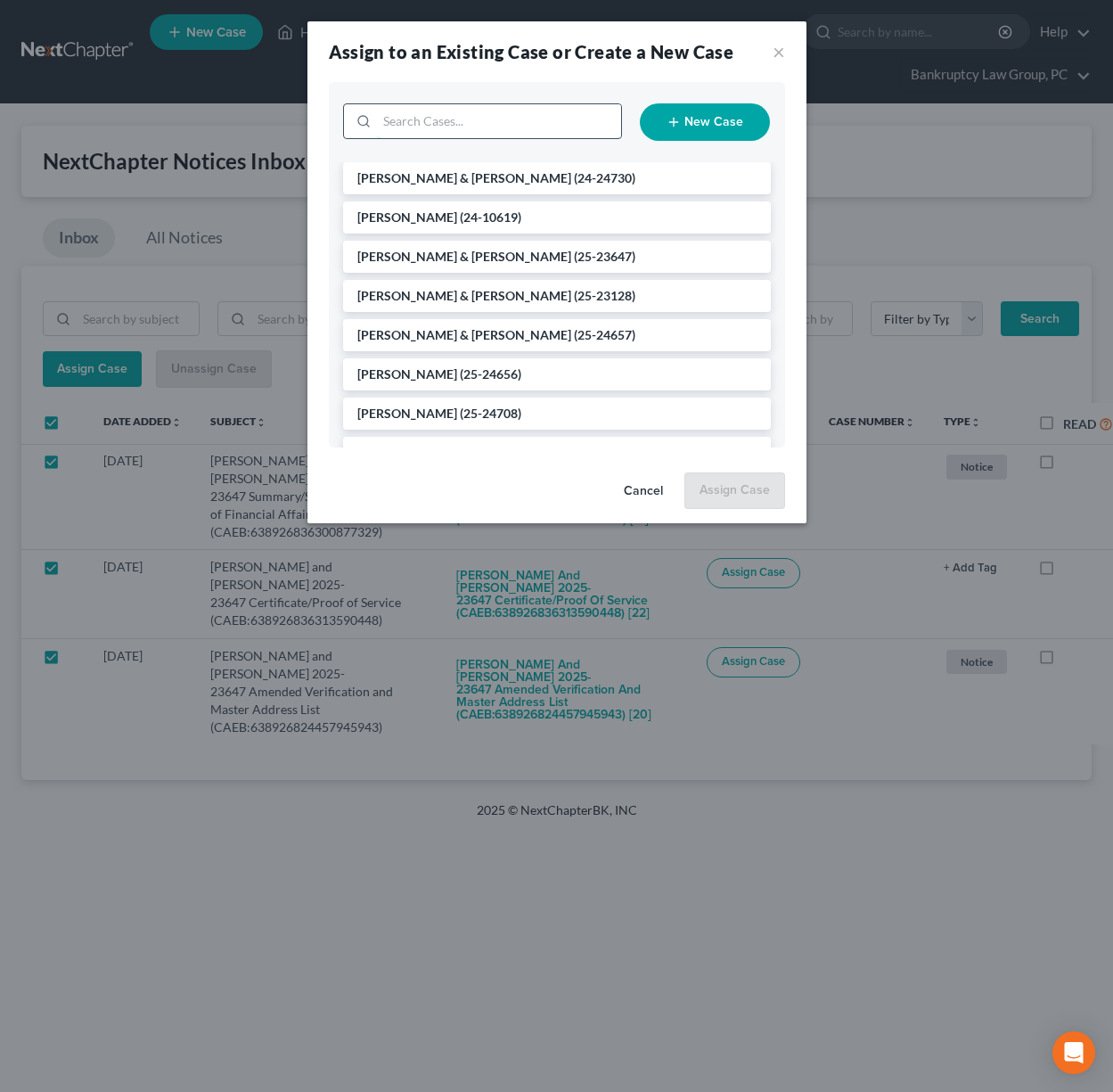
click at [508, 114] on input "search" at bounding box center [499, 121] width 244 height 34
type input "23647"
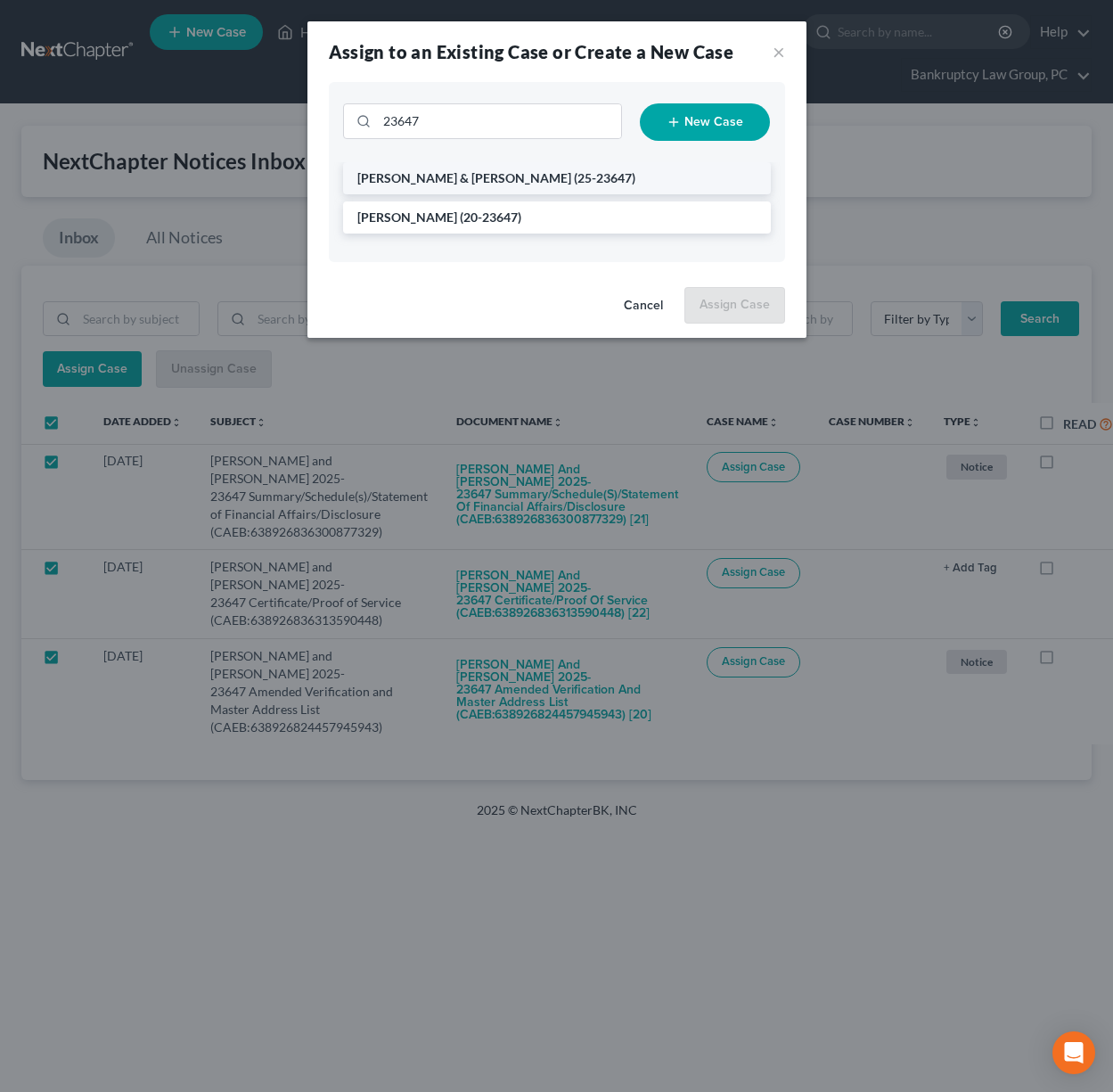
click at [468, 177] on span "[PERSON_NAME] & [PERSON_NAME]" at bounding box center [465, 177] width 214 height 15
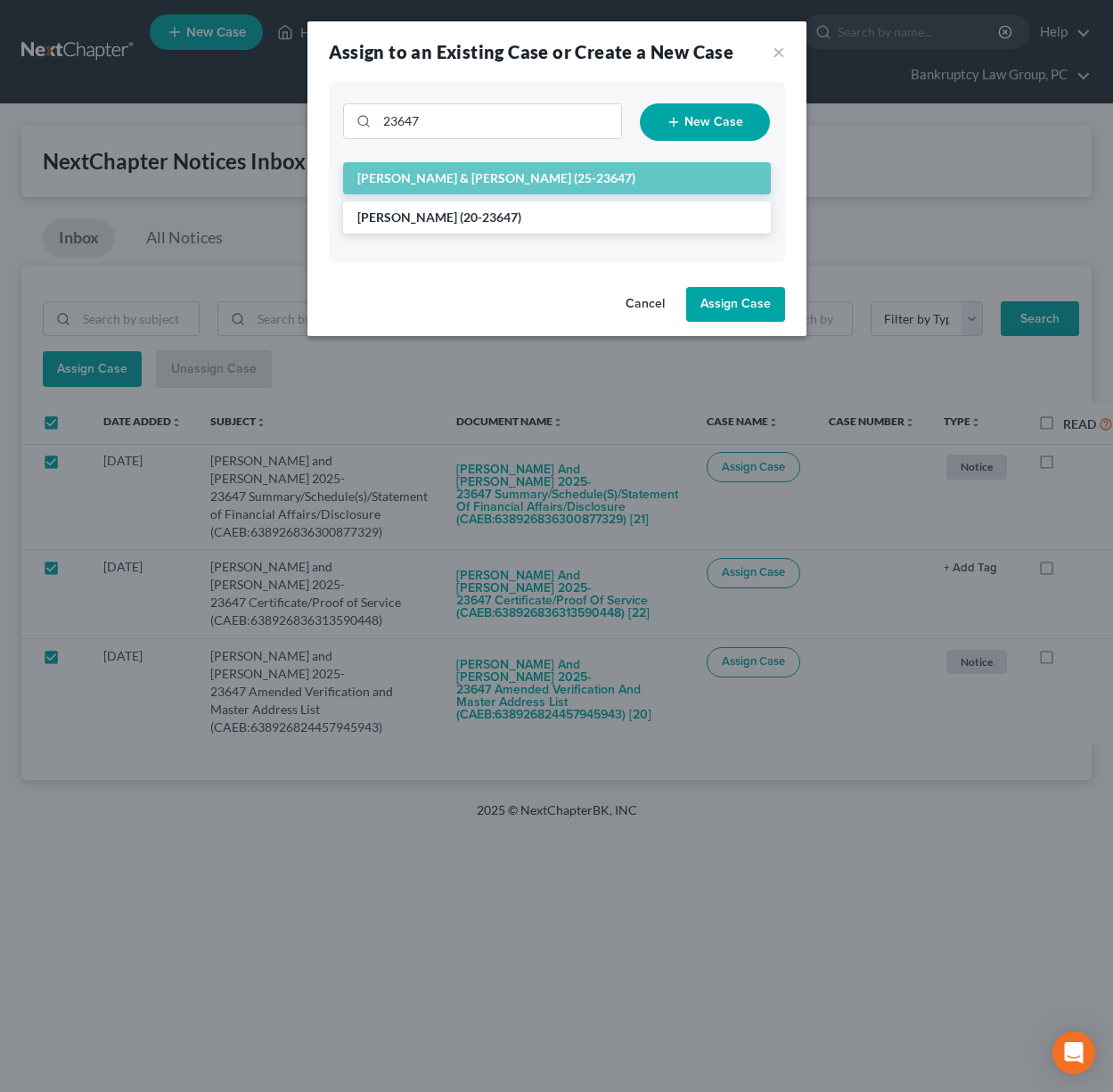
click at [727, 298] on button "Assign Case" at bounding box center [735, 305] width 99 height 36
checkbox input "false"
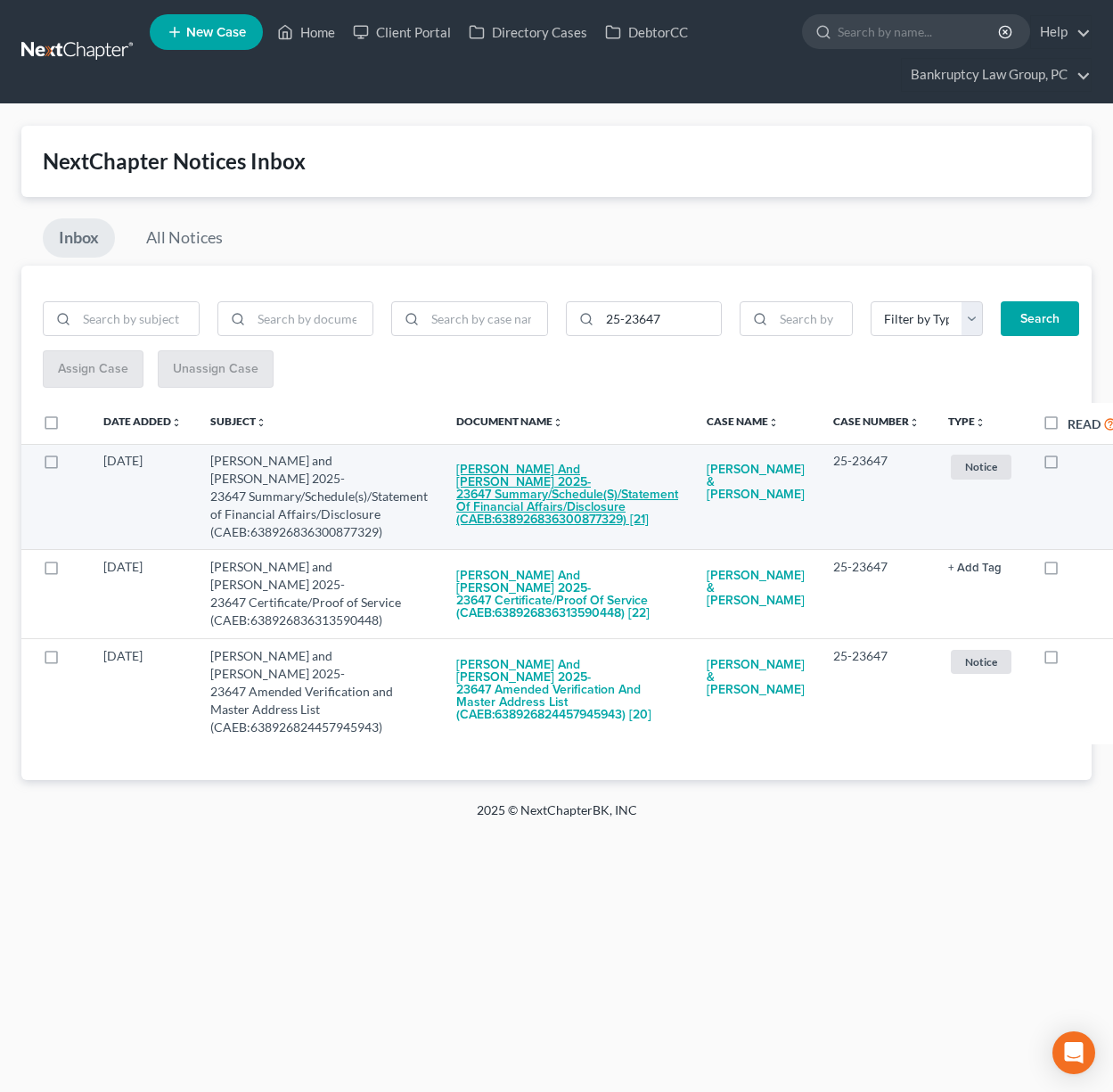
click at [520, 505] on button "[PERSON_NAME] and [PERSON_NAME] 2025-23647 Summary/Schedule(s)/Statement of Fin…" at bounding box center [567, 495] width 222 height 86
checkbox input "true"
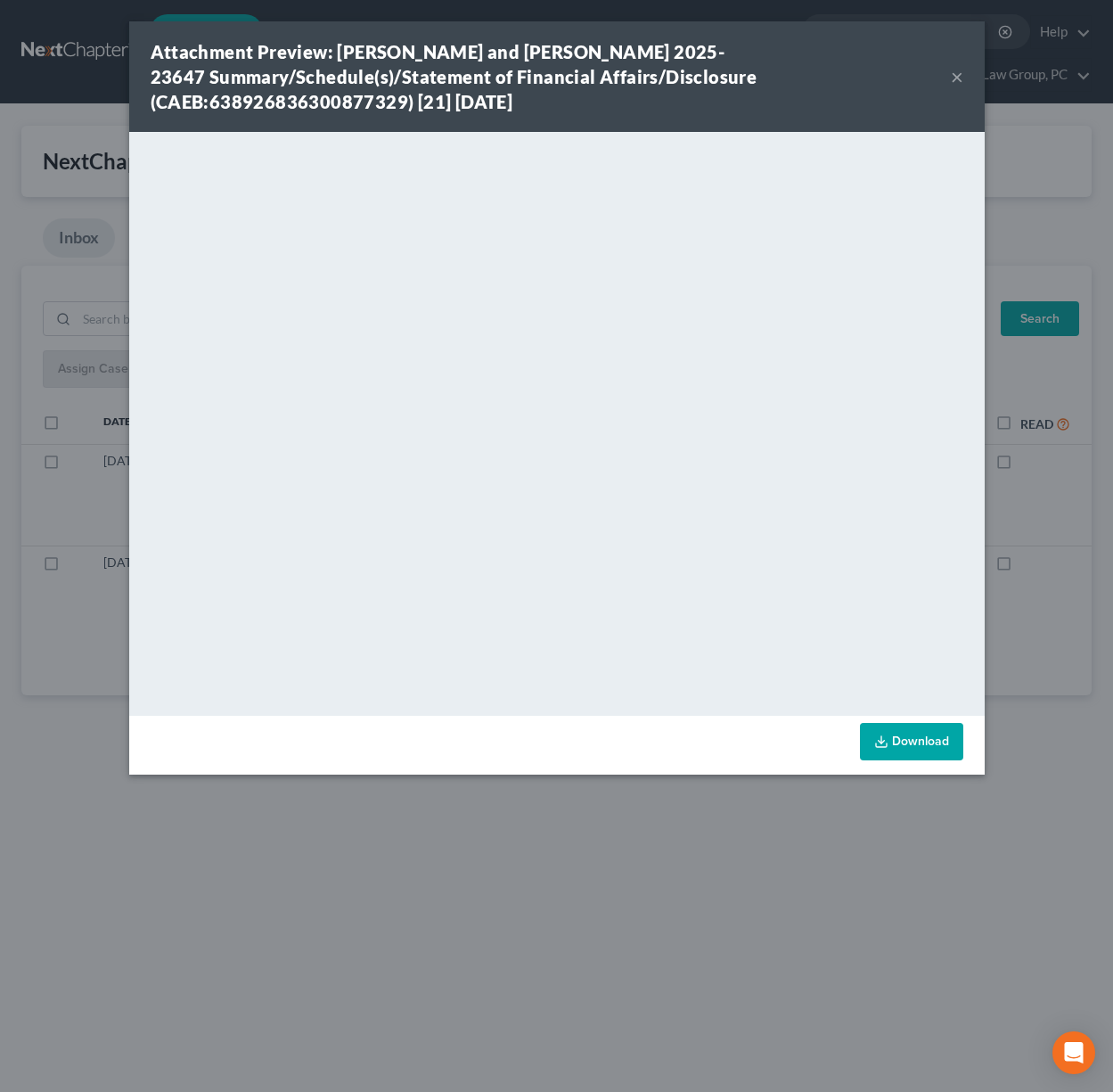
click at [953, 78] on button "×" at bounding box center [957, 76] width 12 height 21
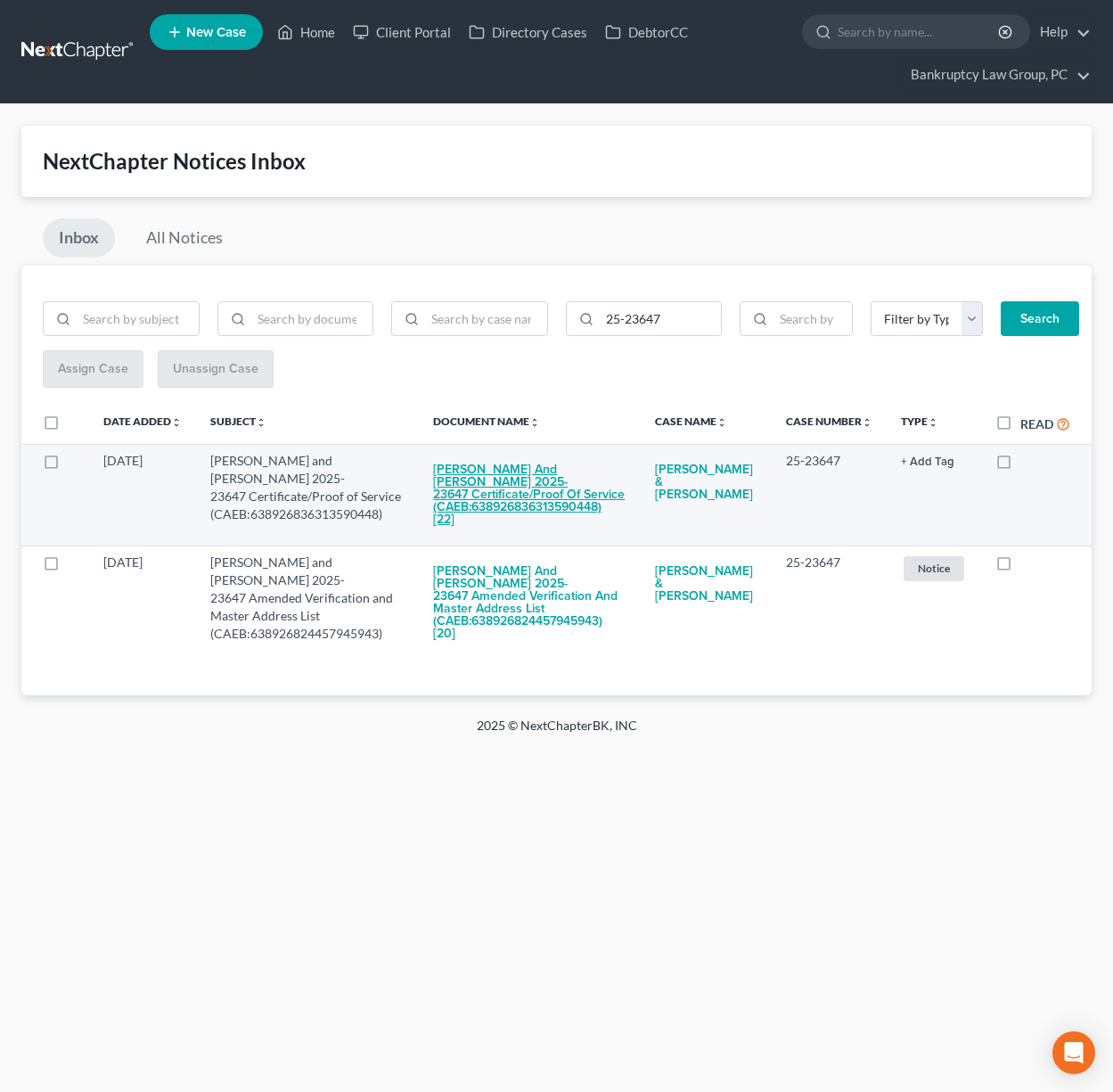
click at [490, 489] on button "[PERSON_NAME] and [PERSON_NAME] 2025-23647 Certificate/Proof of Service (CAEB:6…" at bounding box center [531, 495] width 194 height 86
checkbox input "true"
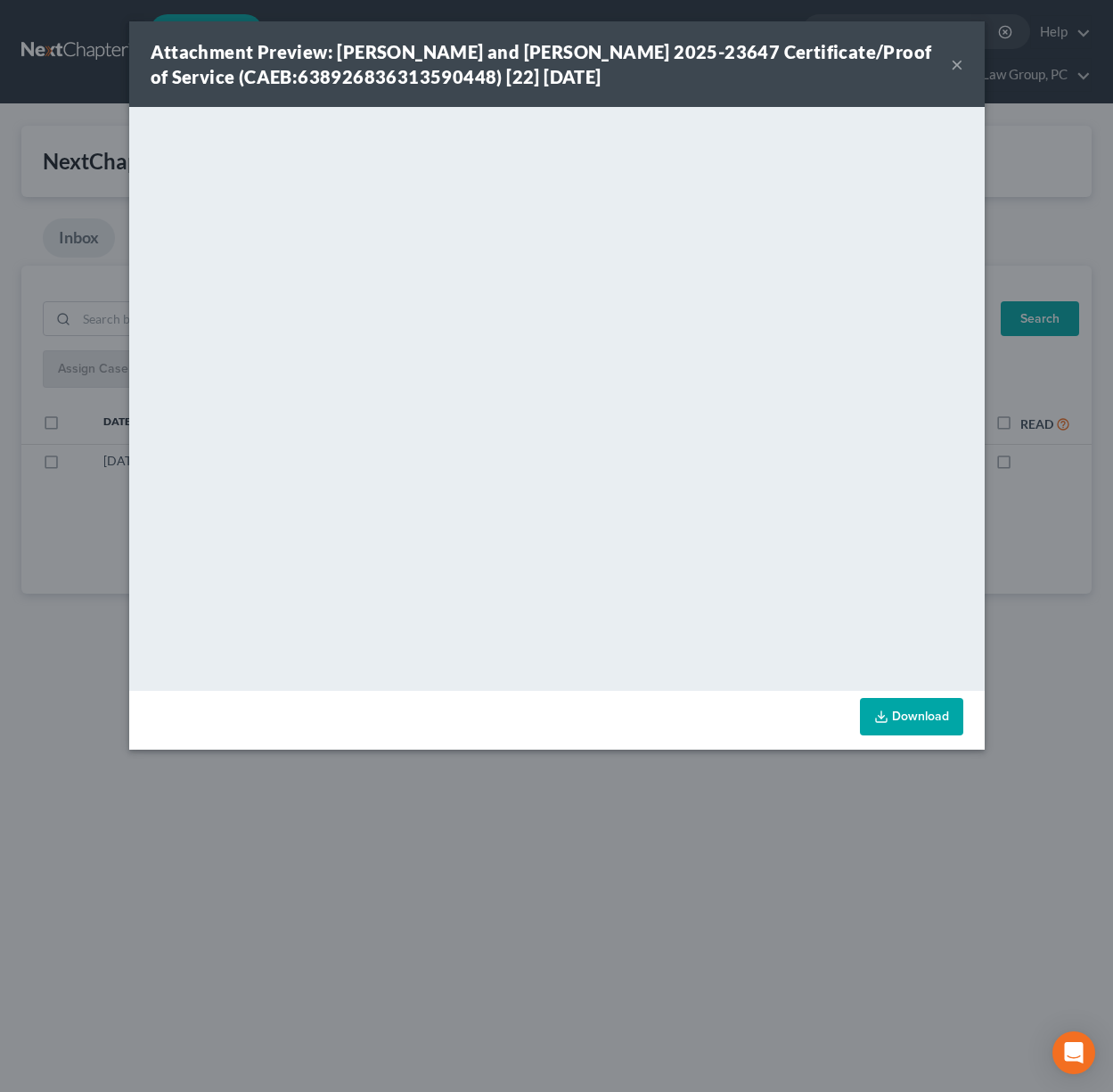
drag, startPoint x: 963, startPoint y: 63, endPoint x: 904, endPoint y: 121, distance: 82.7
click at [962, 63] on div "Attachment Preview: [PERSON_NAME] and [PERSON_NAME] 2025-23647 Certificate/Proo…" at bounding box center [556, 64] width 855 height 86
click at [951, 62] on button "×" at bounding box center [957, 64] width 12 height 21
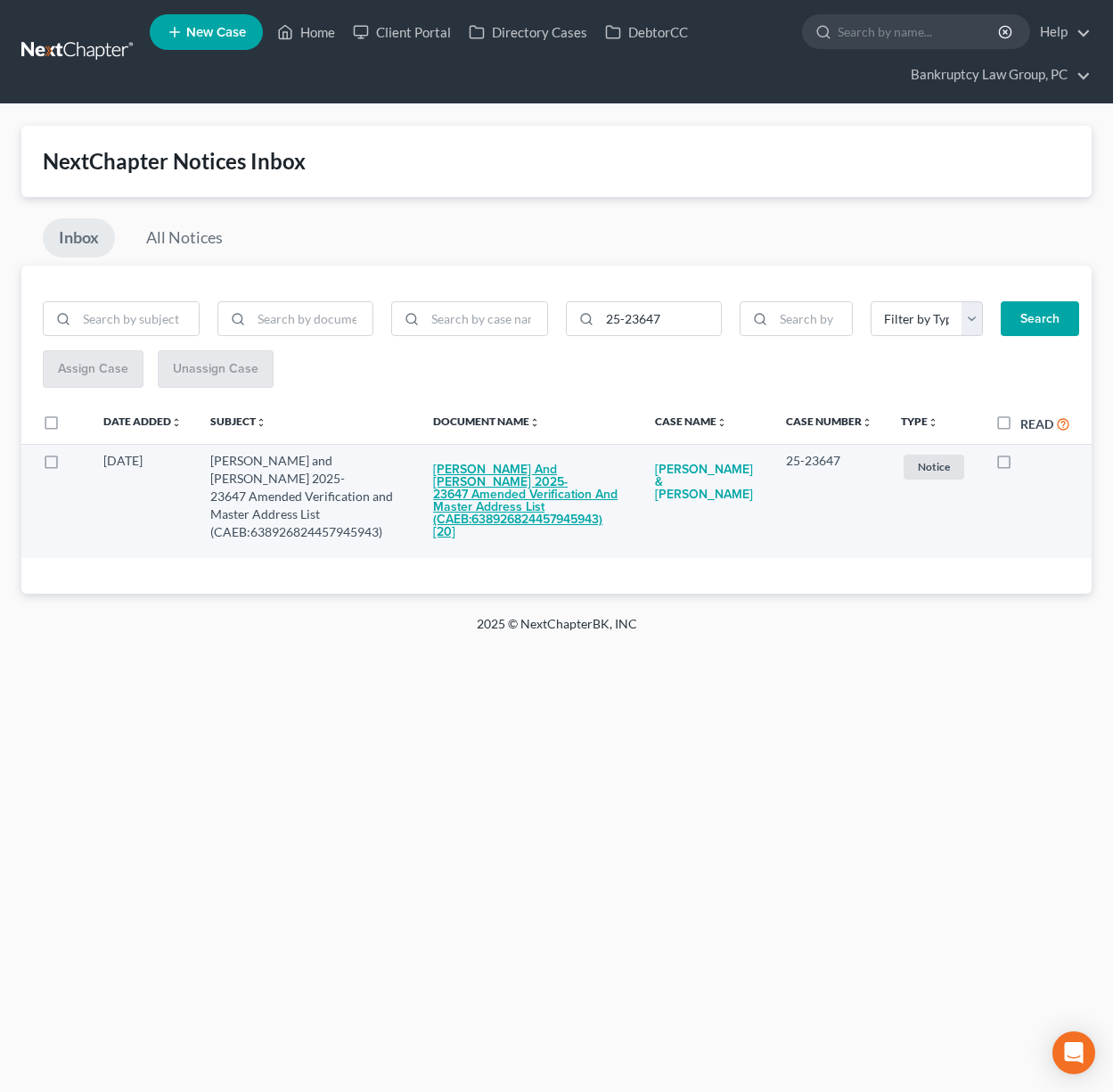
click at [531, 506] on button "[PERSON_NAME] and [PERSON_NAME] 2025-23647 Amended Verification and Master Addr…" at bounding box center [531, 501] width 194 height 98
checkbox input "true"
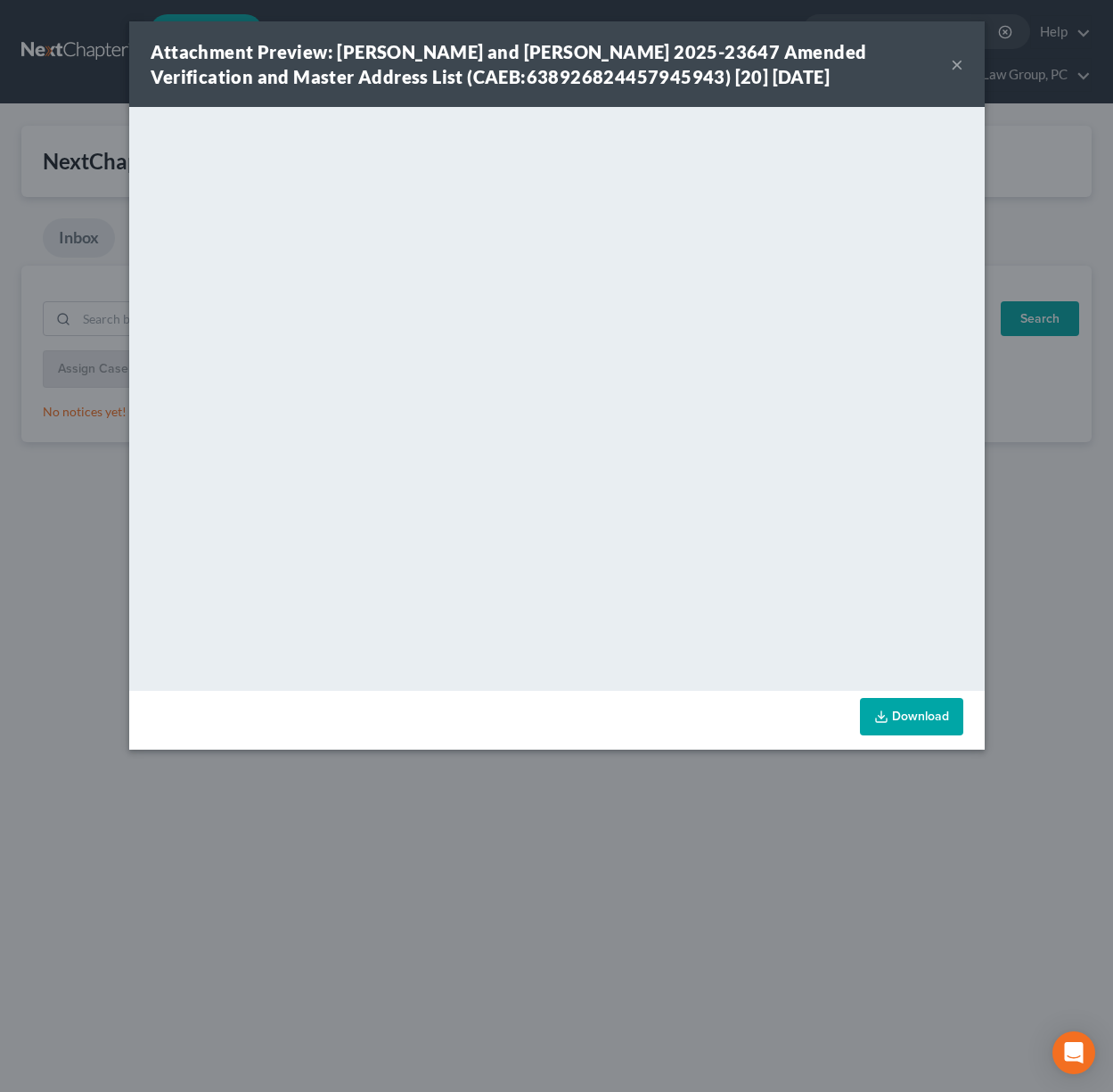
click at [956, 75] on button "×" at bounding box center [957, 64] width 12 height 21
